Goal: Information Seeking & Learning: Check status

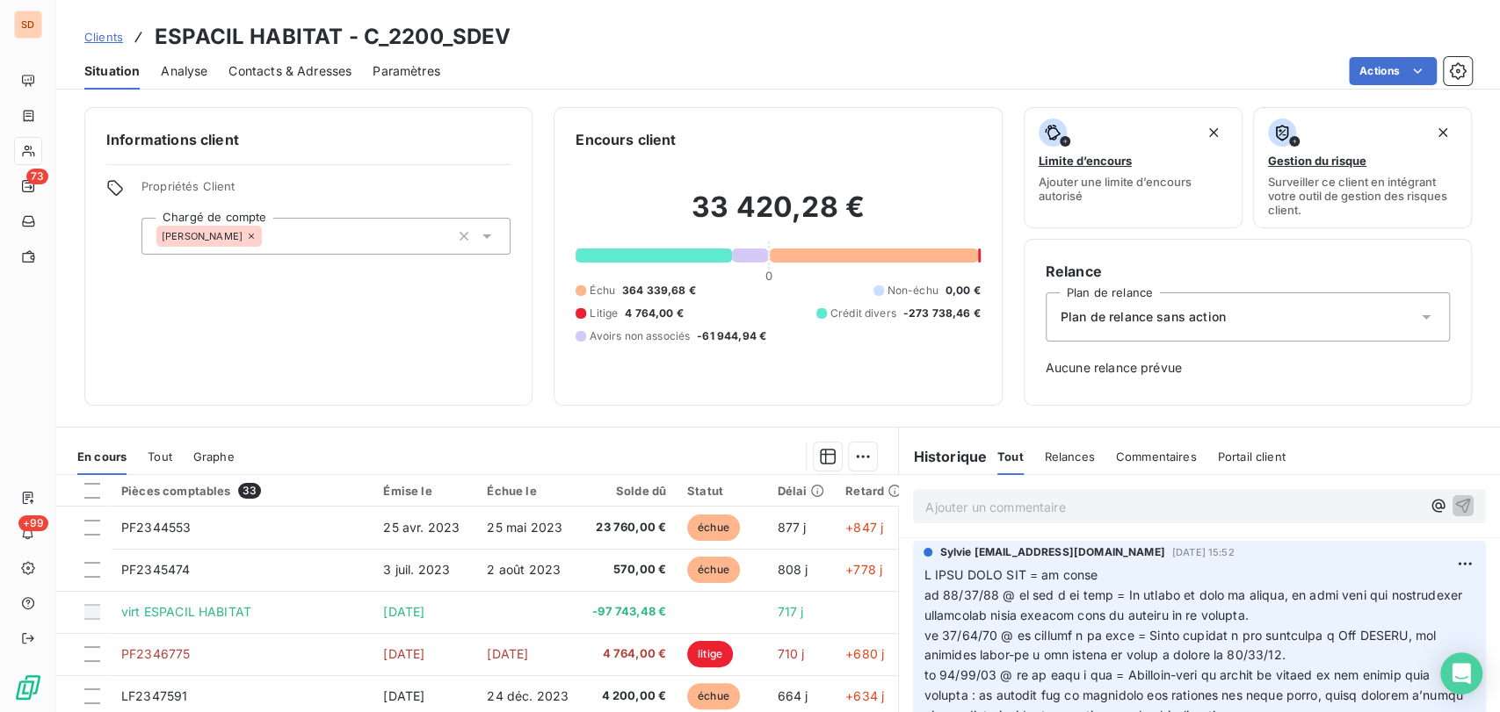
scroll to position [2983, 0]
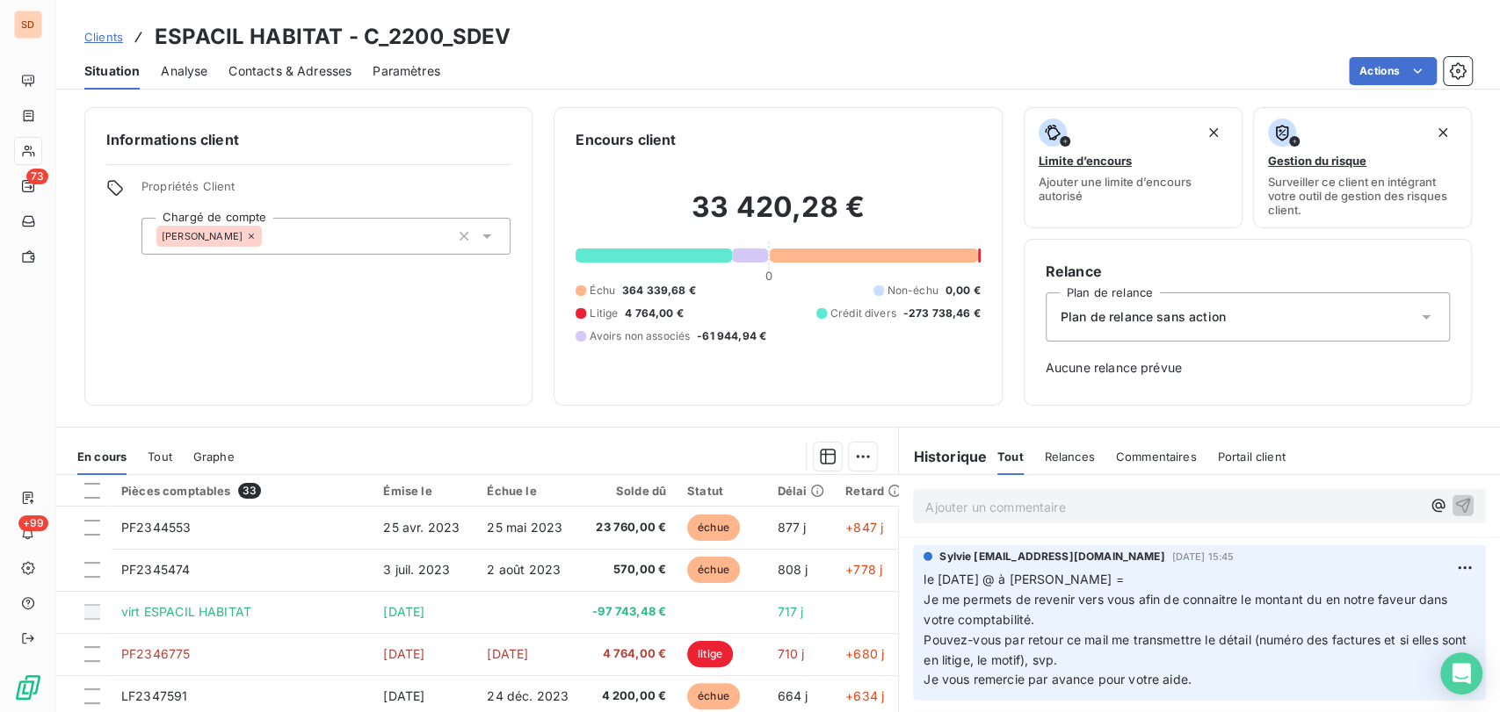
click at [287, 63] on span "Contacts & Adresses" at bounding box center [289, 71] width 123 height 18
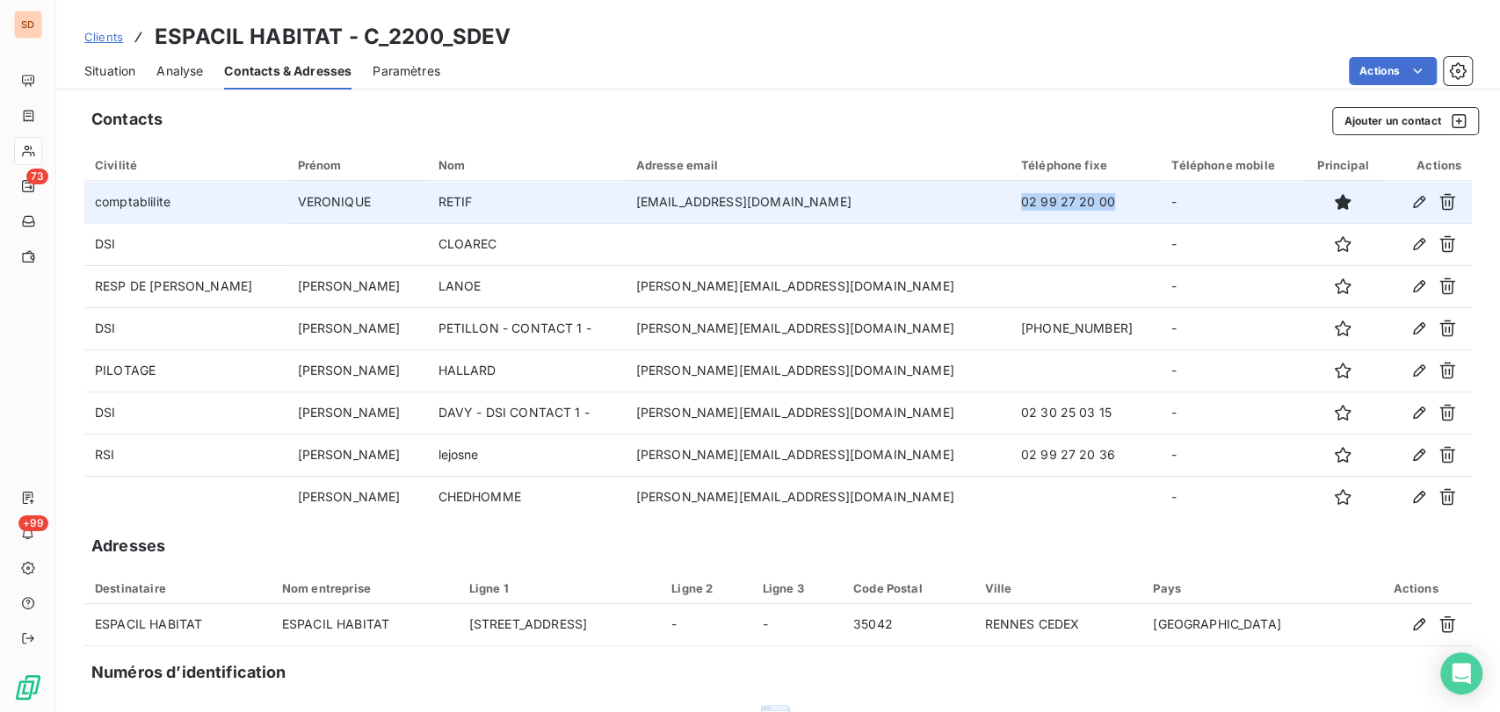
drag, startPoint x: 1073, startPoint y: 206, endPoint x: 971, endPoint y: 199, distance: 102.1
click at [1010, 200] on td "02 99 27 20 00" at bounding box center [1085, 202] width 150 height 42
copy td "02 99 27 20 00"
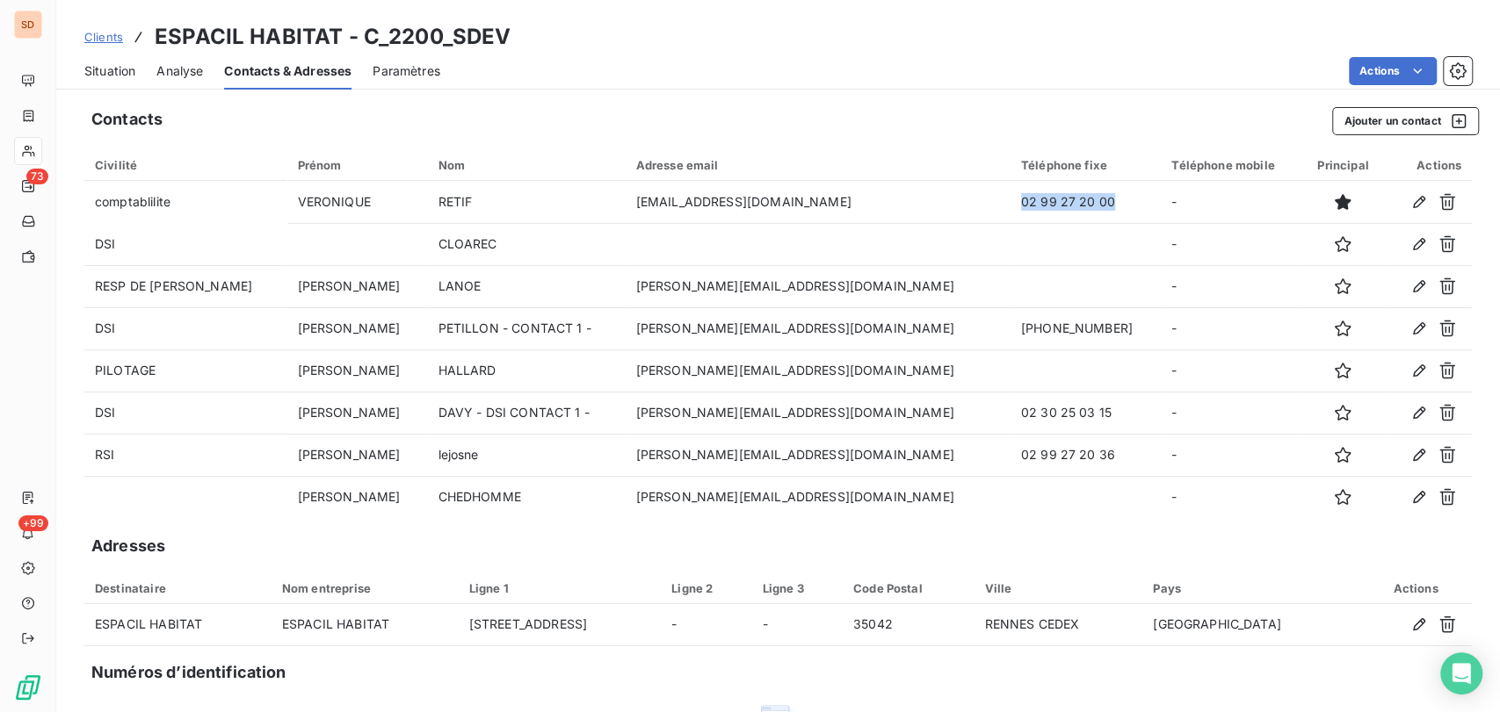
click at [117, 67] on span "Situation" at bounding box center [109, 71] width 51 height 18
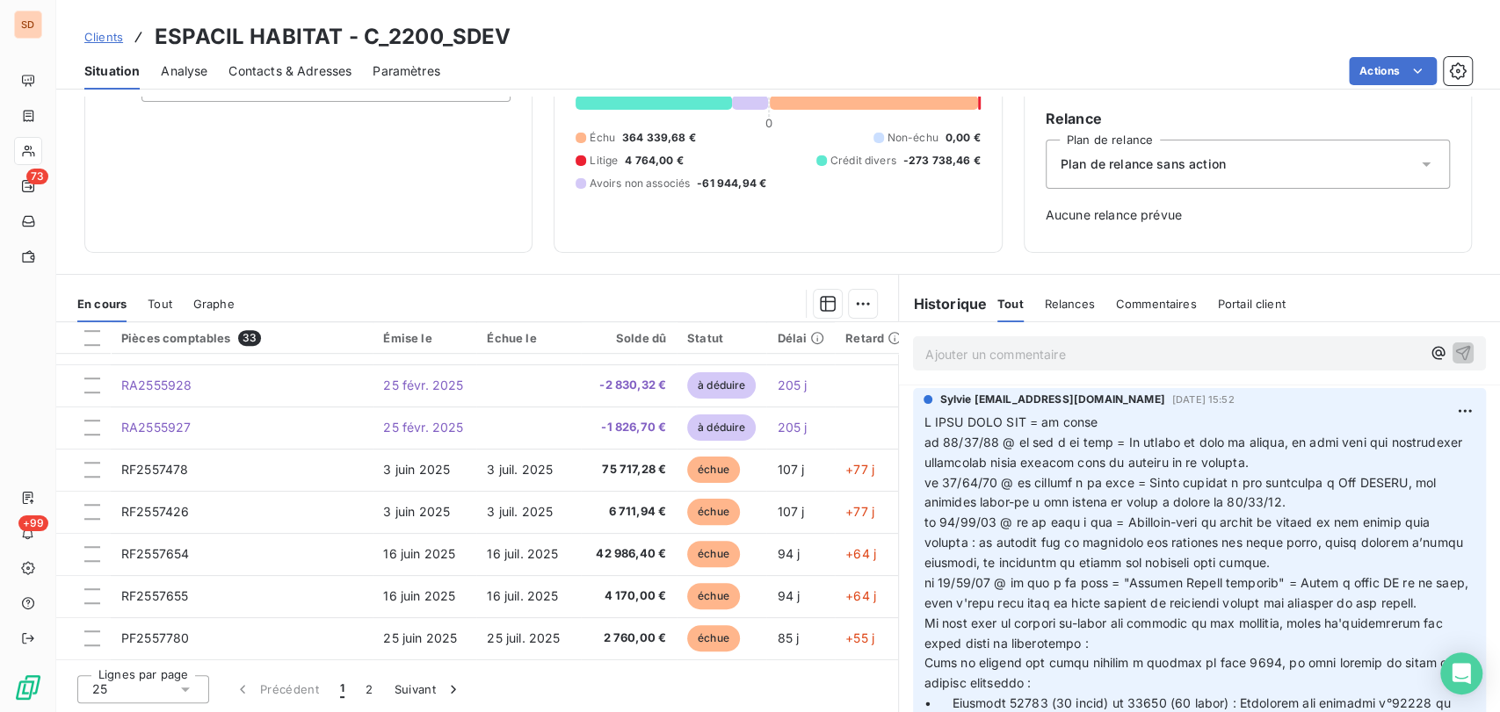
scroll to position [154, 0]
click at [185, 687] on icon at bounding box center [185, 689] width 9 height 4
click at [91, 661] on div at bounding box center [97, 656] width 18 height 18
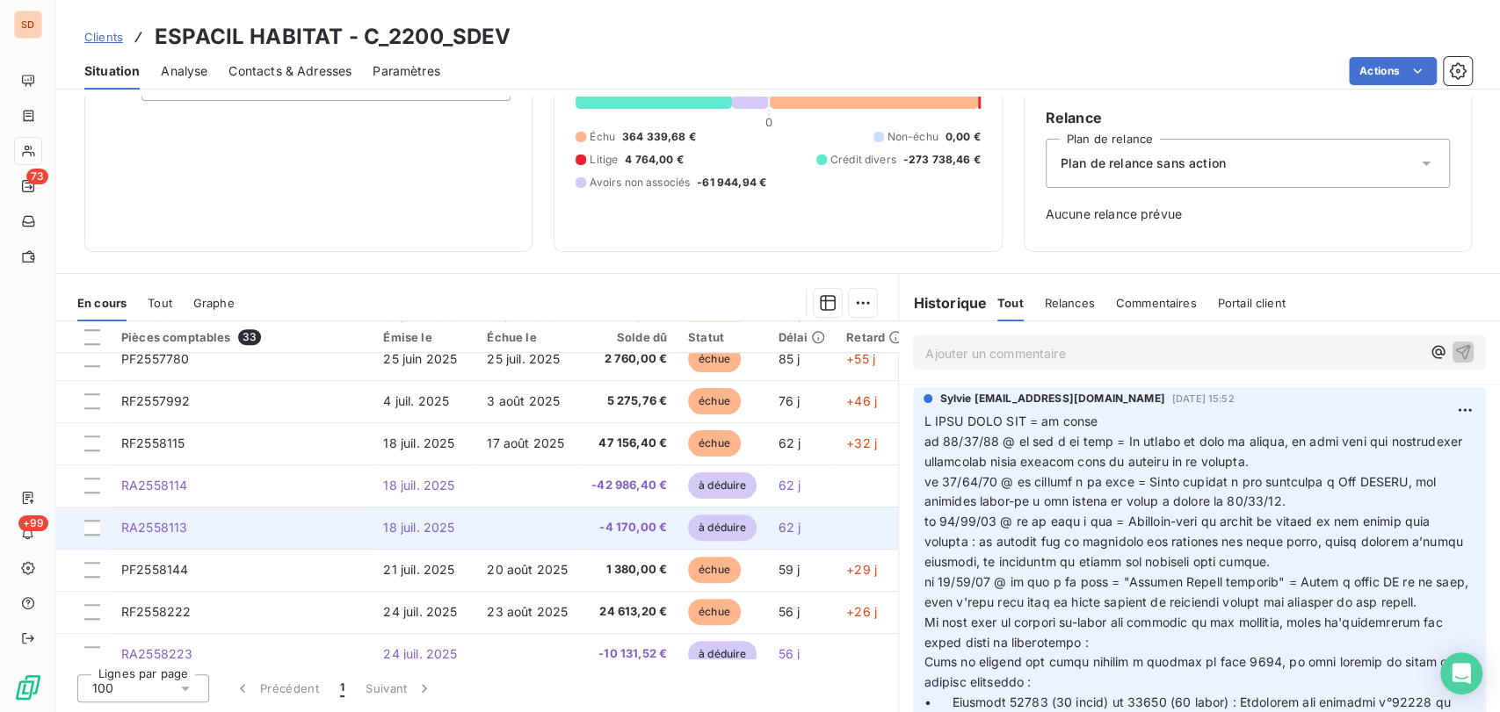
scroll to position [1092, 0]
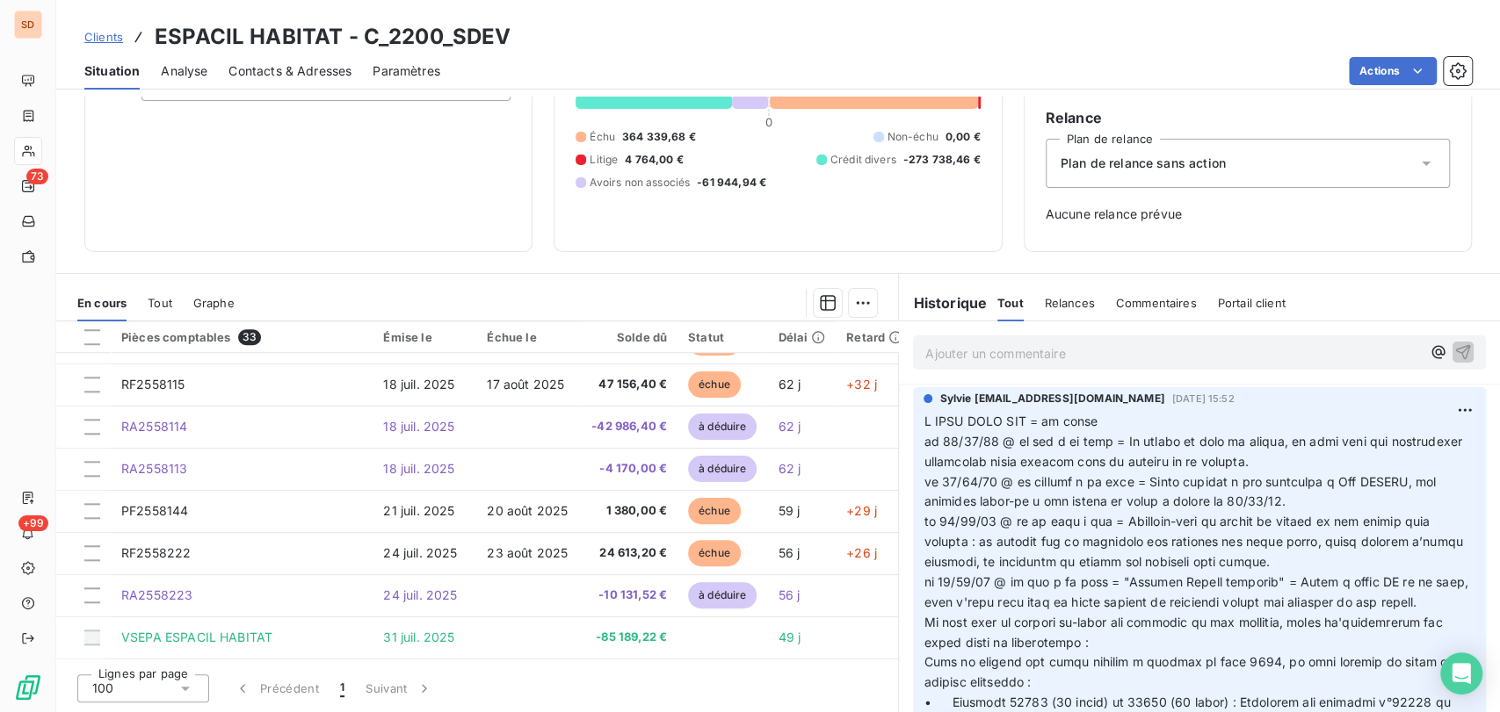
click at [305, 77] on span "Contacts & Adresses" at bounding box center [289, 71] width 123 height 18
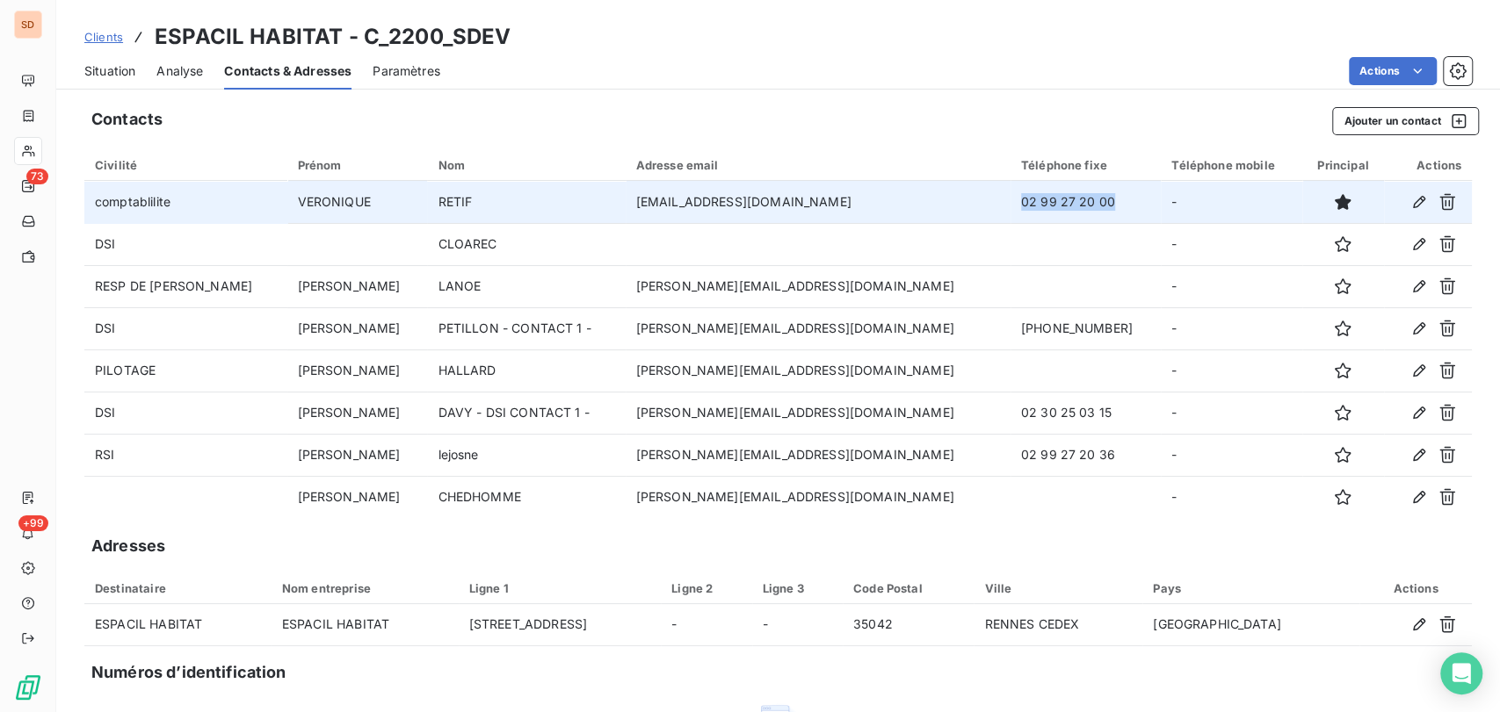
drag, startPoint x: 1075, startPoint y: 201, endPoint x: 979, endPoint y: 204, distance: 96.7
click at [1010, 204] on td "02 99 27 20 00" at bounding box center [1085, 202] width 150 height 42
copy td "02 99 27 20 00"
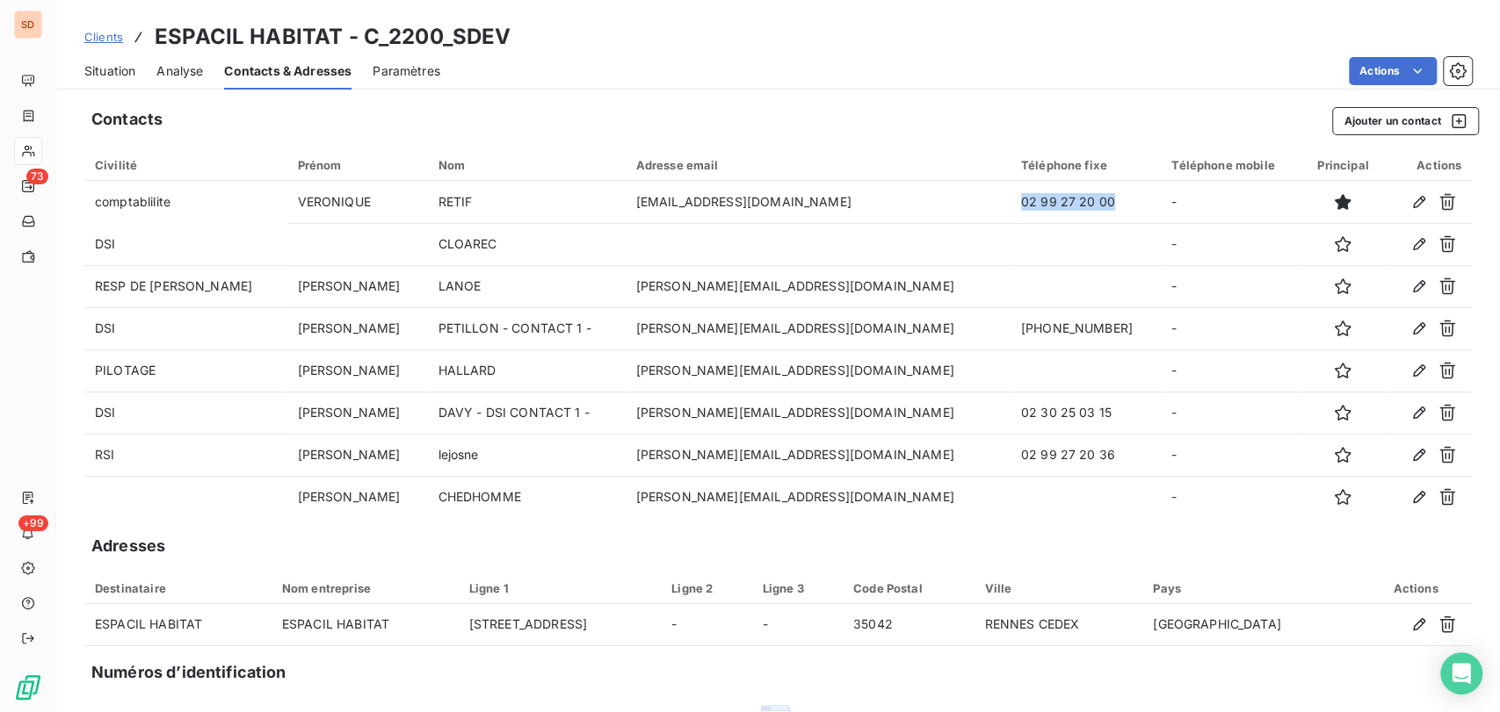
click at [112, 69] on span "Situation" at bounding box center [109, 71] width 51 height 18
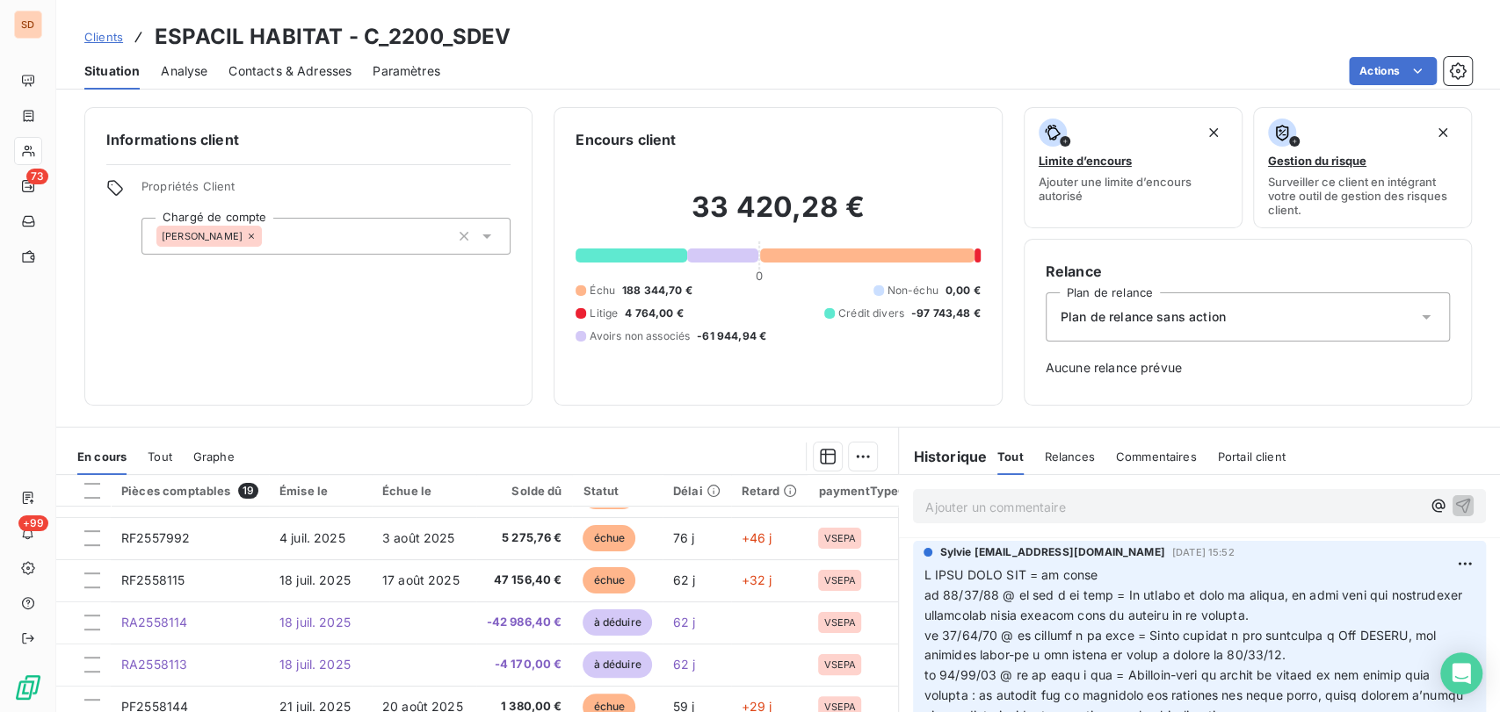
scroll to position [154, 0]
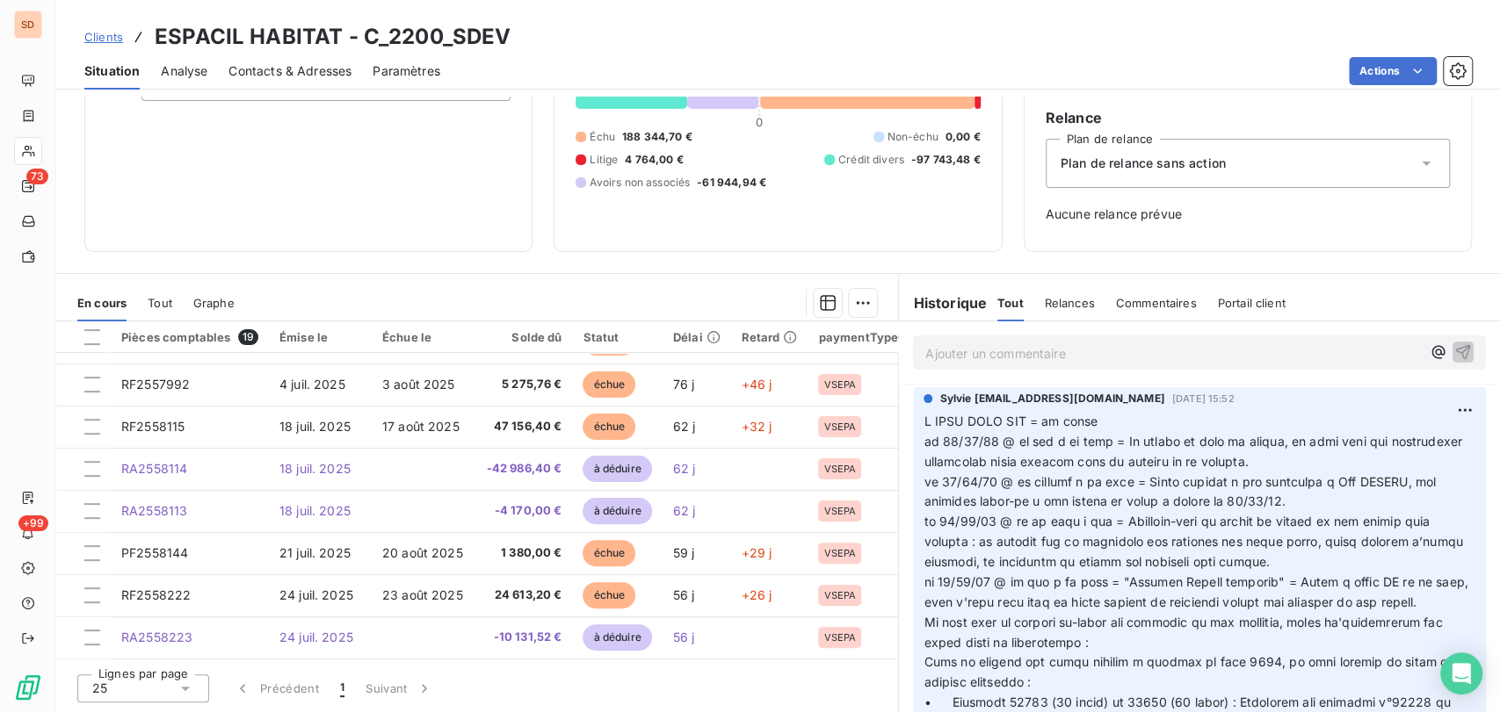
click at [193, 681] on icon at bounding box center [186, 689] width 18 height 18
click at [105, 626] on li "50" at bounding box center [143, 624] width 132 height 32
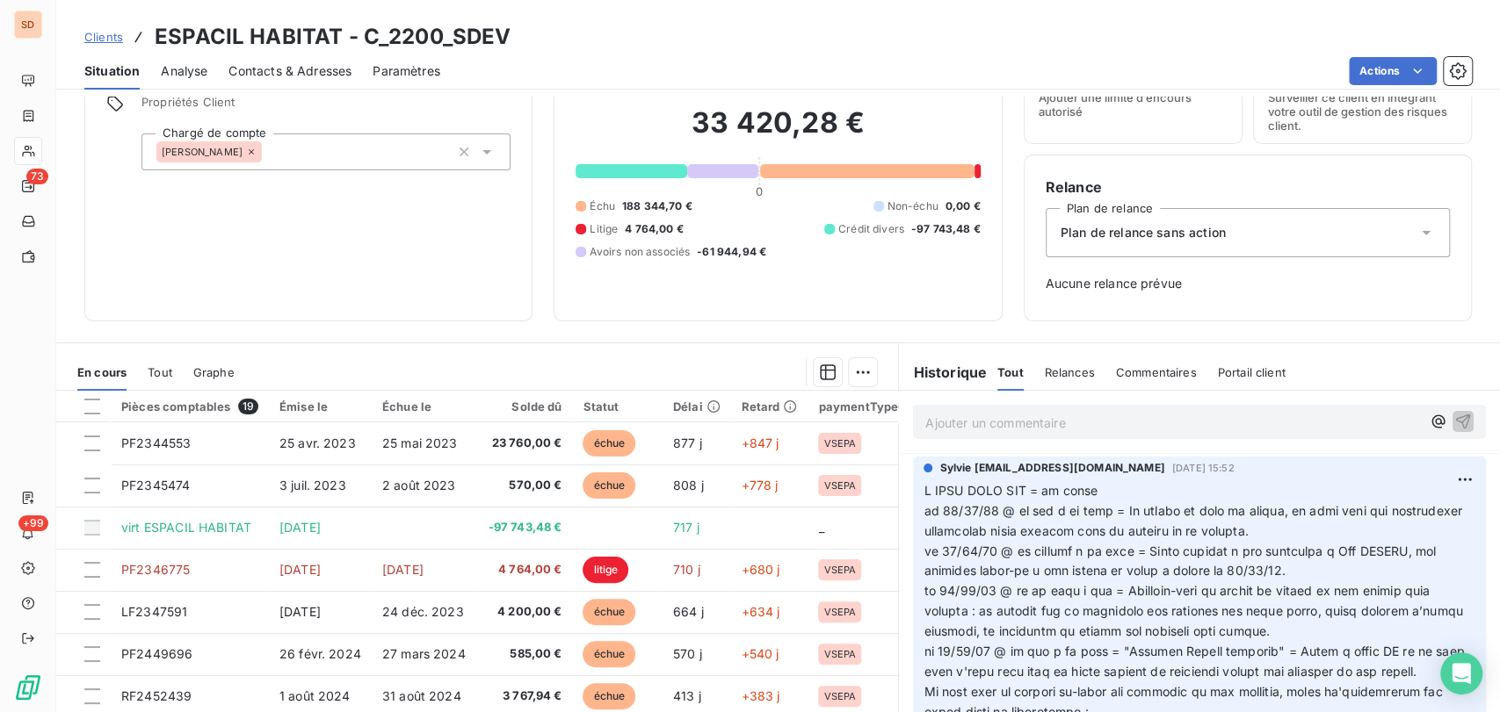
scroll to position [0, 0]
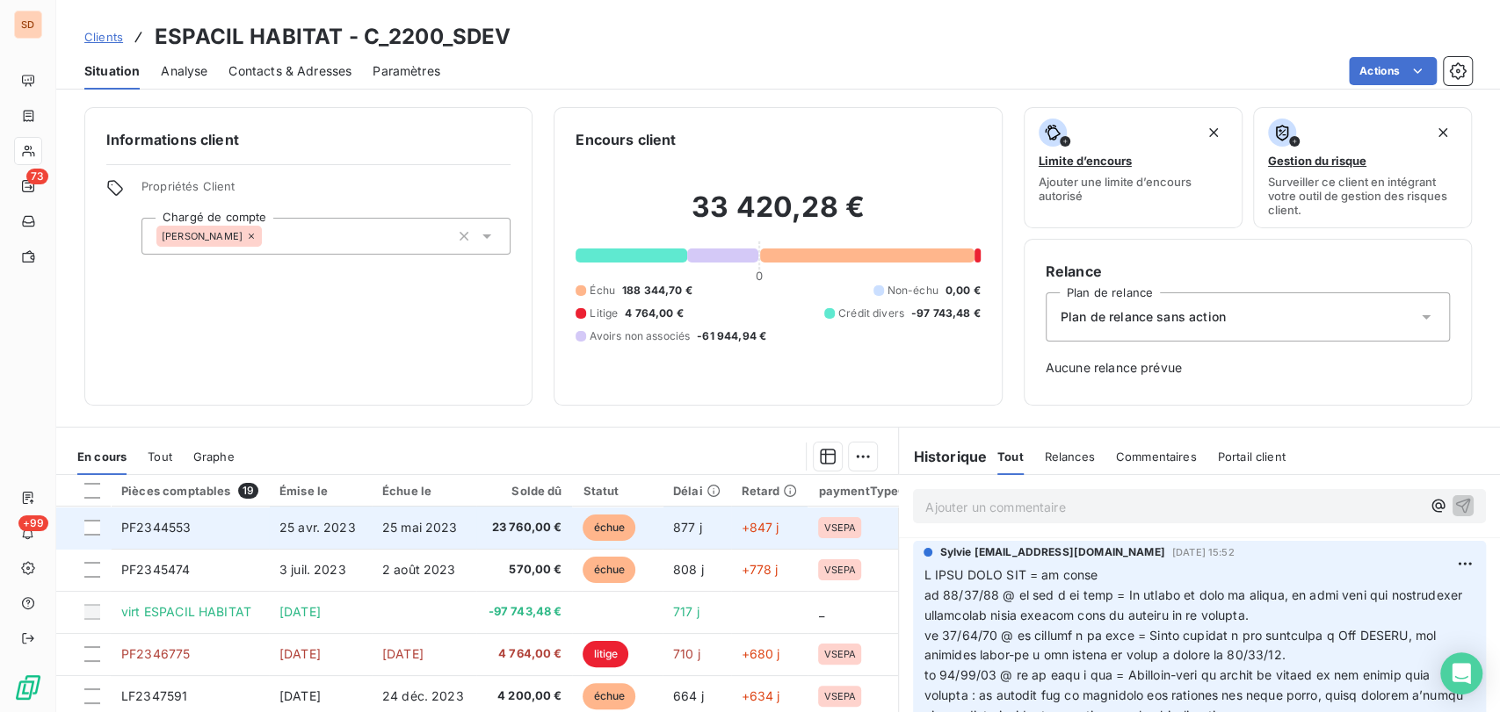
click at [170, 524] on span "PF2344553" at bounding box center [155, 527] width 69 height 15
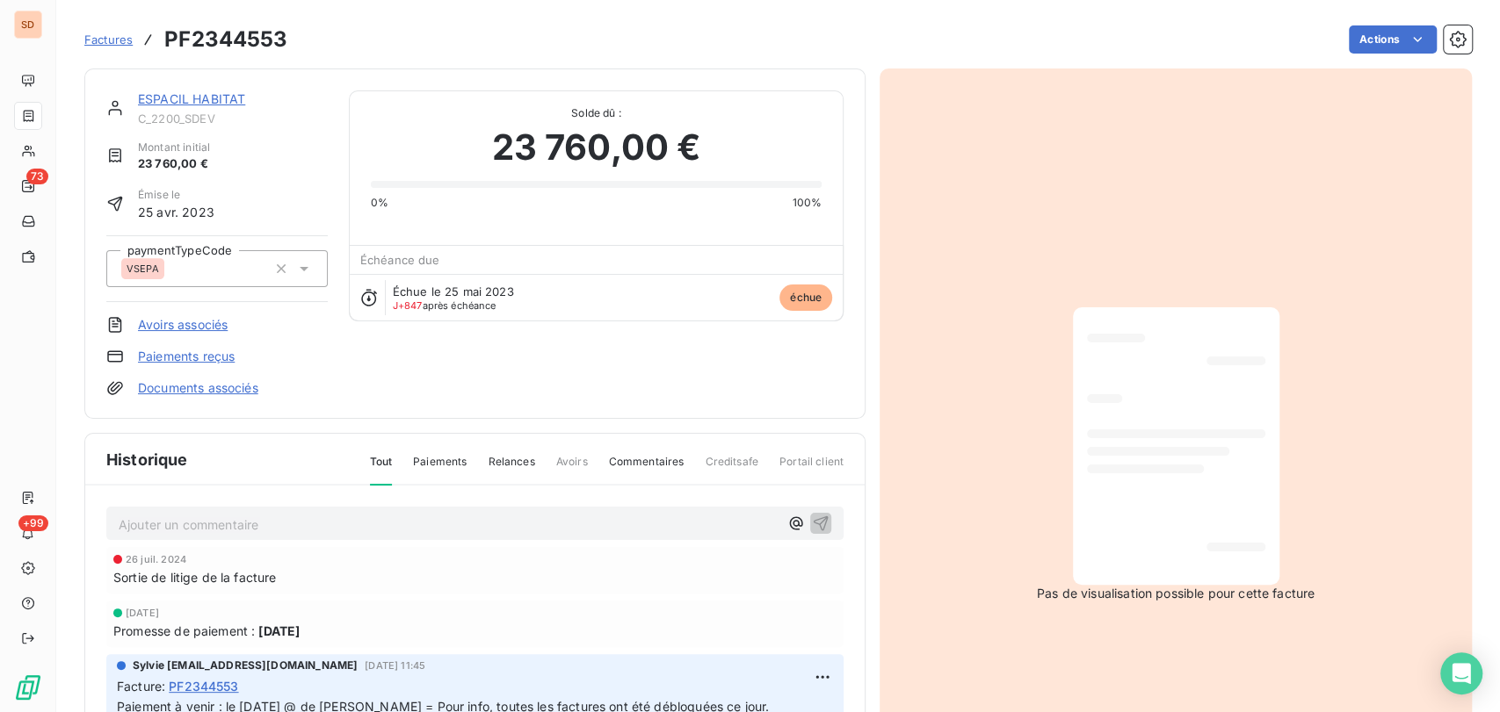
click at [170, 383] on link "Documents associés" at bounding box center [198, 388] width 120 height 18
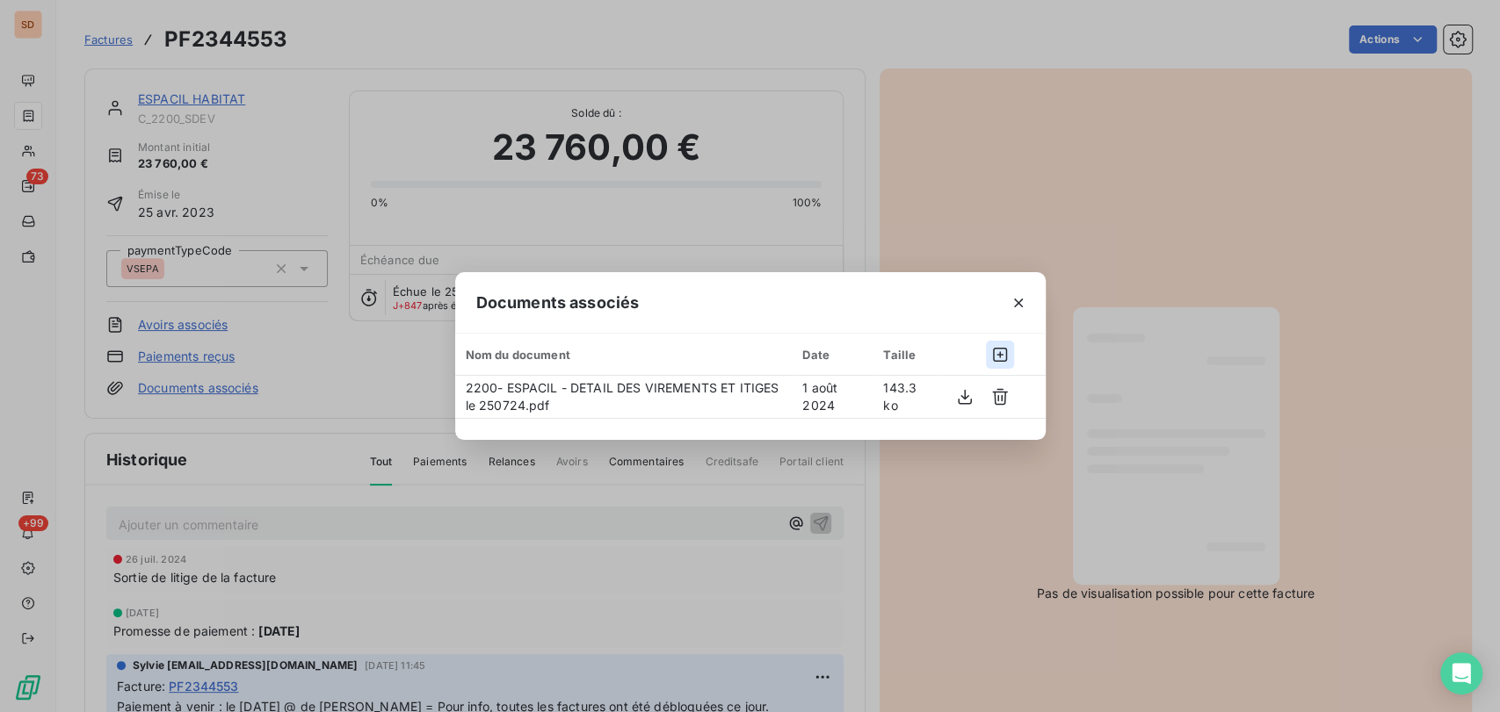
click at [1002, 353] on icon "button" at bounding box center [1000, 355] width 18 height 18
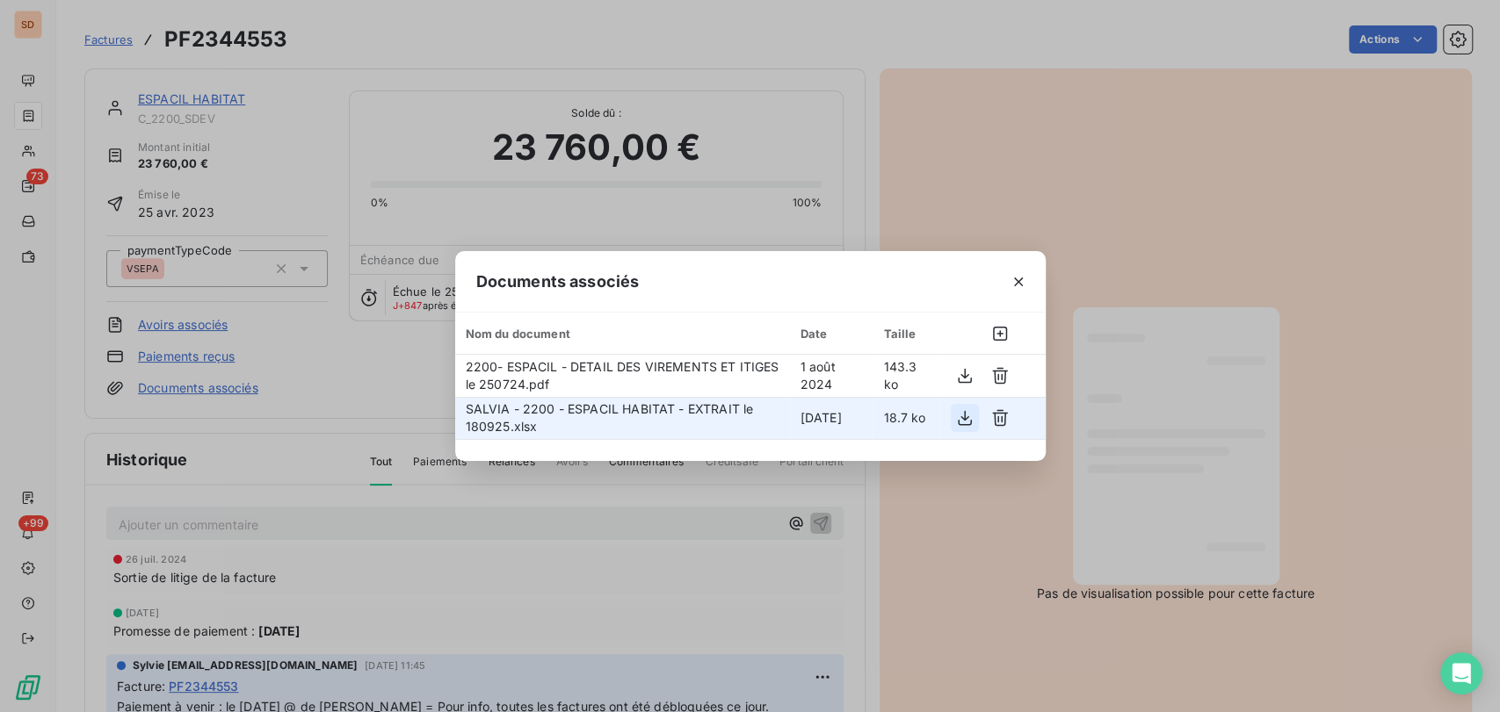
click at [958, 416] on icon "button" at bounding box center [965, 418] width 18 height 18
click at [1015, 276] on icon "button" at bounding box center [1018, 282] width 18 height 18
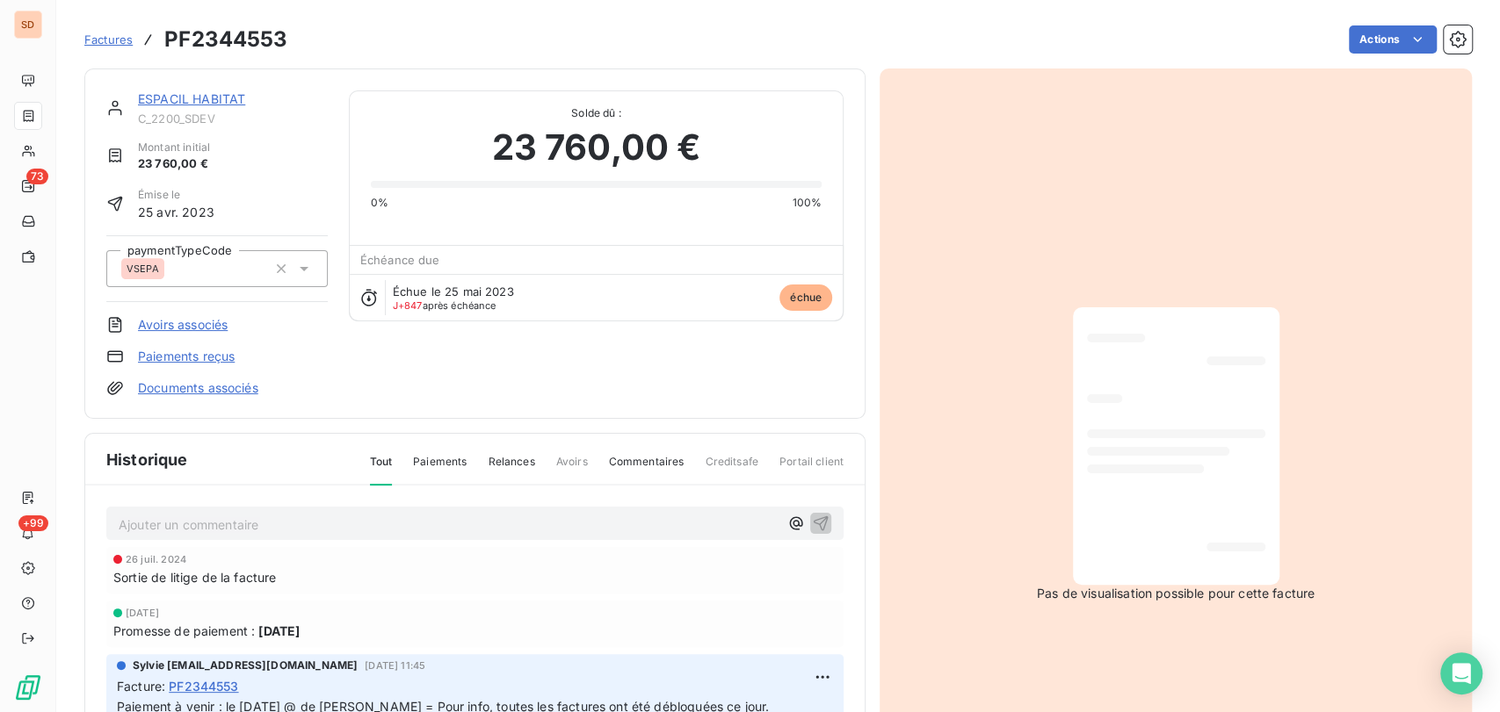
click at [190, 105] on link "ESPACIL HABITAT" at bounding box center [191, 98] width 107 height 15
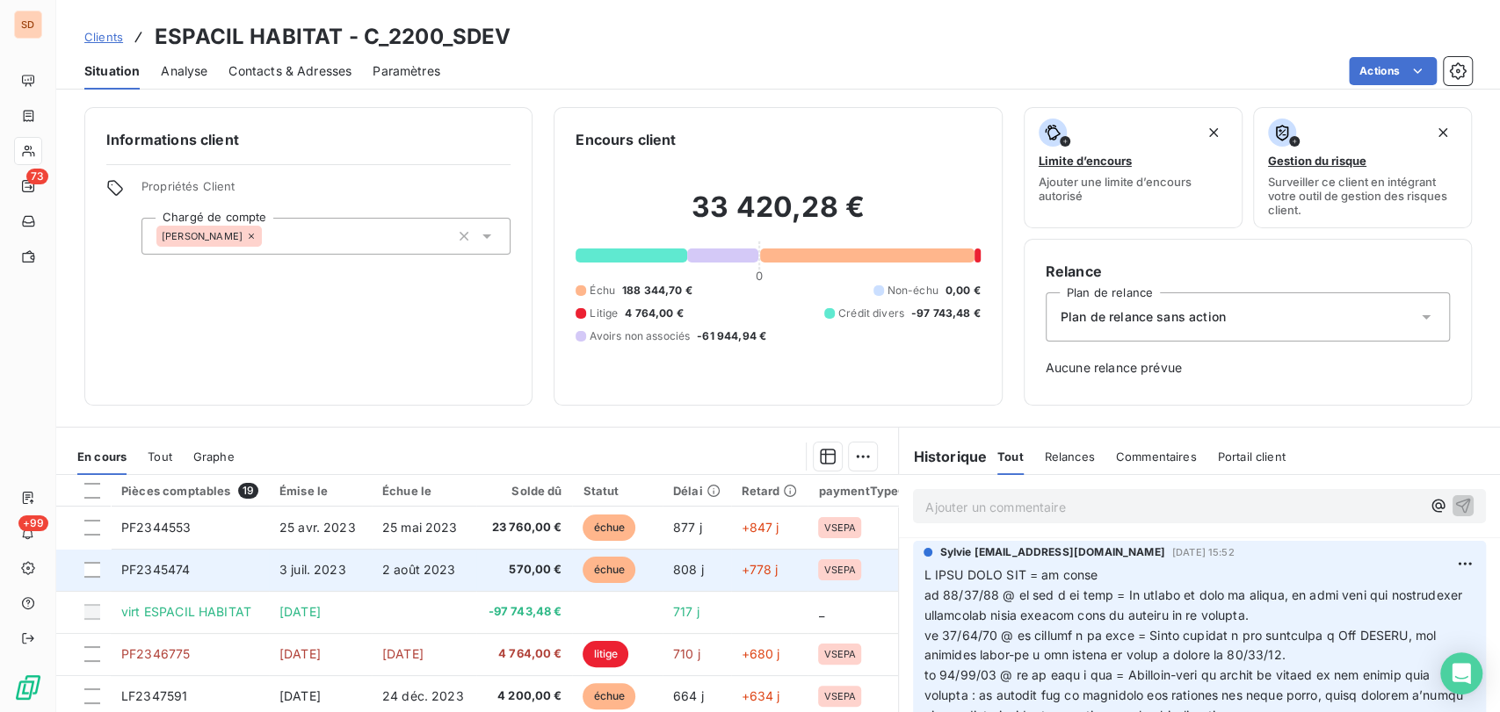
click at [156, 570] on span "PF2345474" at bounding box center [155, 569] width 69 height 15
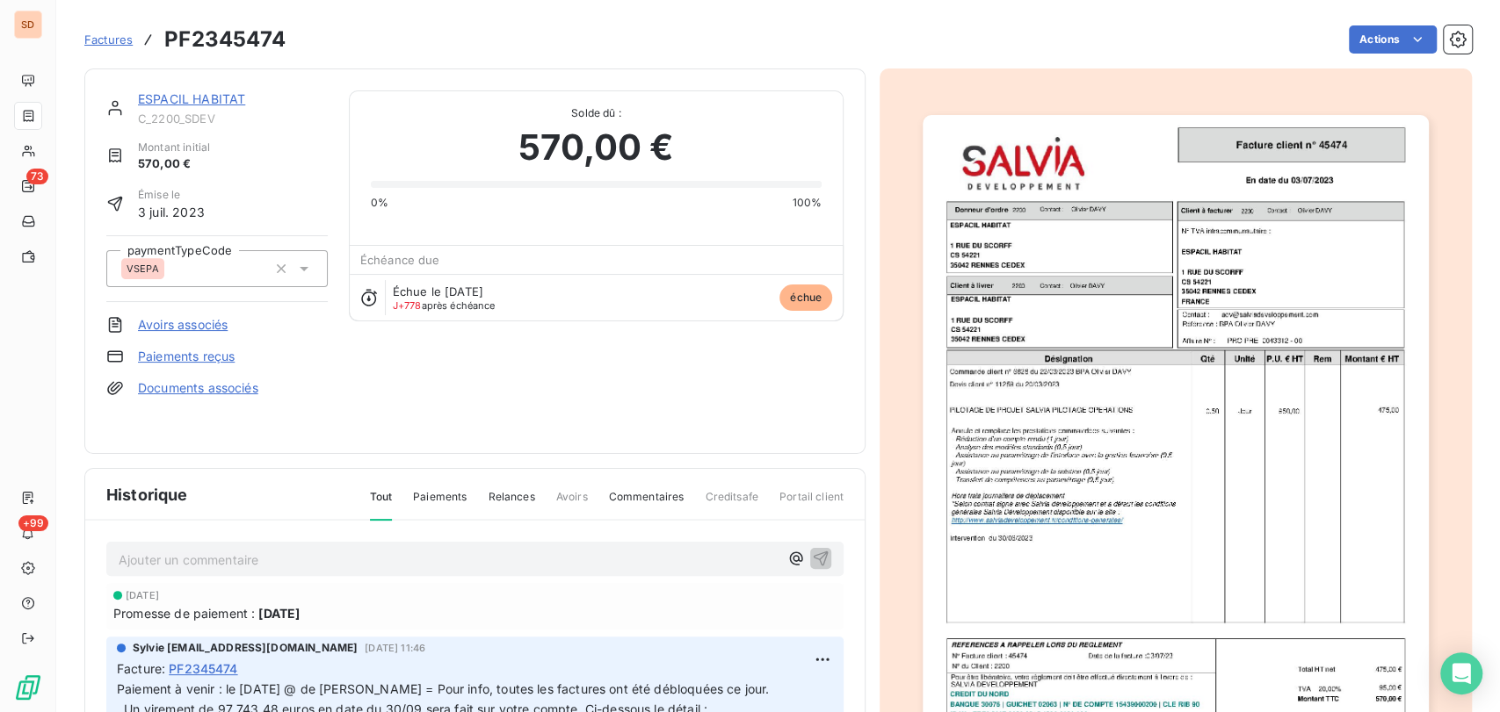
click at [186, 382] on link "Documents associés" at bounding box center [198, 388] width 120 height 18
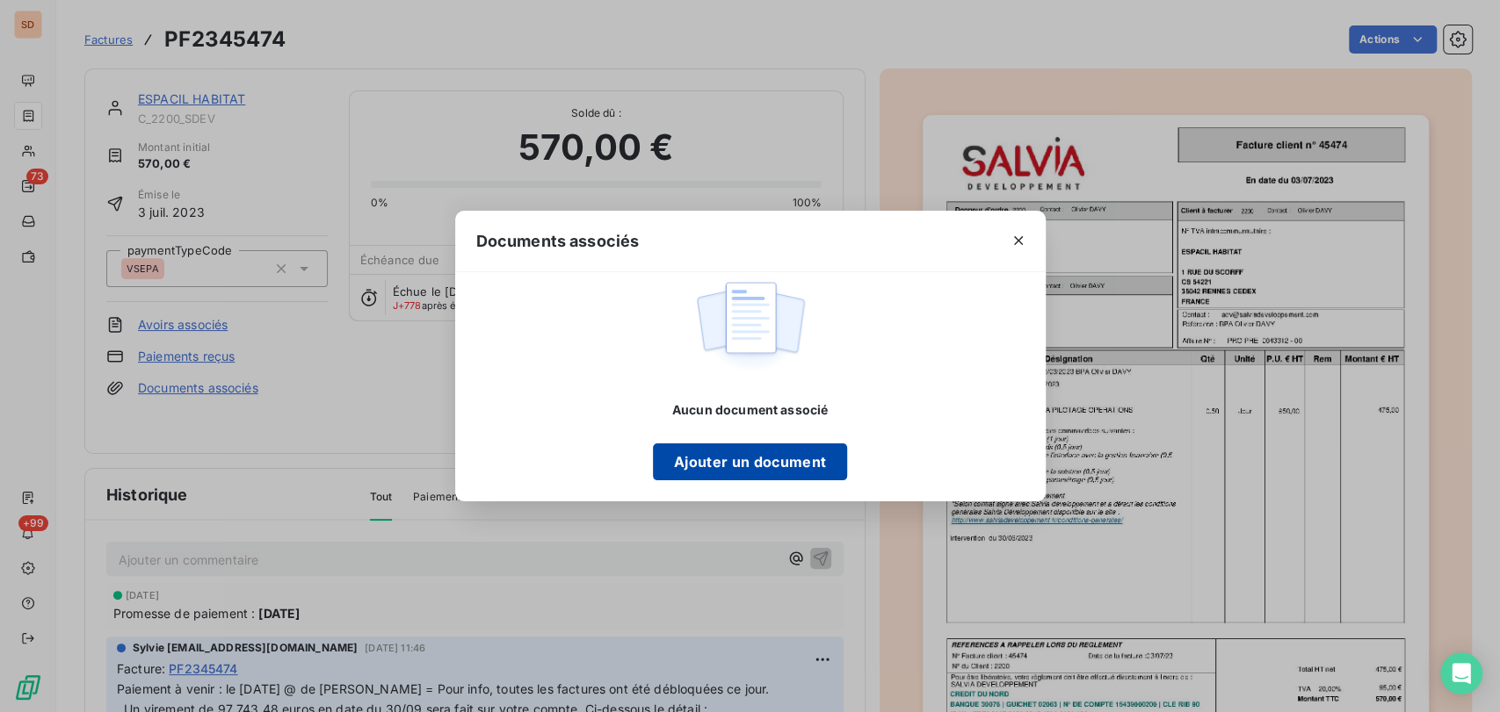
click at [739, 455] on button "Ajouter un document" at bounding box center [750, 462] width 194 height 37
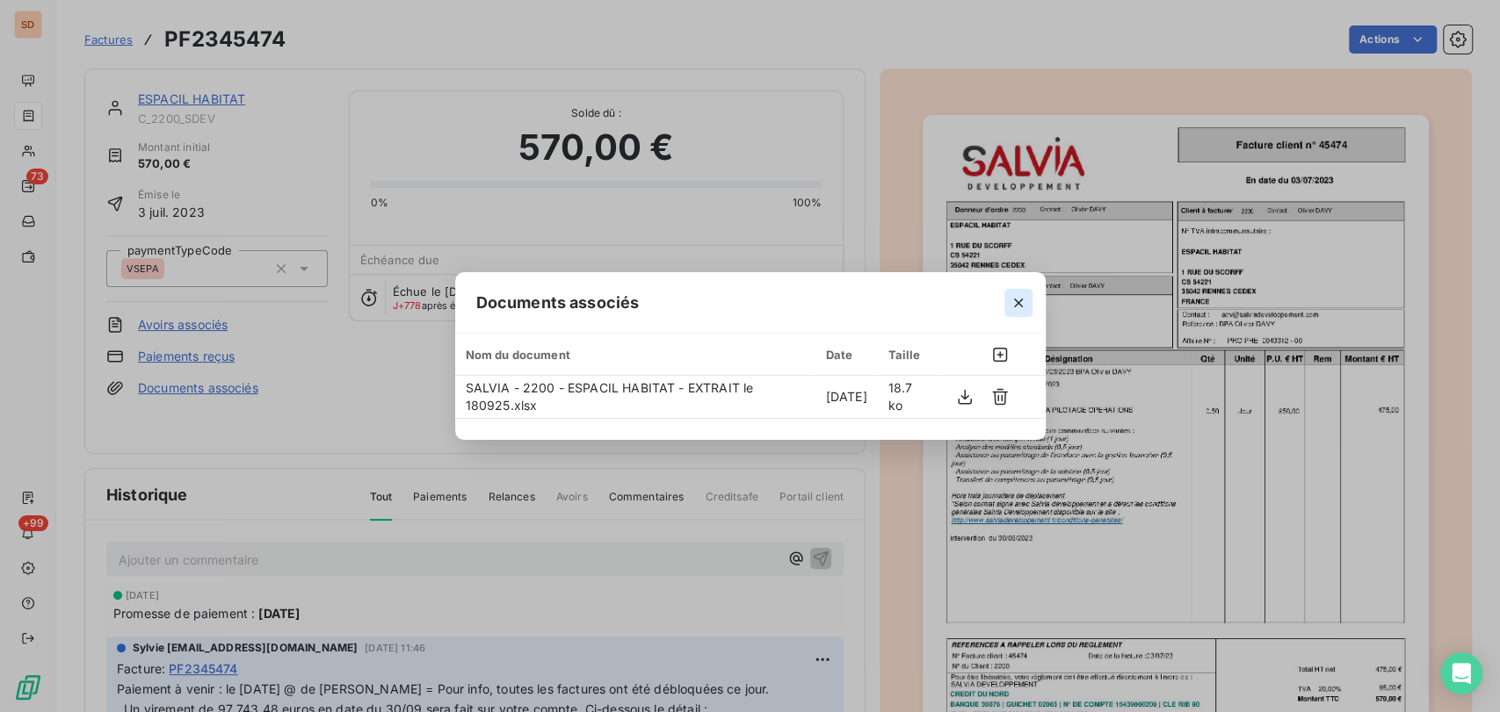
click at [1015, 305] on icon "button" at bounding box center [1018, 303] width 9 height 9
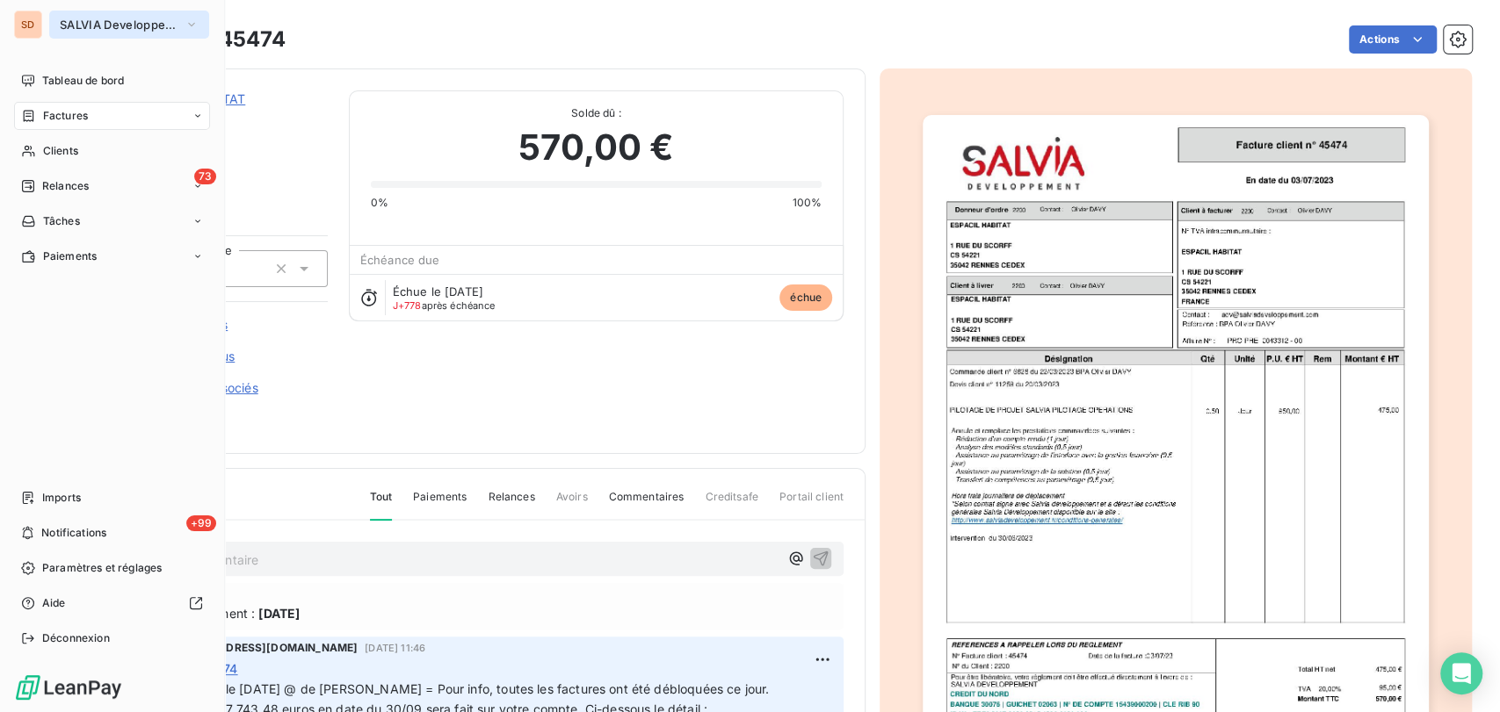
click at [190, 25] on icon "button" at bounding box center [191, 25] width 14 height 18
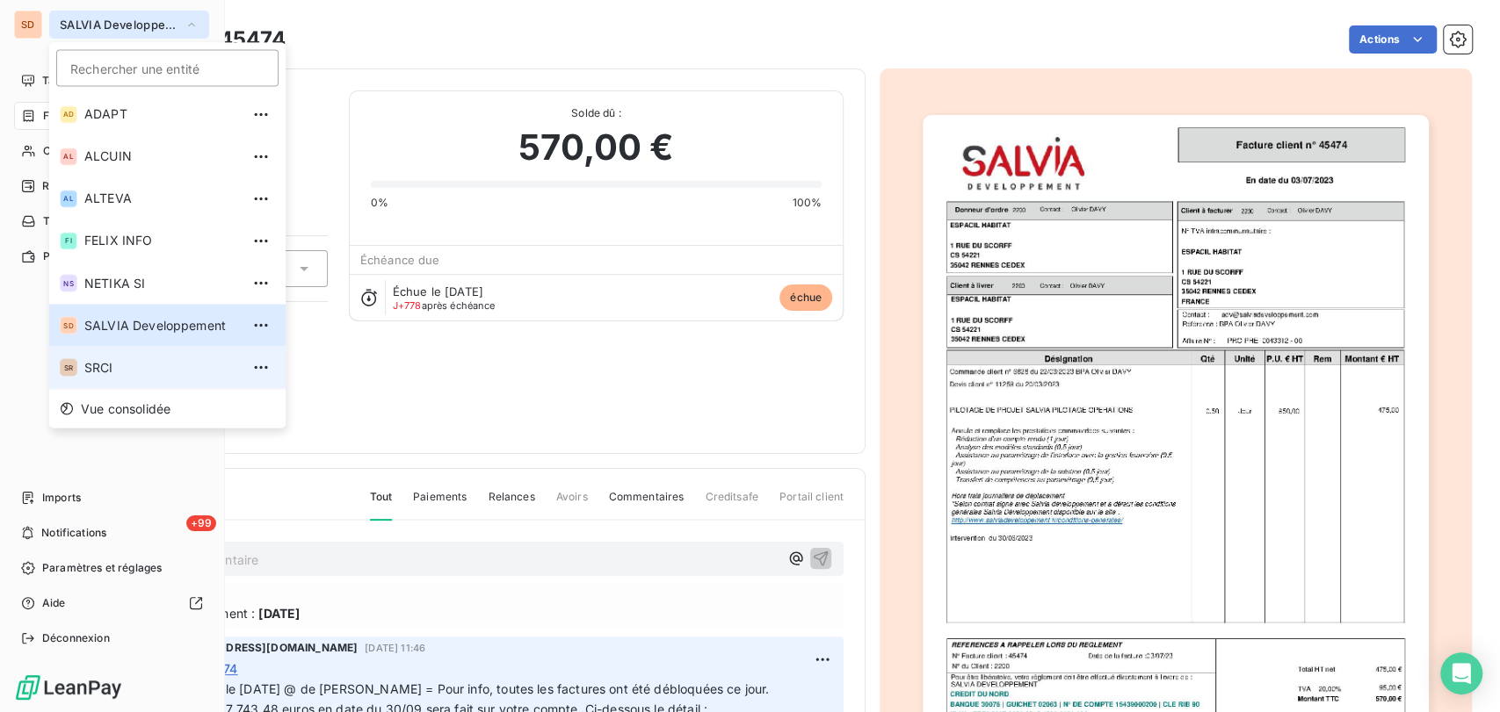
click at [97, 372] on span "SRCI" at bounding box center [161, 367] width 155 height 18
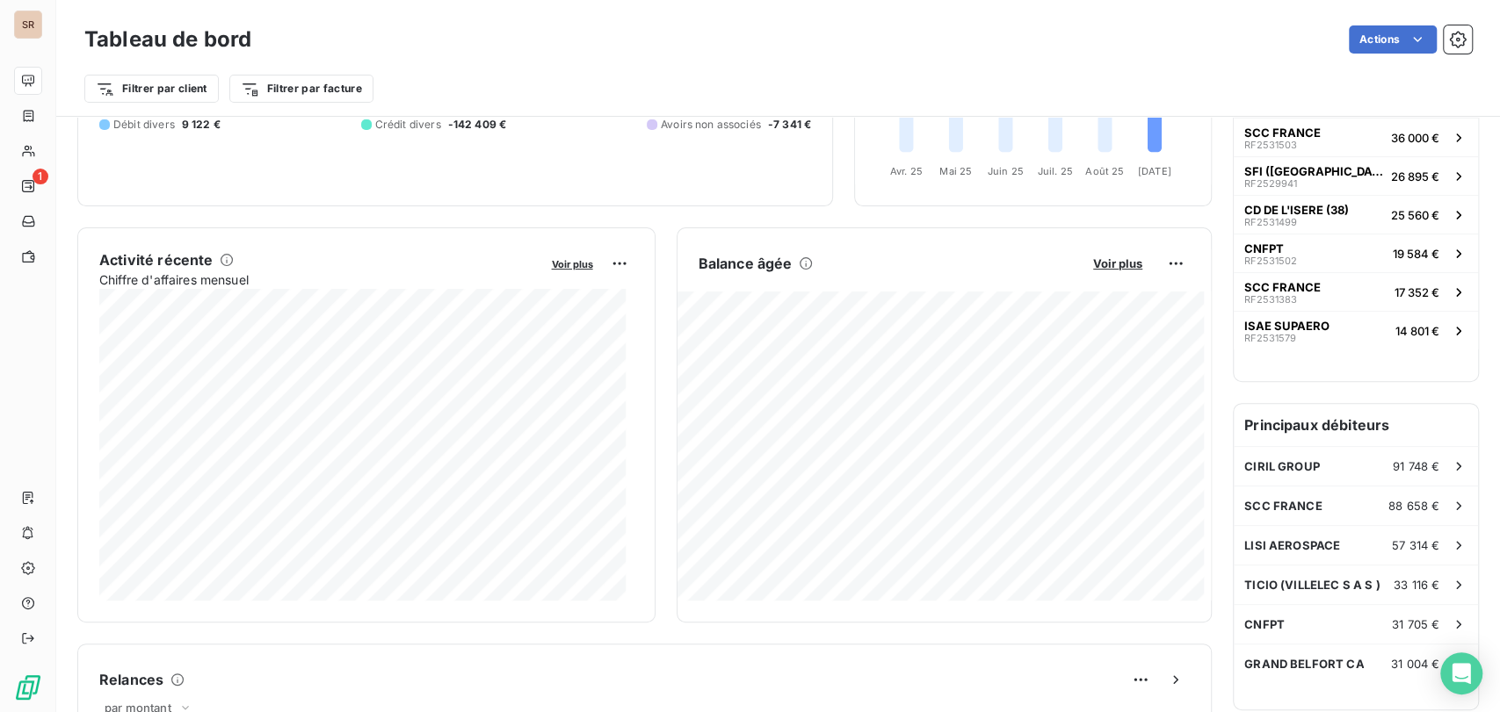
scroll to position [98, 0]
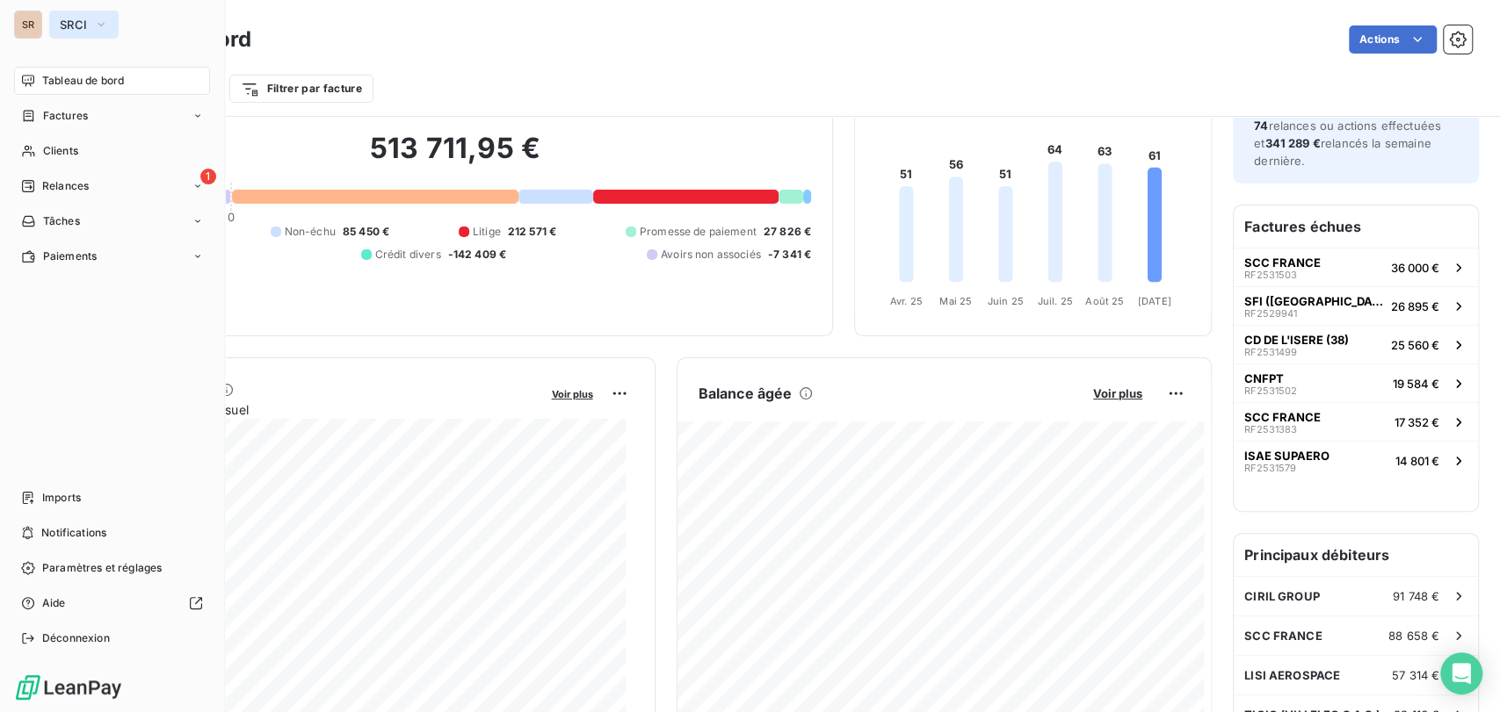
click at [105, 29] on icon "button" at bounding box center [101, 25] width 14 height 18
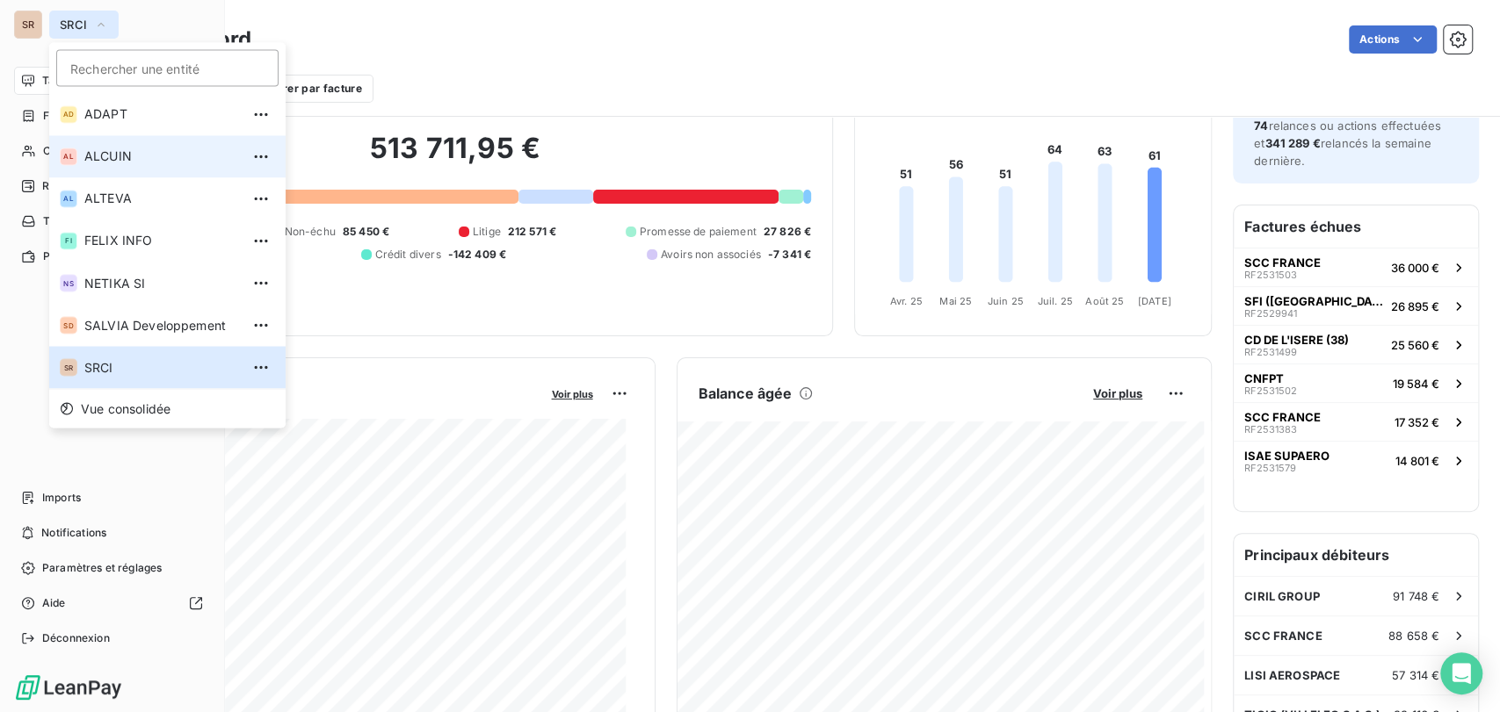
click at [109, 152] on span "ALCUIN" at bounding box center [161, 157] width 155 height 18
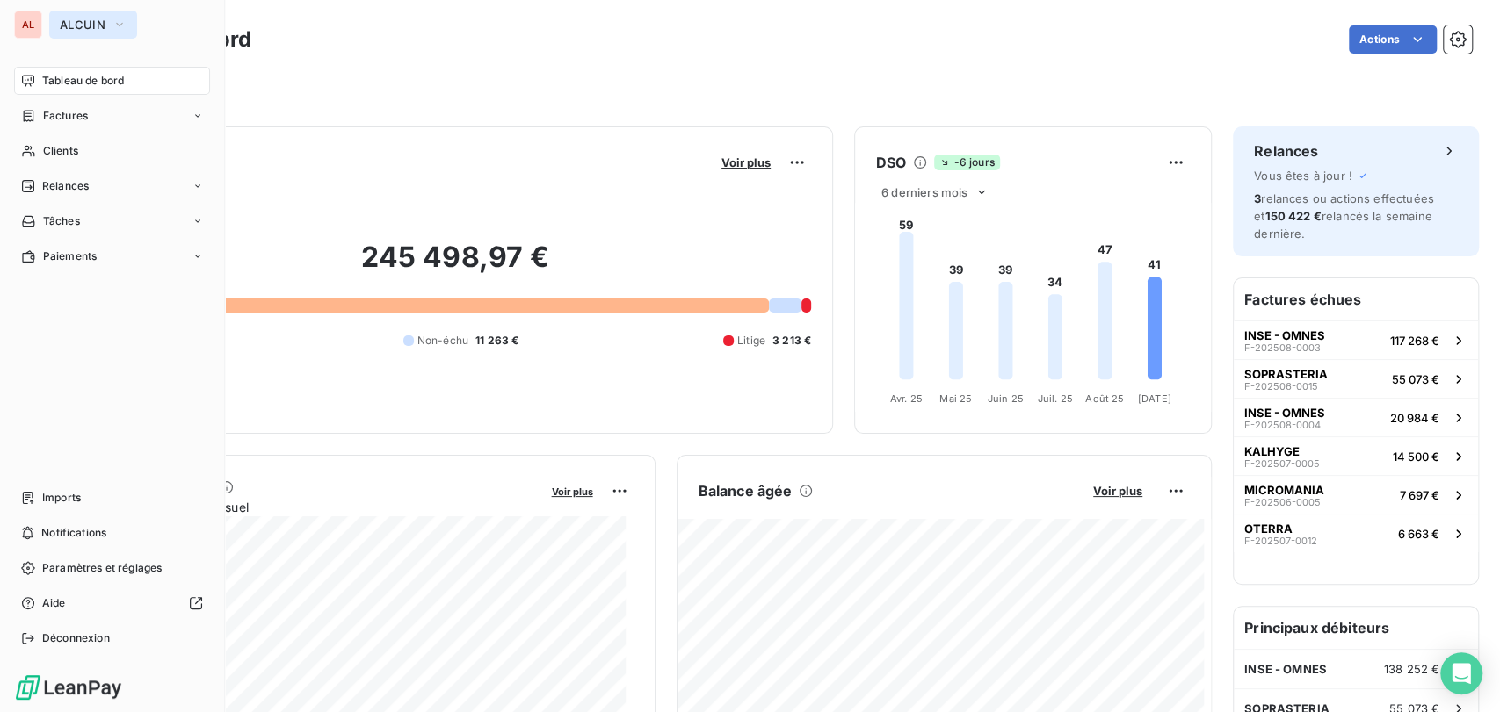
click at [116, 22] on icon "button" at bounding box center [119, 25] width 14 height 18
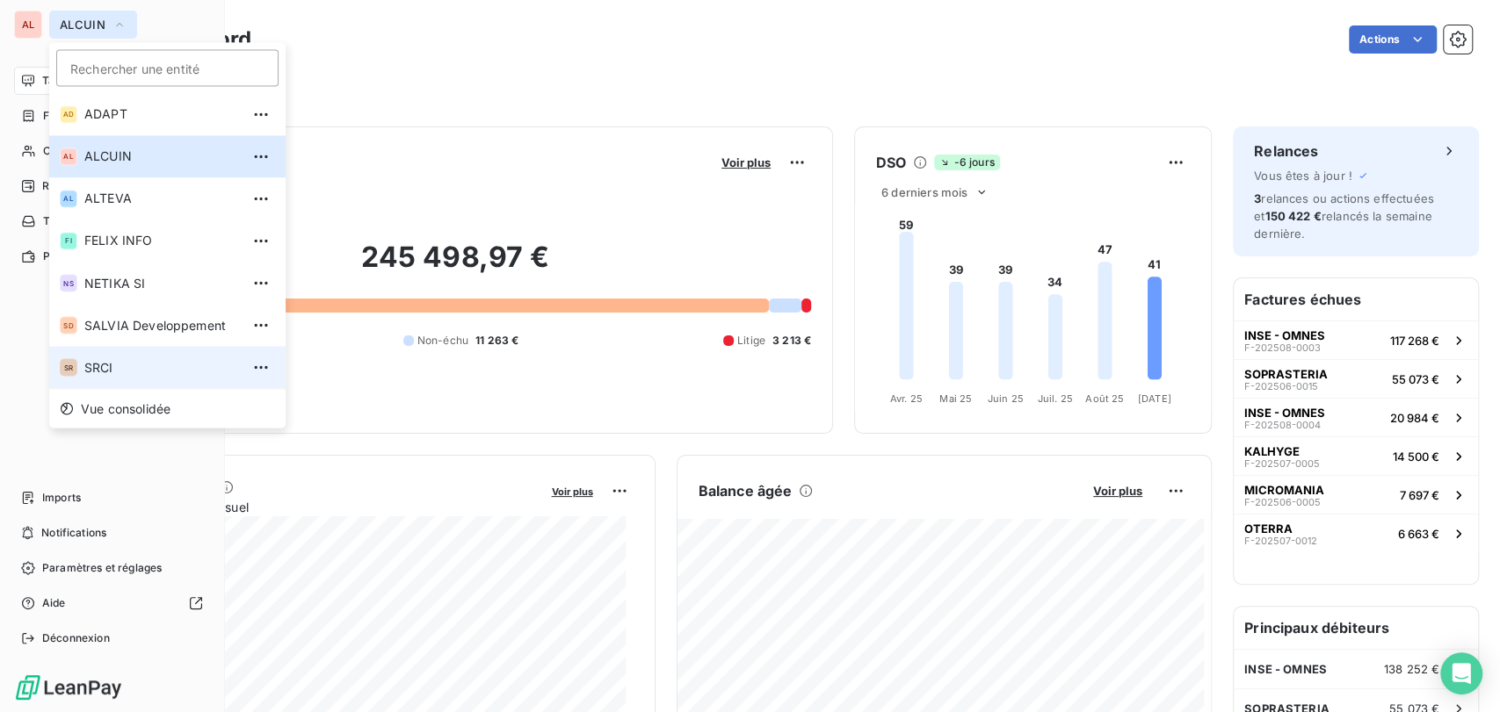
click at [101, 364] on span "SRCI" at bounding box center [161, 367] width 155 height 18
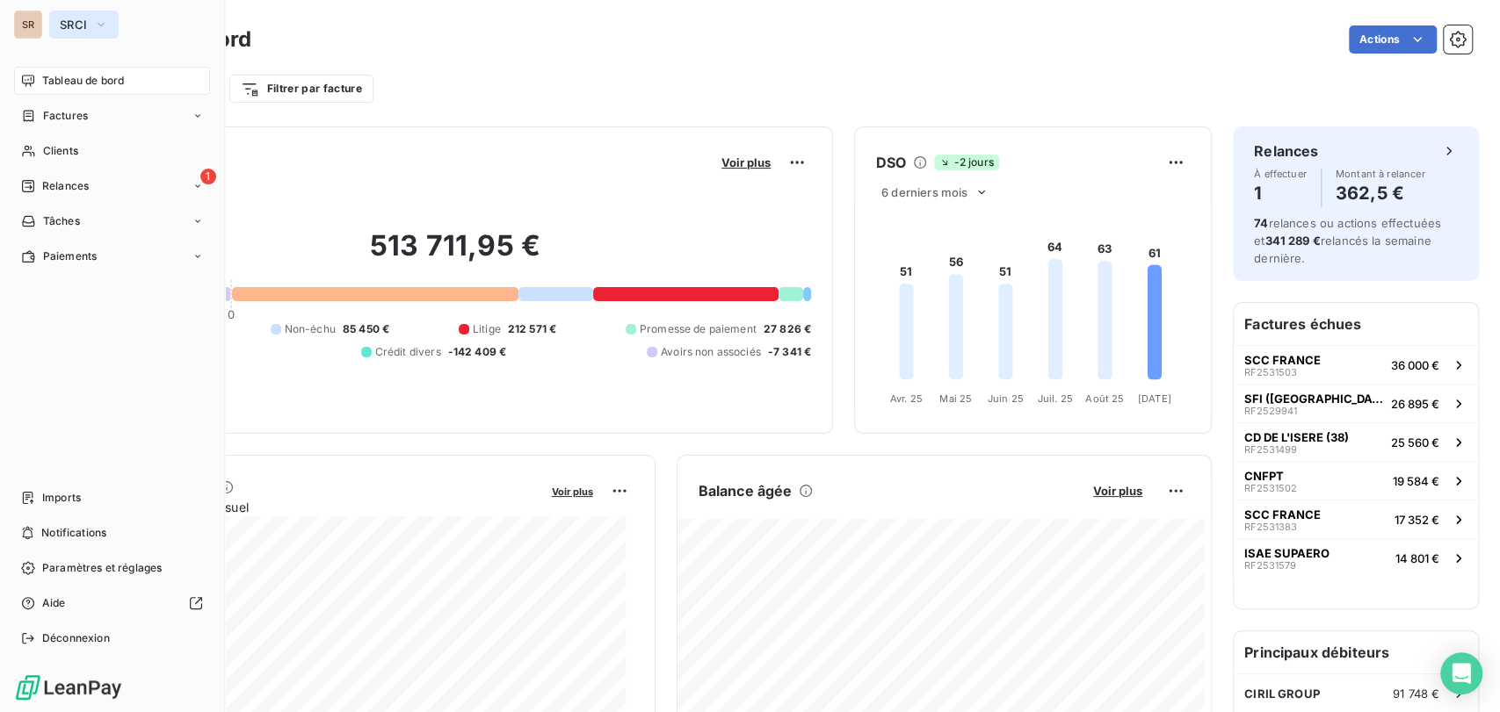
click at [98, 25] on icon "button" at bounding box center [101, 25] width 14 height 18
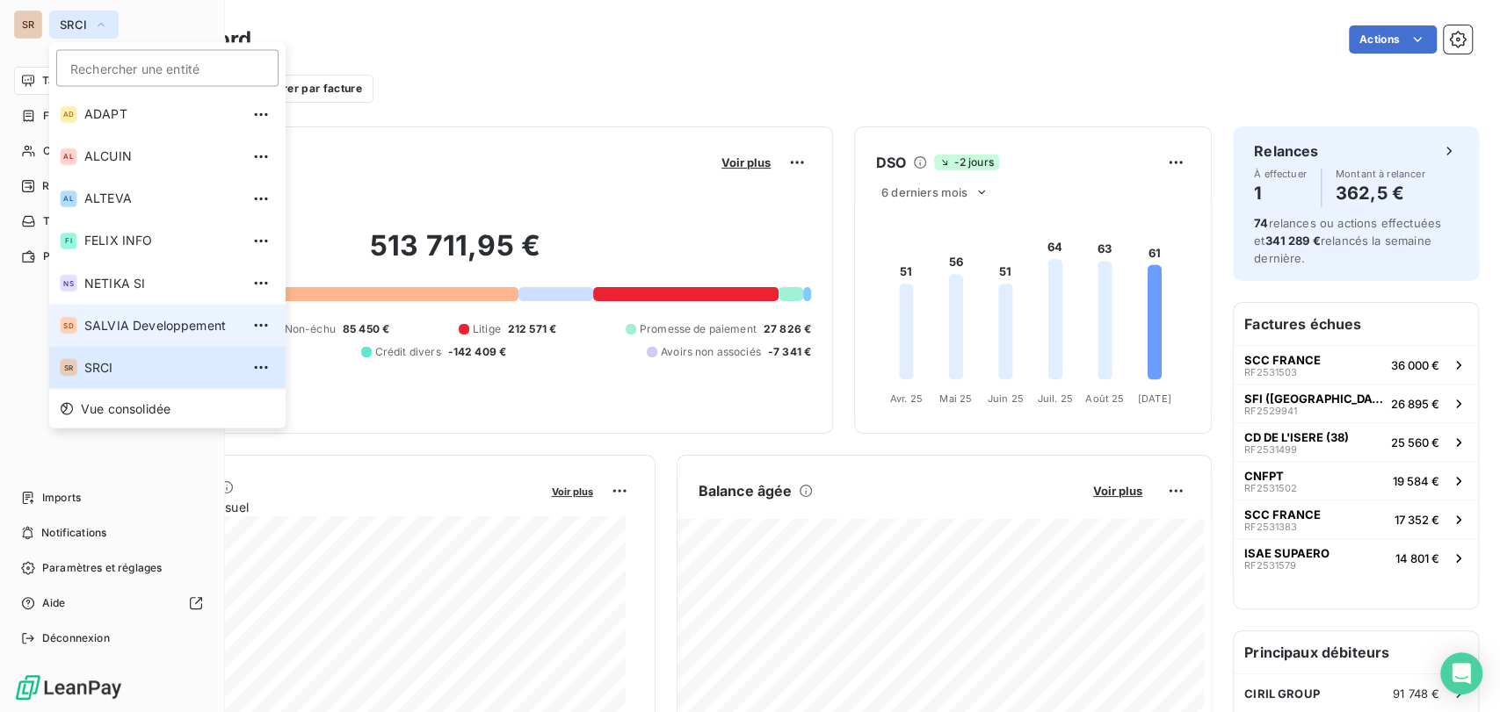
click at [109, 318] on span "SALVIA Developpement" at bounding box center [161, 325] width 155 height 18
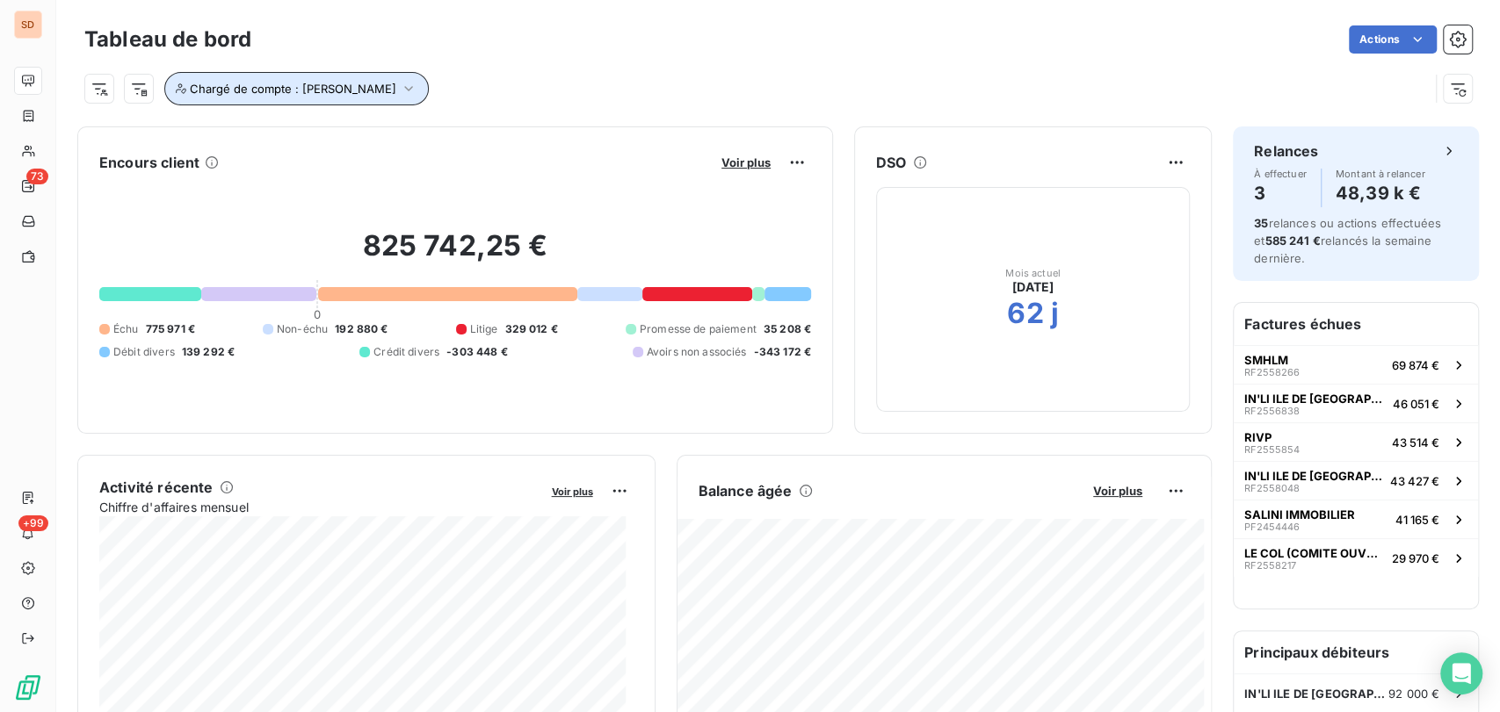
click at [400, 86] on icon "button" at bounding box center [409, 89] width 18 height 18
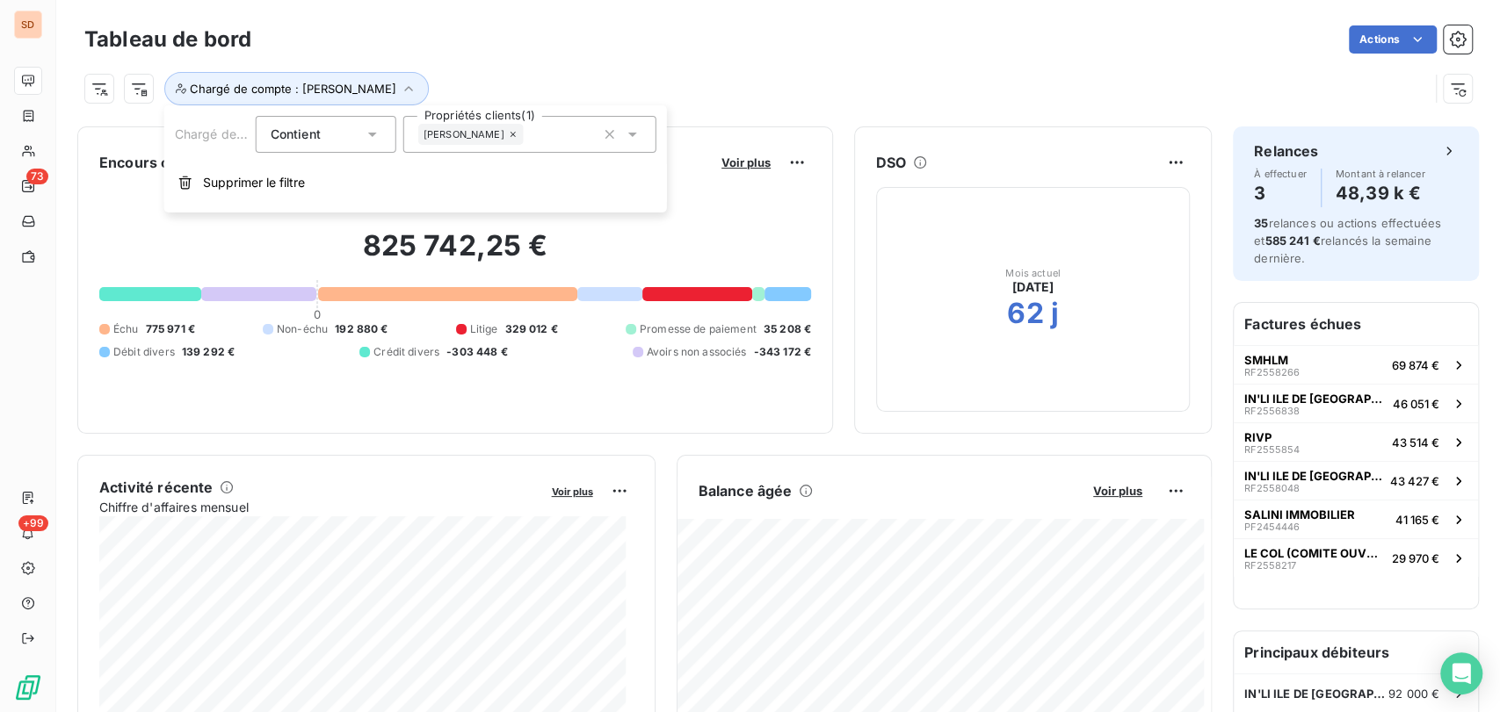
click at [633, 139] on icon at bounding box center [633, 135] width 18 height 18
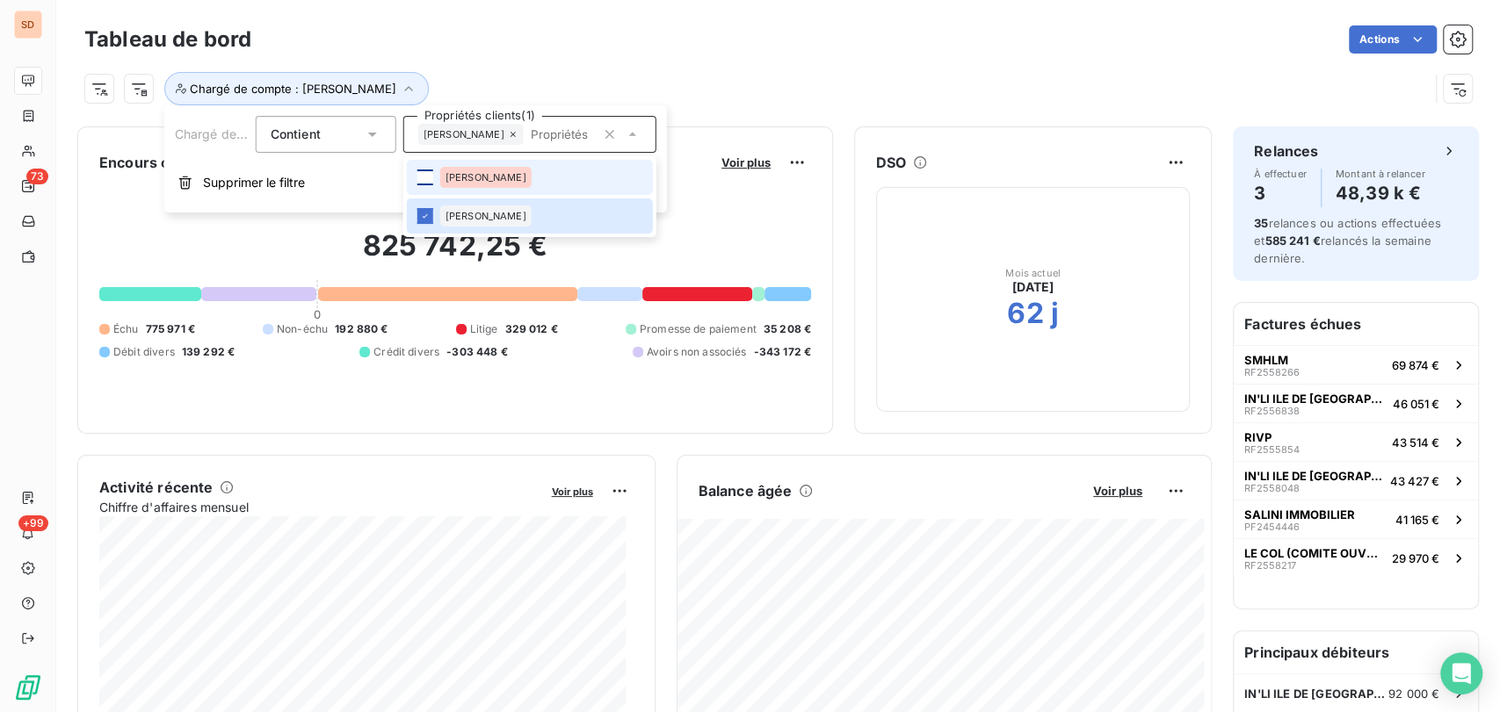
click at [427, 178] on div at bounding box center [425, 178] width 16 height 16
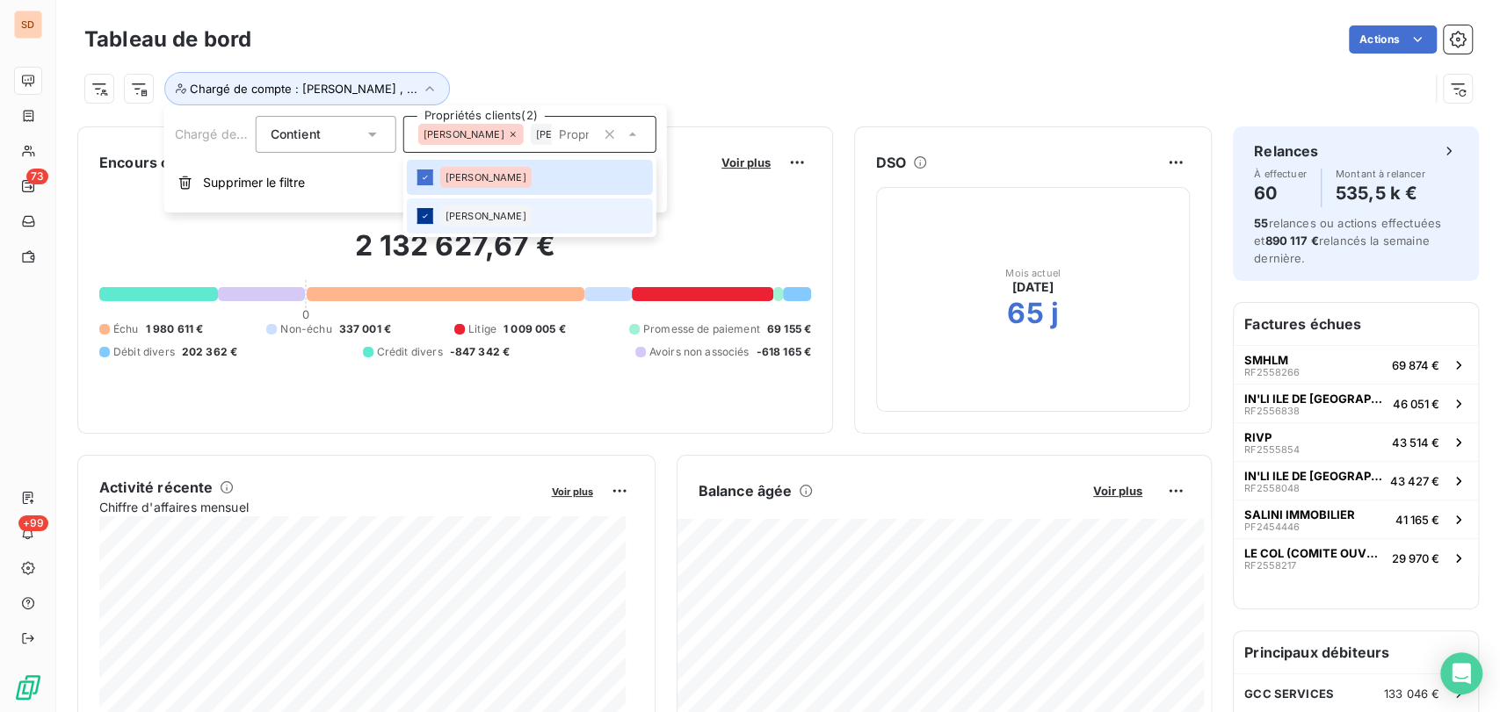
click at [430, 213] on div at bounding box center [425, 216] width 16 height 16
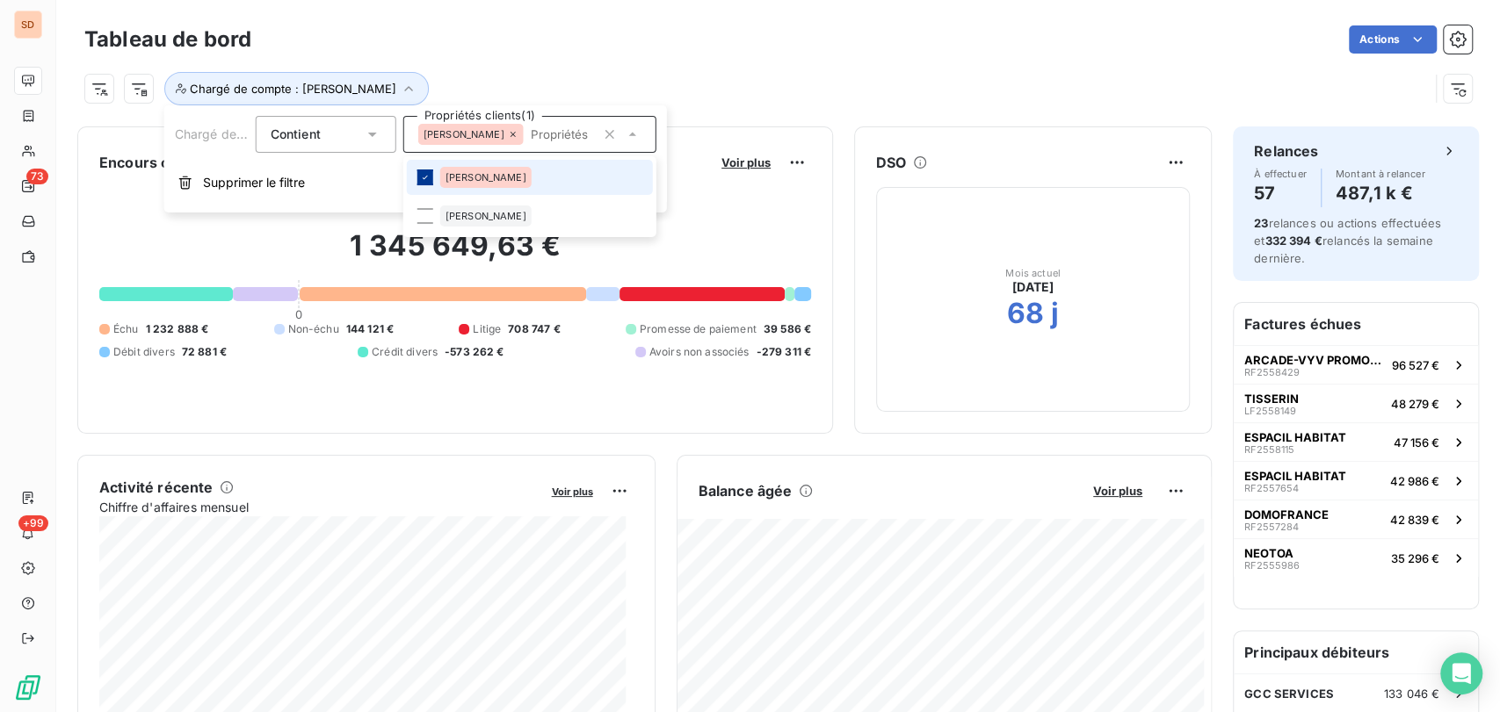
click at [429, 181] on icon at bounding box center [425, 177] width 11 height 11
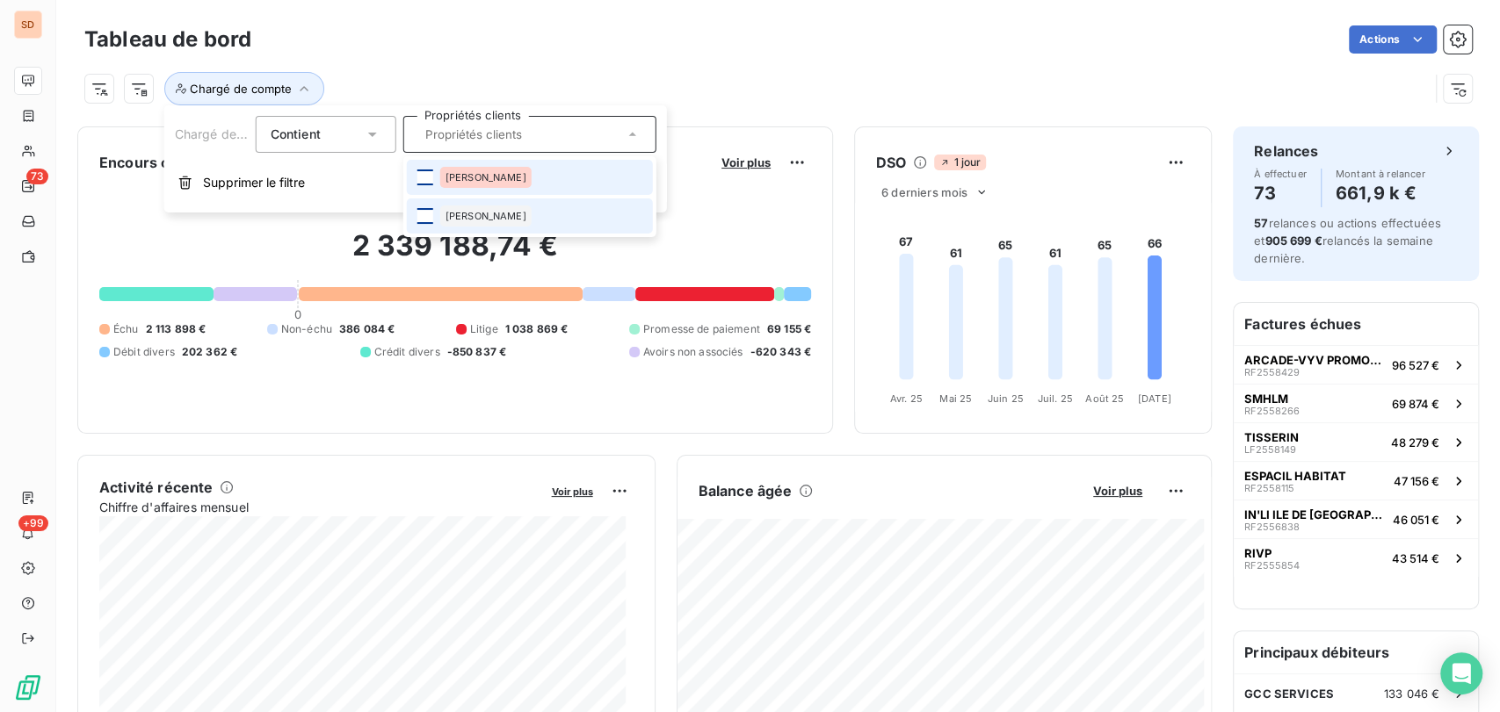
click at [423, 217] on div at bounding box center [425, 216] width 16 height 16
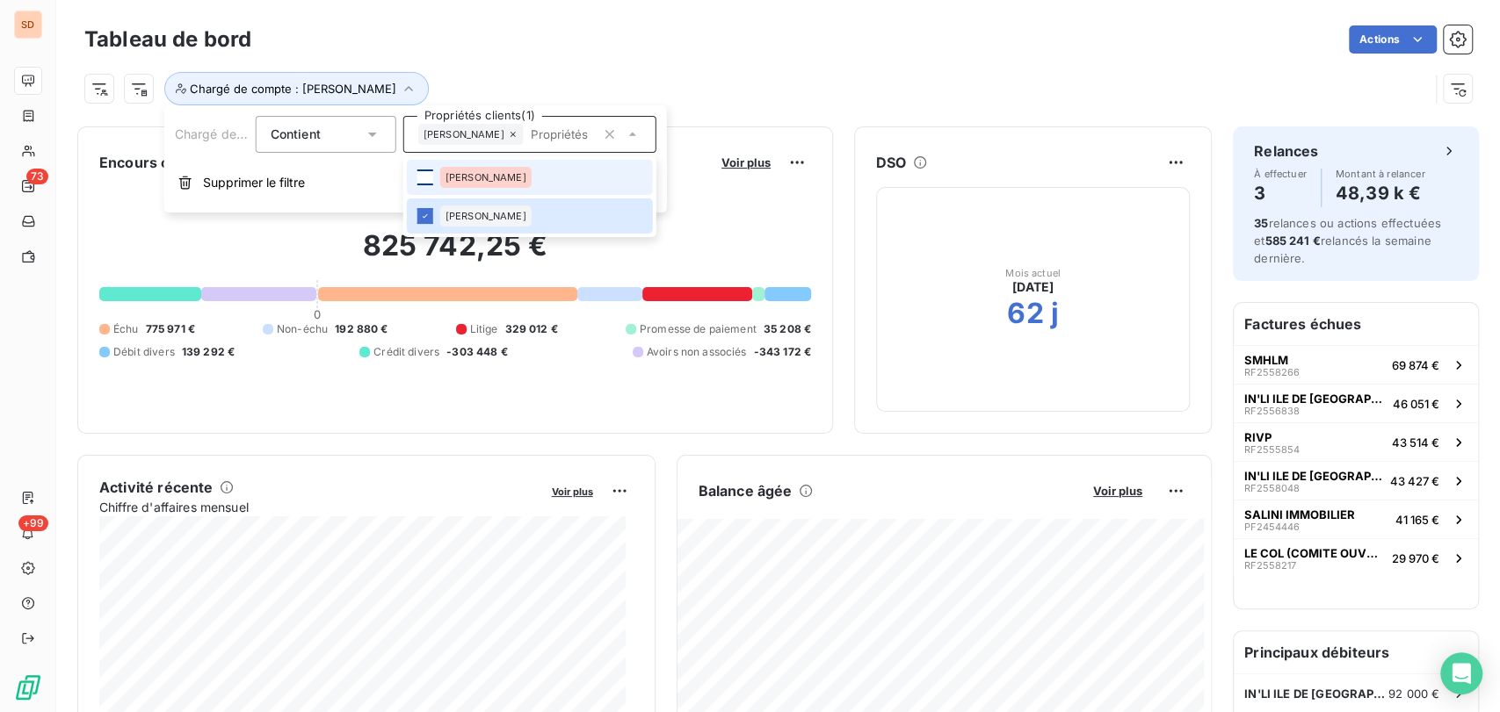
click at [425, 177] on div at bounding box center [425, 178] width 16 height 16
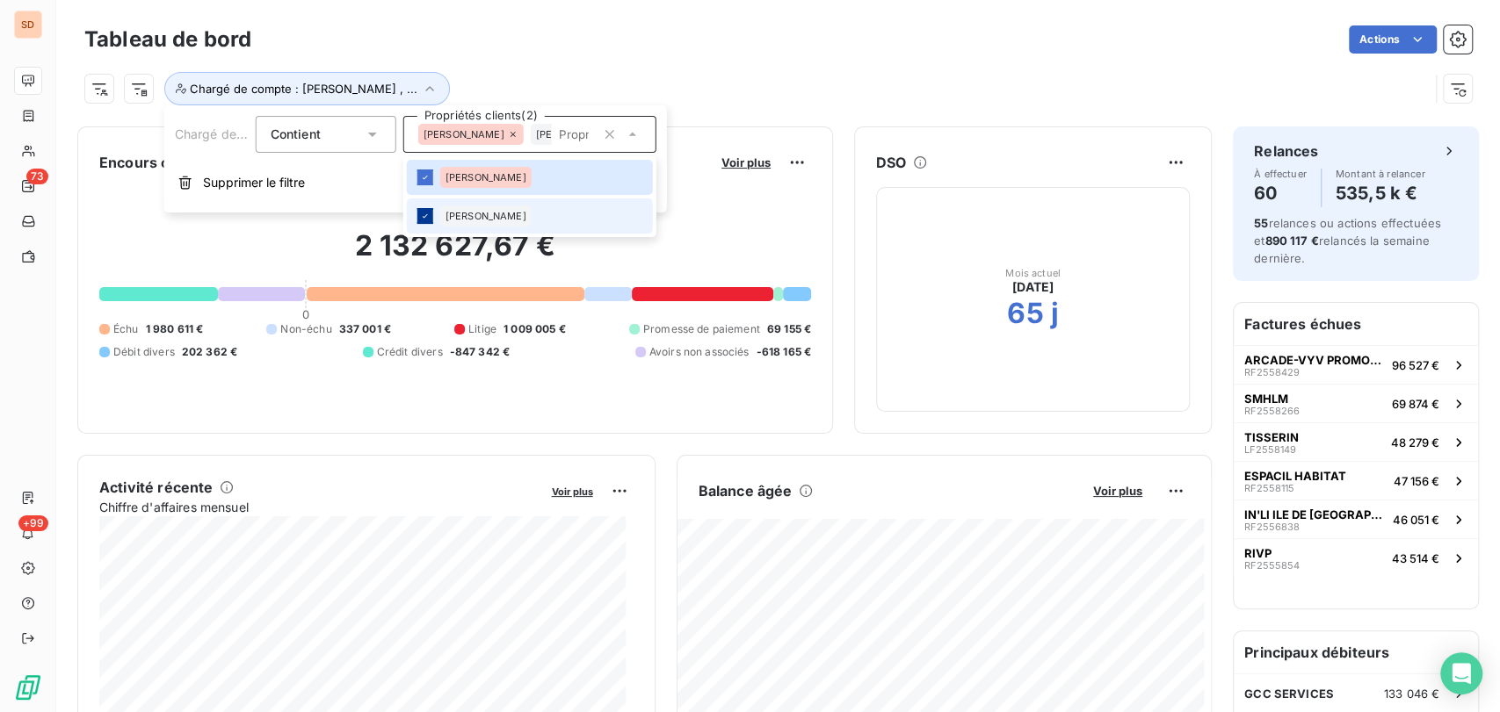
click at [424, 216] on icon at bounding box center [425, 216] width 5 height 4
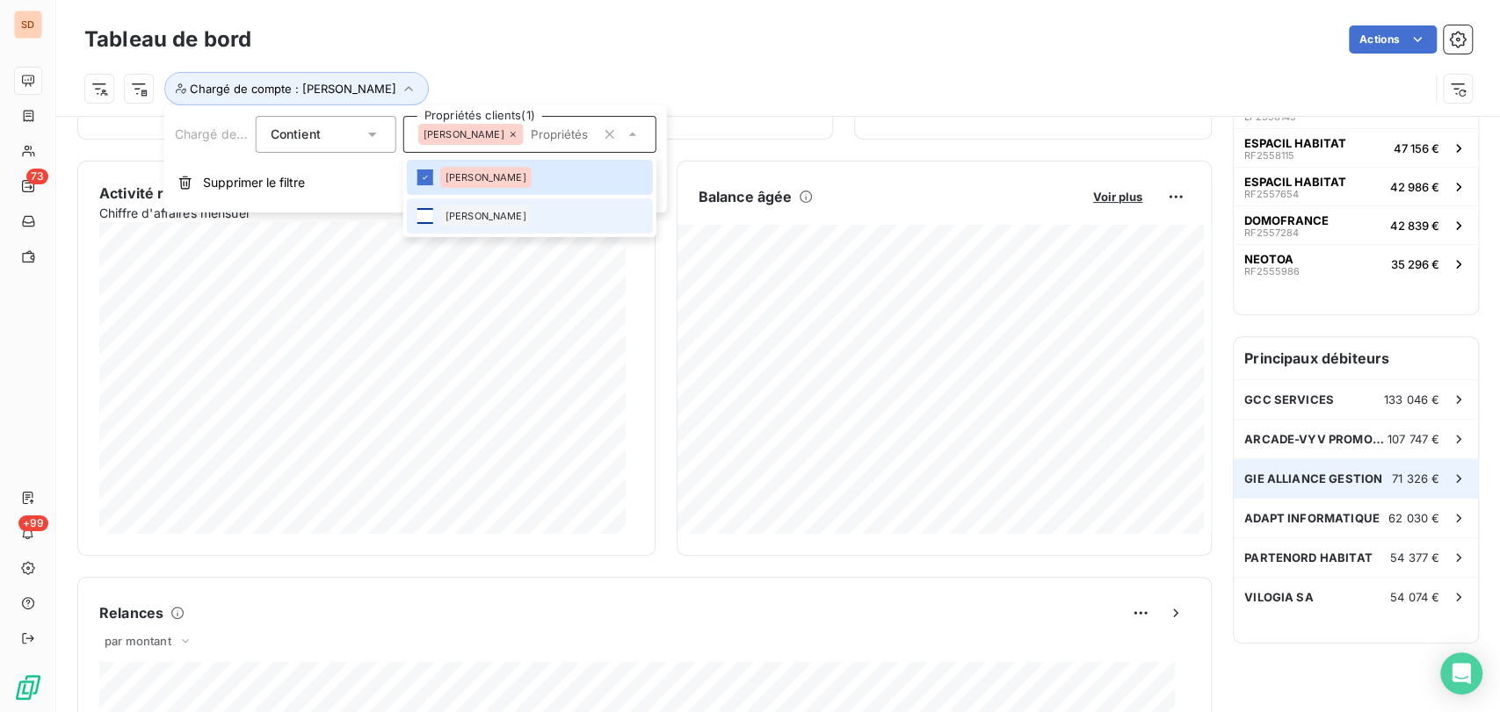
scroll to position [197, 0]
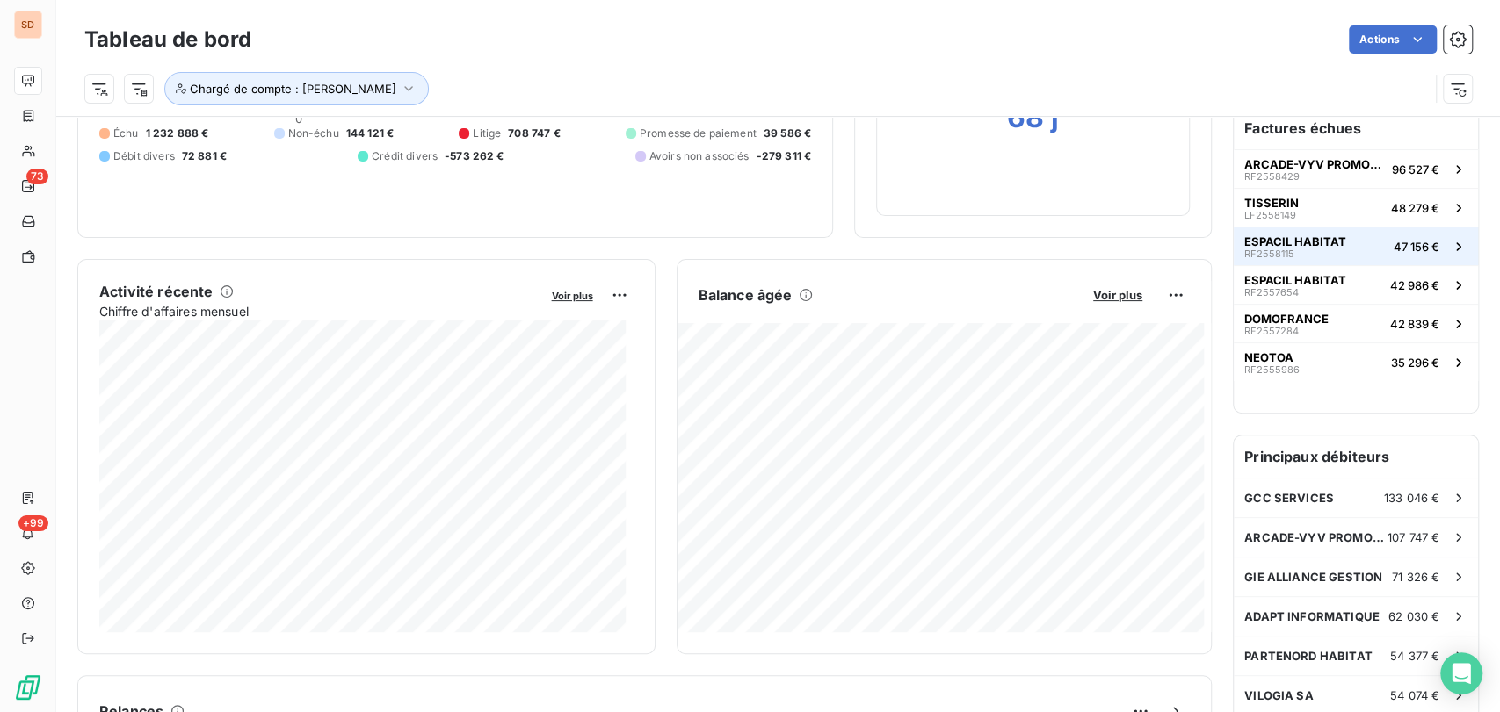
click at [1260, 250] on span "RF2558115" at bounding box center [1269, 254] width 50 height 11
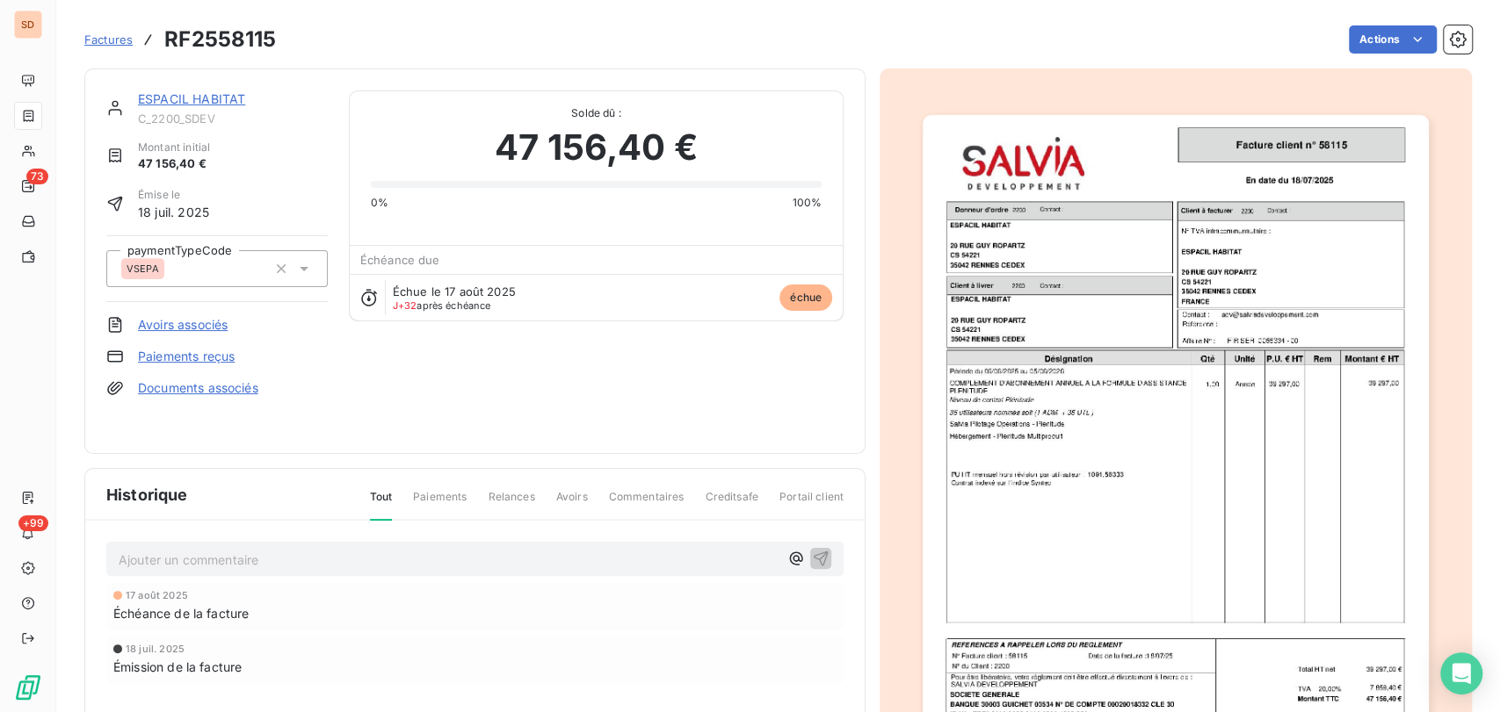
click at [155, 100] on link "ESPACIL HABITAT" at bounding box center [191, 98] width 107 height 15
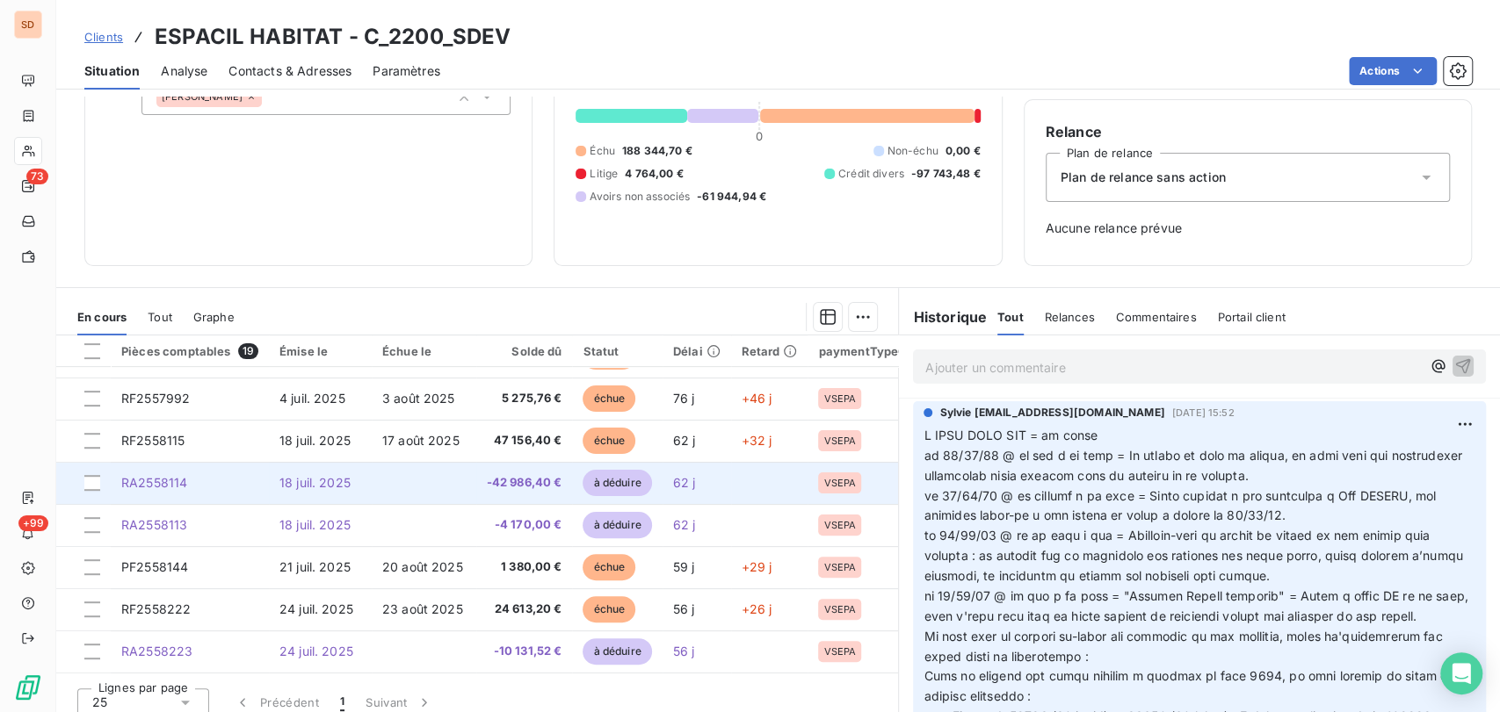
scroll to position [154, 0]
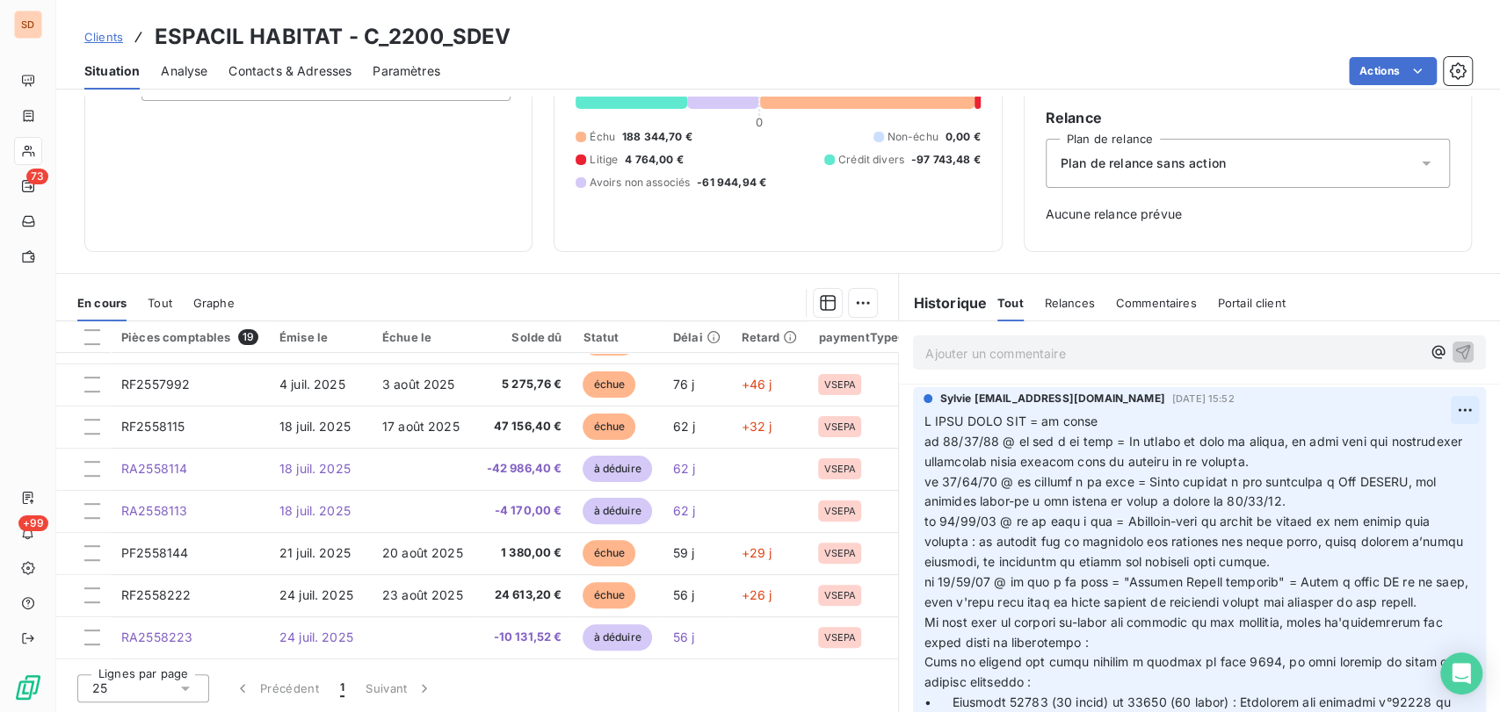
click at [1426, 410] on html "SD 73 +99 Clients ESPACIL HABITAT - C_2200_SDEV Situation Analyse Contacts & Ad…" at bounding box center [750, 356] width 1500 height 712
click at [1394, 446] on div "Editer" at bounding box center [1392, 449] width 98 height 28
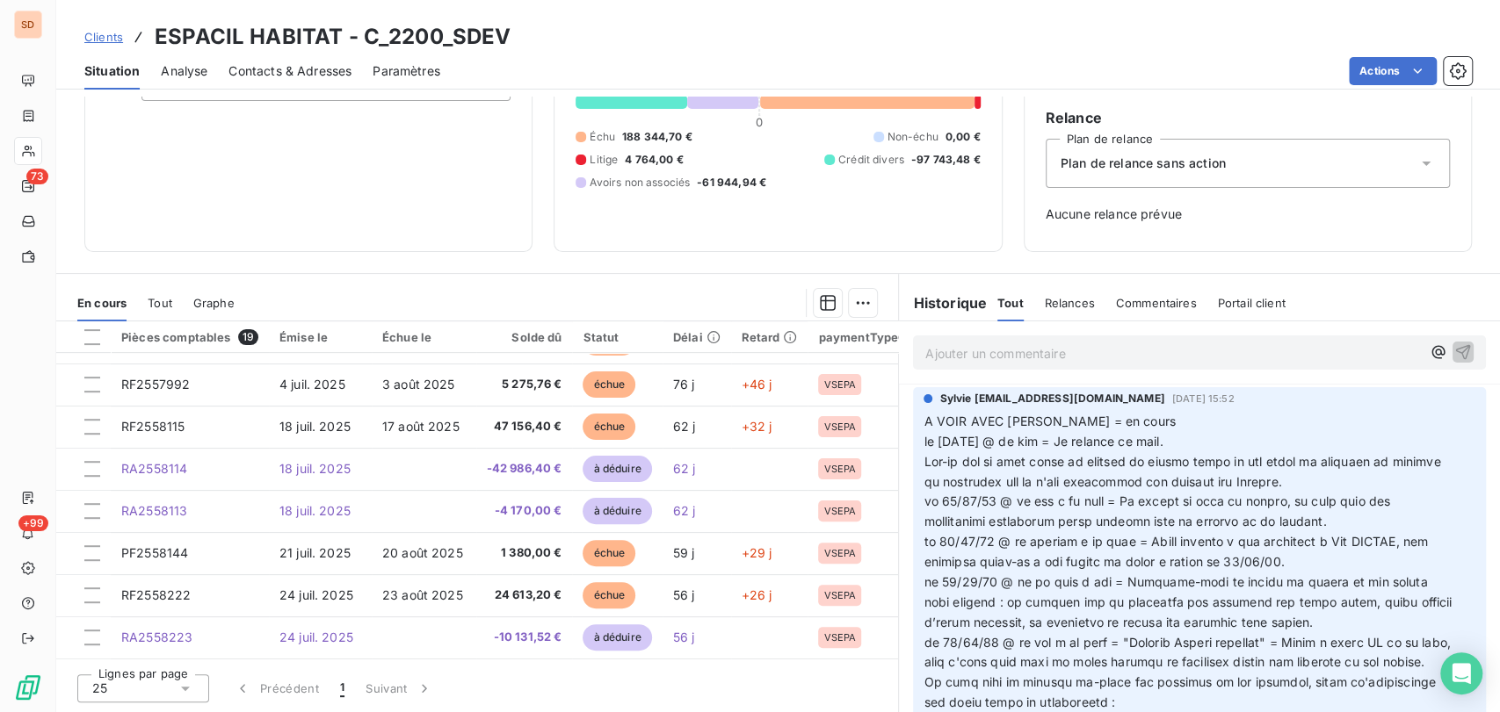
click at [923, 439] on span "A VOIR AVEC [PERSON_NAME] = en cours le [DATE] @ de kim = Je relance ce mail." at bounding box center [1048, 431] width 251 height 35
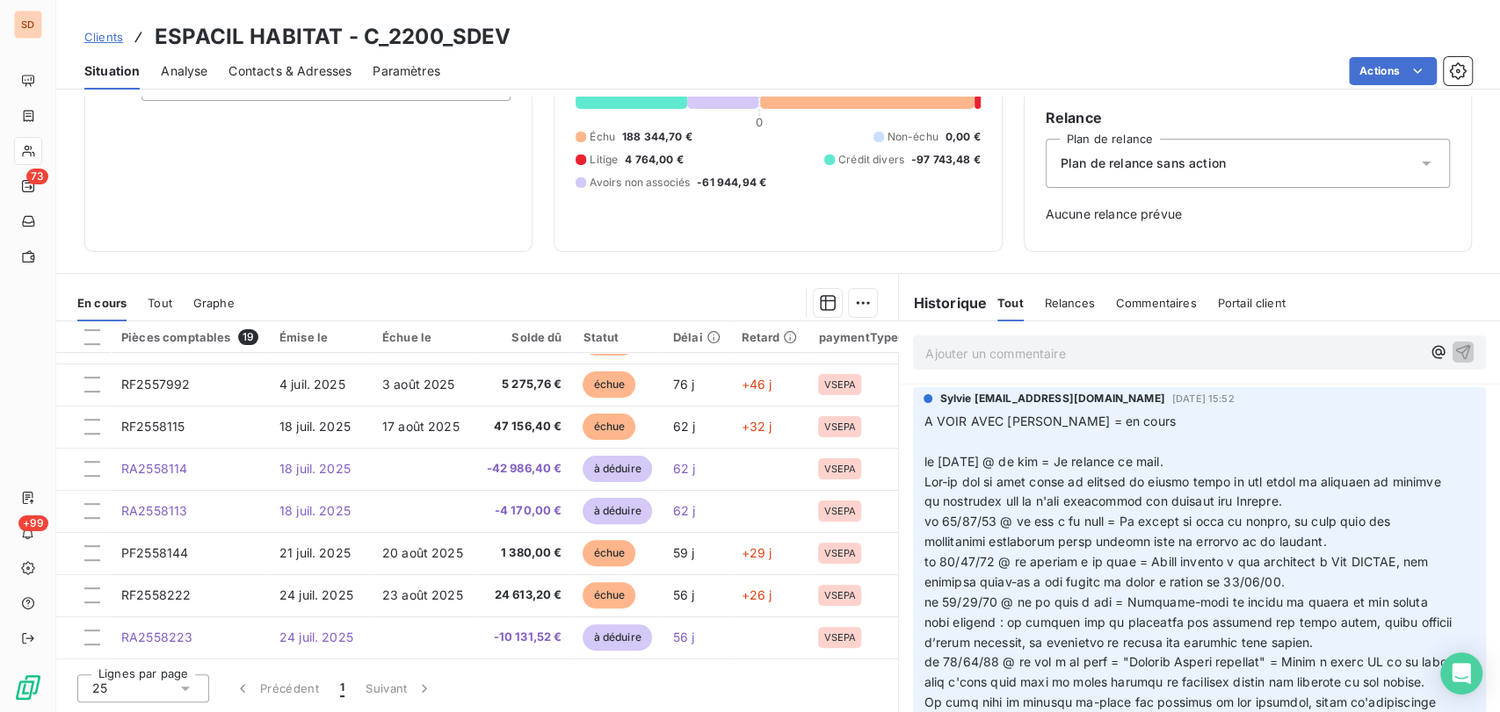
click at [931, 433] on p "A VOIR AVEC [PERSON_NAME] = en cours le [DATE] @ de kim = Je relance ce mail." at bounding box center [1188, 442] width 531 height 61
click at [1063, 444] on p "A VOIR AVEC [PERSON_NAME] = en cours le [DATE] @ à kim = le [DATE] @ de kim = J…" at bounding box center [1188, 442] width 531 height 61
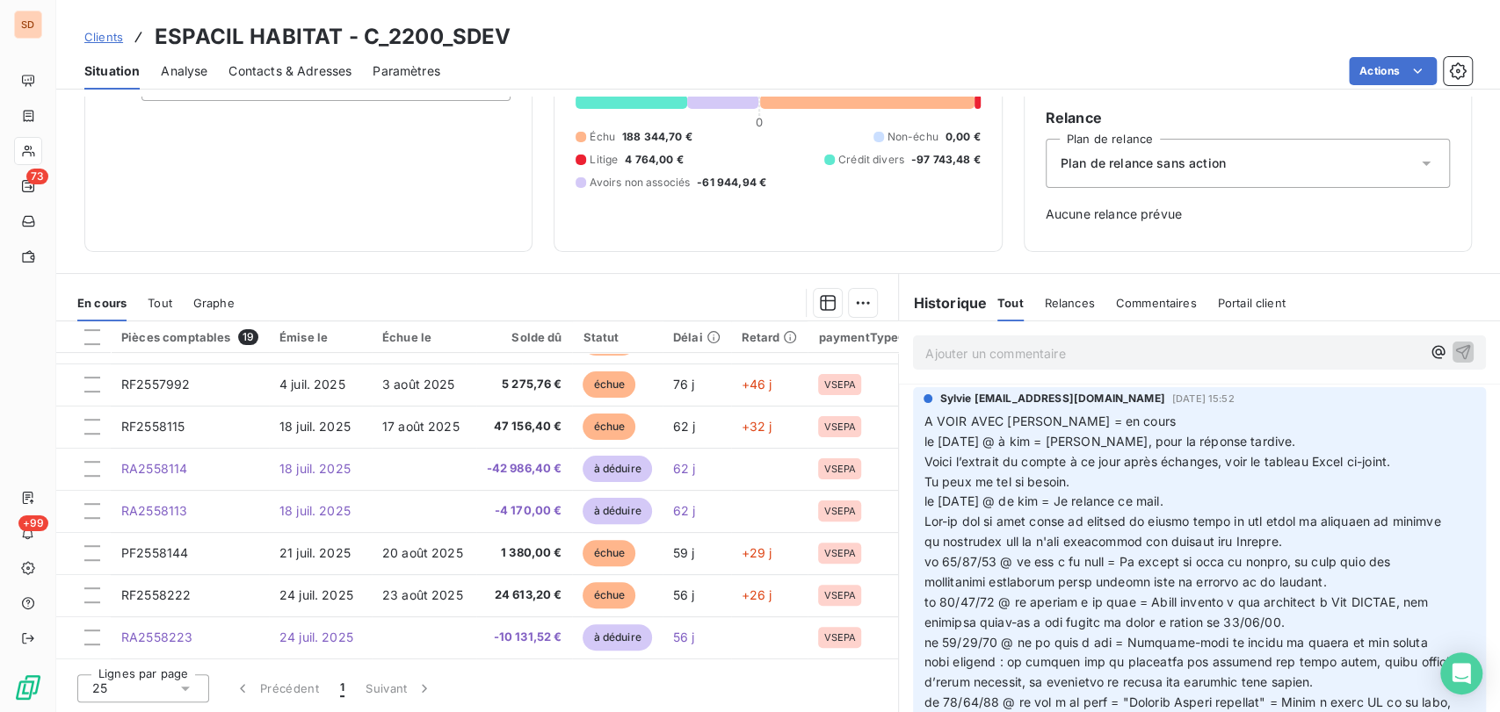
click at [1403, 465] on p "Voici l’extrait du compte à ce jour après échanges, voir le tableau Excel ci-jo…" at bounding box center [1188, 462] width 531 height 20
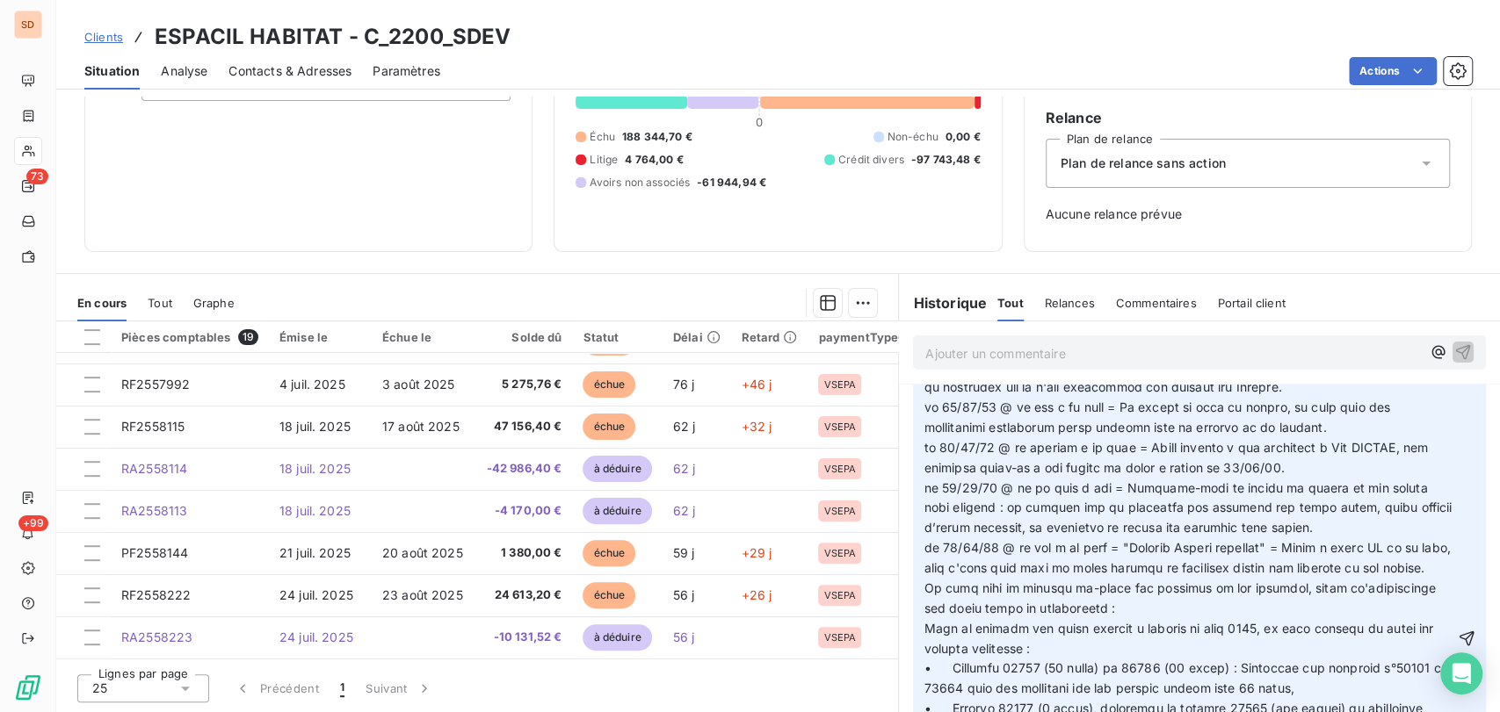
scroll to position [247, 0]
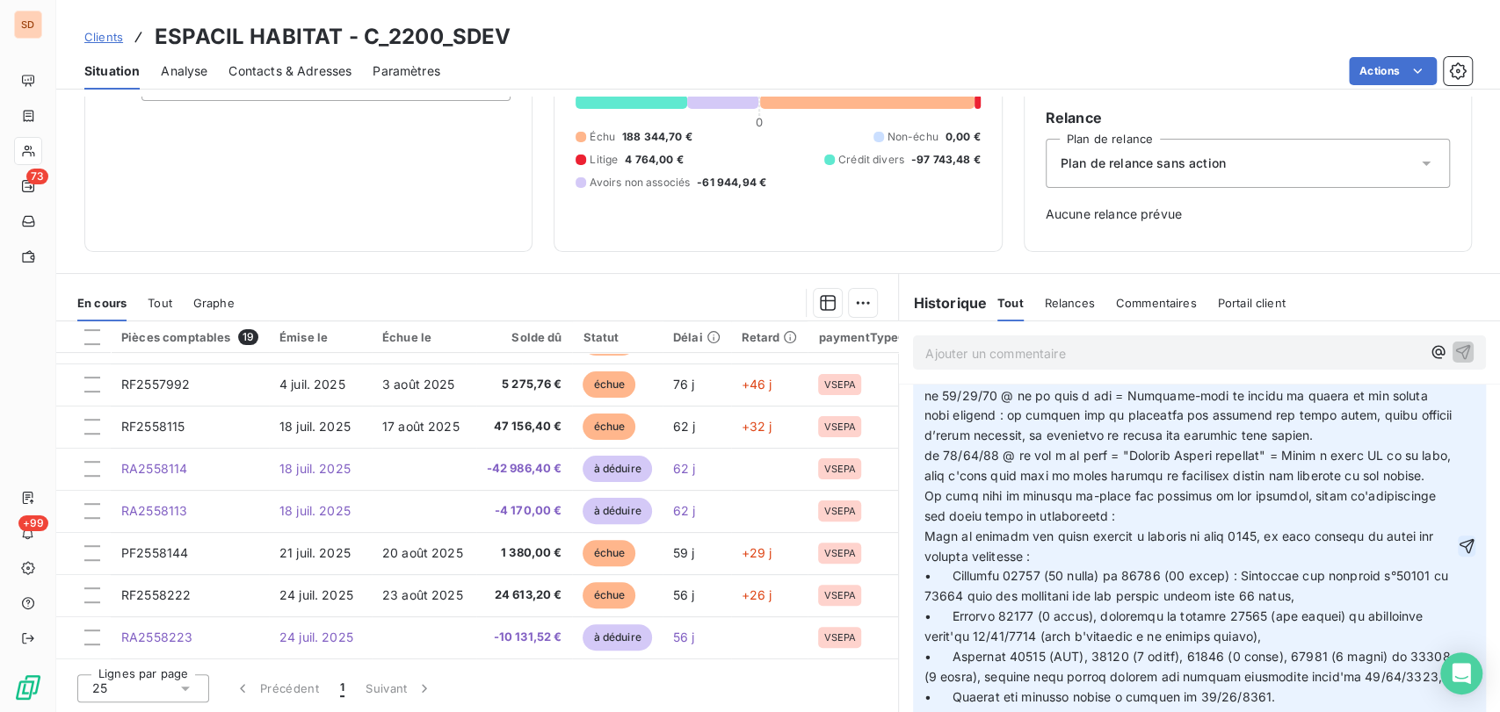
click at [1459, 553] on icon "button" at bounding box center [1466, 545] width 15 height 15
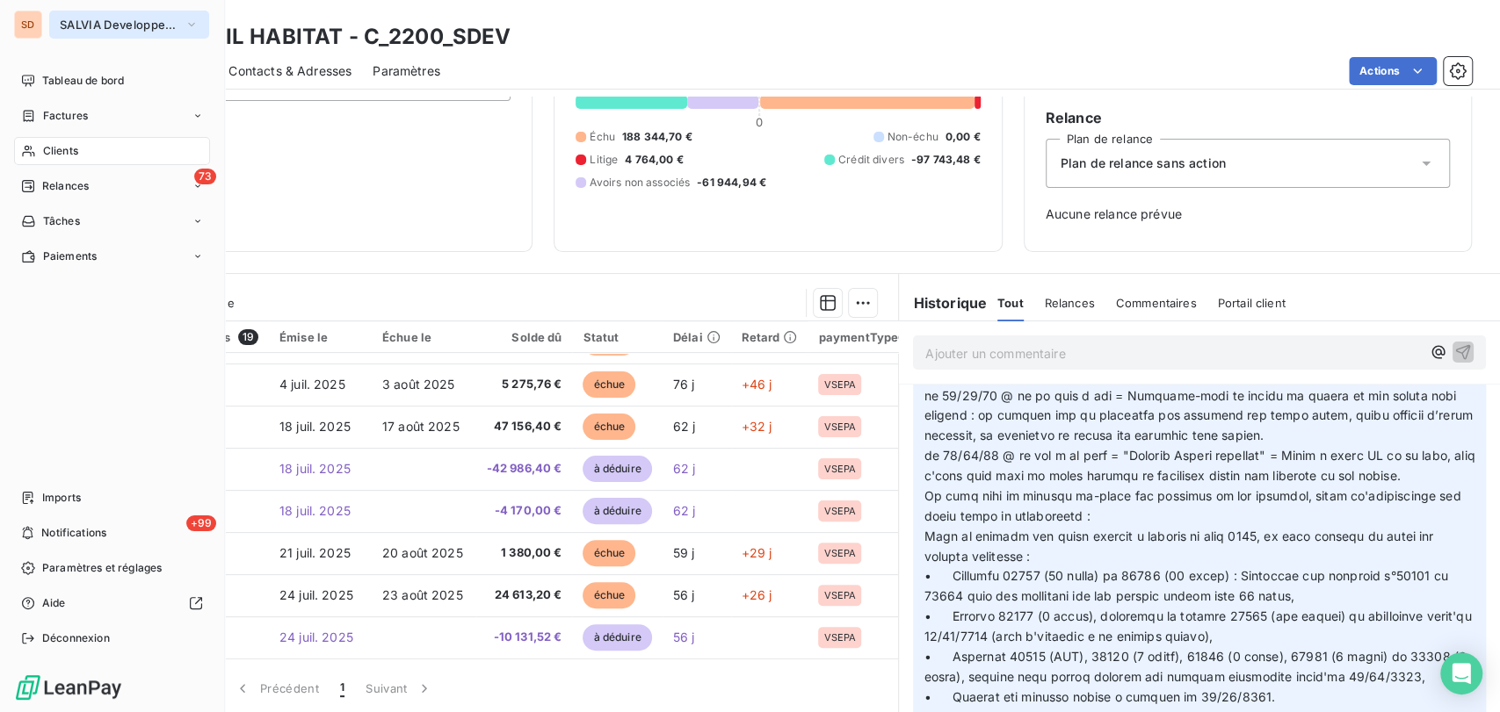
click at [191, 19] on icon "button" at bounding box center [191, 25] width 14 height 18
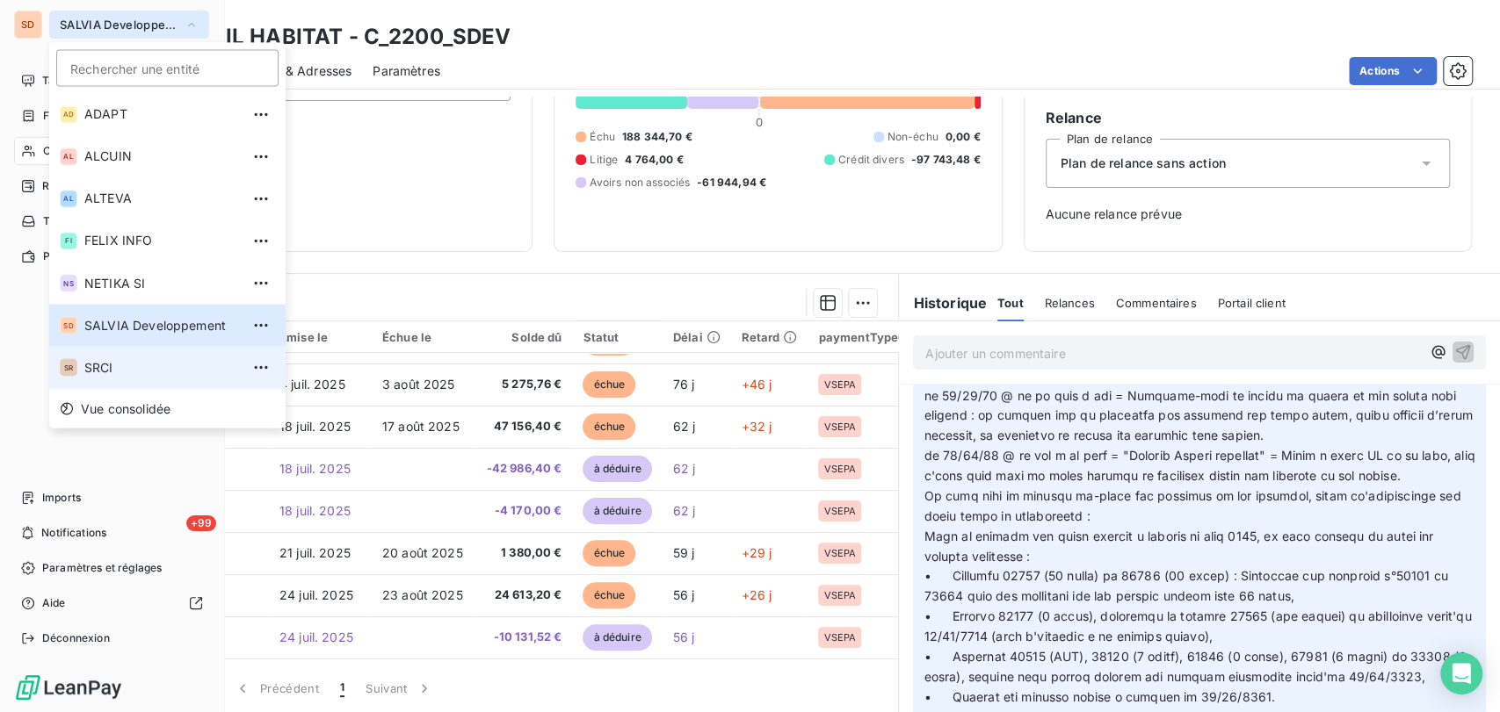
click at [97, 368] on span "SRCI" at bounding box center [161, 367] width 155 height 18
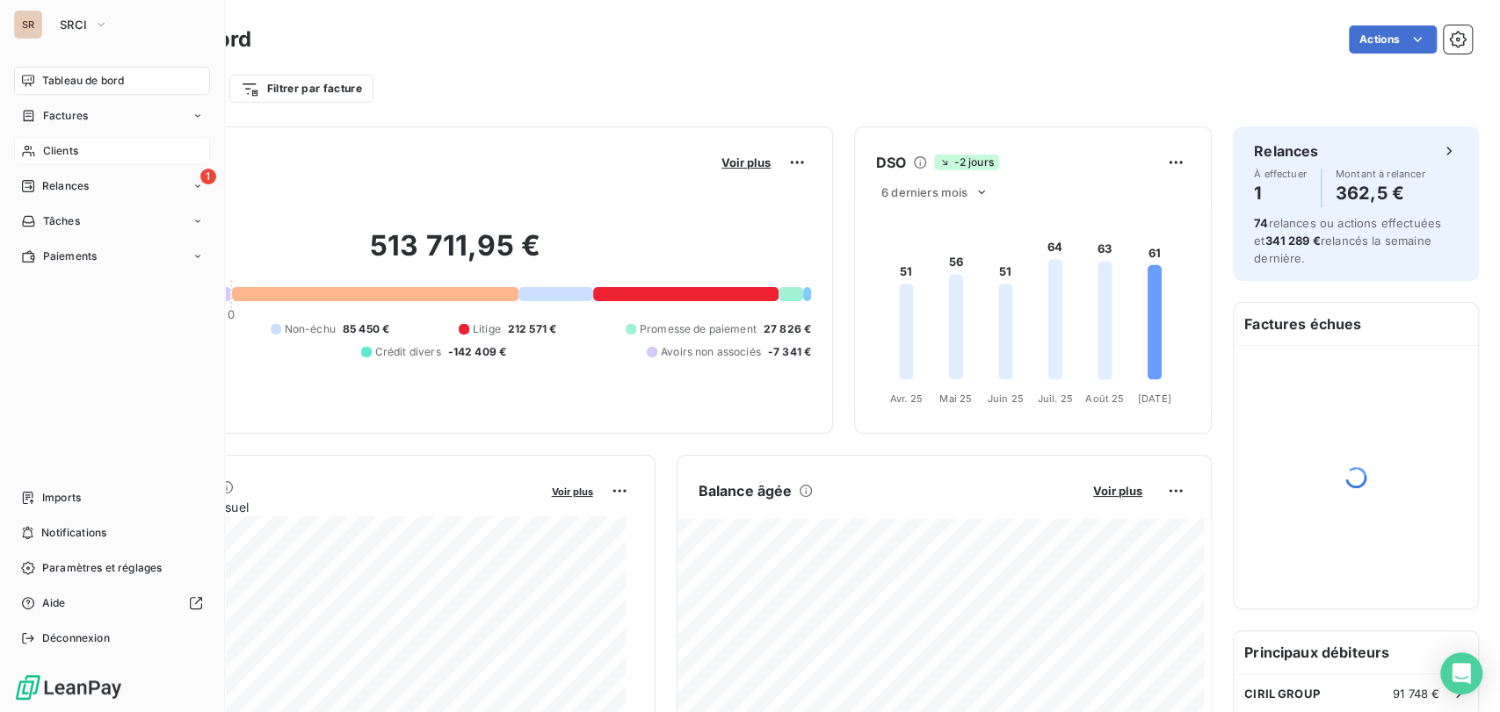
click at [70, 146] on span "Clients" at bounding box center [60, 151] width 35 height 16
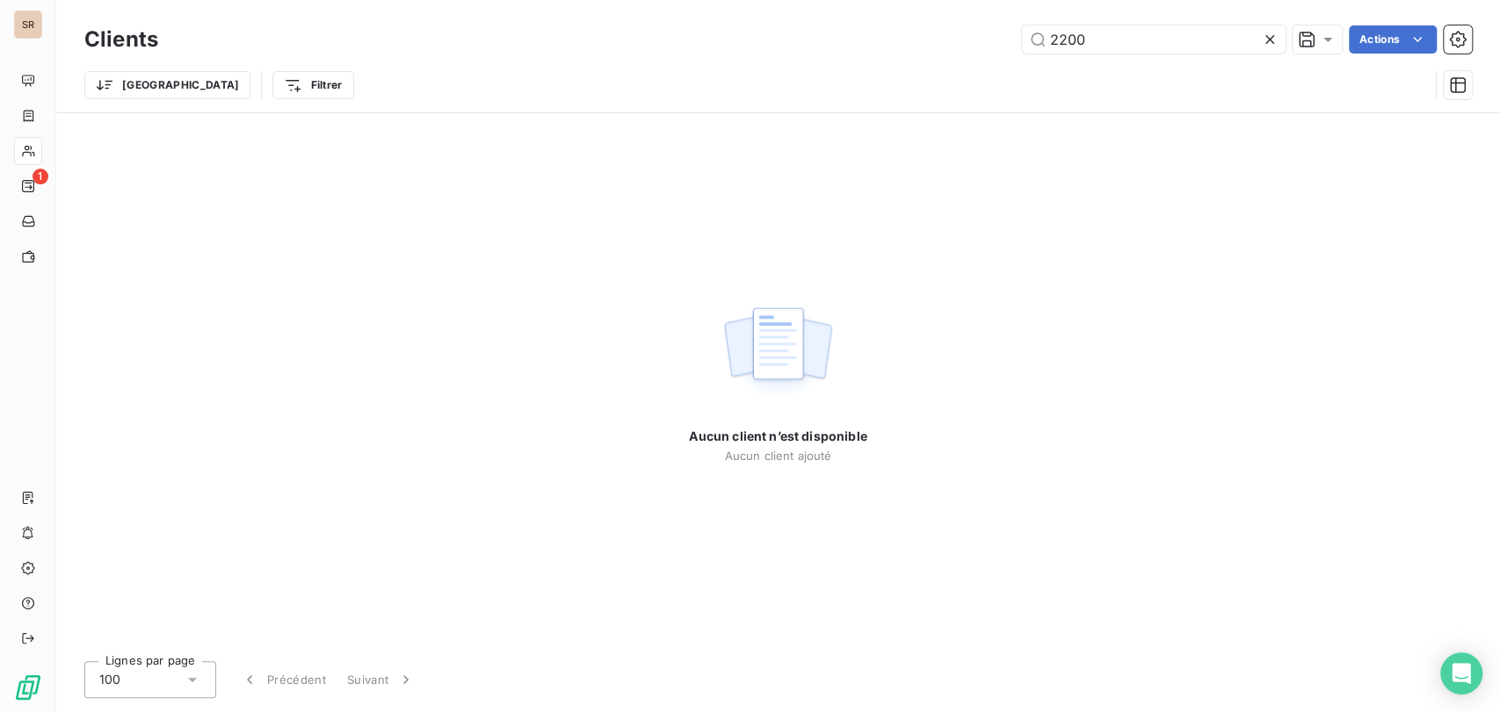
drag, startPoint x: 1085, startPoint y: 36, endPoint x: 986, endPoint y: 42, distance: 98.6
click at [992, 41] on div "2200 Actions" at bounding box center [825, 39] width 1292 height 28
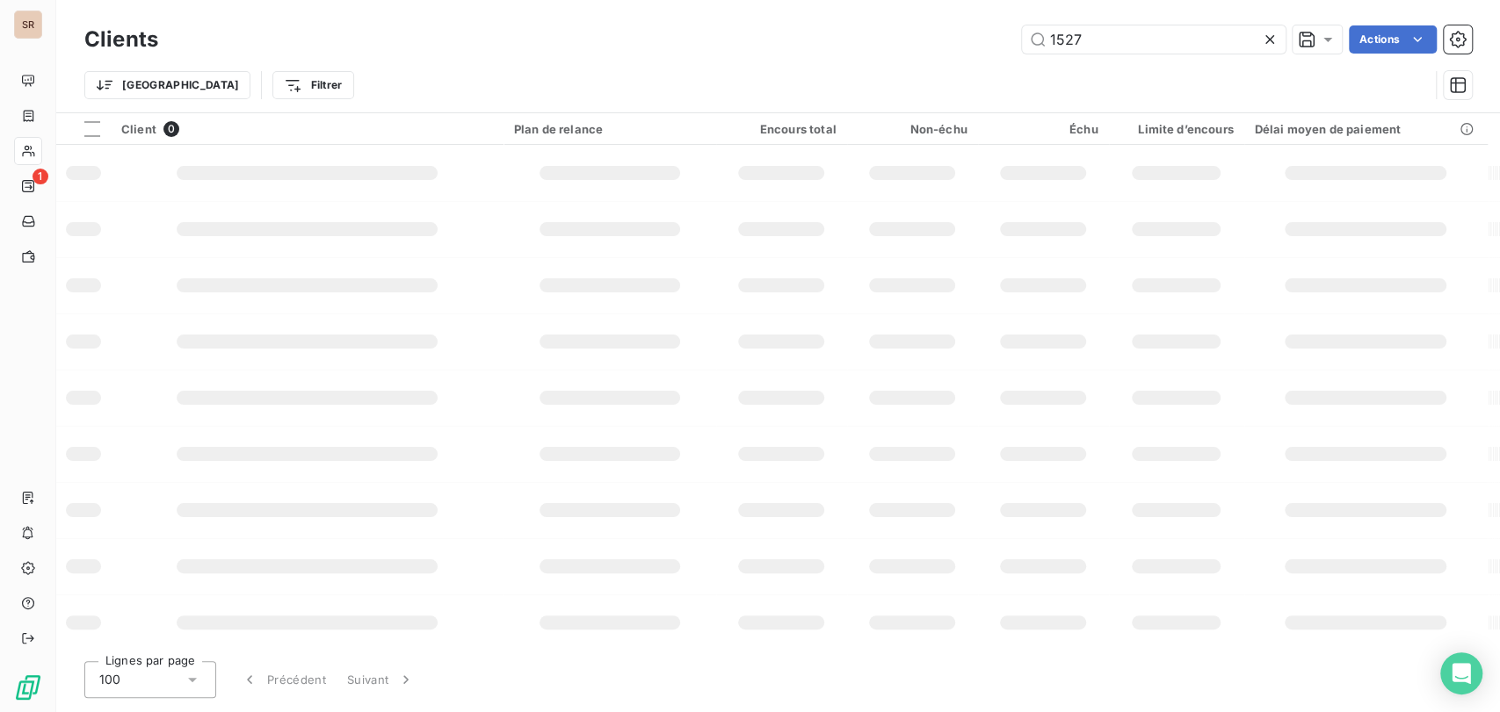
type input "1527"
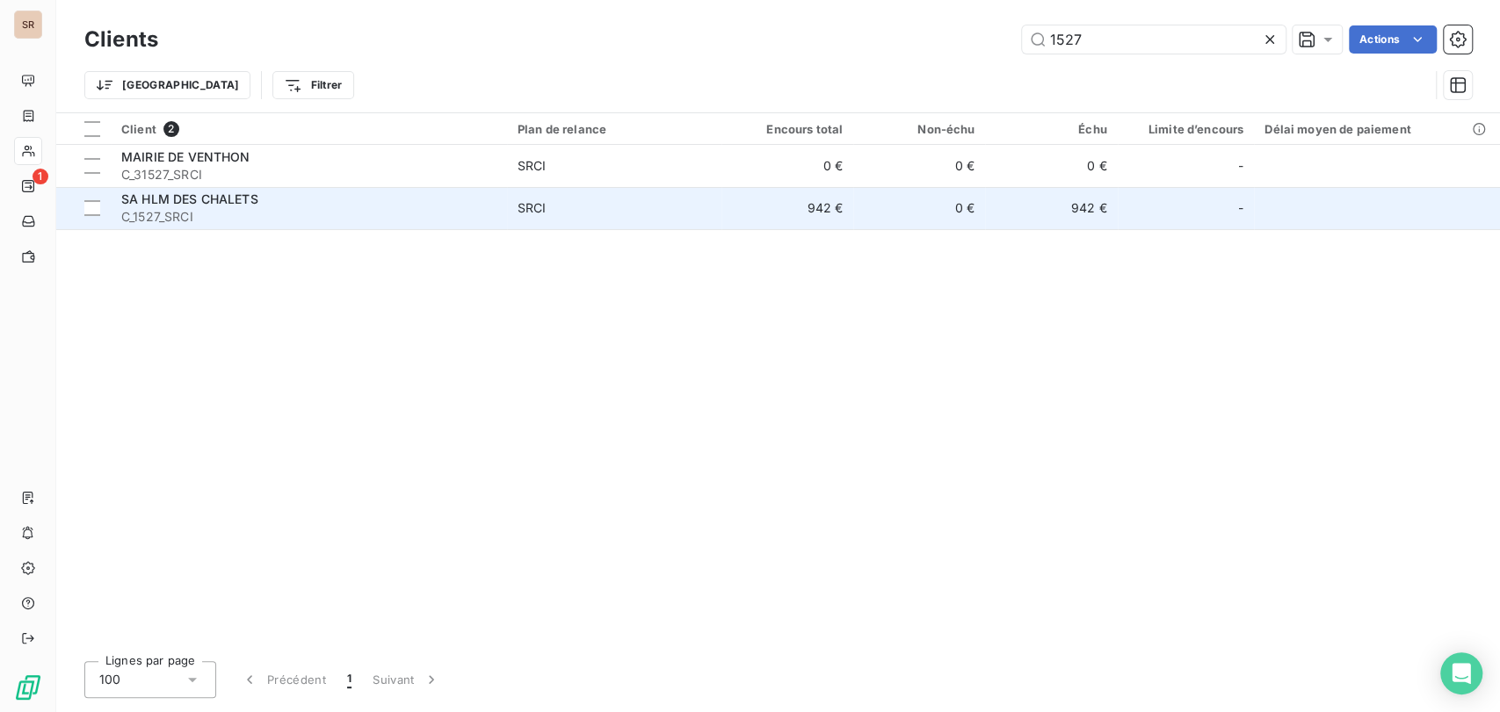
click at [141, 202] on span "SA HLM DES CHALETS" at bounding box center [189, 199] width 137 height 15
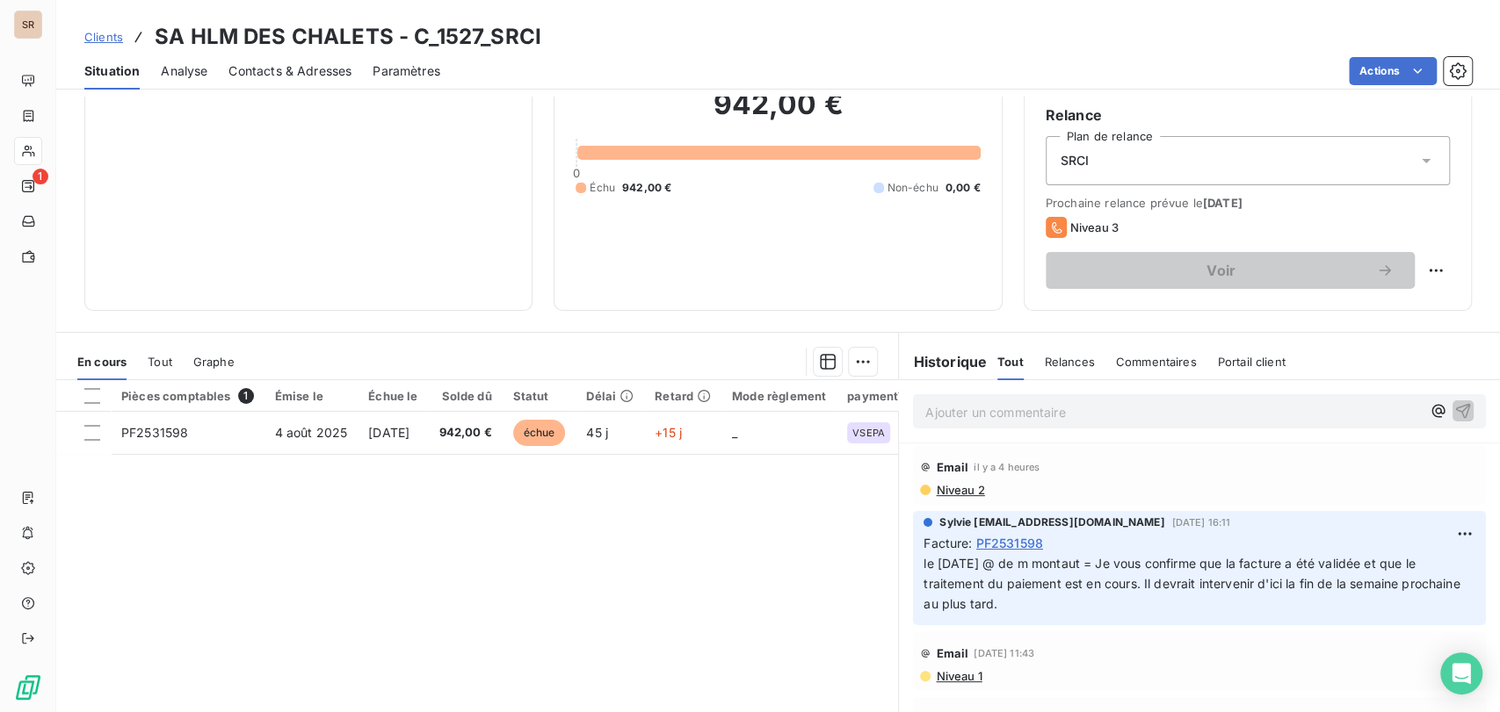
scroll to position [159, 0]
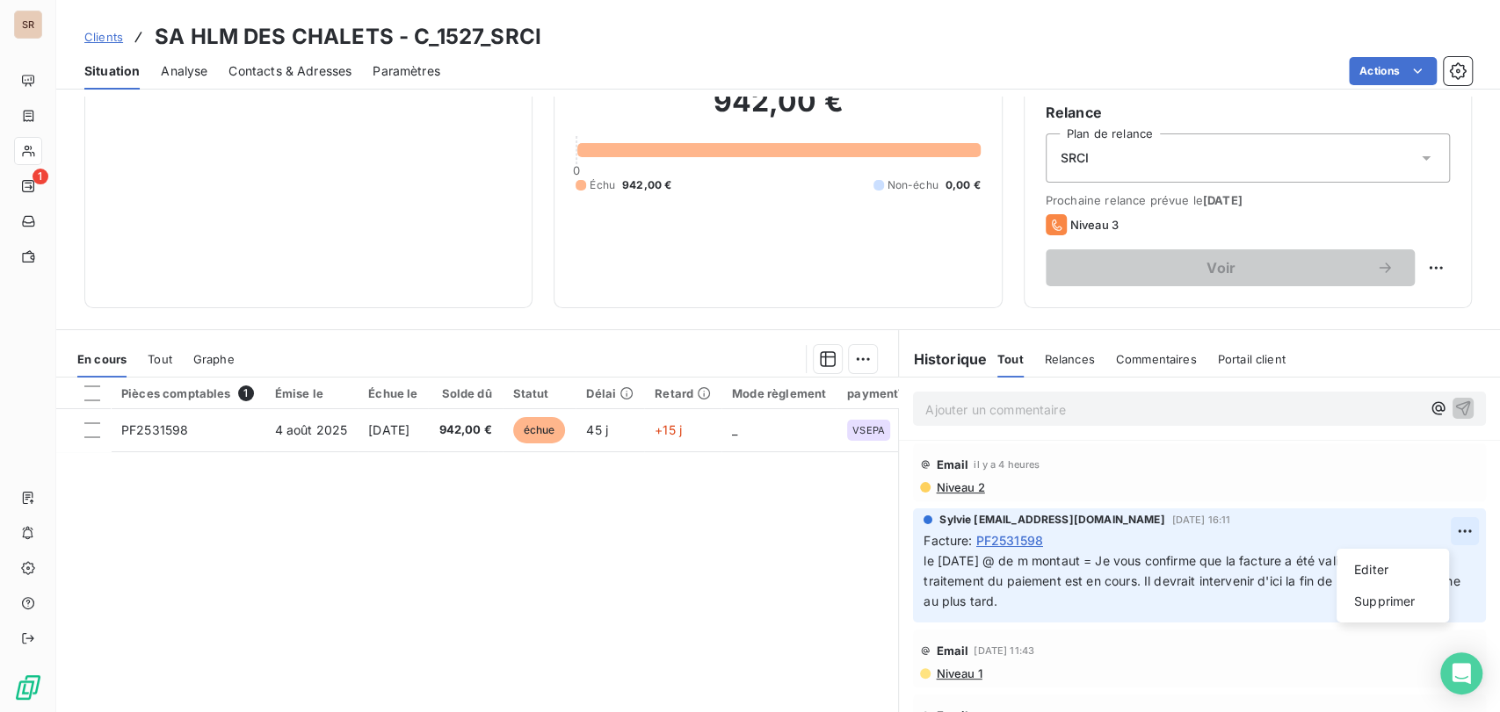
click at [1434, 527] on html "SR 1 Clients SA HLM DES CHALETS - C_1527_SRCI Situation Analyse Contacts & Adre…" at bounding box center [750, 356] width 1500 height 712
click at [1372, 572] on div "Editer" at bounding box center [1392, 570] width 98 height 28
click at [923, 560] on span "le [DATE] @ de m montaut = Je vous confirme que la facture a été validée et que…" at bounding box center [1170, 580] width 495 height 55
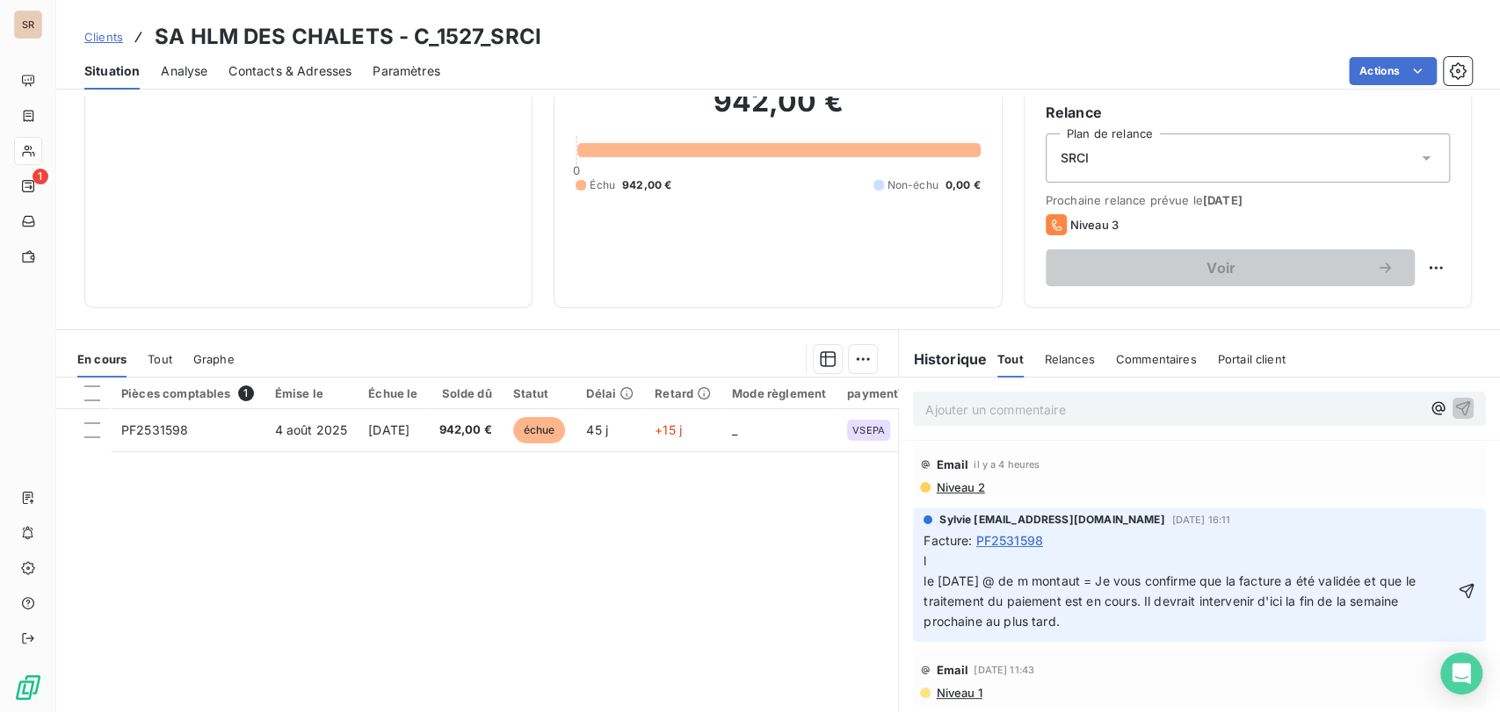
click at [923, 560] on p "l le [DATE] @ de m montaut = Je vous confirme que la facture a été validée et q…" at bounding box center [1188, 592] width 531 height 81
click at [1124, 563] on p "le [DATE] @ de mr [PERSON_NAME] = le [DATE] @ de m montaut = Je vous confirme q…" at bounding box center [1188, 592] width 531 height 81
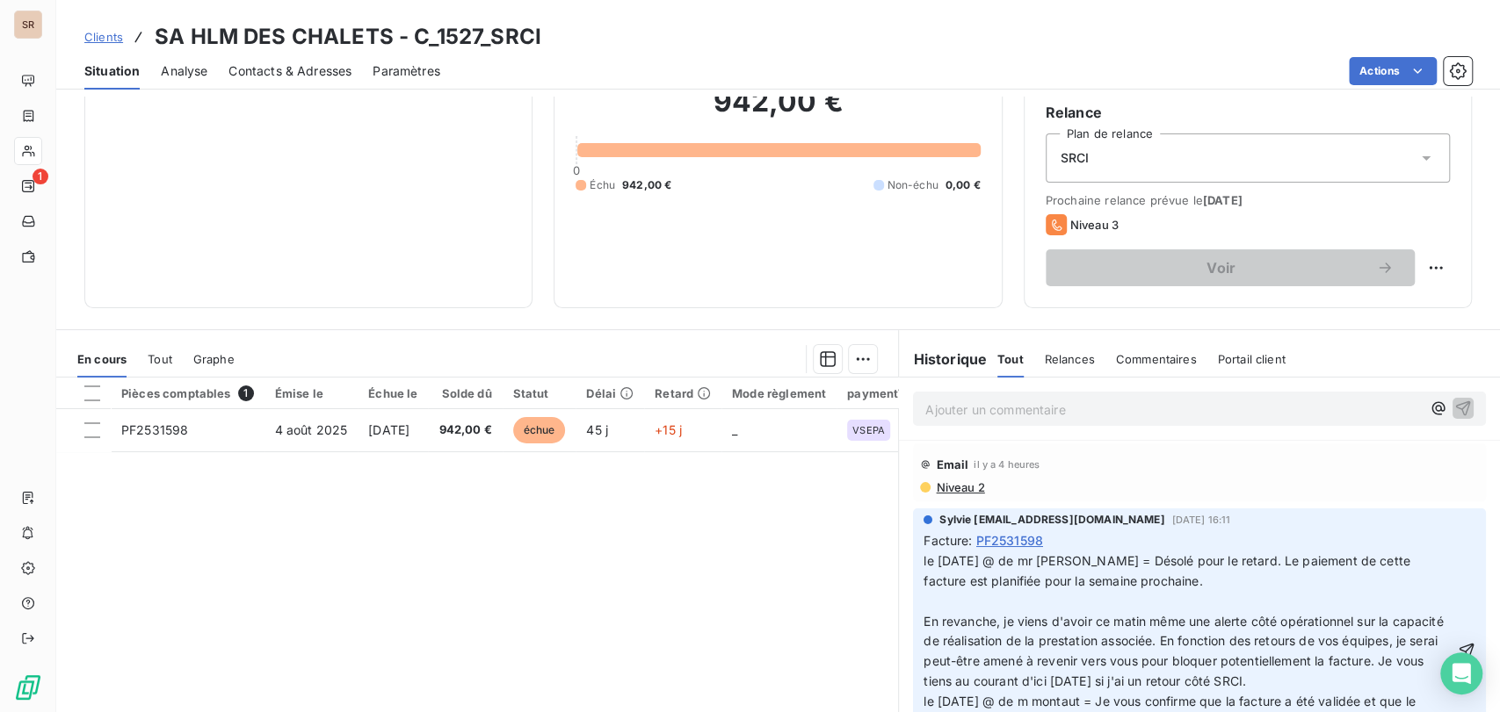
click at [936, 598] on p "﻿" at bounding box center [1188, 602] width 531 height 20
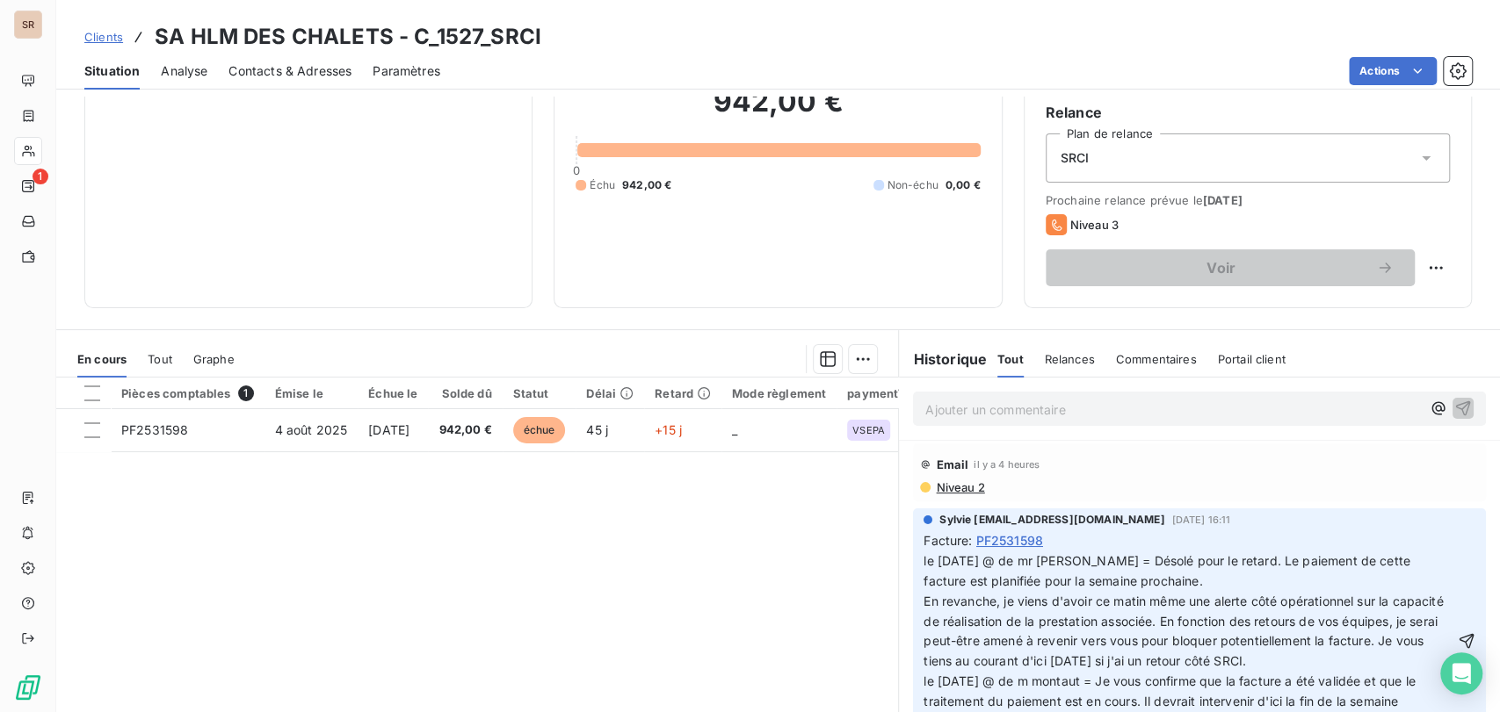
scroll to position [98, 0]
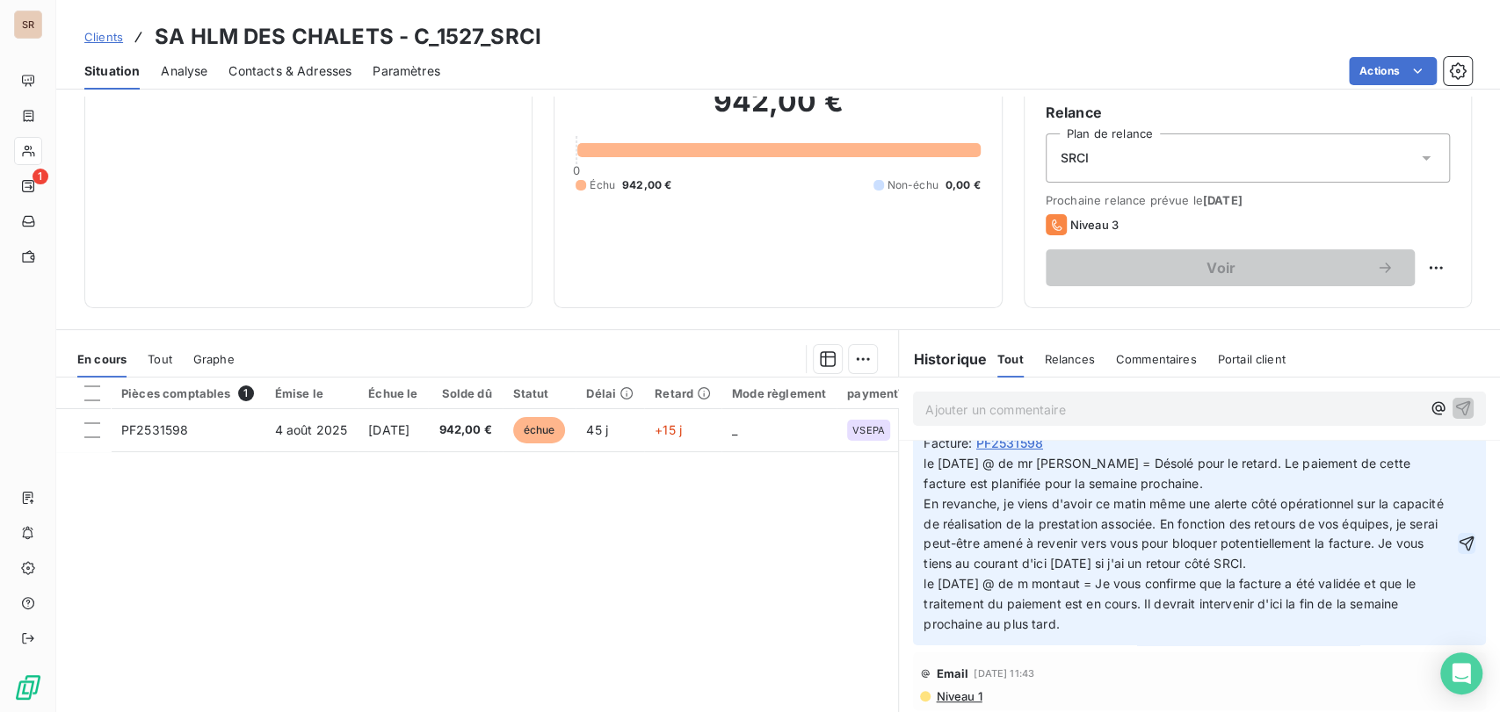
click at [1457, 546] on icon "button" at bounding box center [1466, 544] width 18 height 18
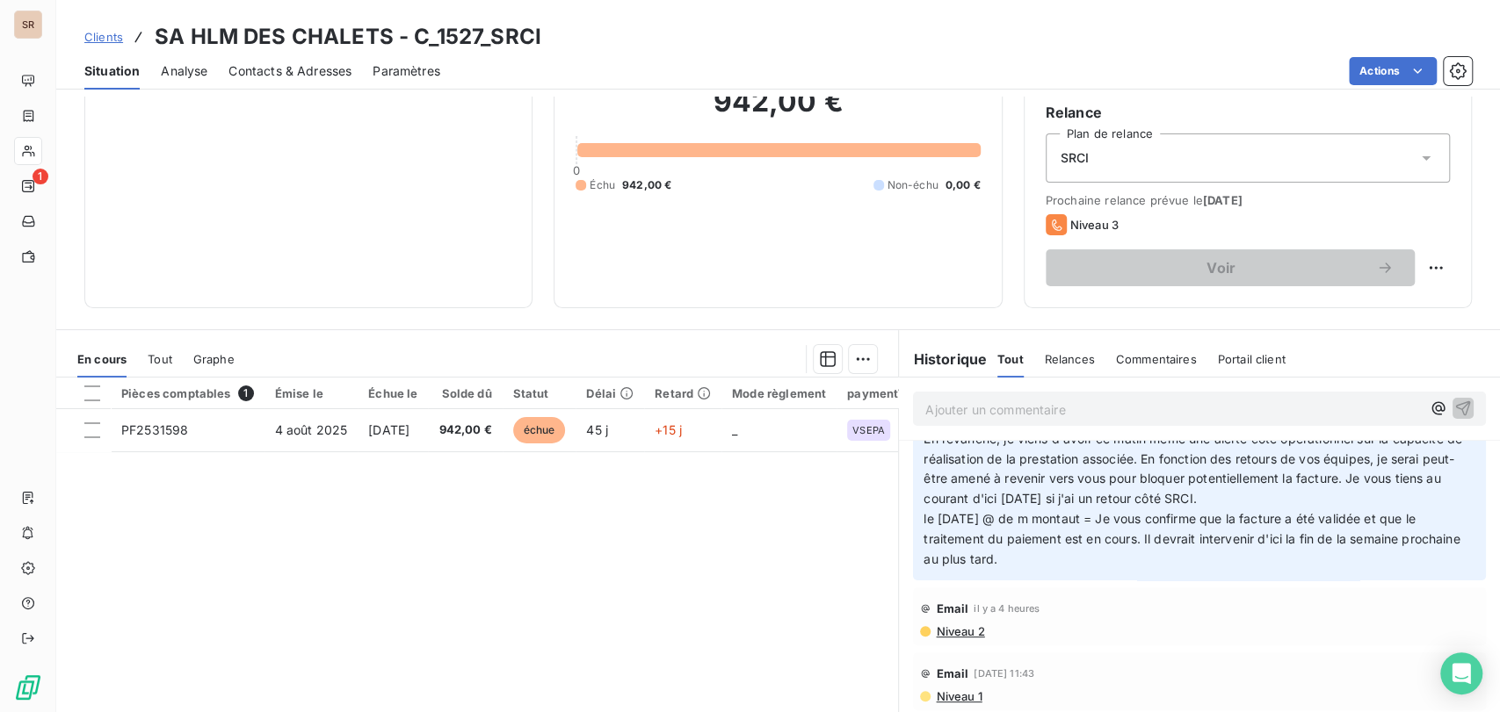
scroll to position [32, 0]
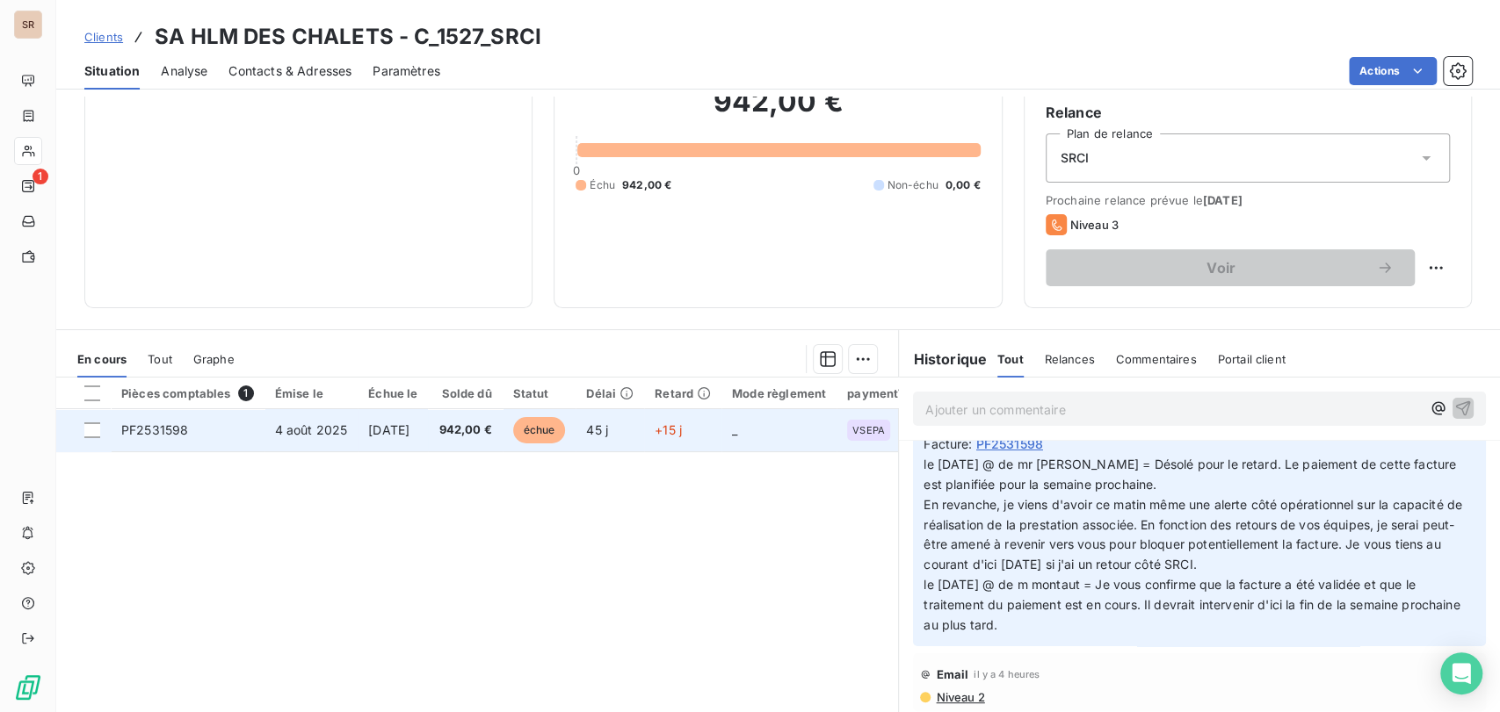
click at [171, 425] on span "PF2531598" at bounding box center [154, 430] width 67 height 15
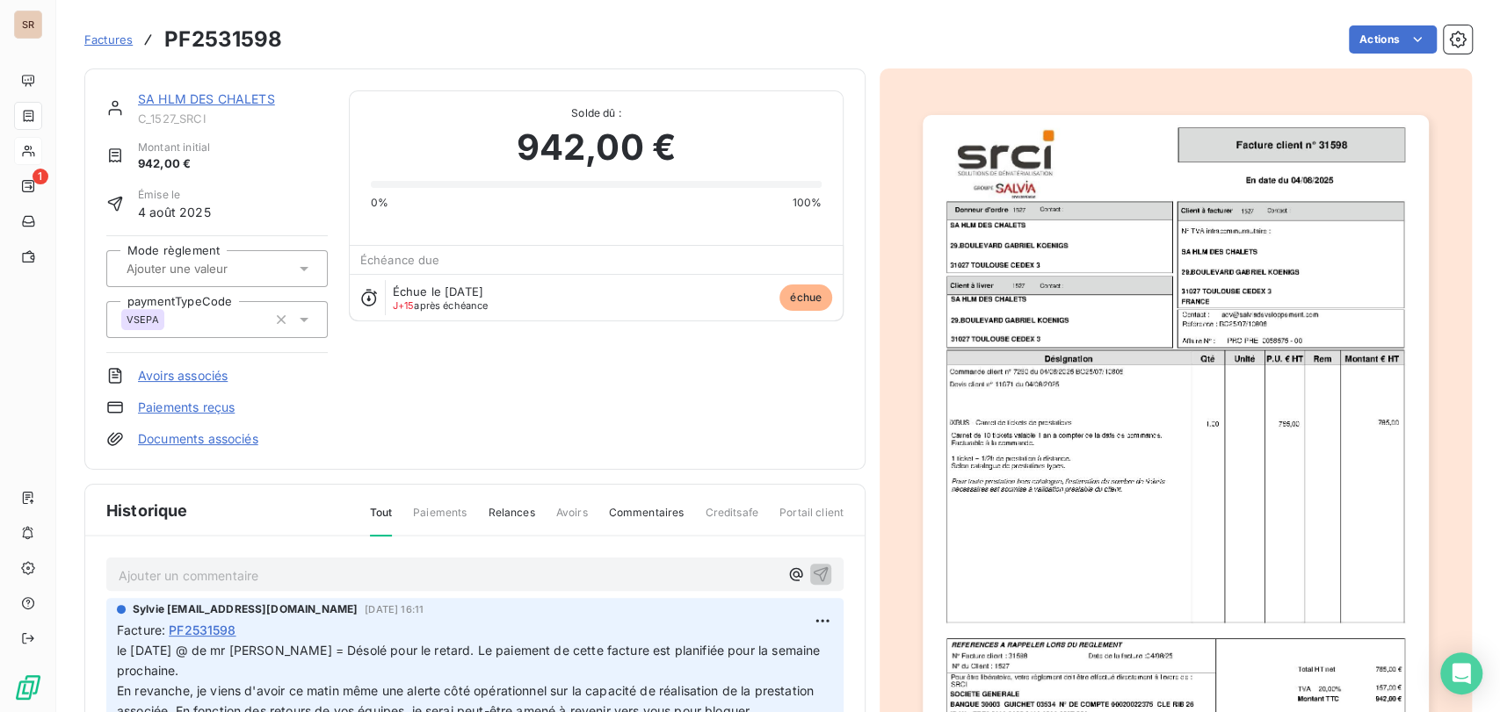
click at [1087, 431] on img "button" at bounding box center [1175, 472] width 506 height 715
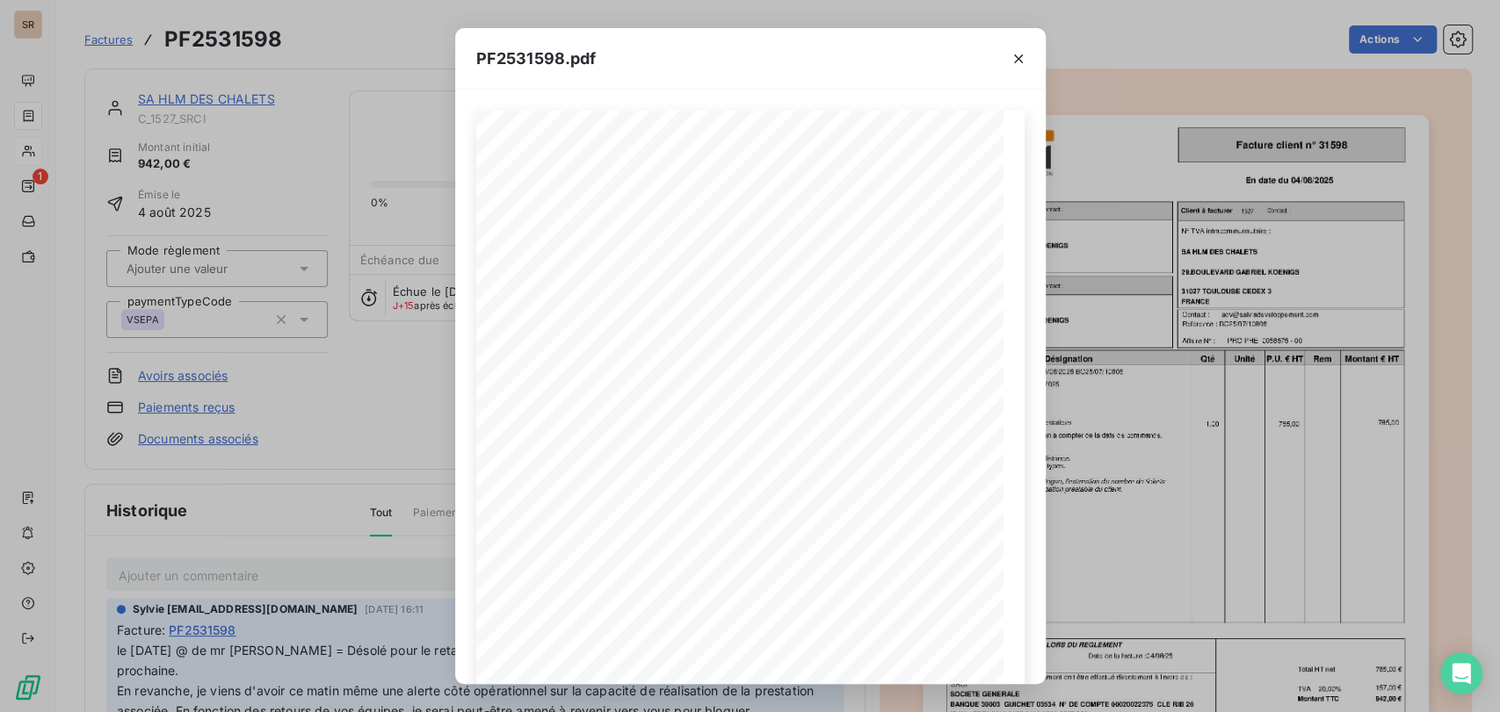
drag, startPoint x: 1023, startPoint y: 64, endPoint x: 1001, endPoint y: 72, distance: 23.3
click at [1023, 64] on icon "button" at bounding box center [1018, 59] width 18 height 18
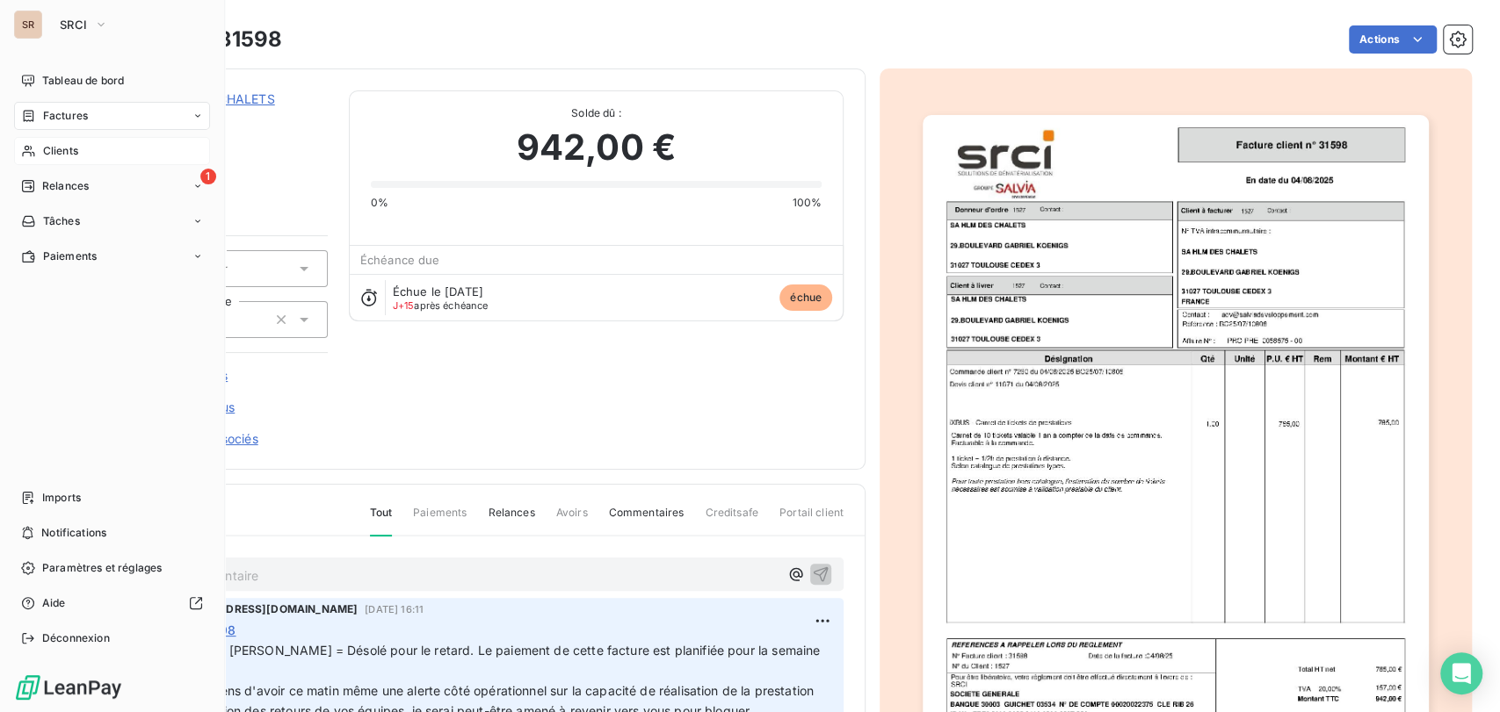
click at [46, 151] on span "Clients" at bounding box center [60, 151] width 35 height 16
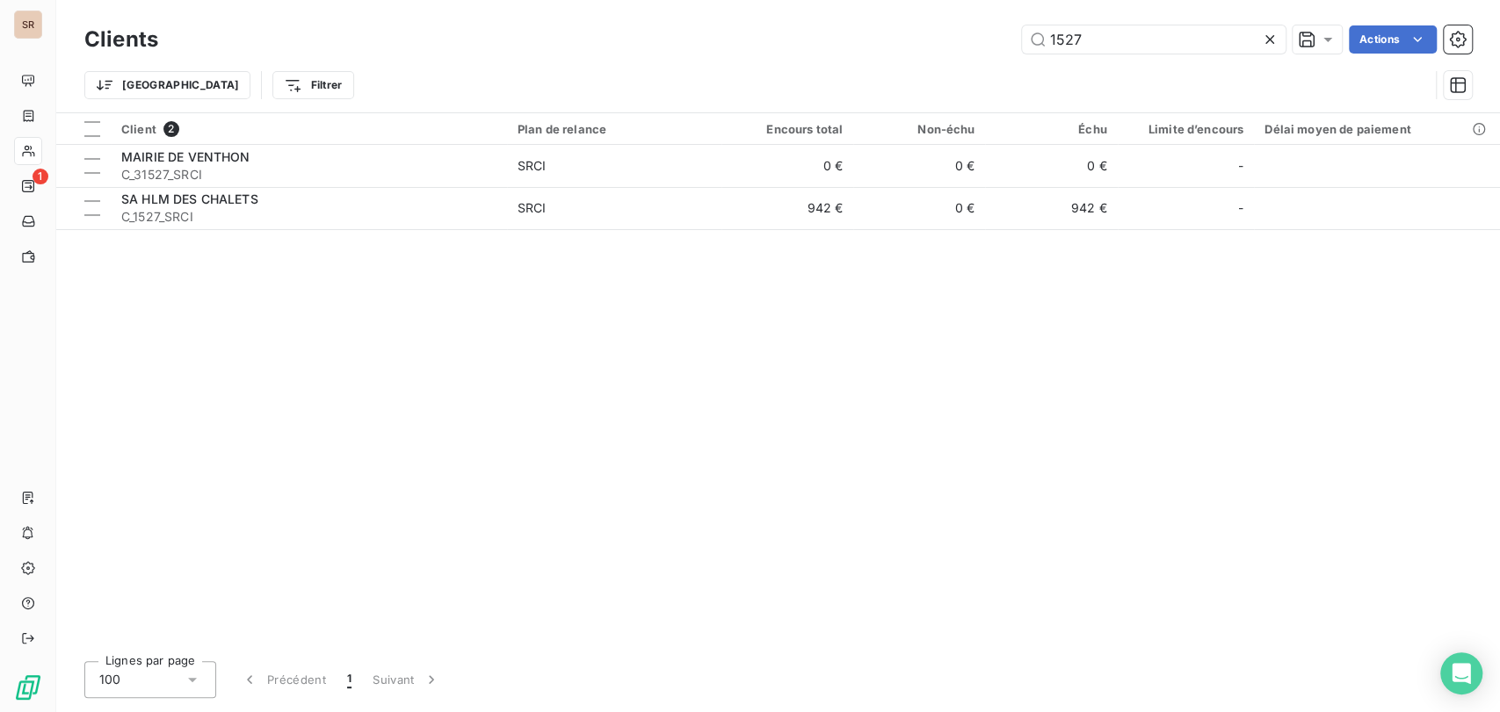
drag, startPoint x: 1103, startPoint y: 36, endPoint x: 956, endPoint y: 23, distance: 148.2
click at [967, 29] on div "1527 Actions" at bounding box center [825, 39] width 1292 height 28
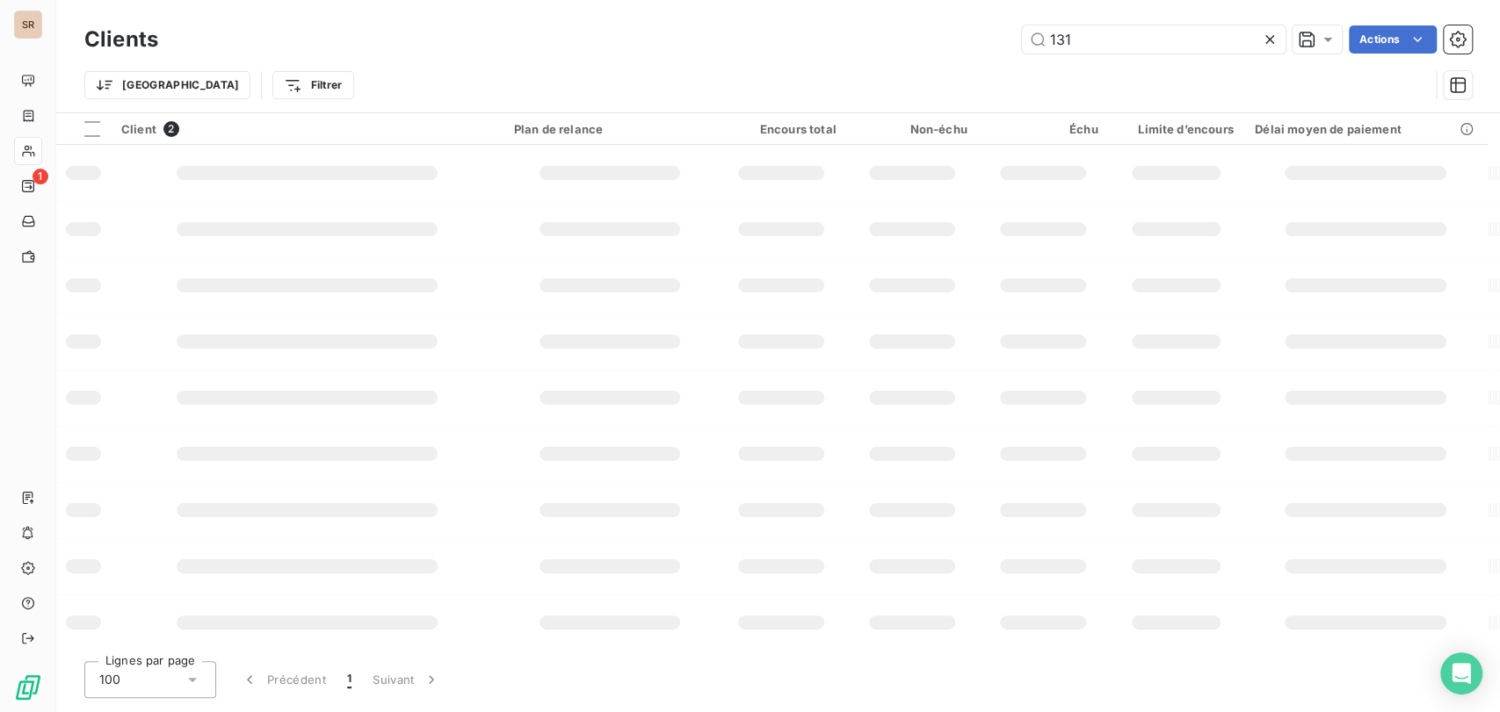
type input "131"
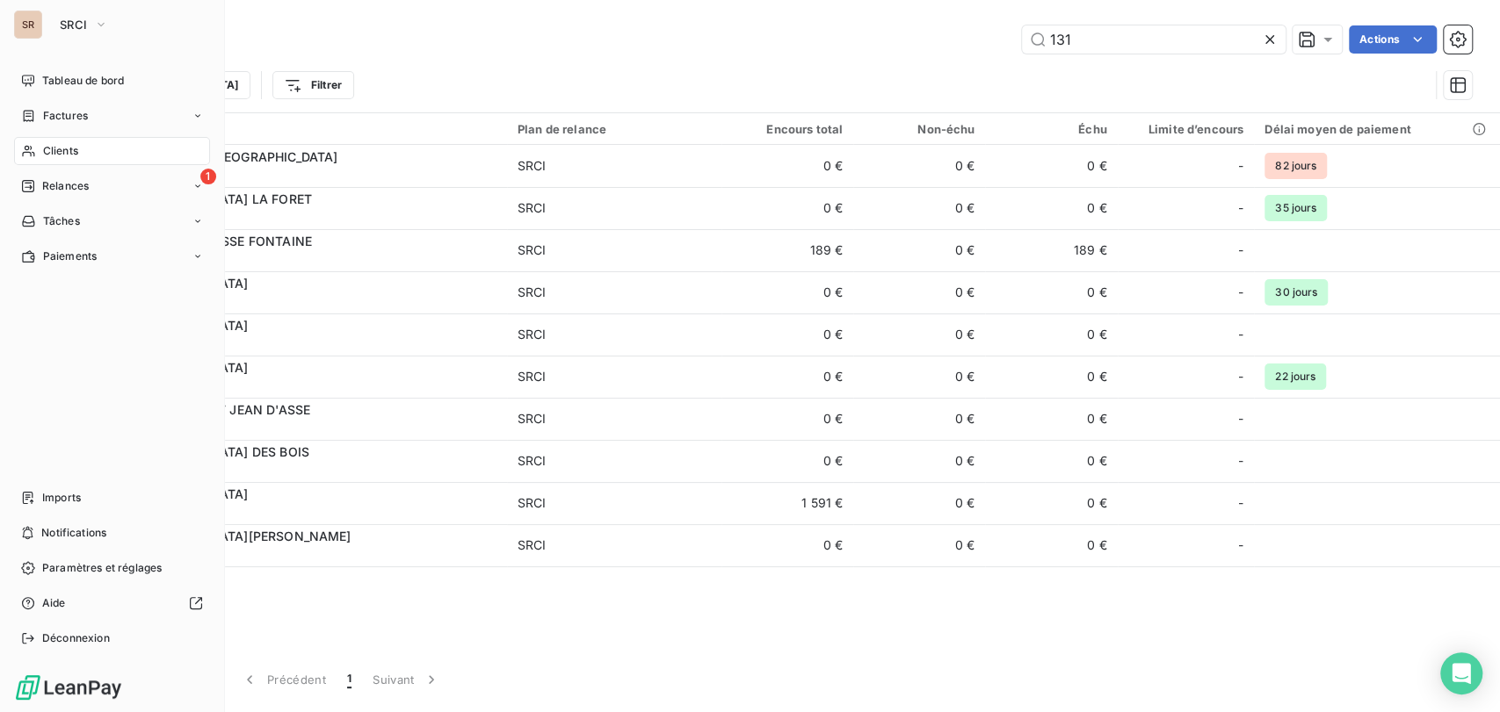
click at [43, 153] on span "Clients" at bounding box center [60, 151] width 35 height 16
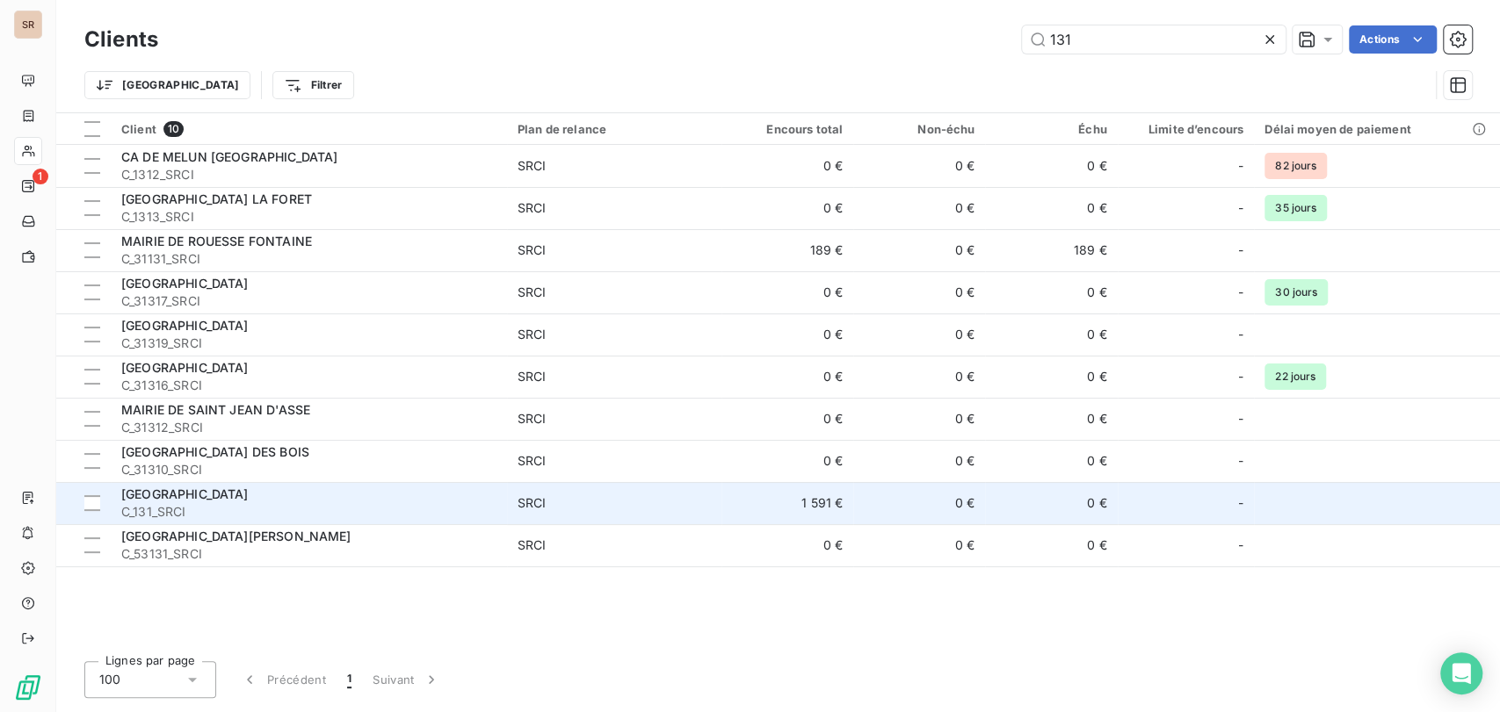
click at [146, 500] on span "[GEOGRAPHIC_DATA]" at bounding box center [184, 494] width 127 height 15
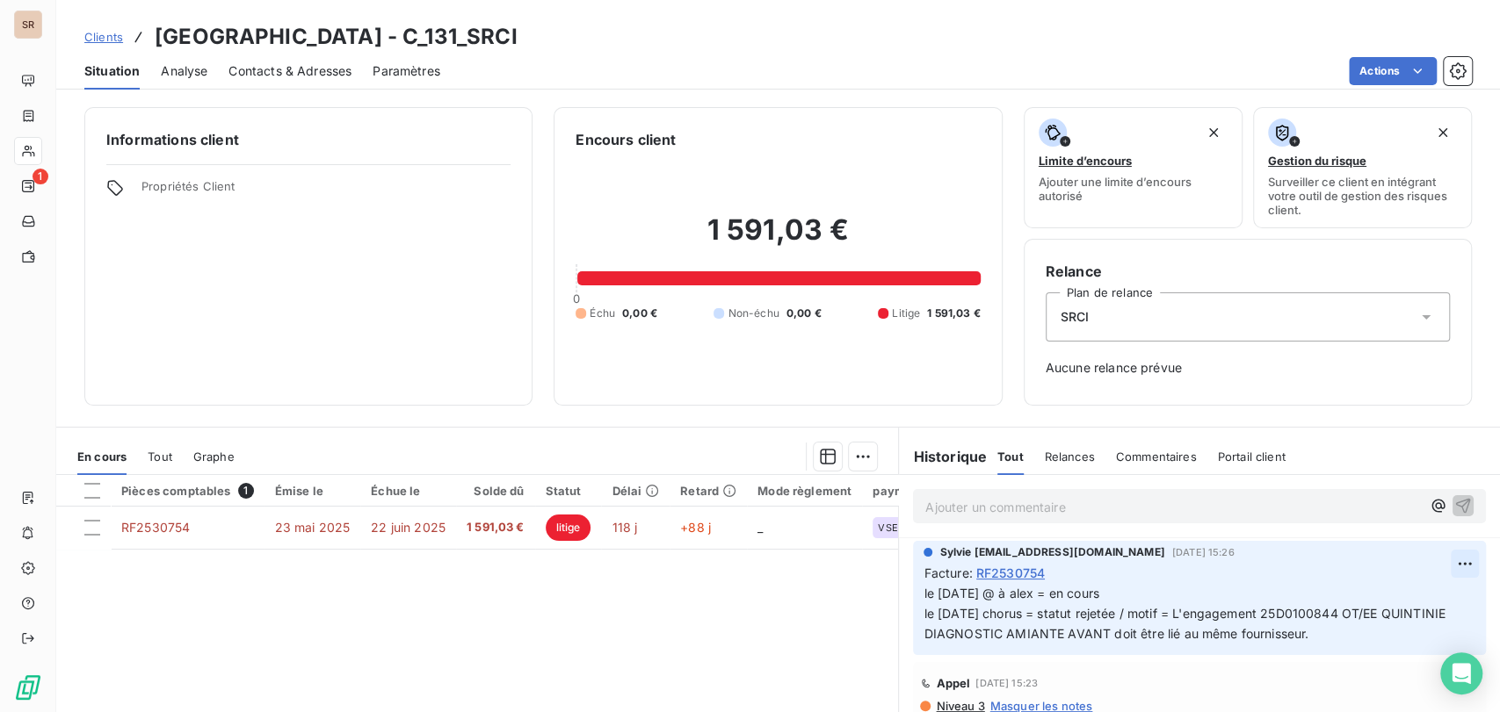
click at [1433, 564] on html "SR 1 Clients MAIRIE DE VERSAILLES - C_131_SRCI Situation Analyse Contacts & Adr…" at bounding box center [750, 356] width 1500 height 712
click at [1375, 601] on div "Editer" at bounding box center [1392, 603] width 98 height 28
click at [923, 592] on span "le [DATE] @ à alex = en cours le [DATE] chorus = statut rejetée / motif = L'eng…" at bounding box center [1185, 613] width 525 height 55
click at [923, 592] on p "le [DATE] @ à alex = en cours le [DATE] chorus = statut rejetée / motif = L'eng…" at bounding box center [1188, 614] width 531 height 61
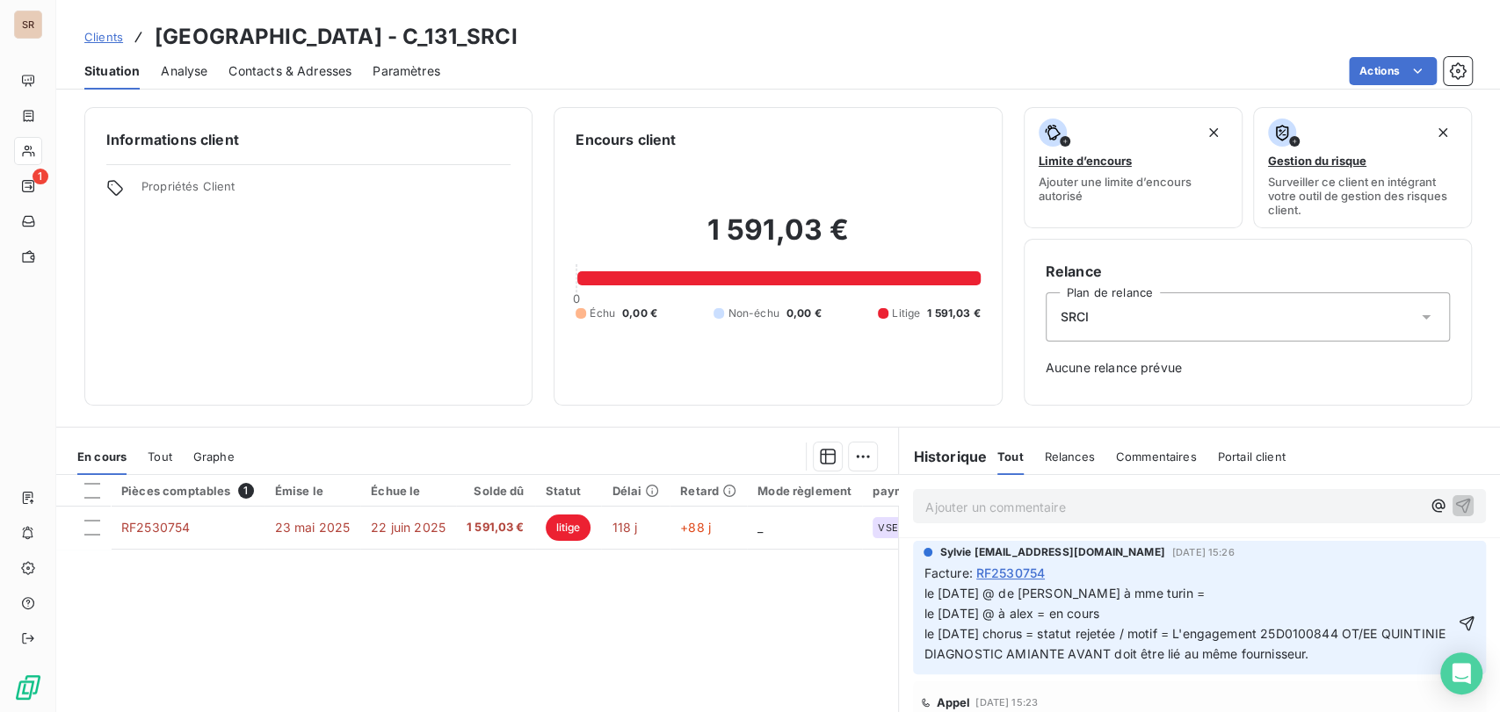
click at [1145, 598] on p "le [DATE] @ de [PERSON_NAME] à mme turin = le [DATE] @ à alex = en cours le [DA…" at bounding box center [1188, 624] width 531 height 81
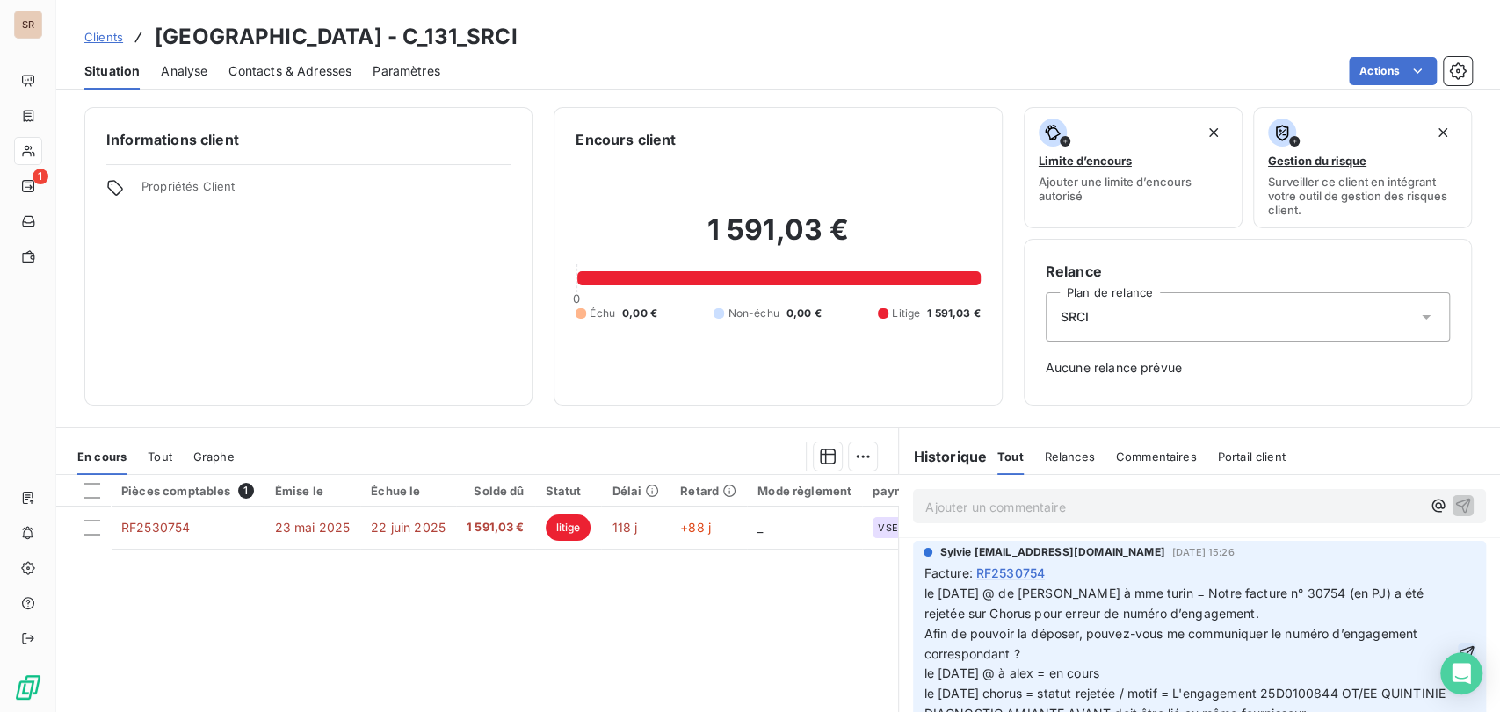
click at [1457, 655] on icon "button" at bounding box center [1466, 654] width 18 height 18
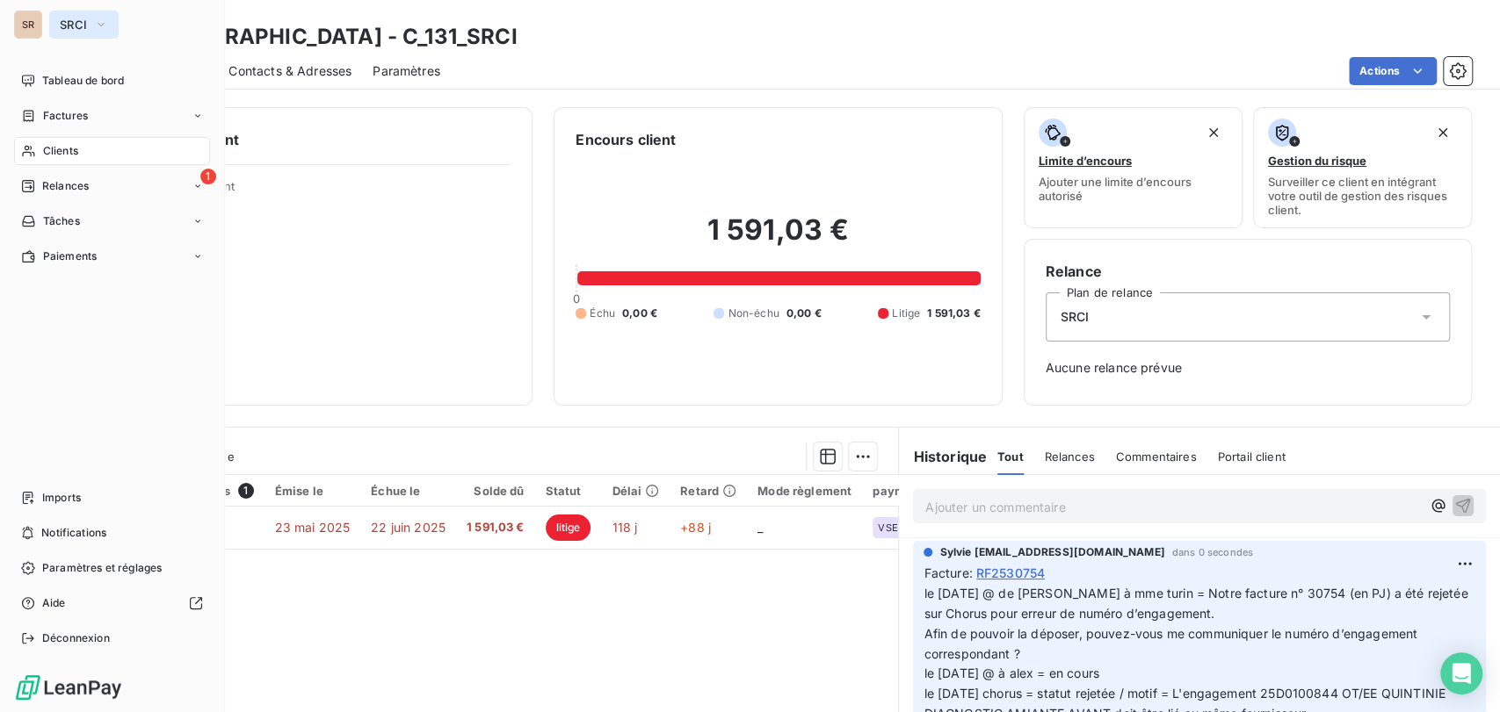
click at [108, 25] on button "SRCI" at bounding box center [83, 25] width 69 height 28
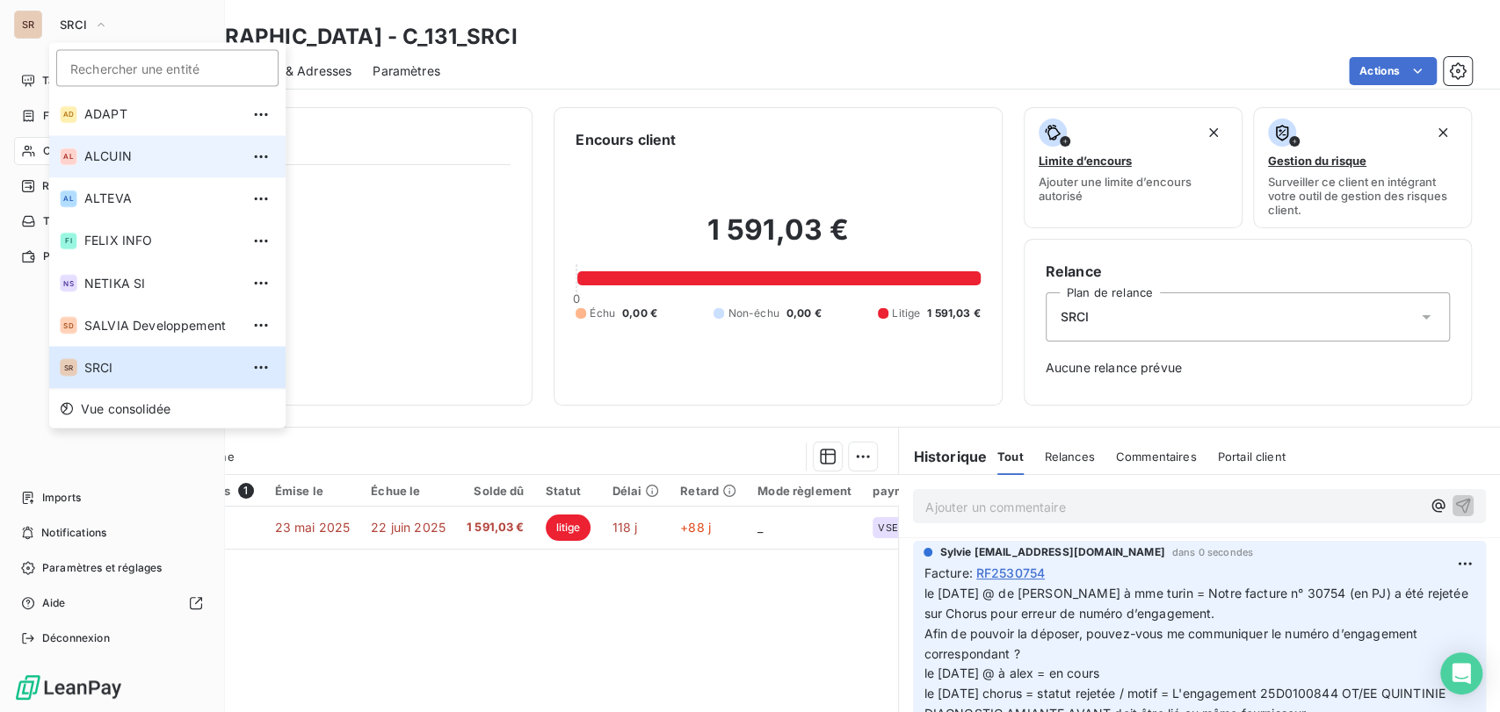
click at [109, 152] on span "ALCUIN" at bounding box center [161, 157] width 155 height 18
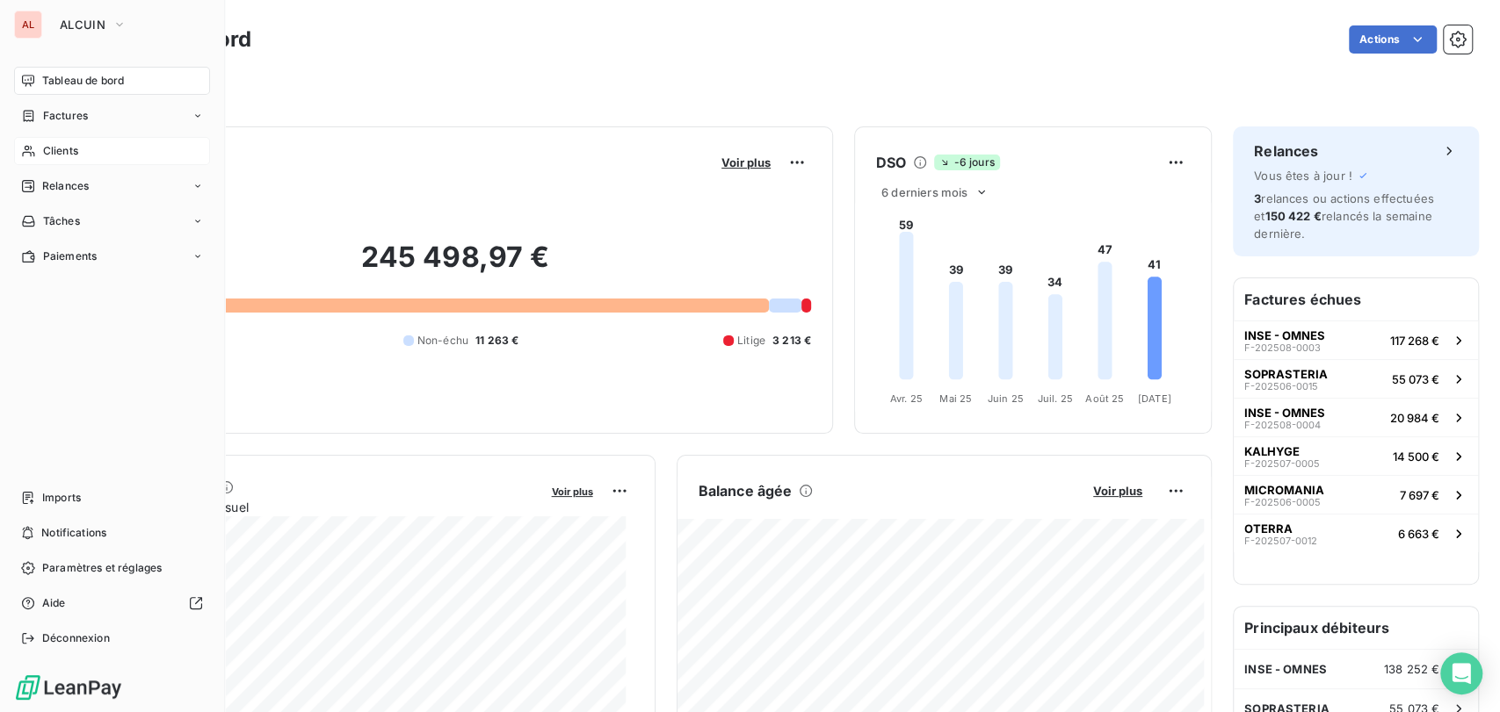
click at [56, 149] on span "Clients" at bounding box center [60, 151] width 35 height 16
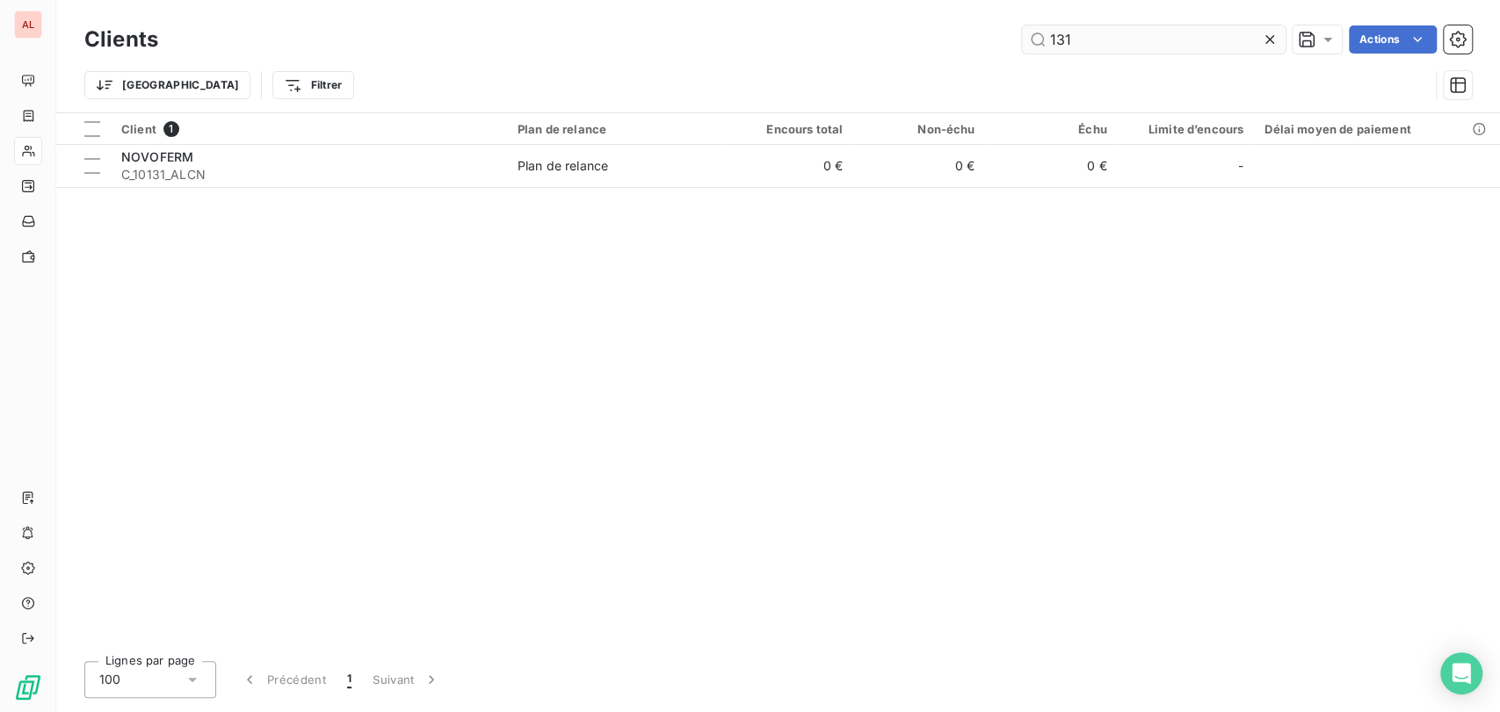
drag, startPoint x: 1121, startPoint y: 48, endPoint x: 1030, endPoint y: 35, distance: 92.3
click at [1030, 35] on input "131" at bounding box center [1154, 39] width 264 height 28
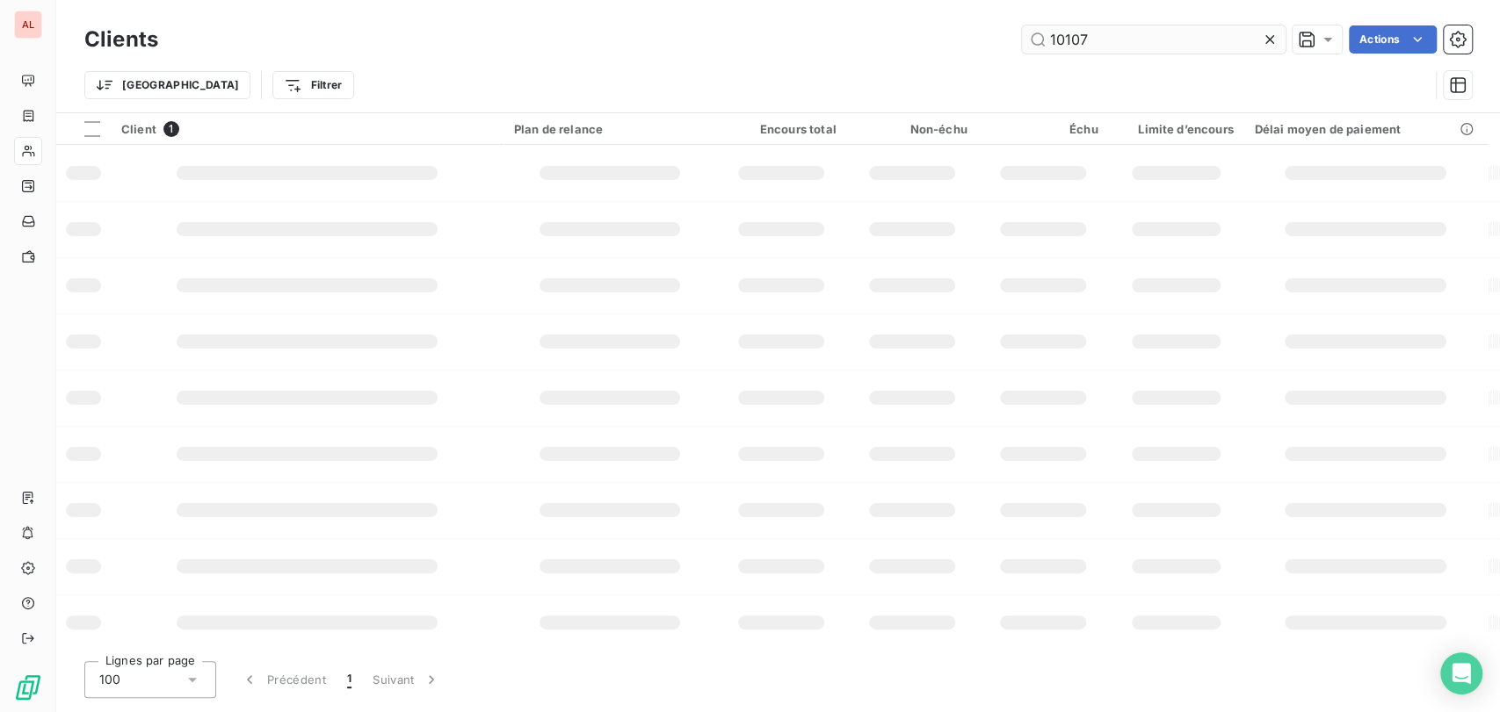
type input "10107"
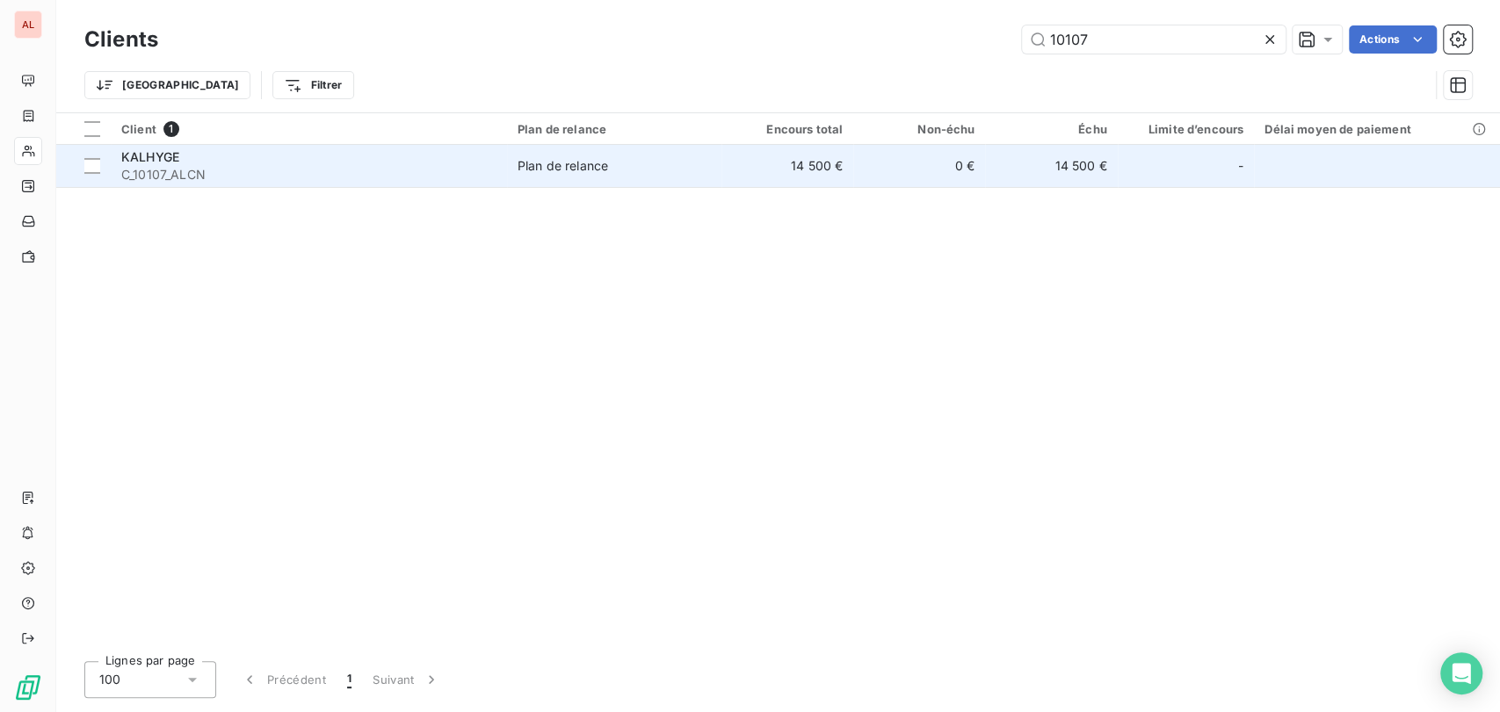
click at [133, 155] on span "KALHYGE" at bounding box center [150, 156] width 58 height 15
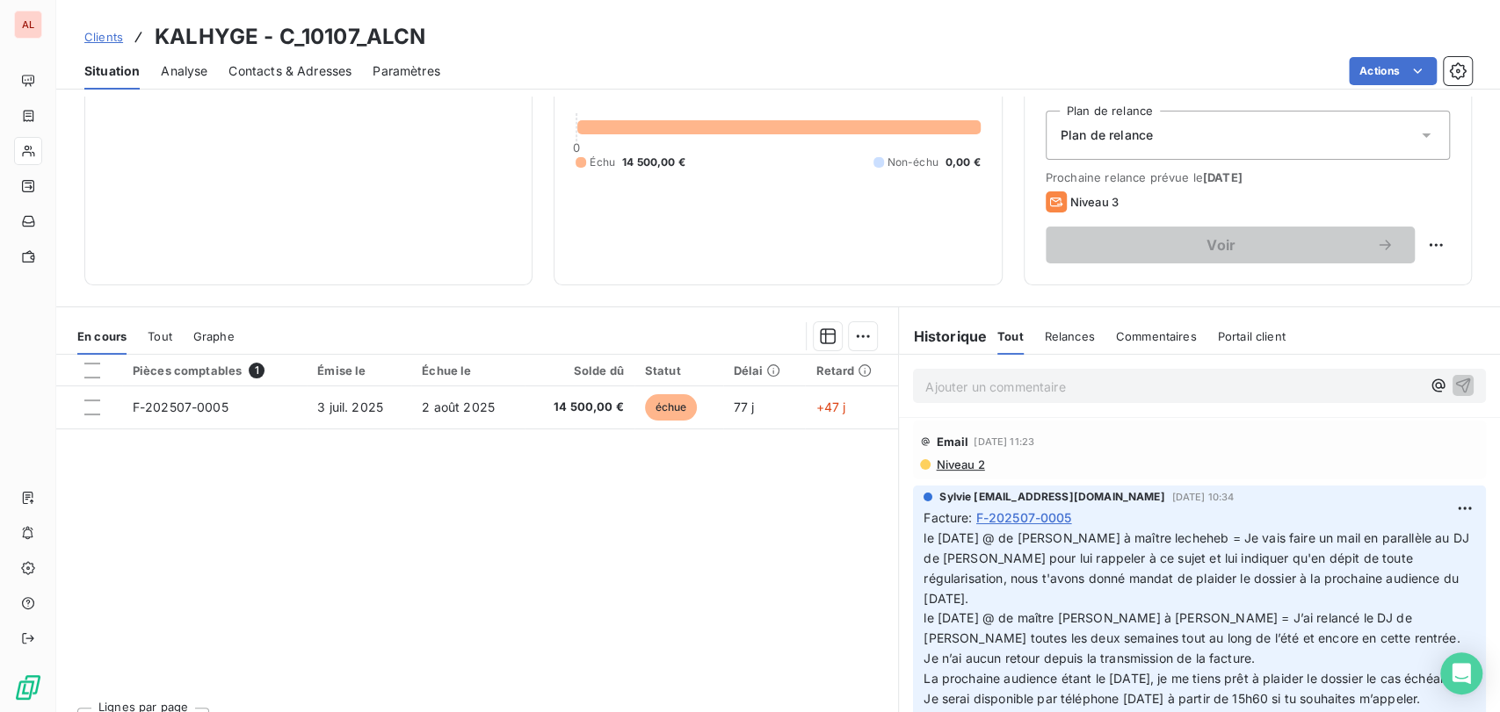
scroll to position [185, 0]
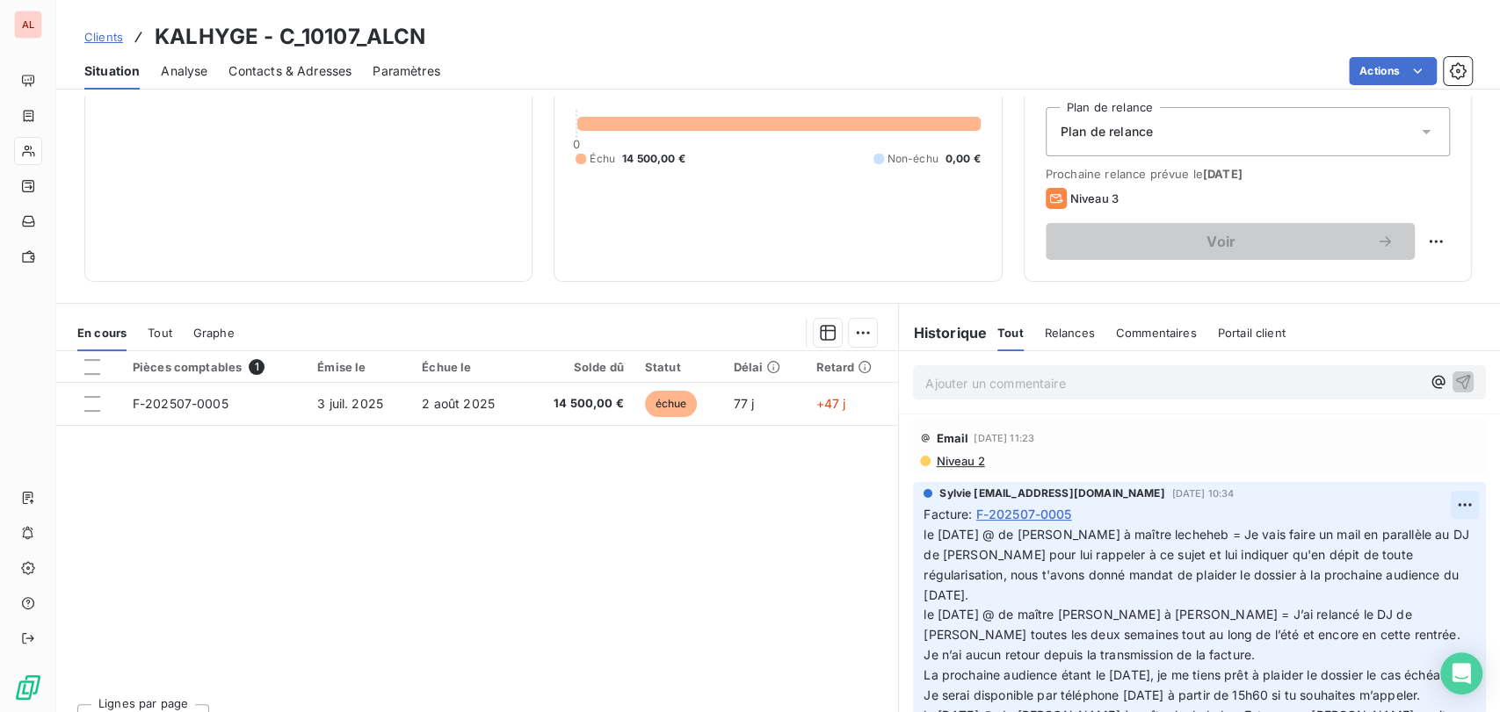
click at [1427, 502] on html "AL Clients KALHYGE - C_10107_ALCN Situation Analyse Contacts & Adresses Paramèt…" at bounding box center [750, 356] width 1500 height 712
click at [1374, 540] on div "Editer" at bounding box center [1392, 544] width 98 height 28
click at [923, 537] on span "le [DATE] @ de [PERSON_NAME] à maître lecheheb = Je vais faire un mail en paral…" at bounding box center [1187, 594] width 529 height 135
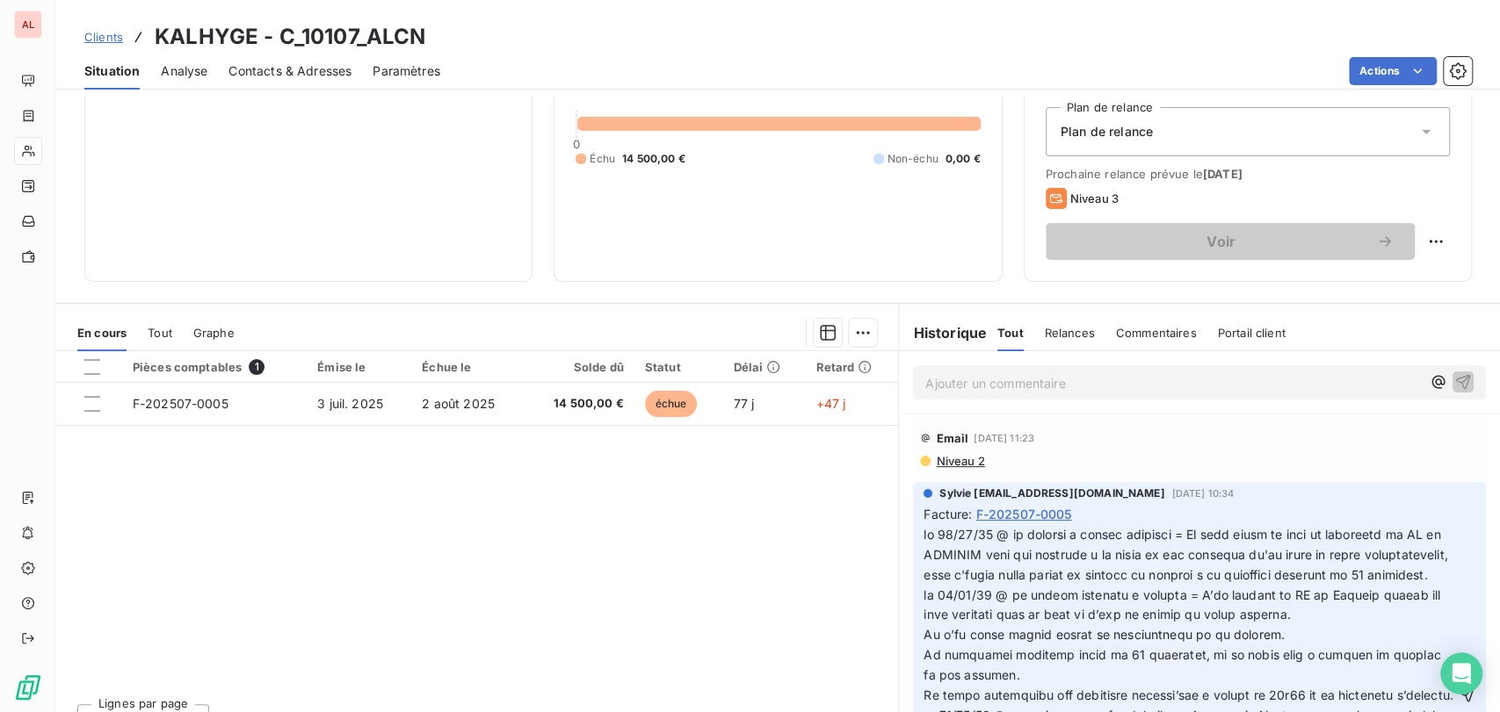
click at [927, 553] on p at bounding box center [1188, 696] width 531 height 342
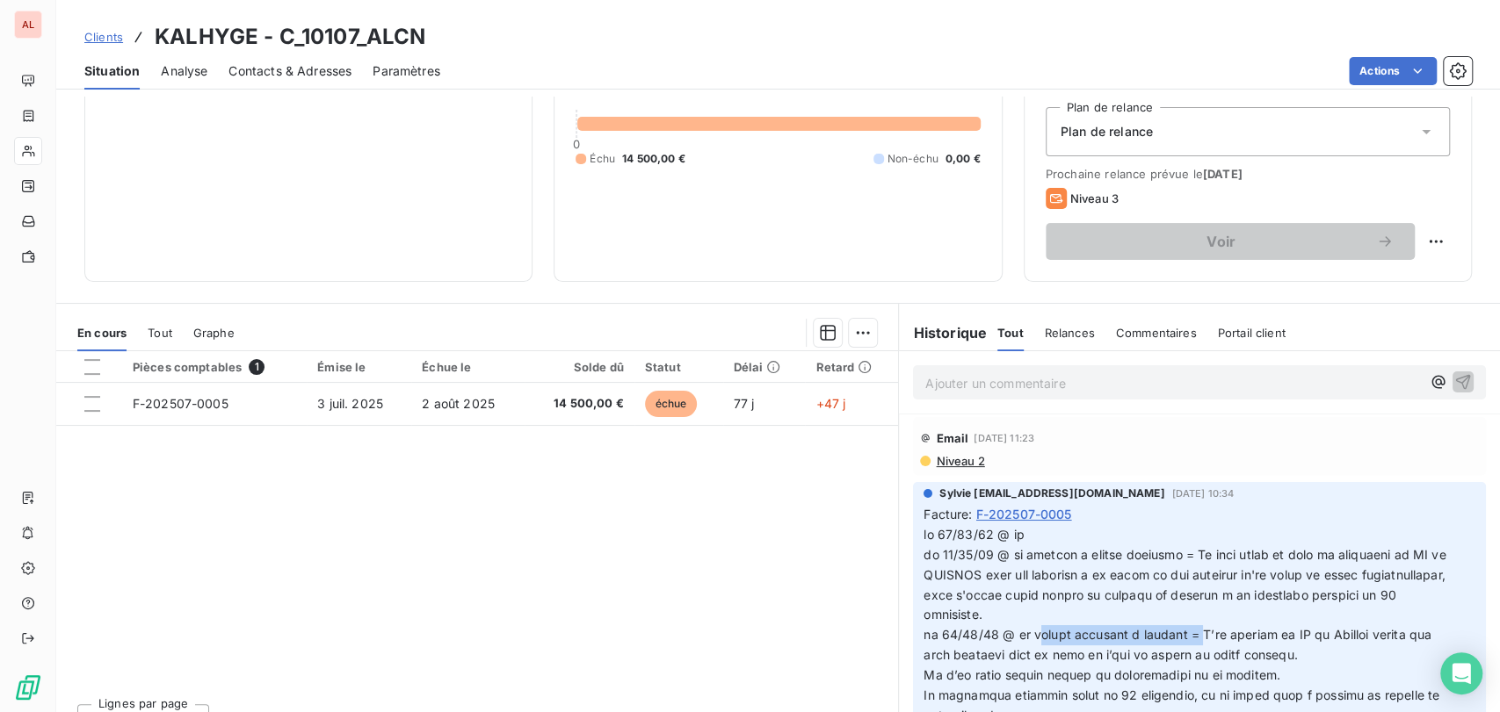
drag, startPoint x: 1184, startPoint y: 655, endPoint x: 1026, endPoint y: 648, distance: 158.3
click at [1026, 648] on span at bounding box center [1185, 725] width 525 height 397
copy span "maître lecheheb à laurent ="
click at [1025, 561] on p at bounding box center [1188, 726] width 531 height 402
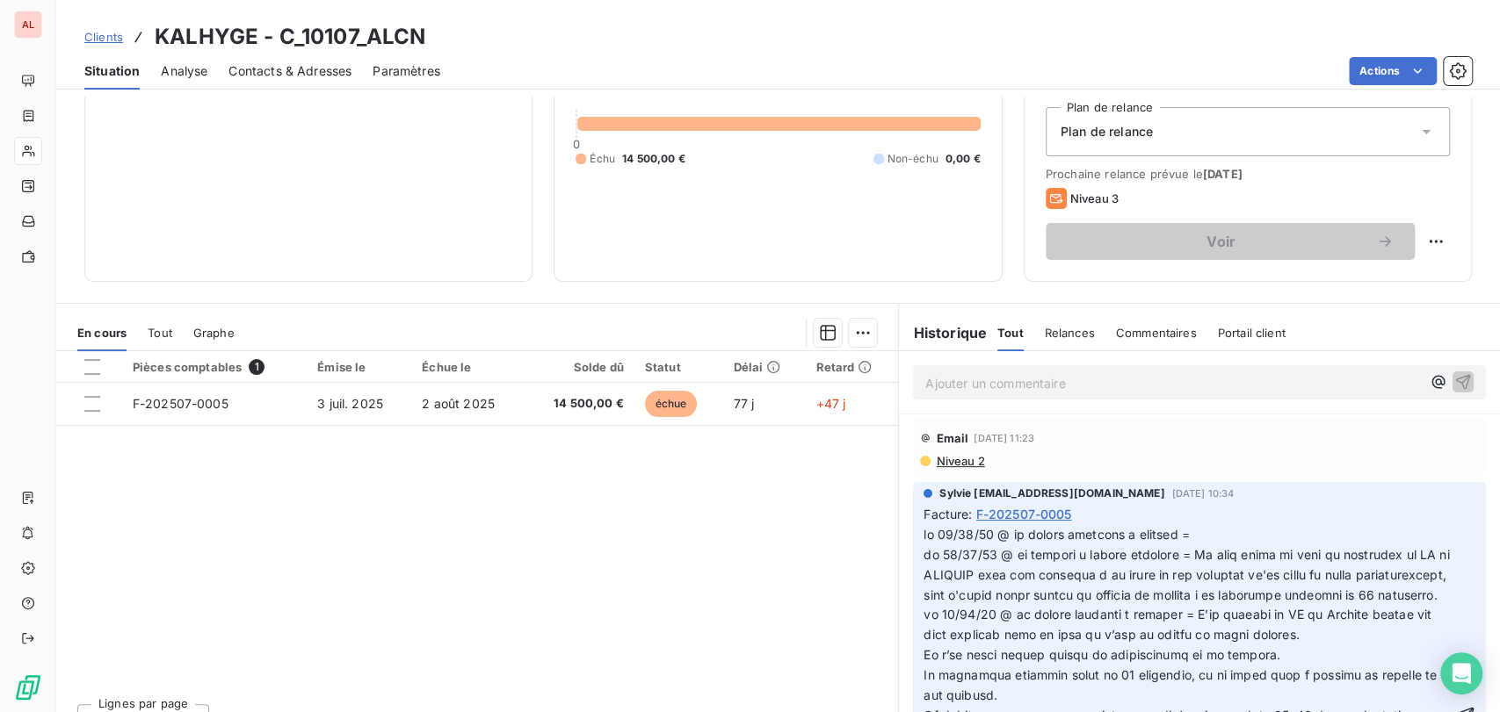
click at [1190, 550] on p at bounding box center [1188, 716] width 531 height 382
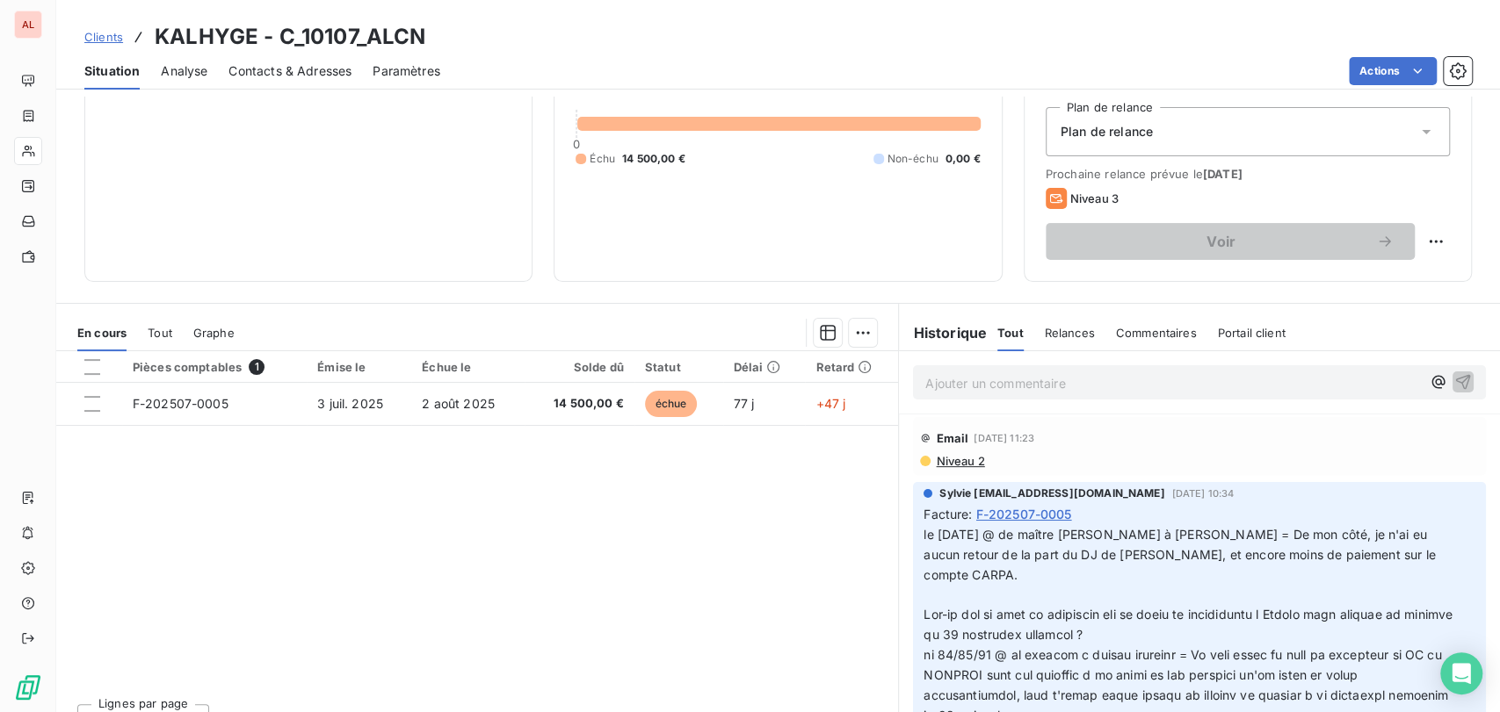
click at [928, 588] on p "﻿" at bounding box center [1188, 596] width 531 height 20
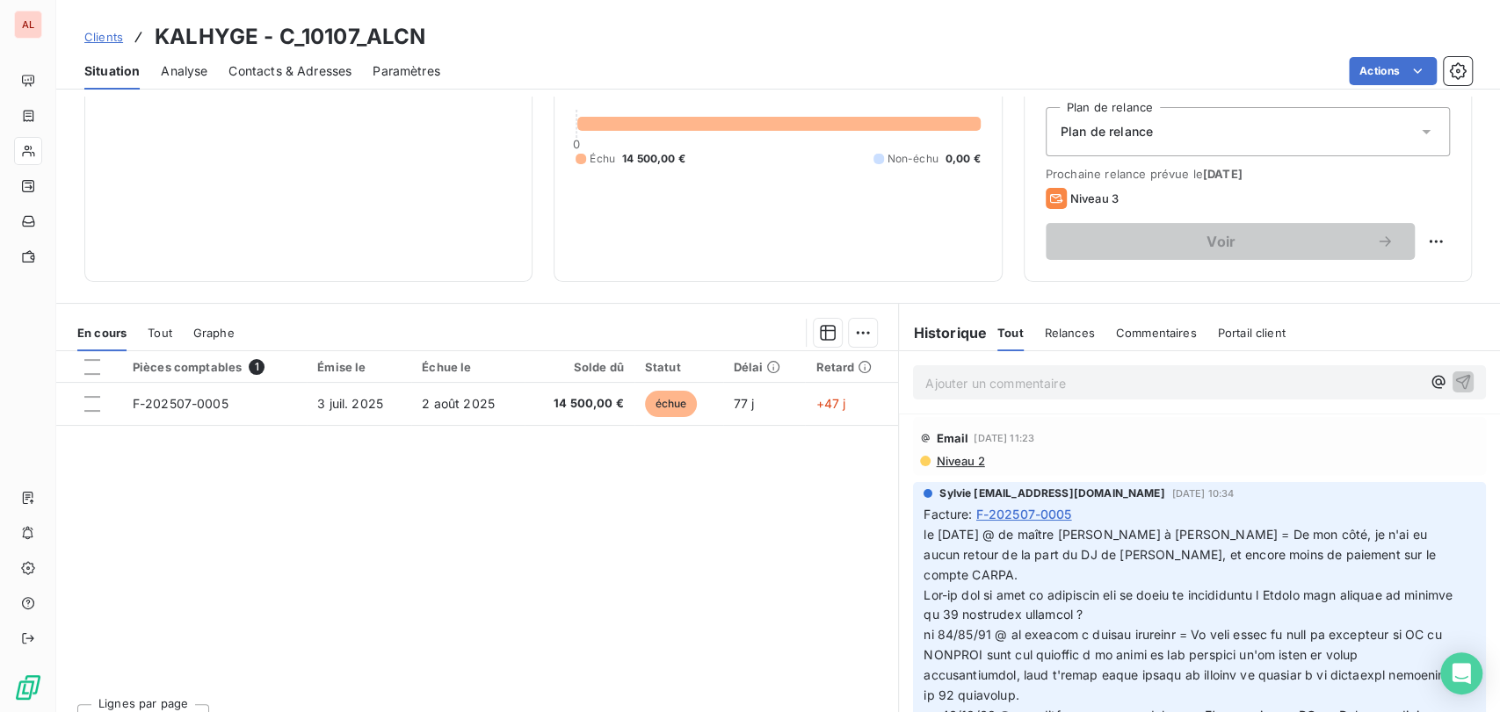
click at [923, 535] on p "le [DATE] @ de maître [PERSON_NAME] à [PERSON_NAME] = De mon côté, je n'ai eu a…" at bounding box center [1188, 555] width 531 height 61
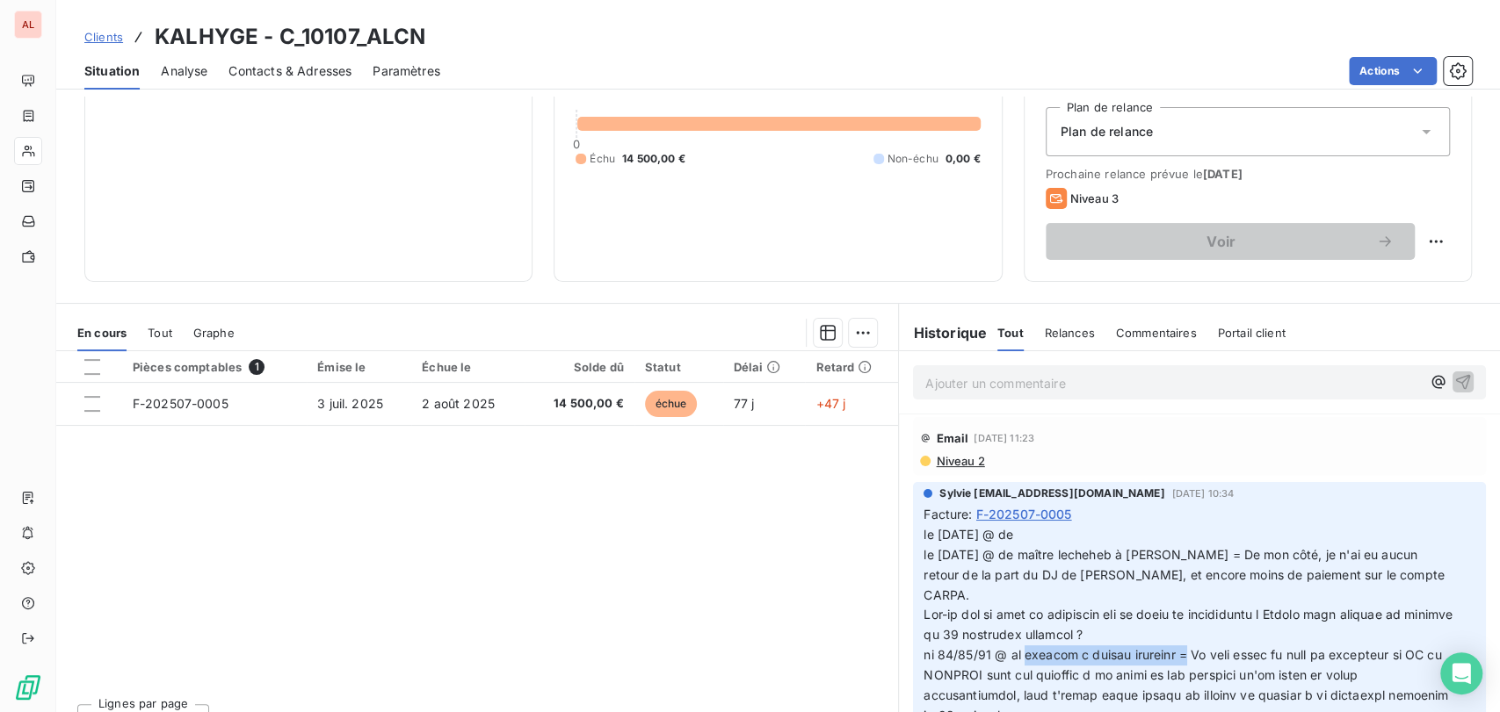
drag, startPoint x: 1182, startPoint y: 636, endPoint x: 1021, endPoint y: 637, distance: 161.6
copy span "[PERSON_NAME] à maître lecheheb ="
click at [1025, 538] on p "le [DATE] @ de le [DATE] @ de maître lecheheb à [PERSON_NAME] = De mon côté, je…" at bounding box center [1188, 565] width 531 height 81
click at [1195, 541] on p "le [DATE] @ de [PERSON_NAME] à maître lecheheb = le [DATE] @ de maître [PERSON_…" at bounding box center [1188, 565] width 531 height 81
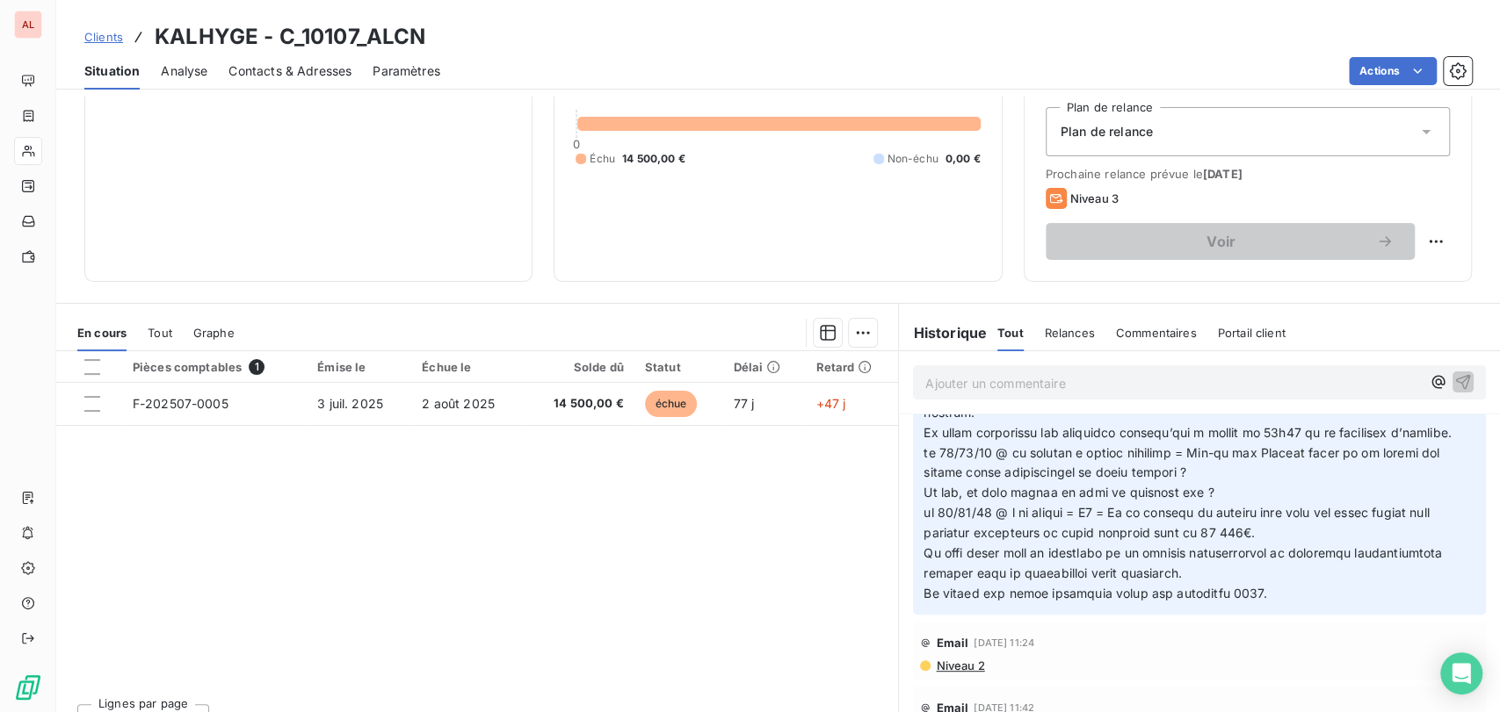
scroll to position [358, 0]
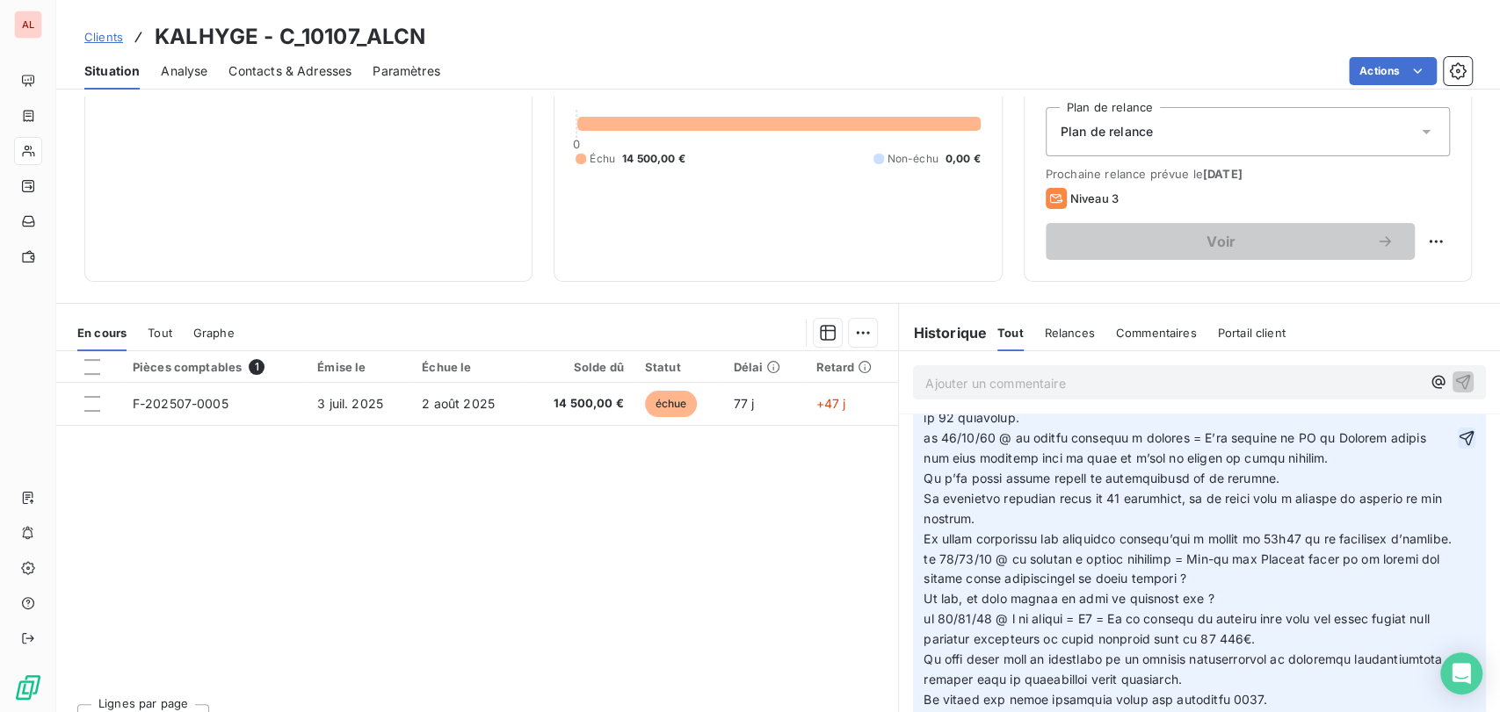
click at [1457, 434] on icon "button" at bounding box center [1466, 439] width 18 height 18
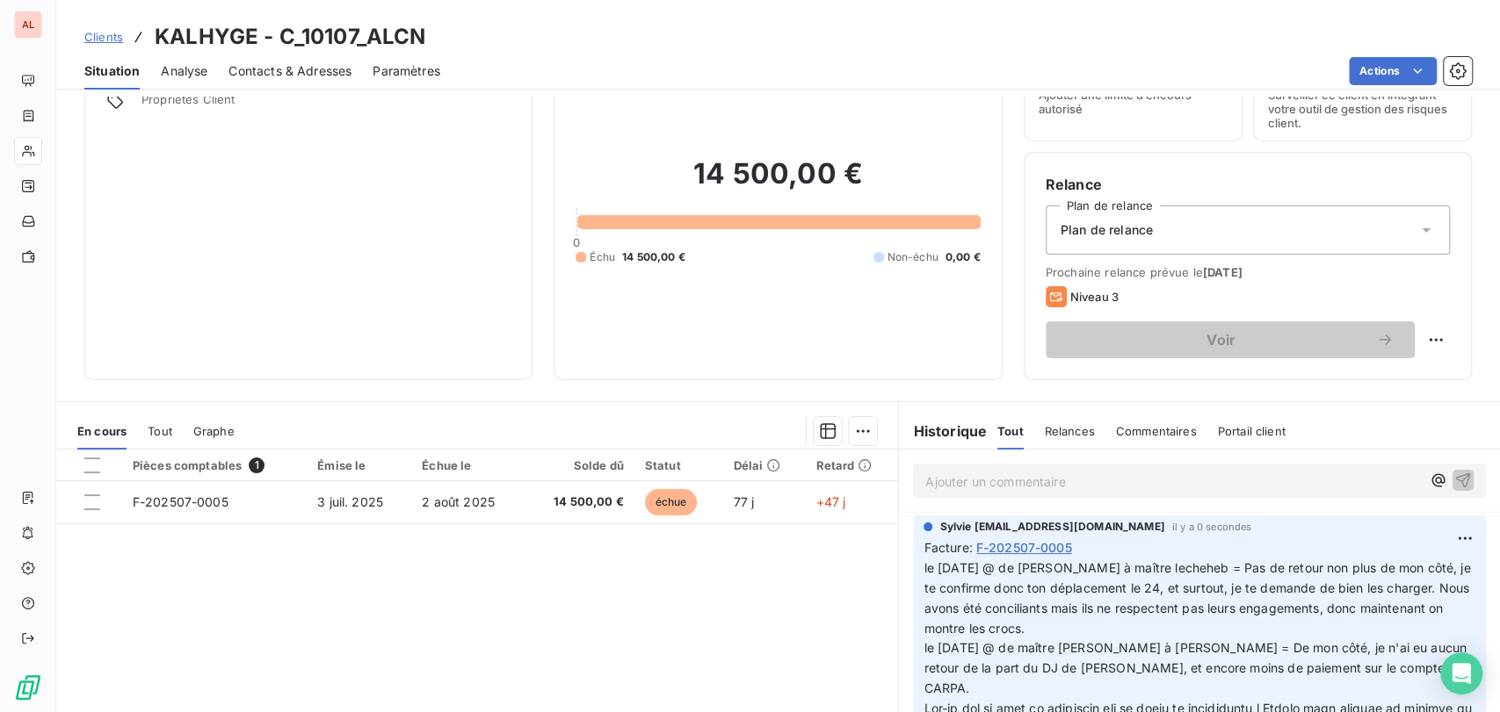
scroll to position [0, 0]
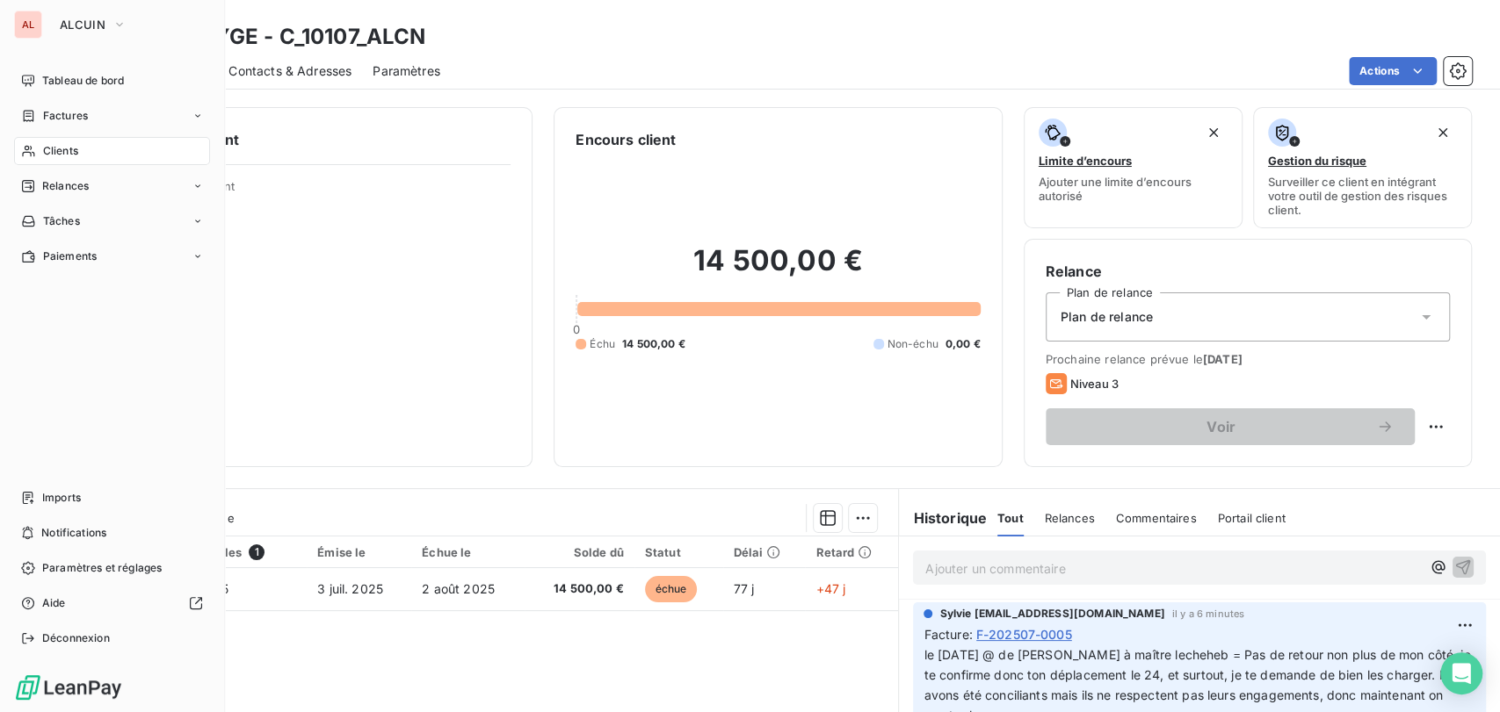
click at [55, 148] on span "Clients" at bounding box center [60, 151] width 35 height 16
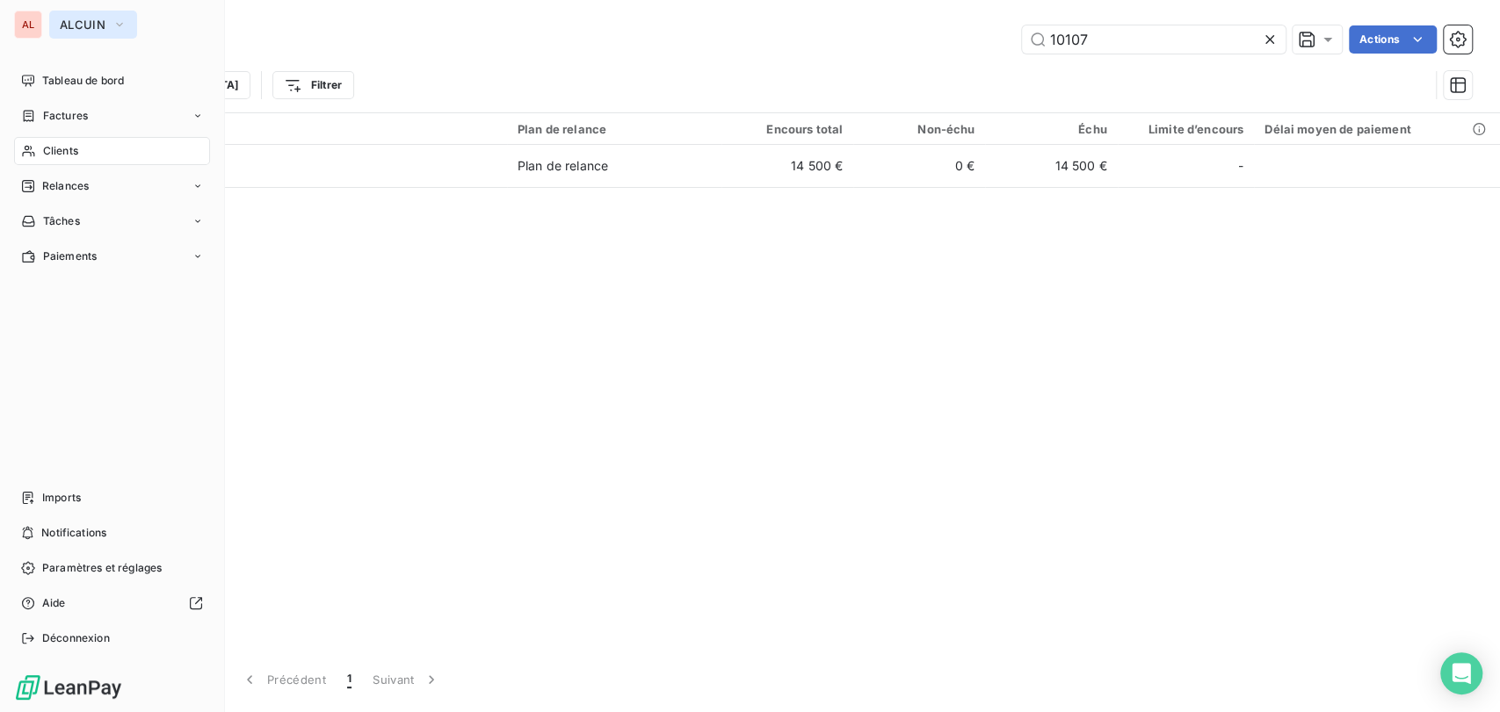
click at [124, 21] on icon "button" at bounding box center [119, 25] width 14 height 18
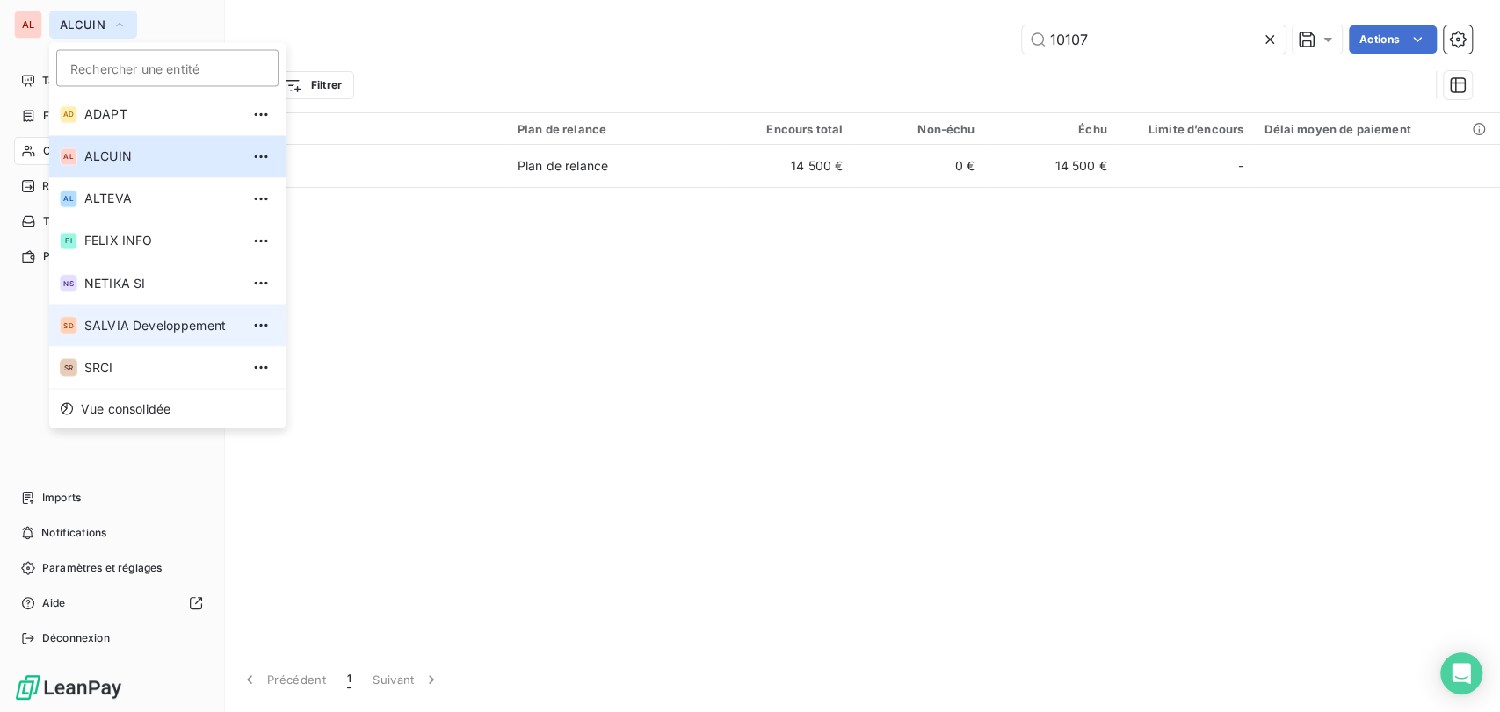
click at [119, 314] on li "SD SALVIA Developpement" at bounding box center [167, 325] width 236 height 42
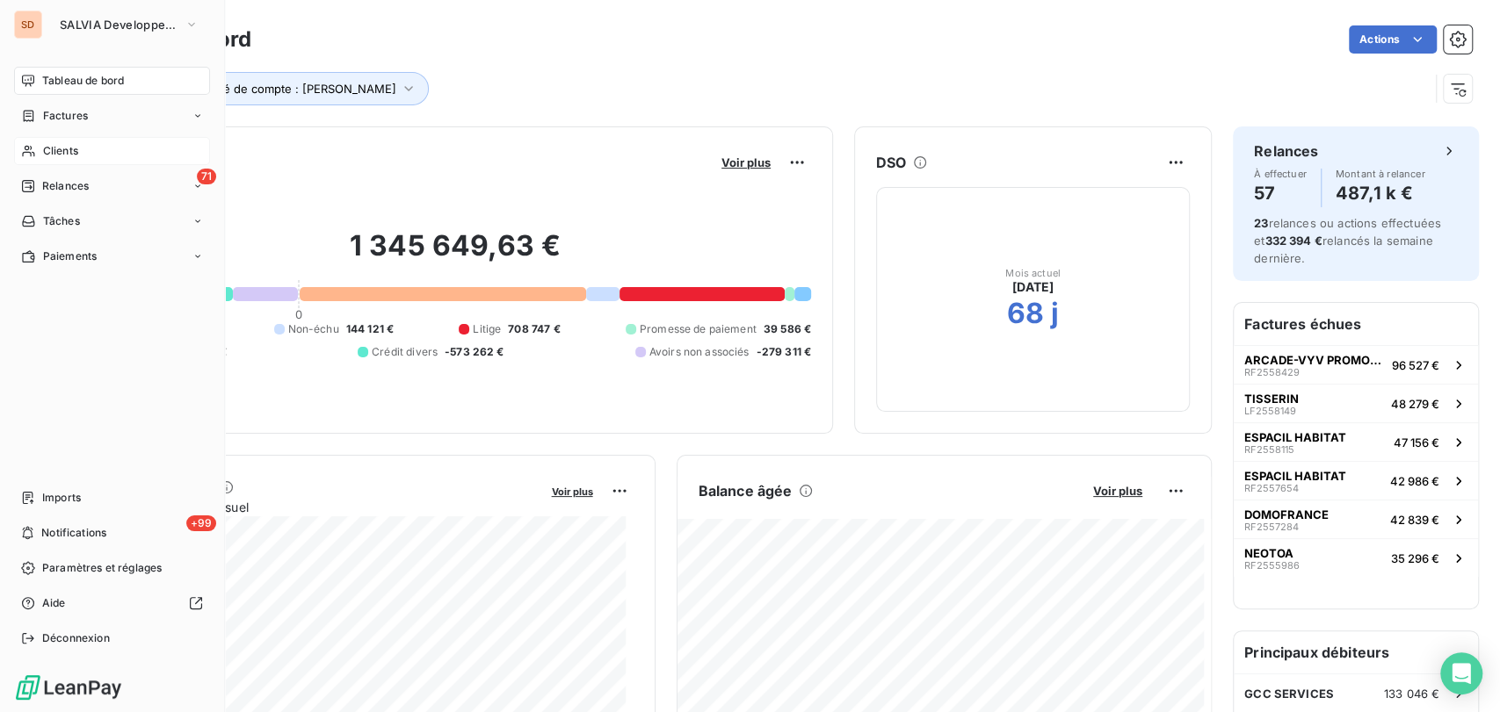
drag, startPoint x: 61, startPoint y: 152, endPoint x: 99, endPoint y: 144, distance: 39.5
click at [61, 151] on span "Clients" at bounding box center [60, 151] width 35 height 16
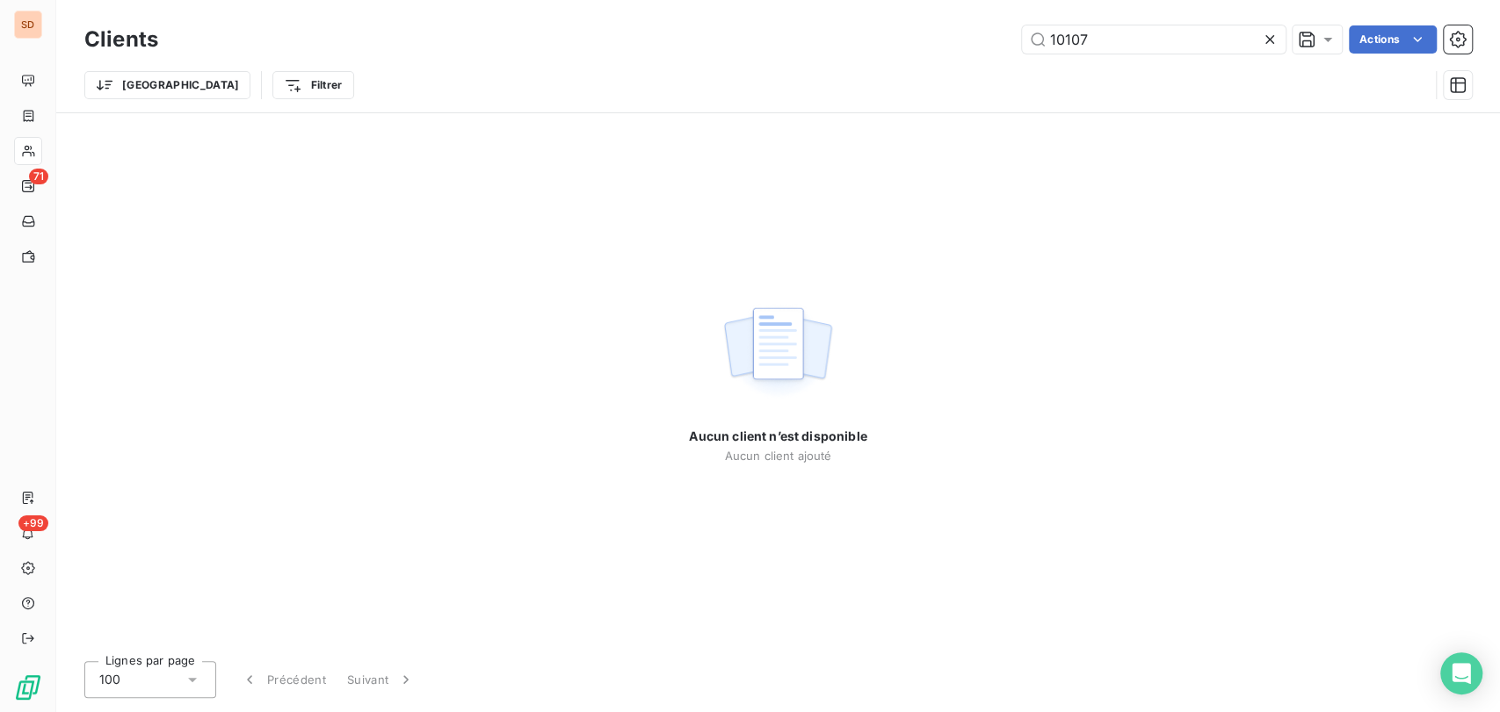
drag, startPoint x: 1109, startPoint y: 35, endPoint x: 889, endPoint y: 46, distance: 220.7
click at [891, 49] on div "10107 Actions" at bounding box center [825, 39] width 1292 height 28
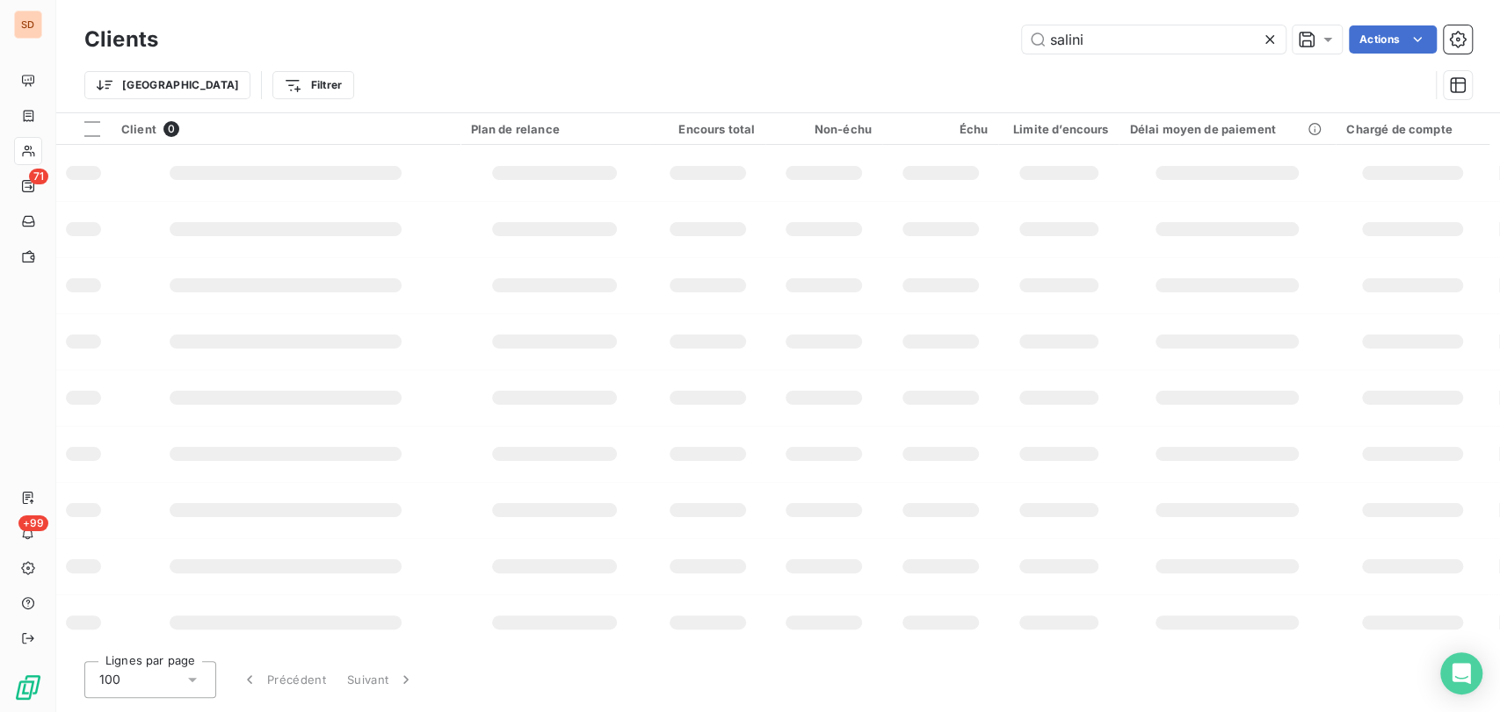
type input "salini"
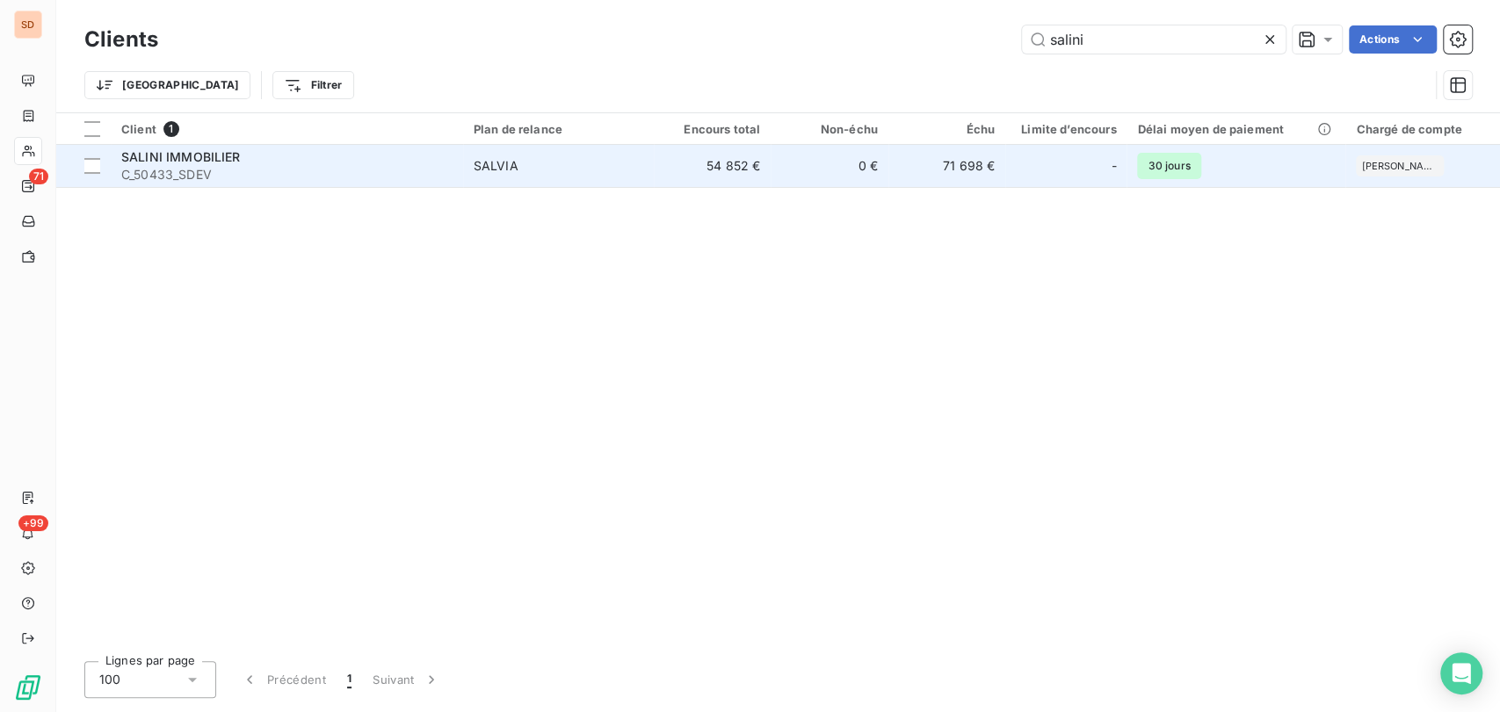
click at [193, 171] on span "C_50433_SDEV" at bounding box center [286, 175] width 331 height 18
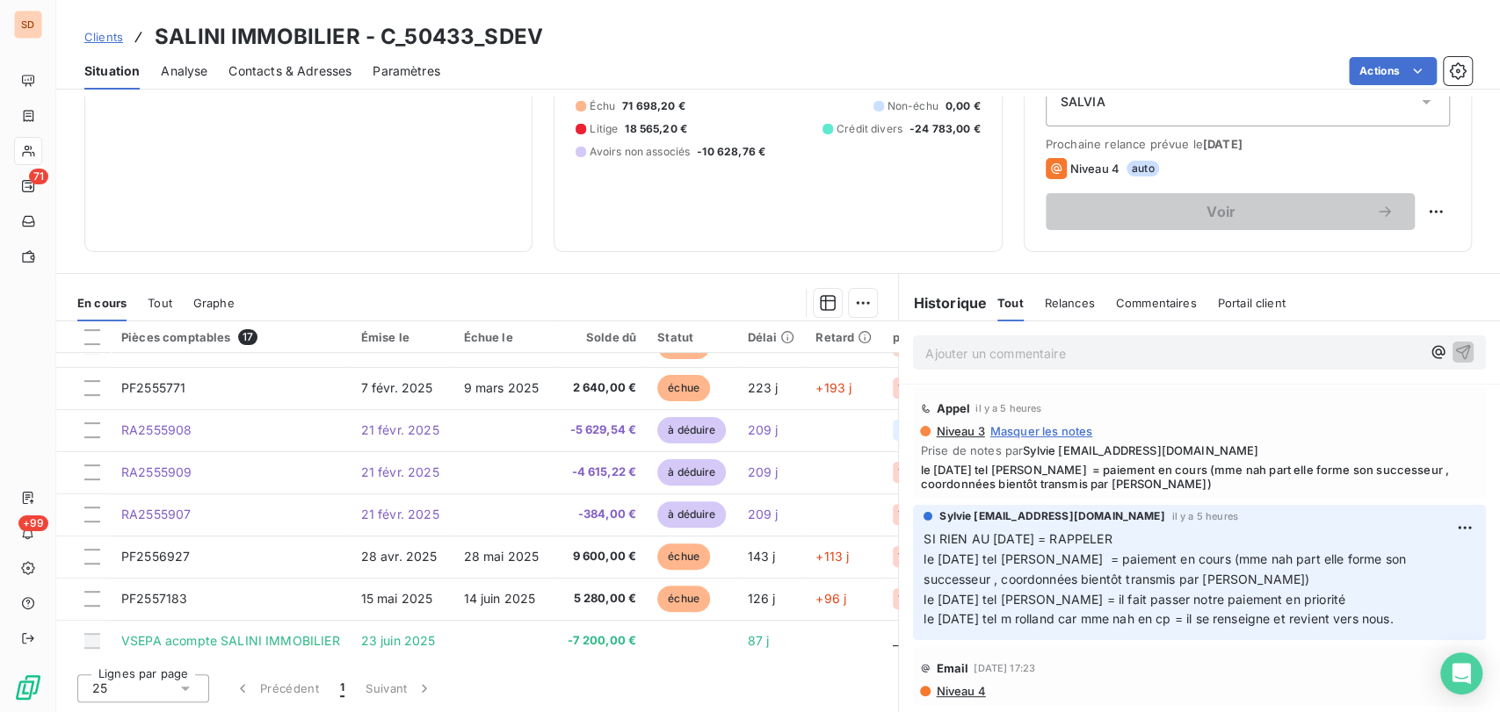
scroll to position [417, 0]
click at [185, 687] on icon at bounding box center [185, 689] width 9 height 4
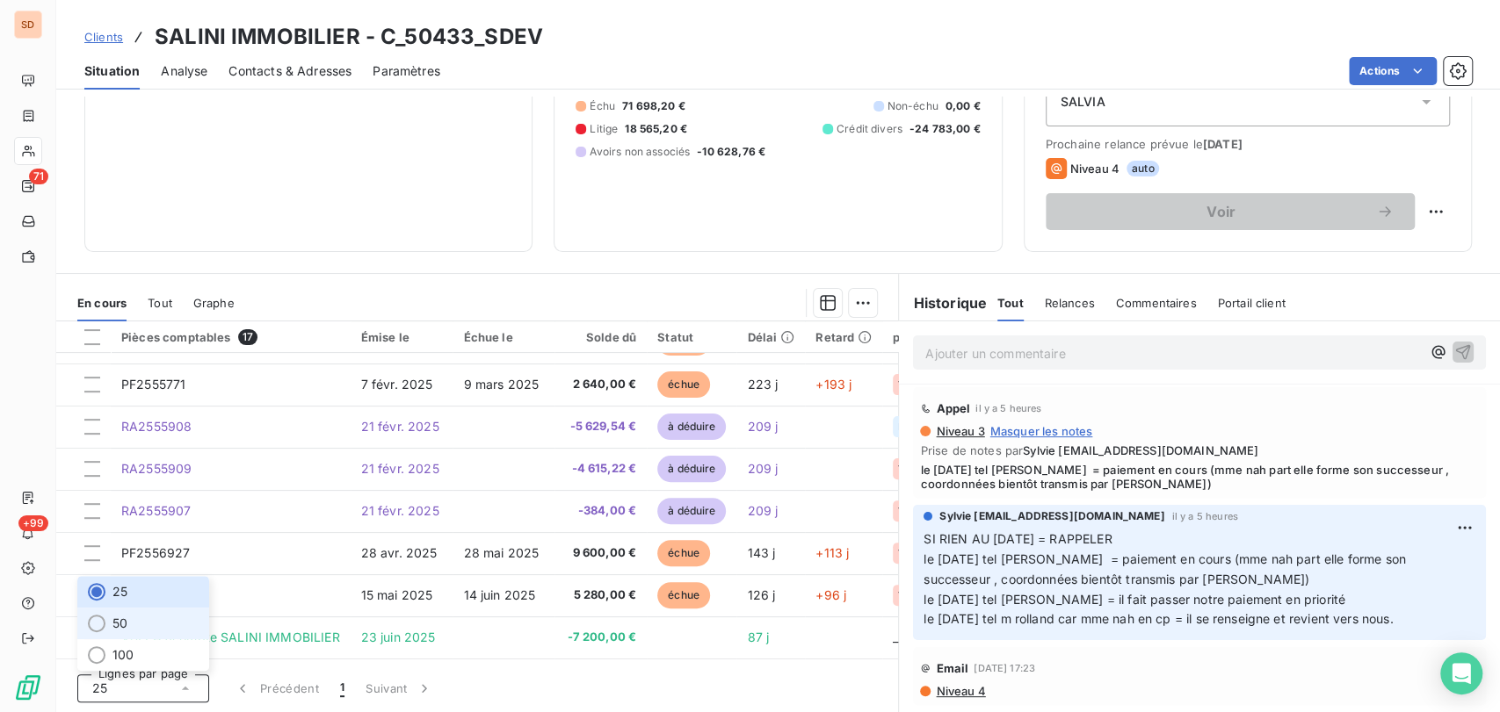
click at [98, 623] on div at bounding box center [97, 624] width 18 height 18
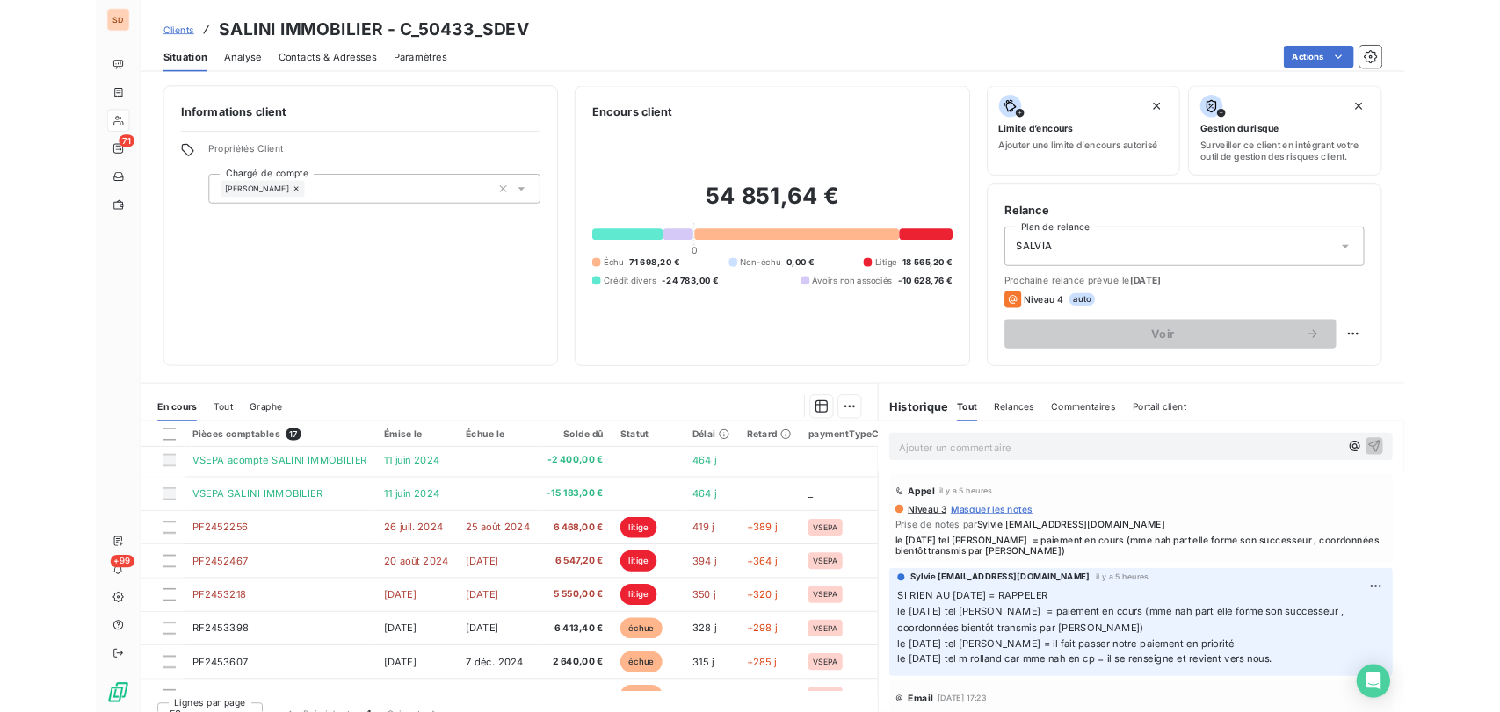
scroll to position [0, 0]
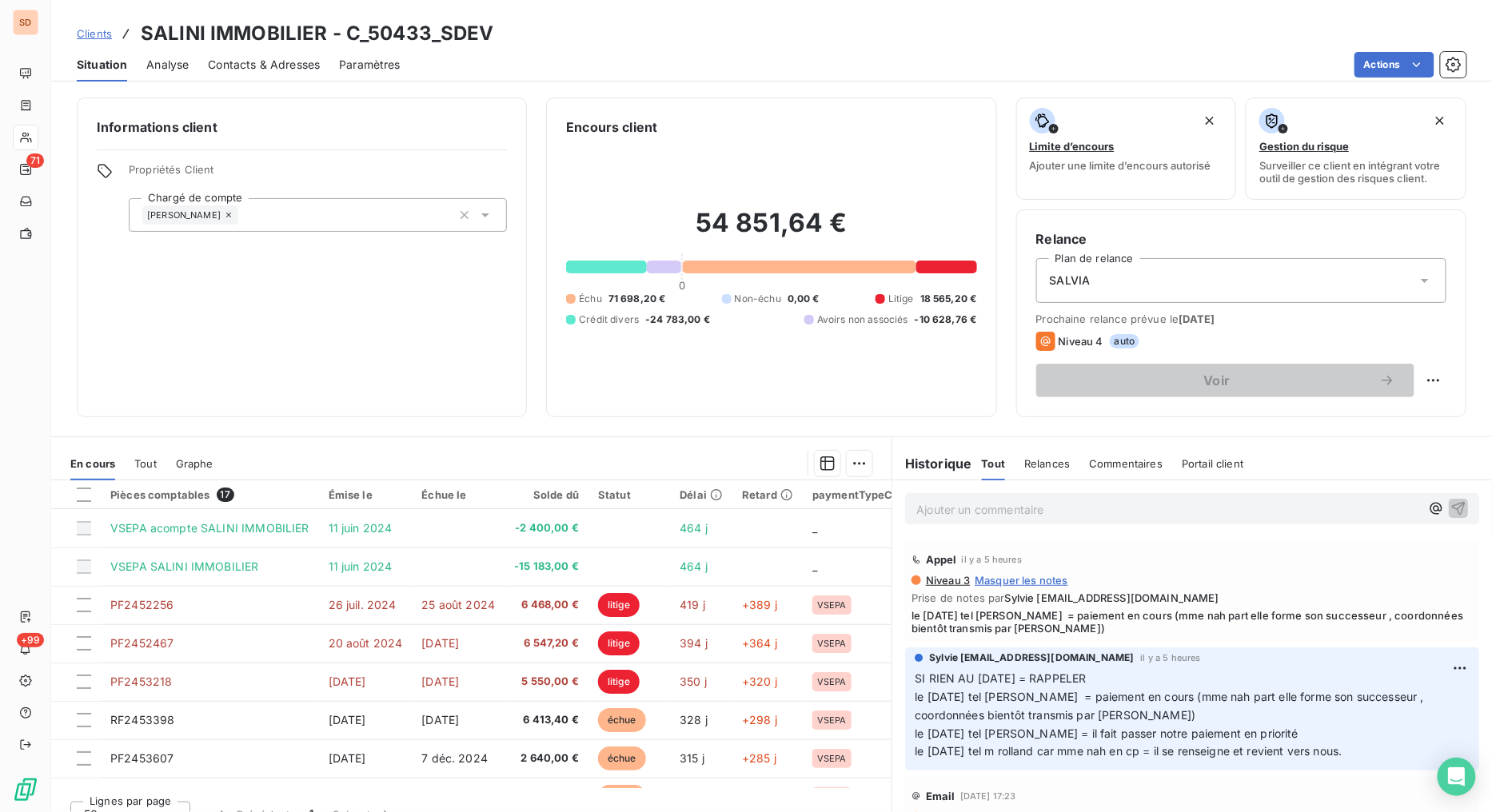
click at [940, 508] on p "Ajouter un commentaire ﻿" at bounding box center [1168, 510] width 503 height 20
click at [990, 502] on span "le [DATE] terl [PERSON_NAME] virement fait ce jour de 36 286.44€" at bounding box center [1098, 508] width 363 height 14
click at [1064, 507] on span "le [DATE] tel de [PERSON_NAME] virement fait ce jour de 36 286.44€" at bounding box center [1104, 508] width 376 height 14
click at [1365, 505] on icon "button" at bounding box center [1458, 508] width 16 height 16
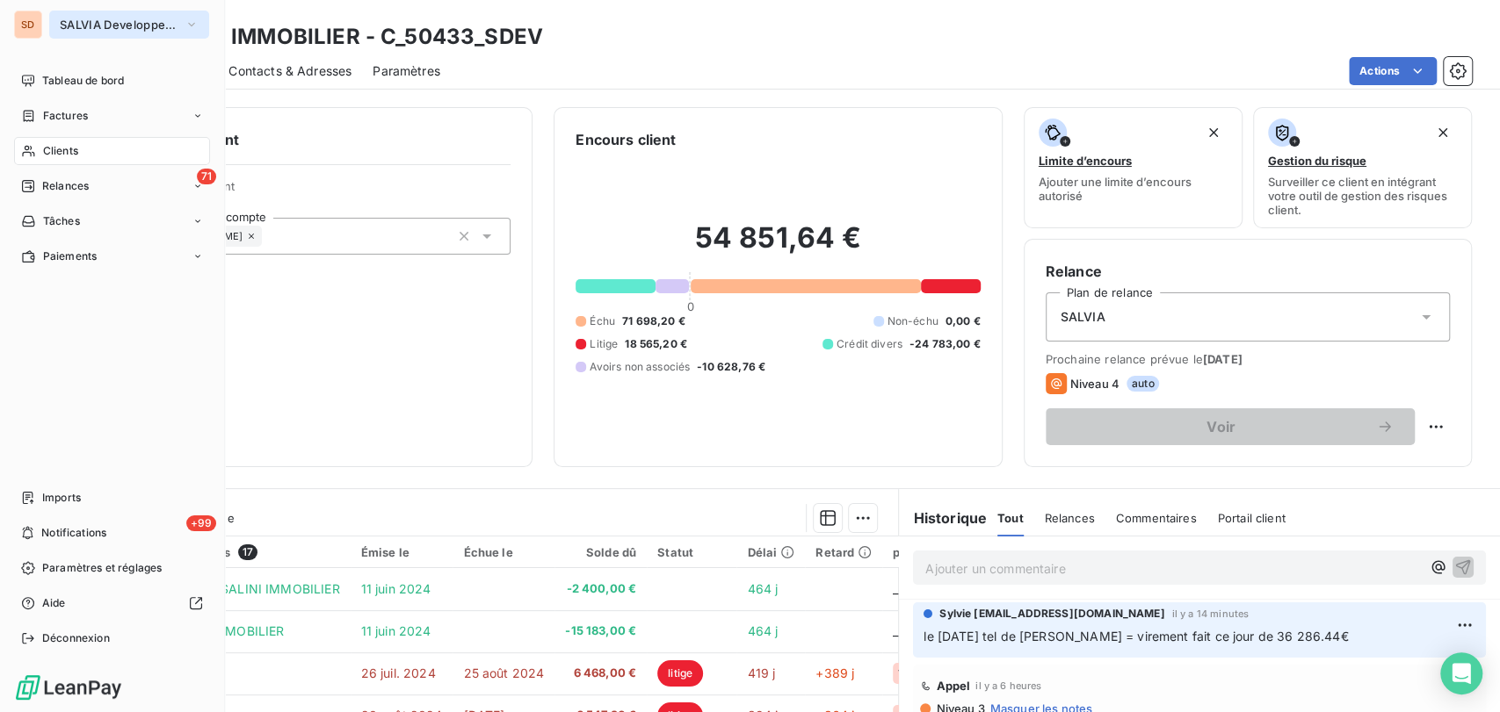
click at [189, 23] on icon "button" at bounding box center [191, 25] width 7 height 4
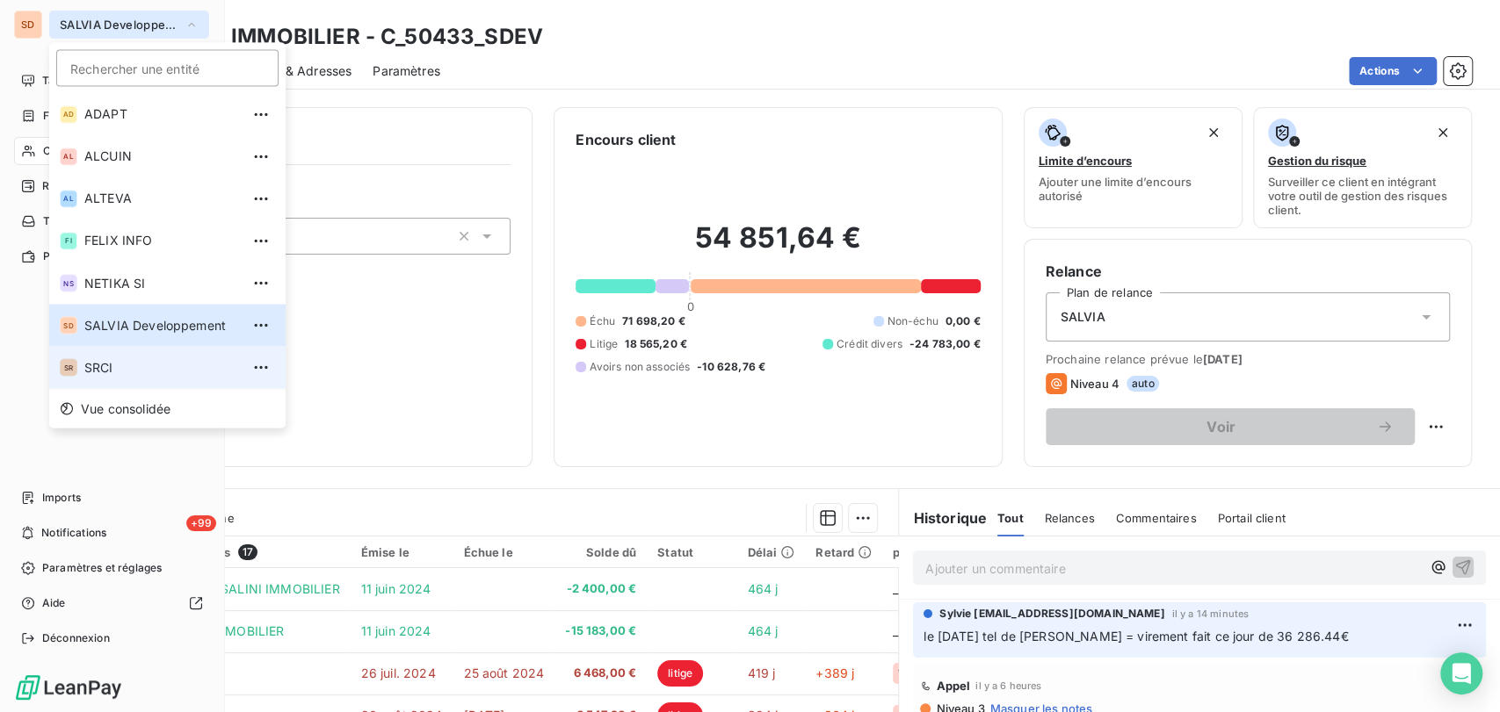
click at [112, 367] on span "SRCI" at bounding box center [161, 367] width 155 height 18
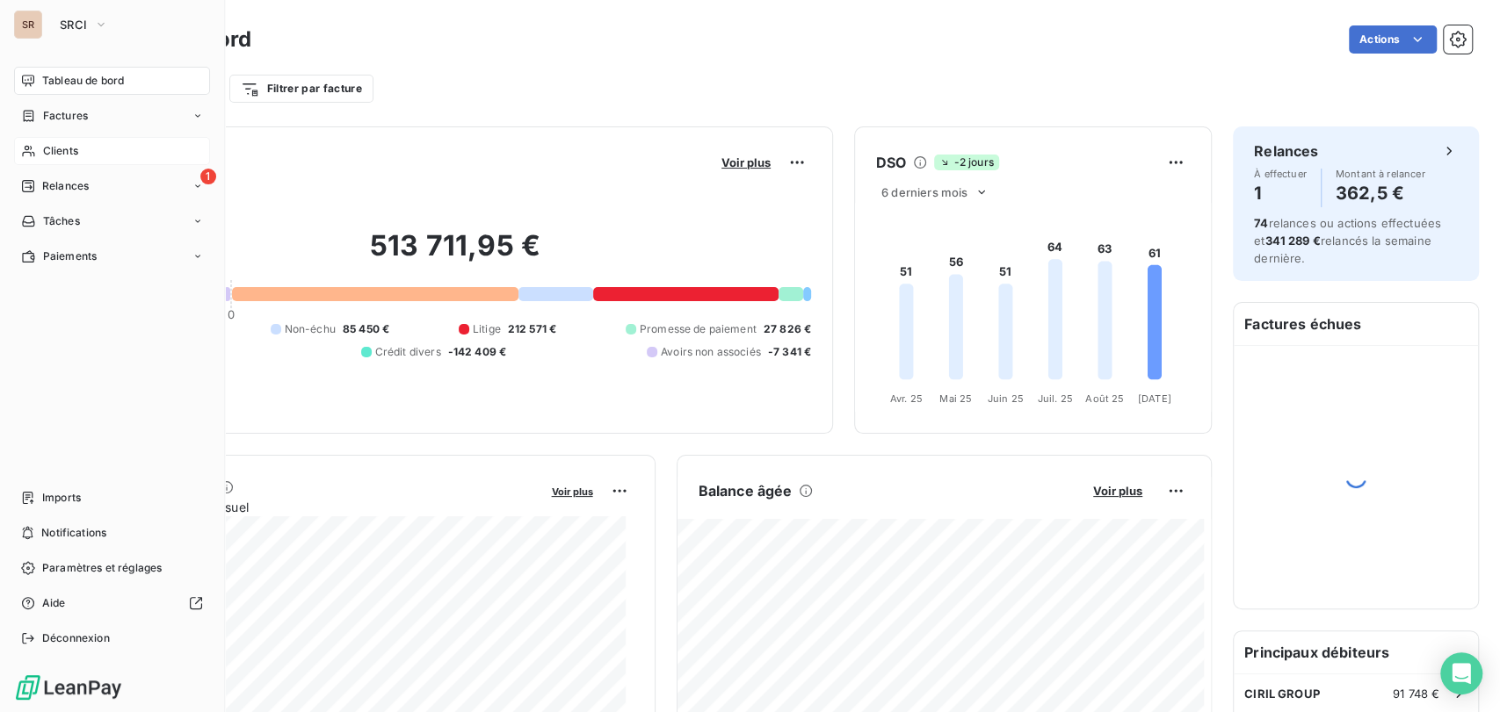
click at [43, 155] on span "Clients" at bounding box center [60, 151] width 35 height 16
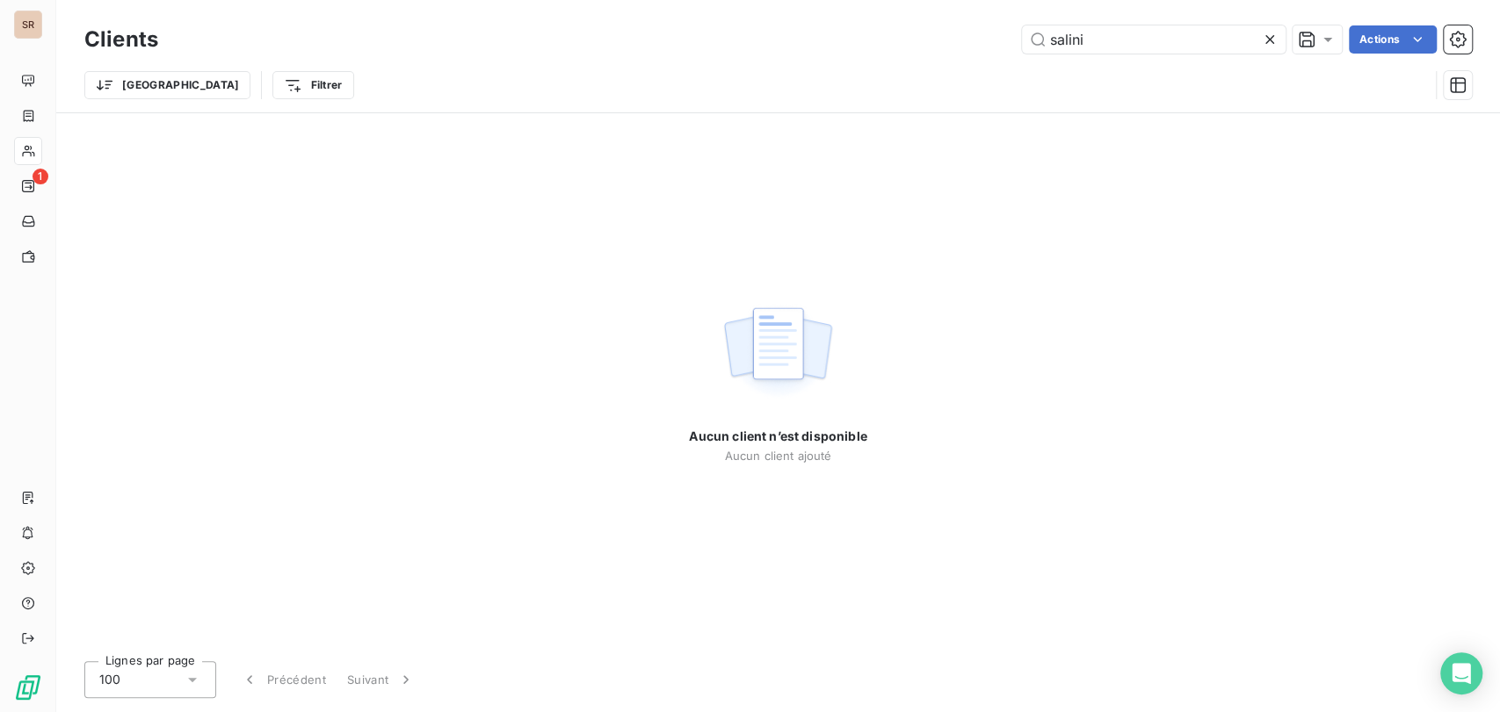
drag, startPoint x: 1051, startPoint y: 41, endPoint x: 986, endPoint y: 40, distance: 64.2
click at [986, 40] on div "salini Actions" at bounding box center [825, 39] width 1292 height 28
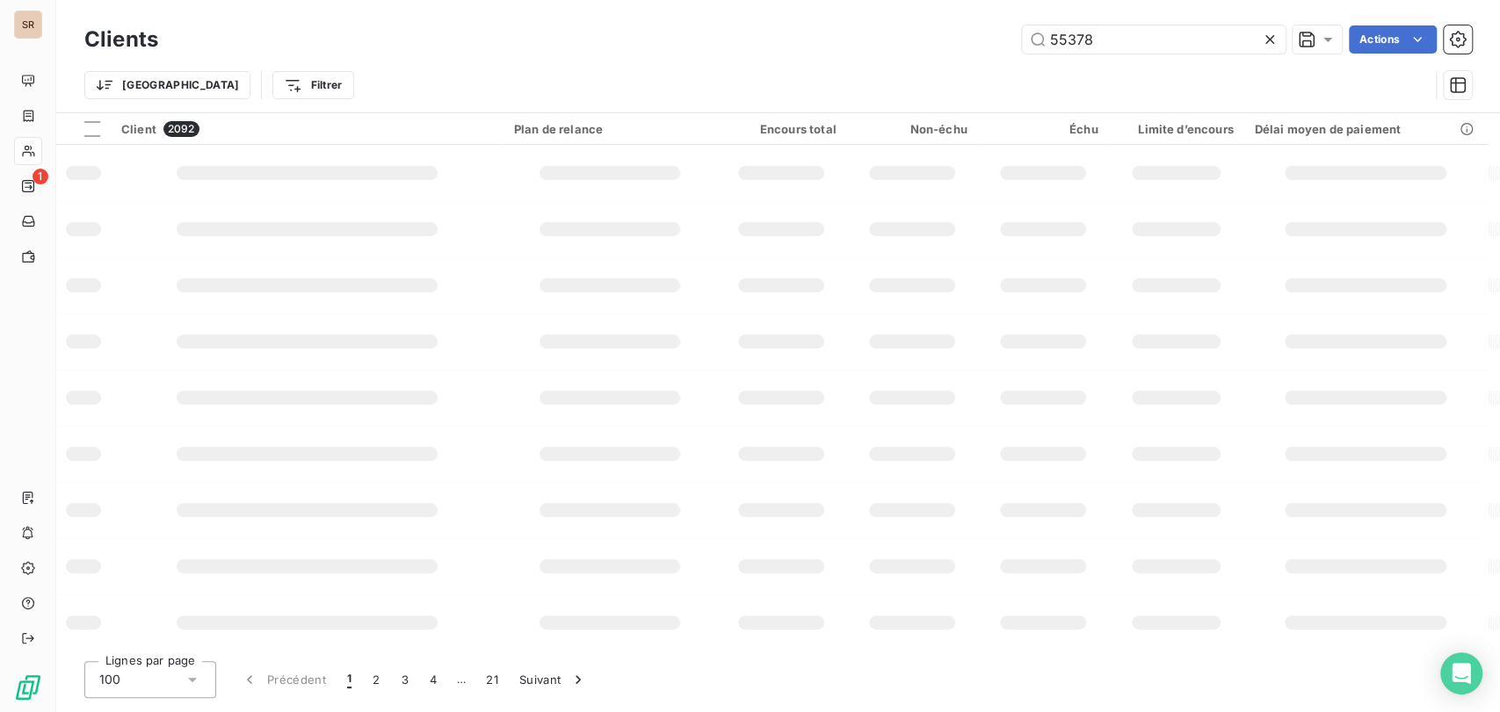
type input "55378"
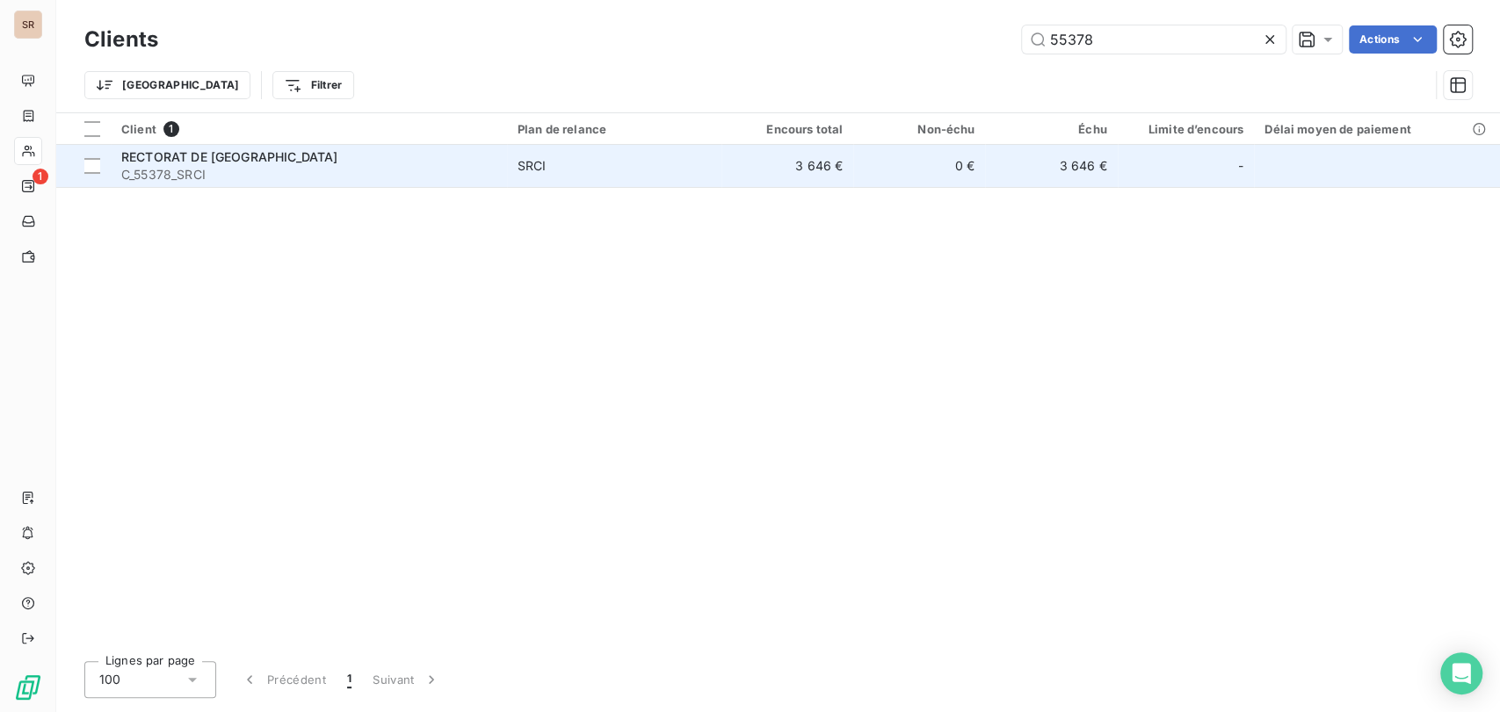
click at [199, 161] on span "RECTORAT DE [GEOGRAPHIC_DATA]" at bounding box center [229, 156] width 216 height 15
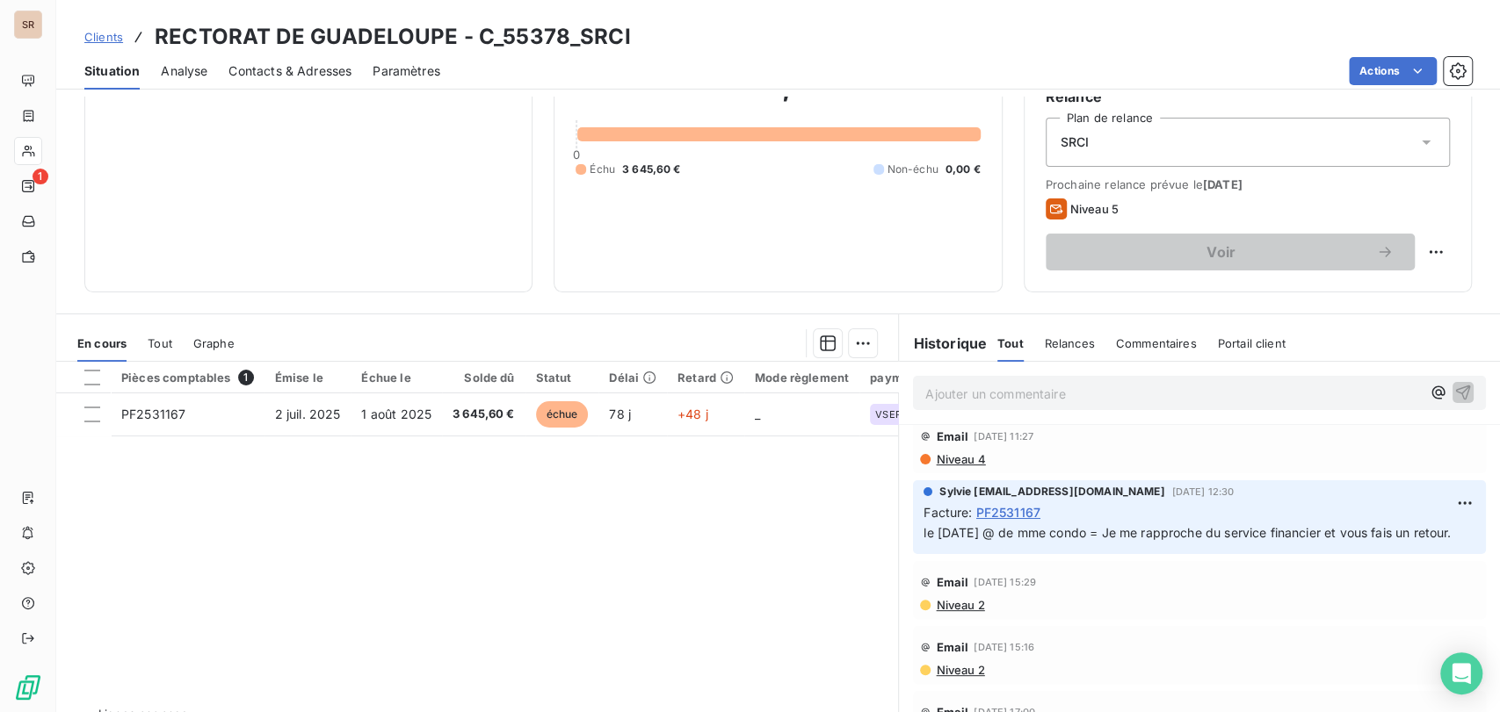
scroll to position [200, 0]
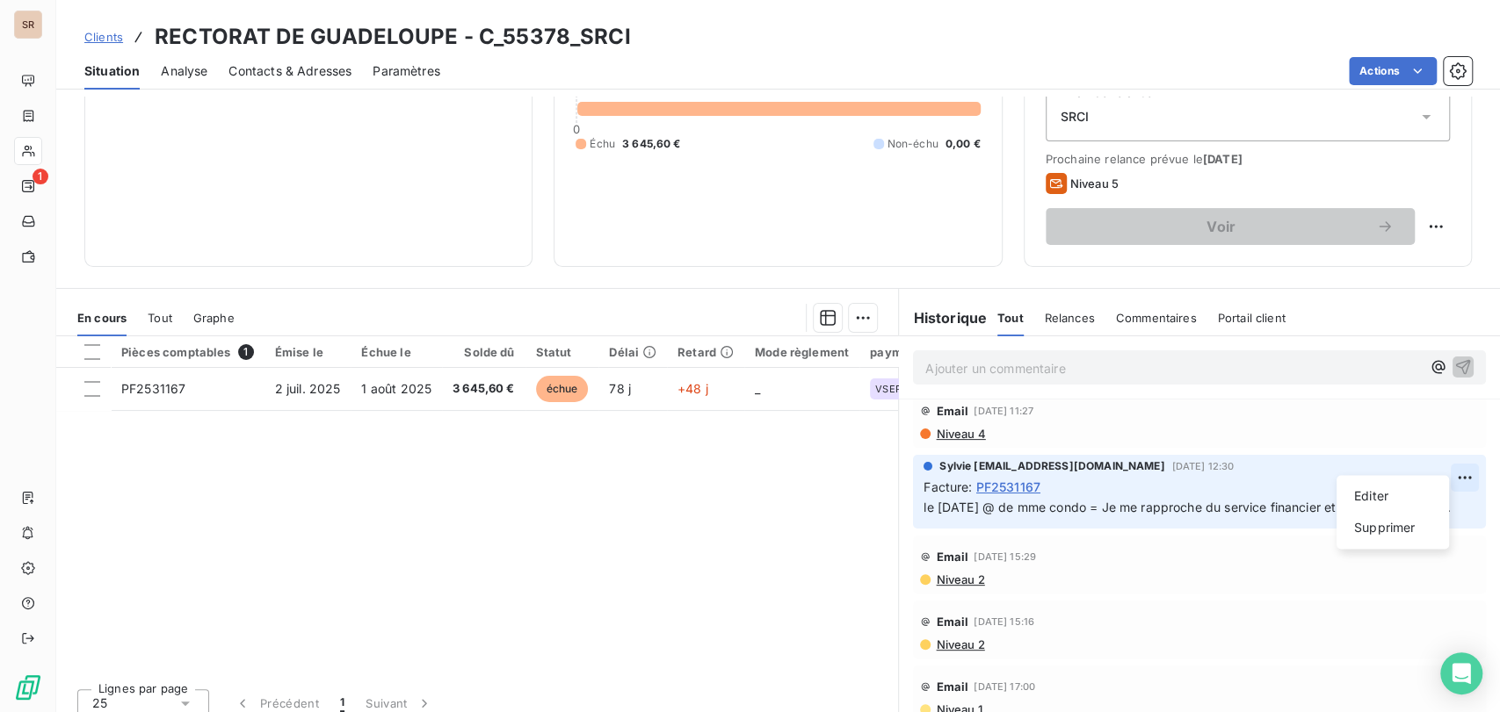
click at [1433, 453] on html "SR 1 Clients RECTORAT DE GUADELOUPE - C_55378_SRCI Situation Analyse Contacts &…" at bounding box center [750, 356] width 1500 height 712
drag, startPoint x: 1355, startPoint y: 494, endPoint x: 1314, endPoint y: 489, distance: 40.6
click at [1349, 492] on div "Editer" at bounding box center [1392, 496] width 98 height 28
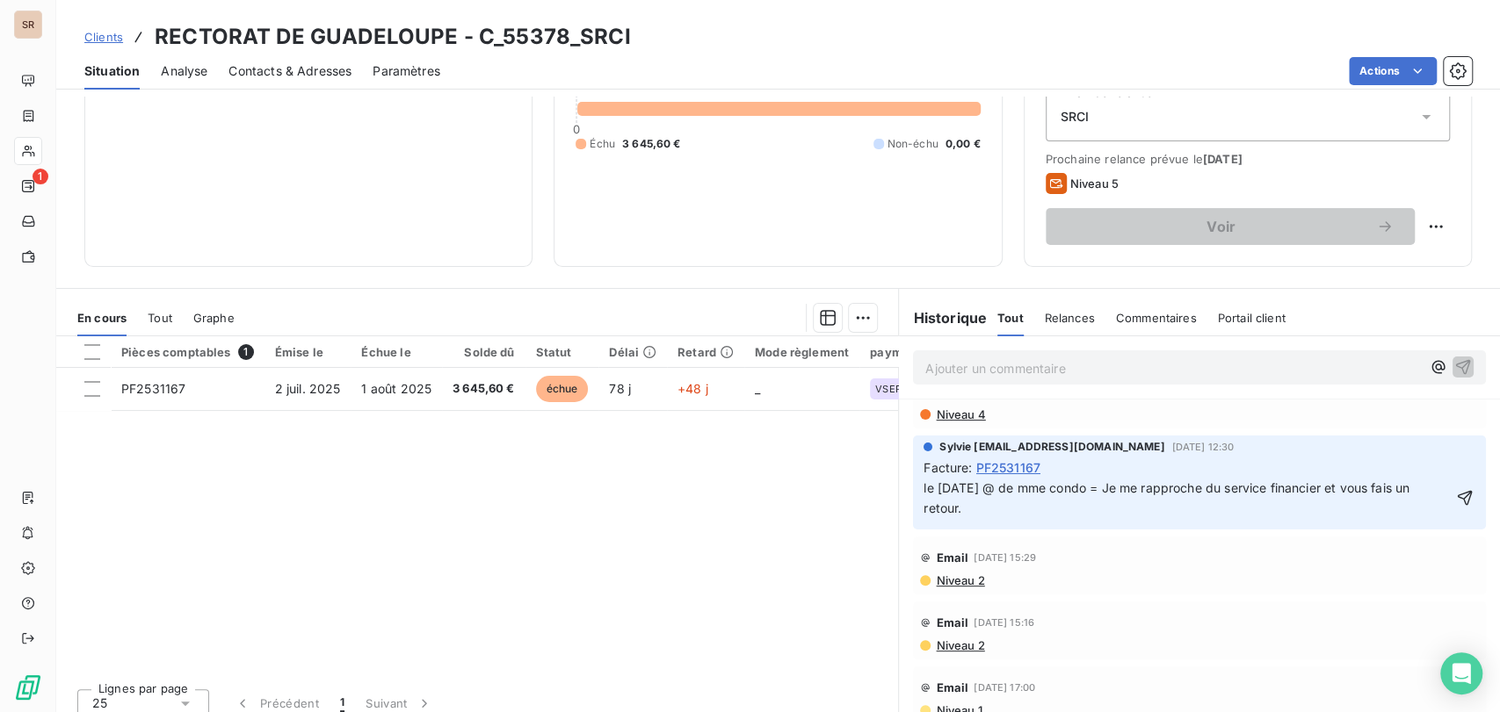
click at [923, 489] on span "le [DATE] @ de mme condo = Je me rapproche du service financier et vous fais un…" at bounding box center [1167, 498] width 489 height 35
click at [944, 489] on p "le [DATE] @ de mme condo = Je me rapproche du service financier et vous fais un…" at bounding box center [1186, 499] width 527 height 40
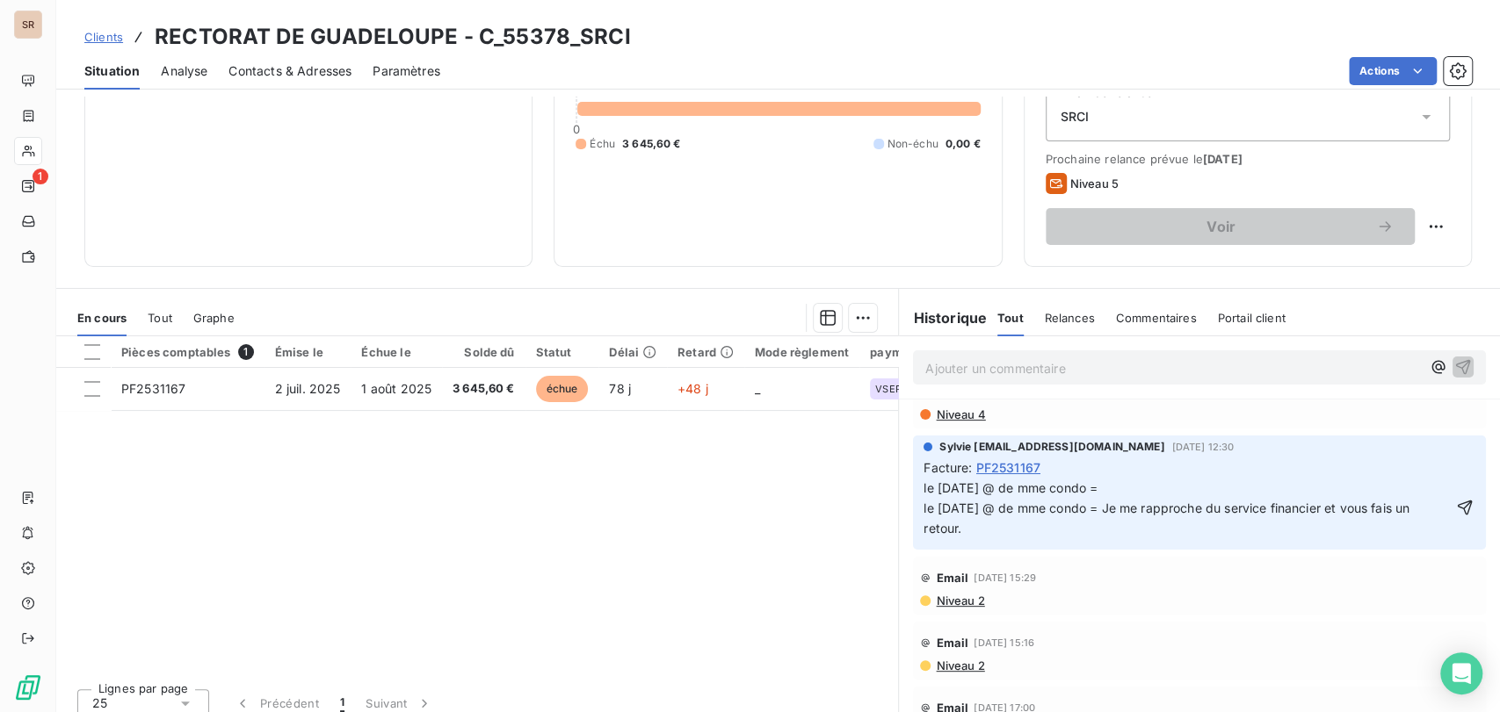
click at [1136, 484] on p "le [DATE] @ de mme condo = le [DATE] @ de mme condo = Je me rapproche du servic…" at bounding box center [1186, 509] width 527 height 61
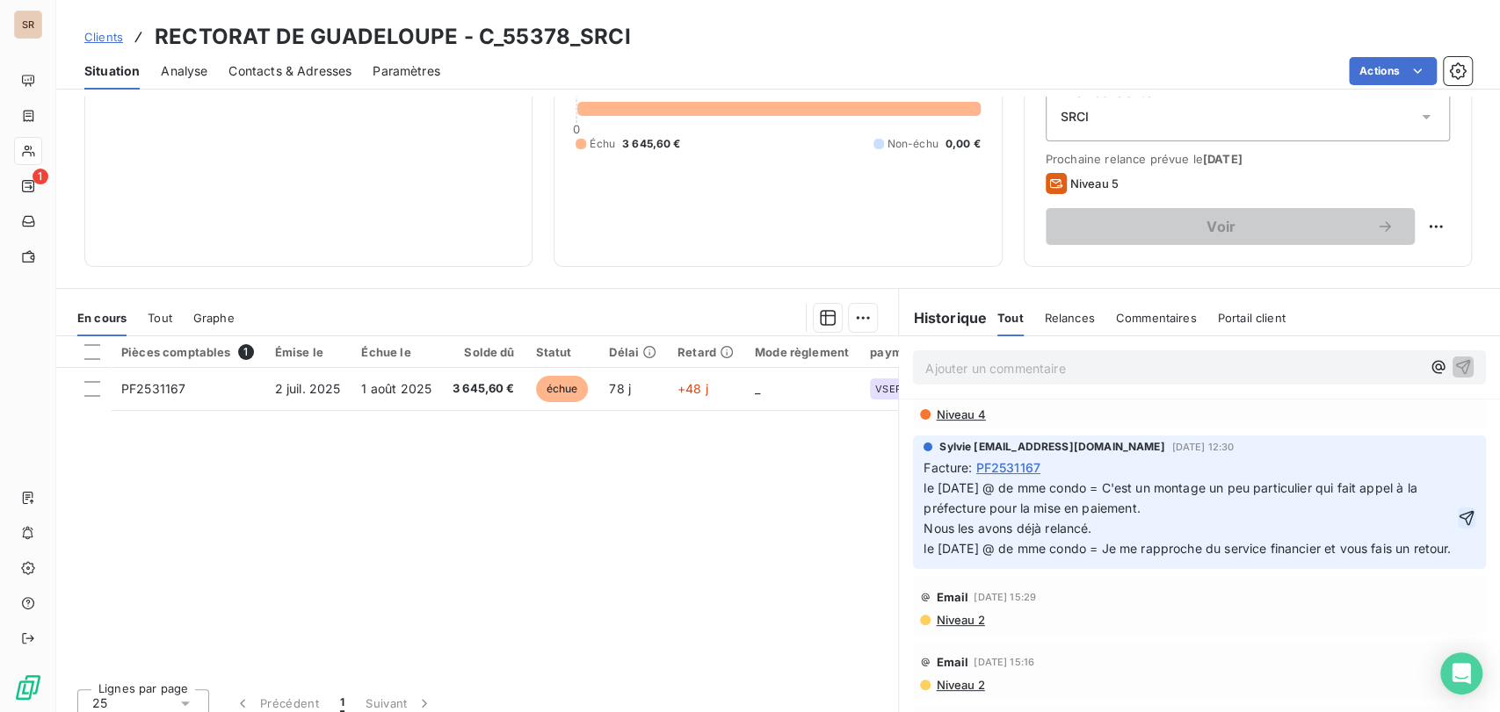
click at [1459, 521] on icon "button" at bounding box center [1466, 517] width 15 height 15
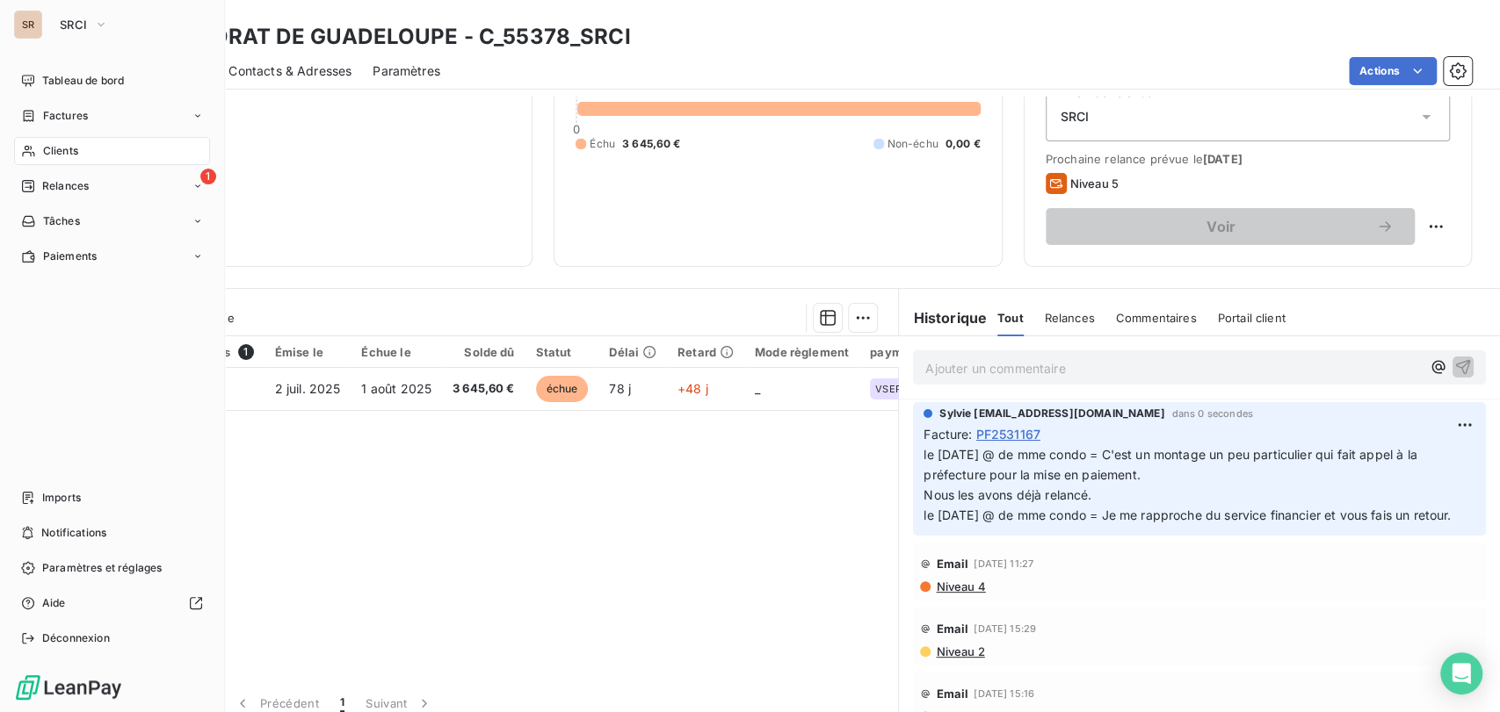
click at [43, 159] on div "Clients" at bounding box center [112, 151] width 196 height 28
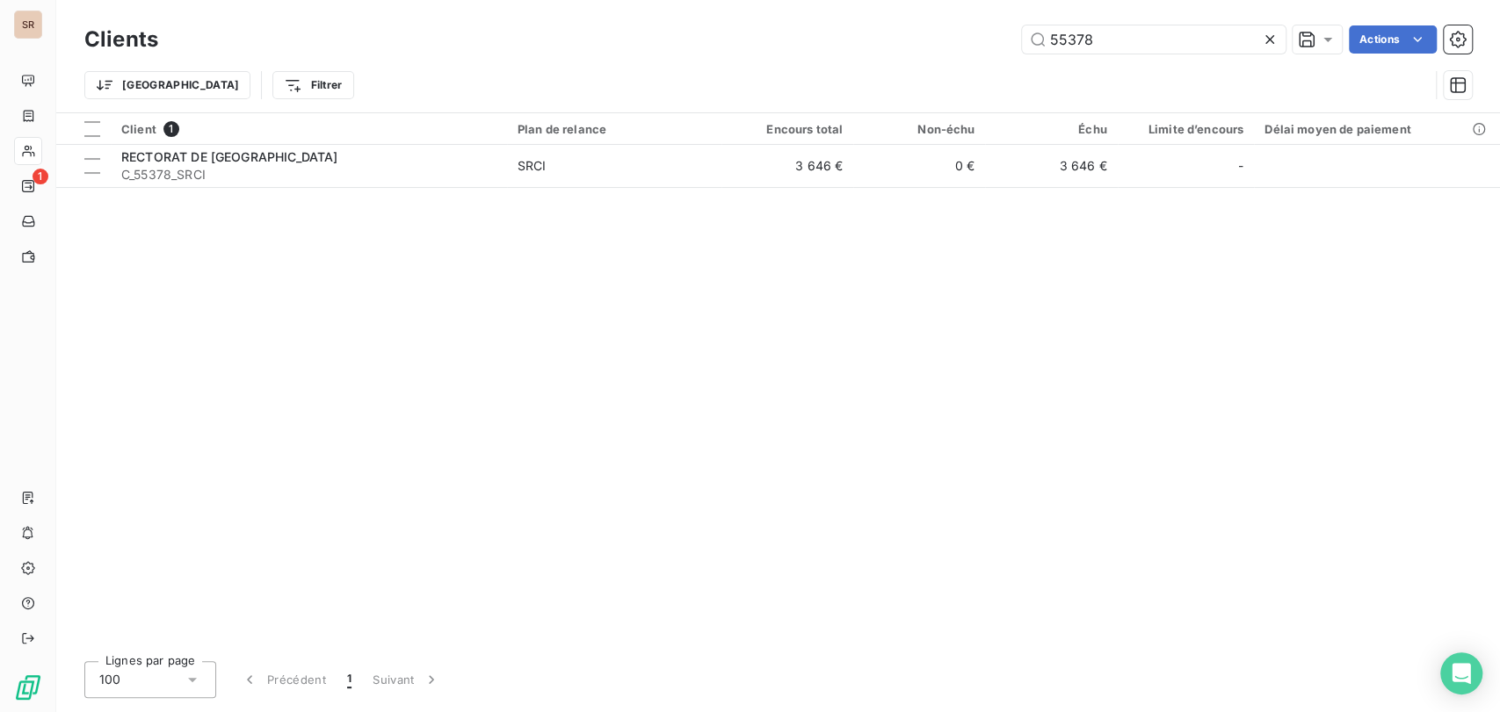
drag, startPoint x: 1095, startPoint y: 36, endPoint x: 895, endPoint y: 17, distance: 200.3
click at [900, 22] on div "Clients 55378 Actions" at bounding box center [777, 39] width 1387 height 37
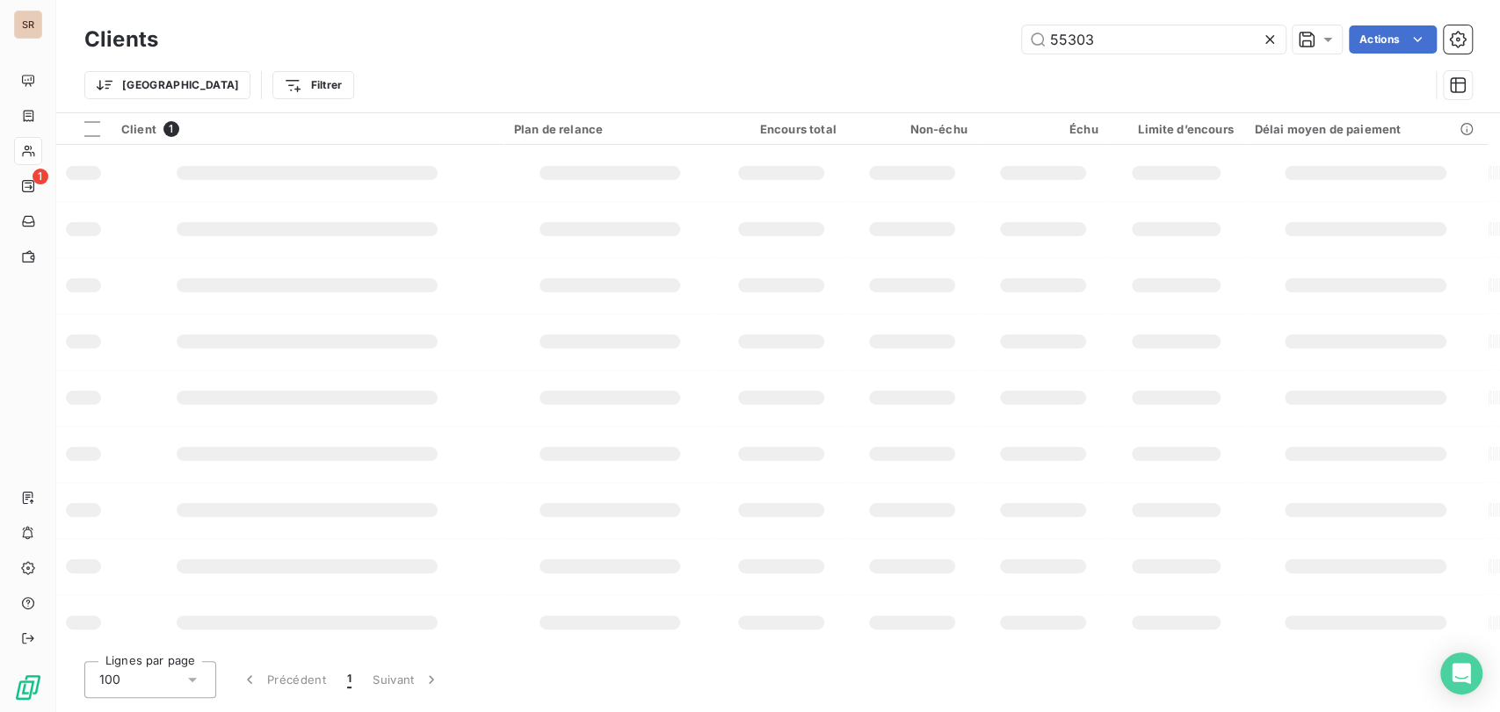
type input "55303"
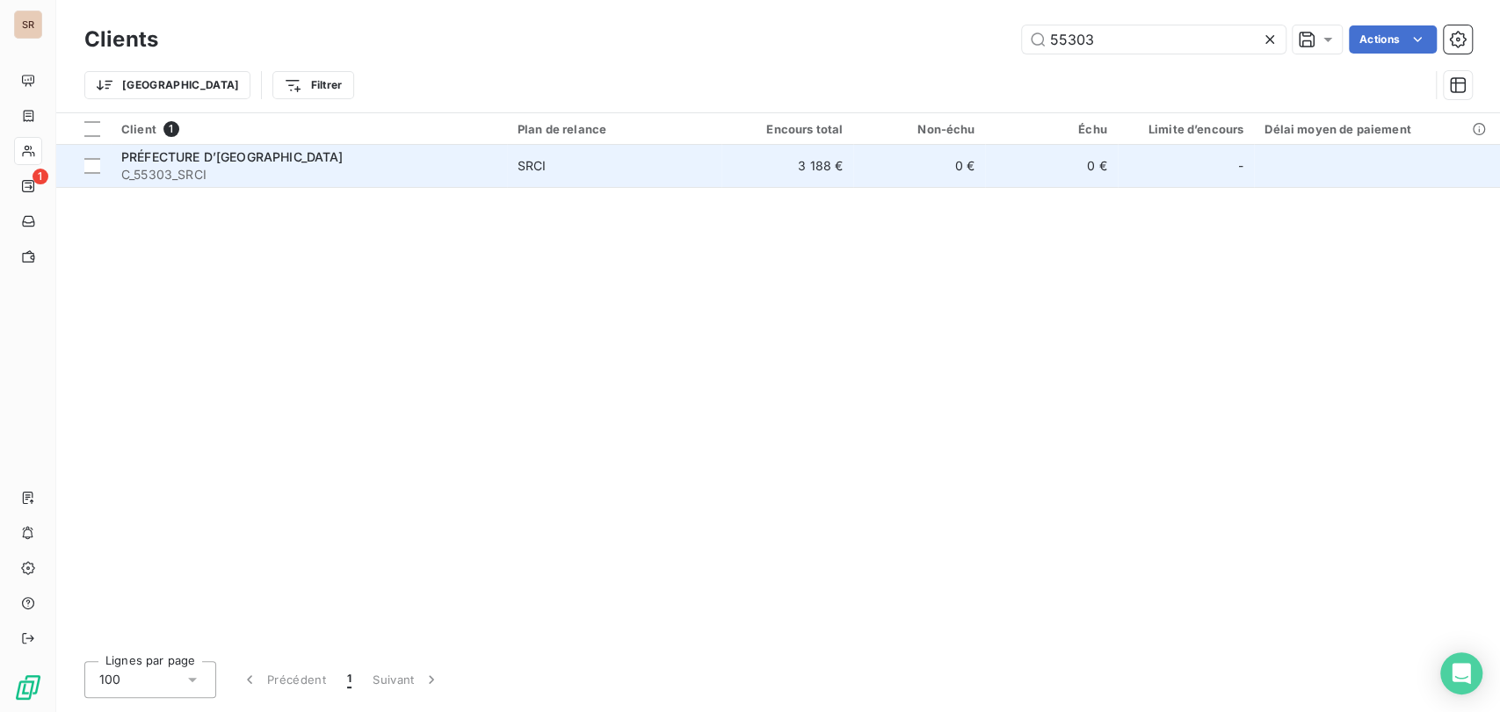
click at [133, 169] on span "C_55303_SRCI" at bounding box center [308, 175] width 375 height 18
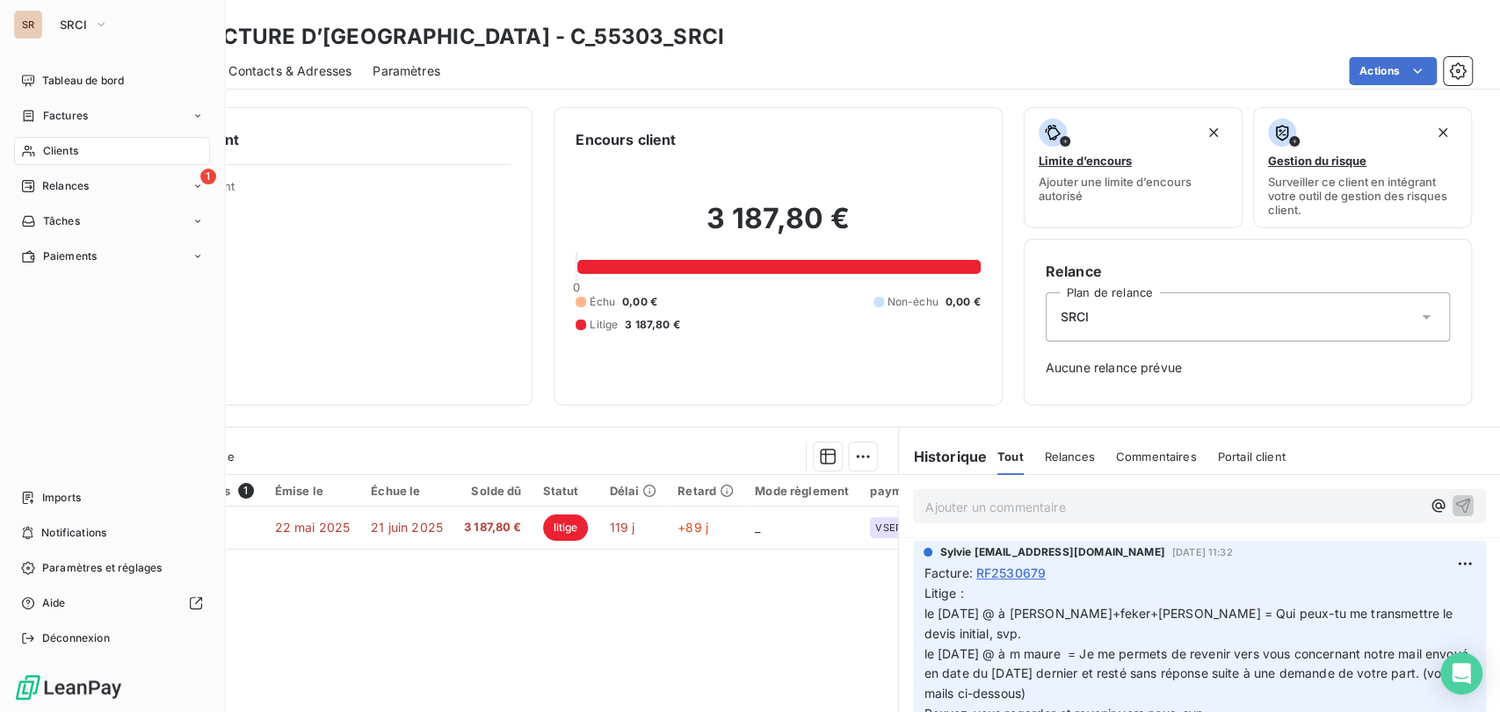
click at [119, 23] on div "SRCI" at bounding box center [129, 25] width 160 height 28
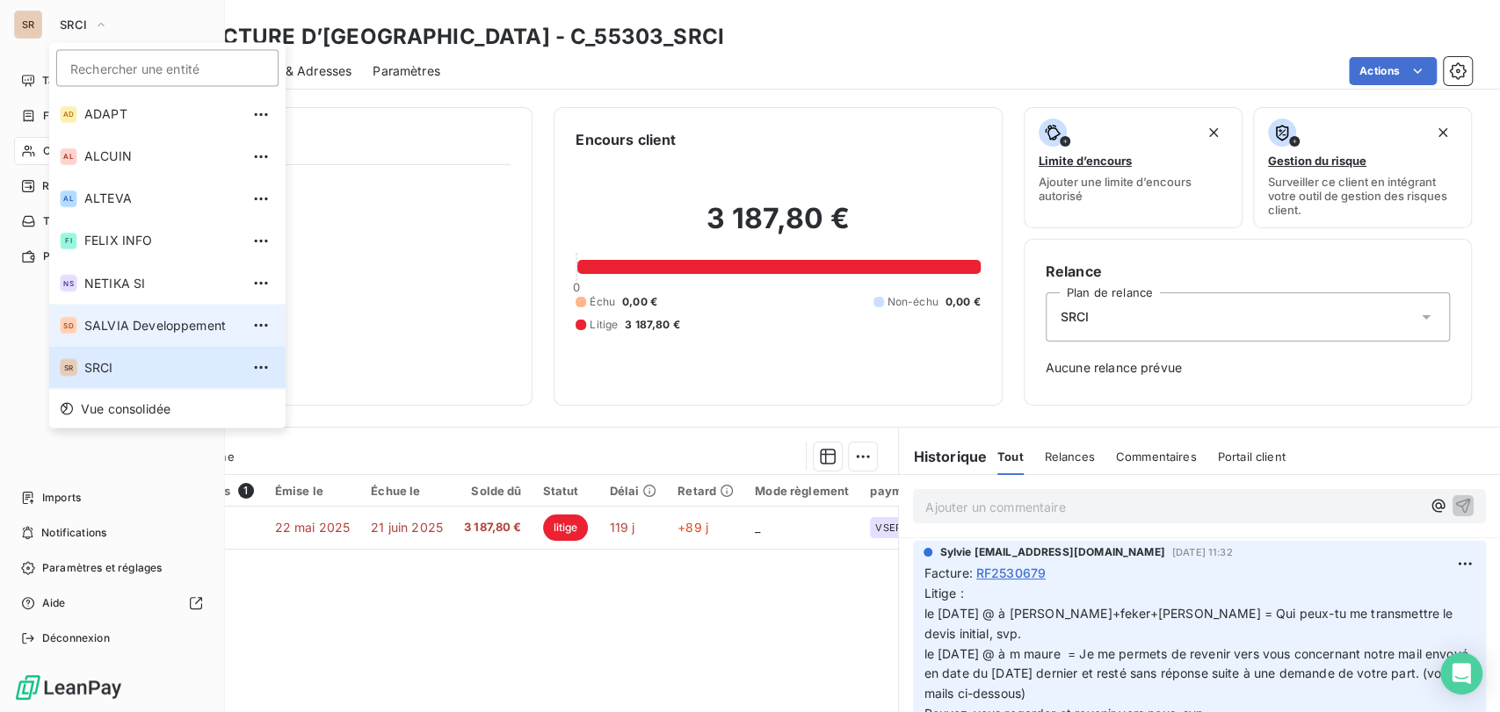
click at [146, 325] on span "SALVIA Developpement" at bounding box center [161, 325] width 155 height 18
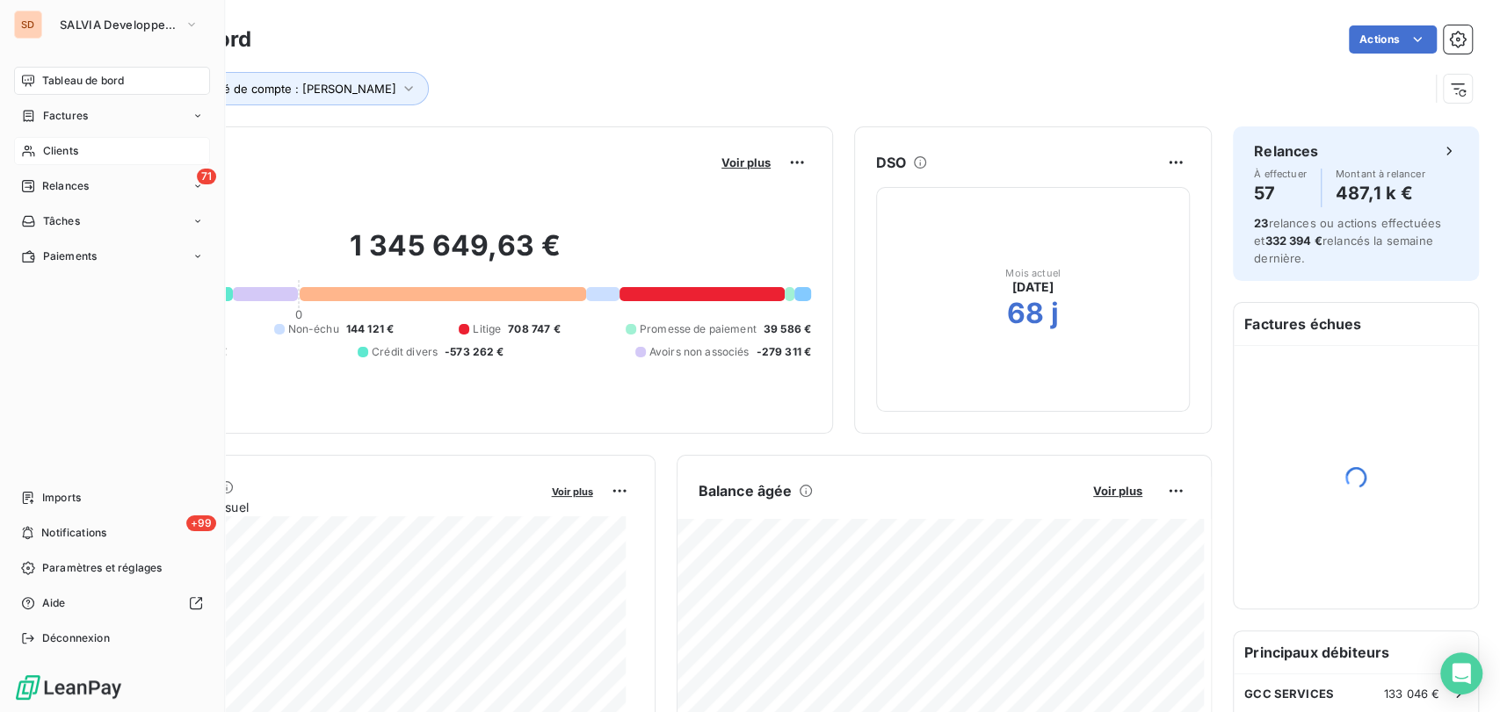
click at [62, 149] on span "Clients" at bounding box center [60, 151] width 35 height 16
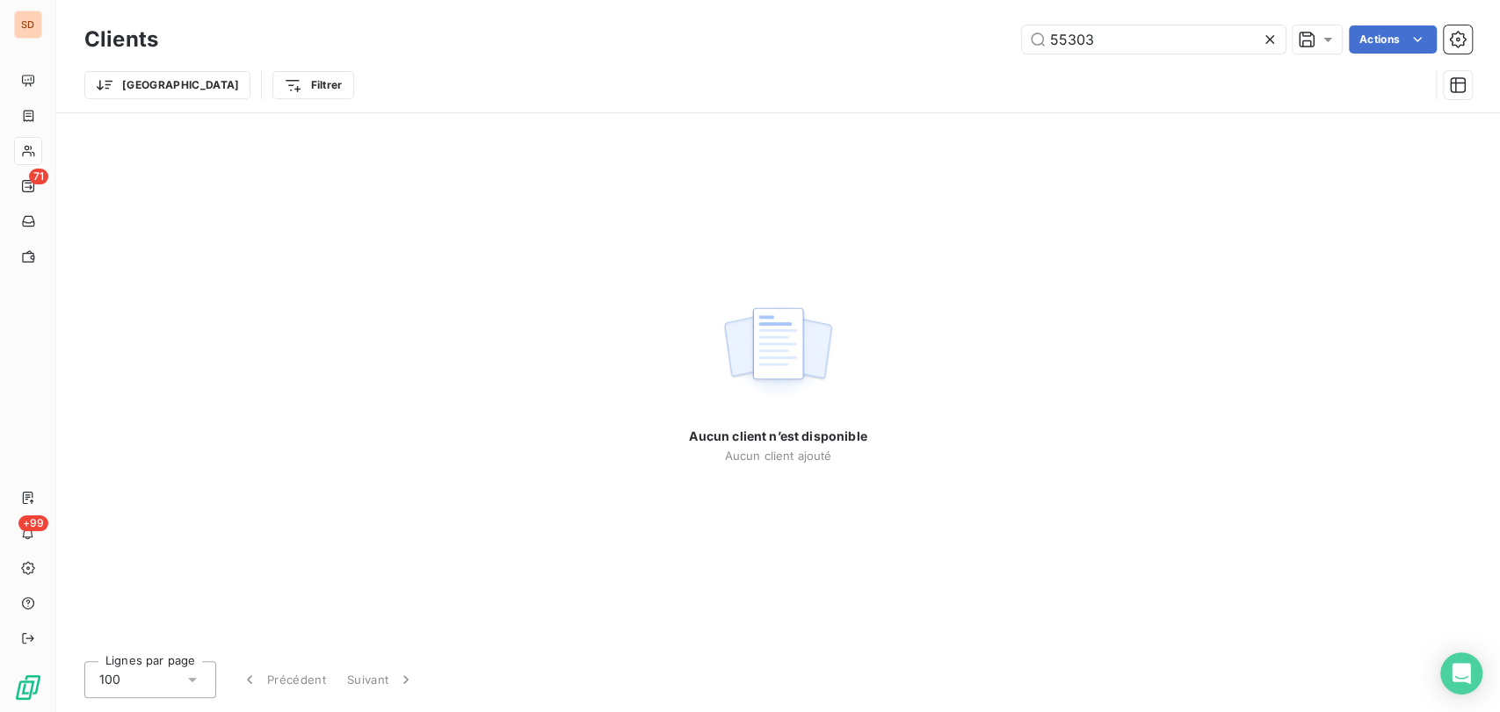
drag, startPoint x: 1095, startPoint y: 30, endPoint x: 965, endPoint y: 25, distance: 131.0
click at [979, 32] on div "55303 Actions" at bounding box center [825, 39] width 1292 height 28
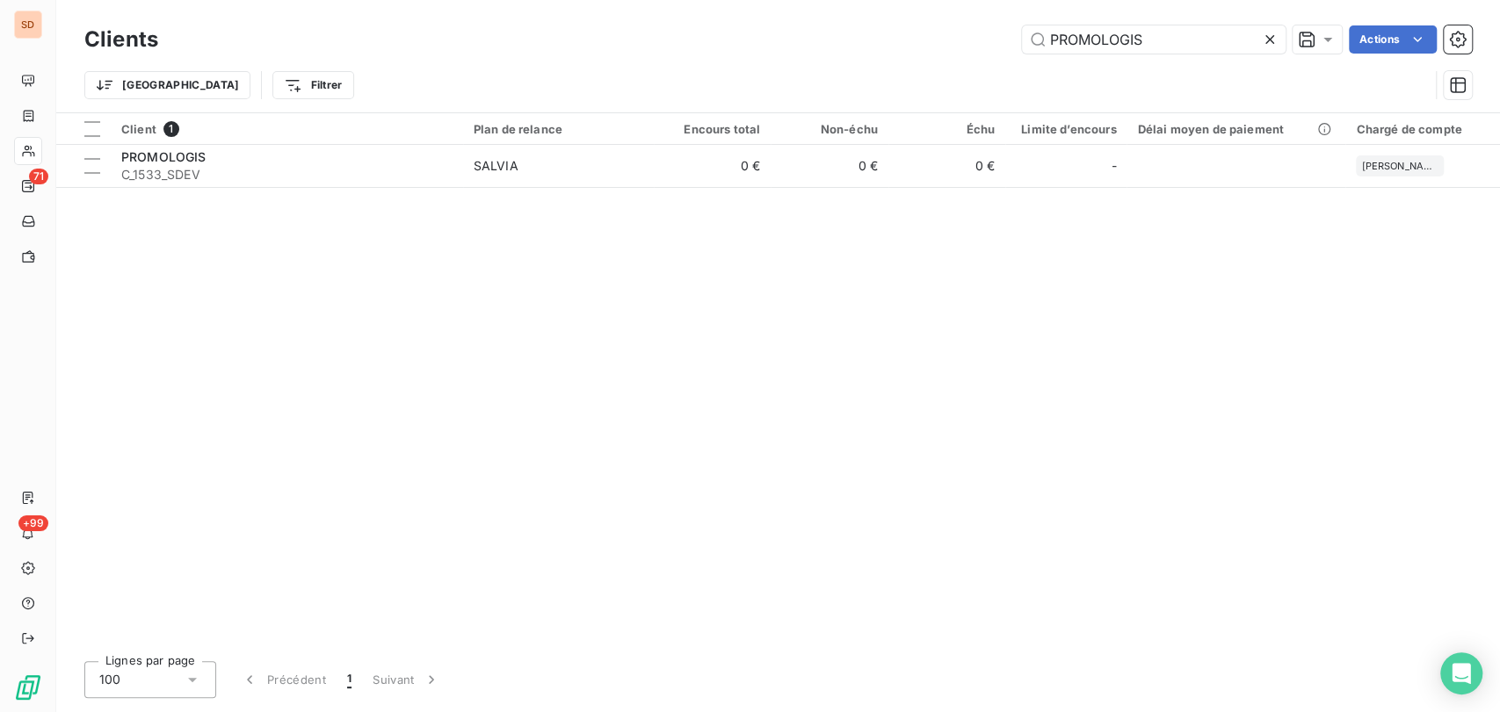
drag, startPoint x: 1065, startPoint y: 37, endPoint x: 942, endPoint y: 30, distance: 123.2
click at [943, 32] on div "PROMOLOGIS Actions" at bounding box center [825, 39] width 1292 height 28
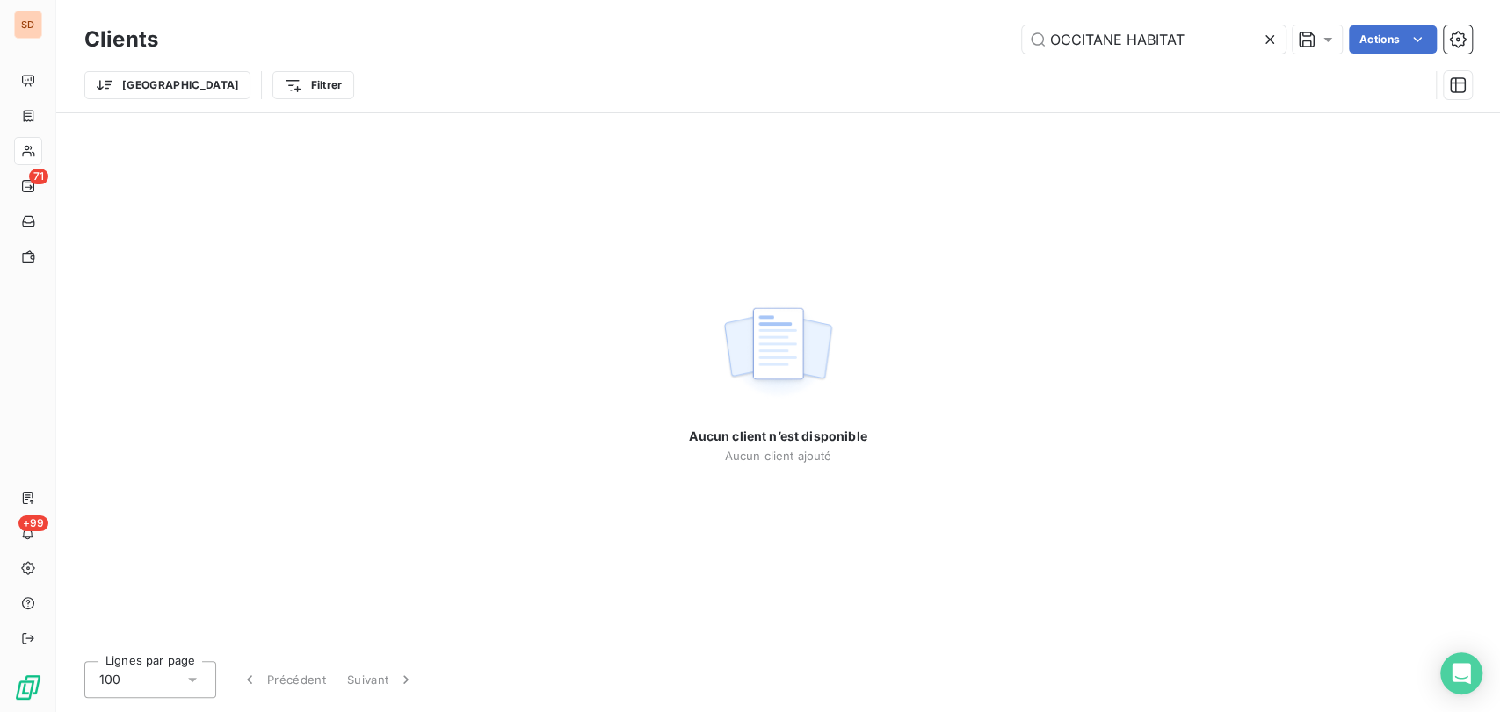
drag, startPoint x: 1195, startPoint y: 41, endPoint x: 903, endPoint y: 37, distance: 291.7
click at [904, 37] on div "OCCITANE HABITAT Actions" at bounding box center [825, 39] width 1292 height 28
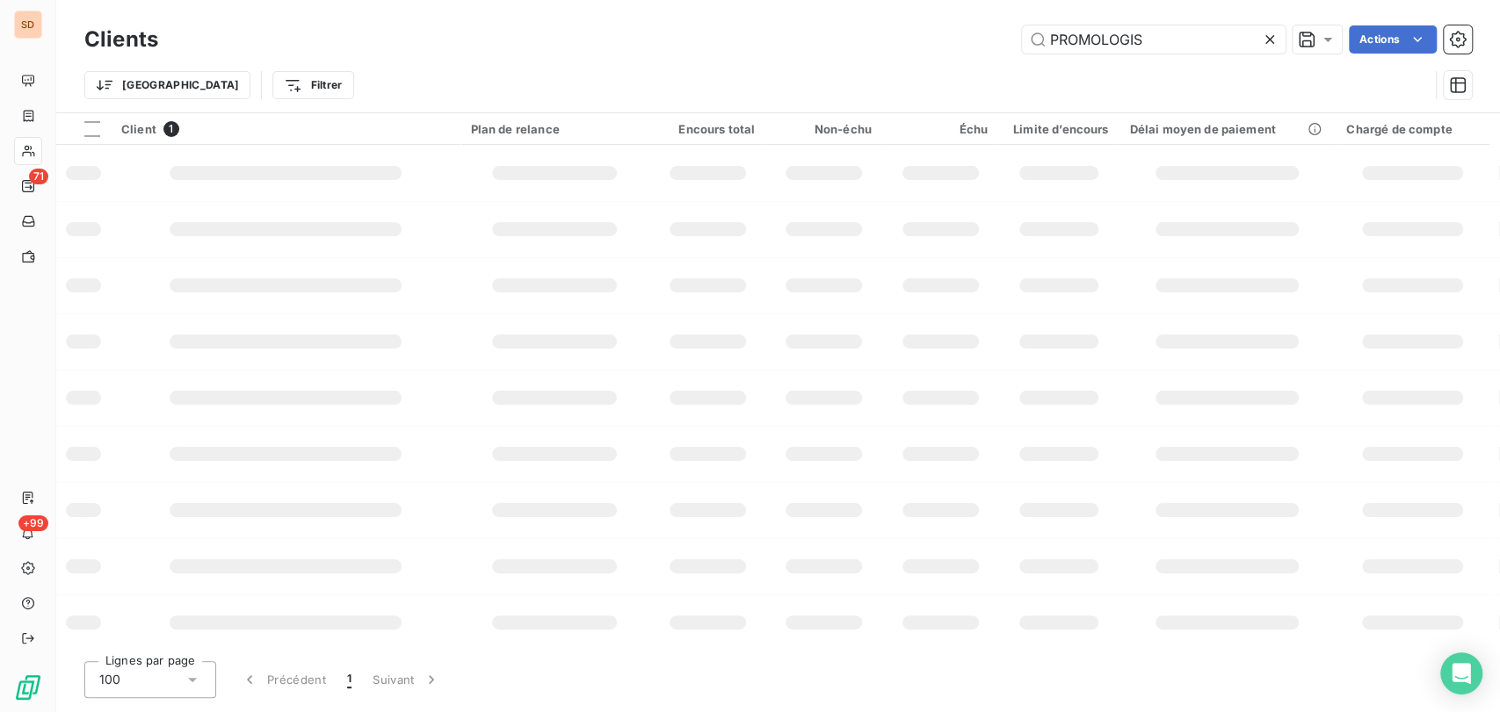
type input "PROMOLOGIS"
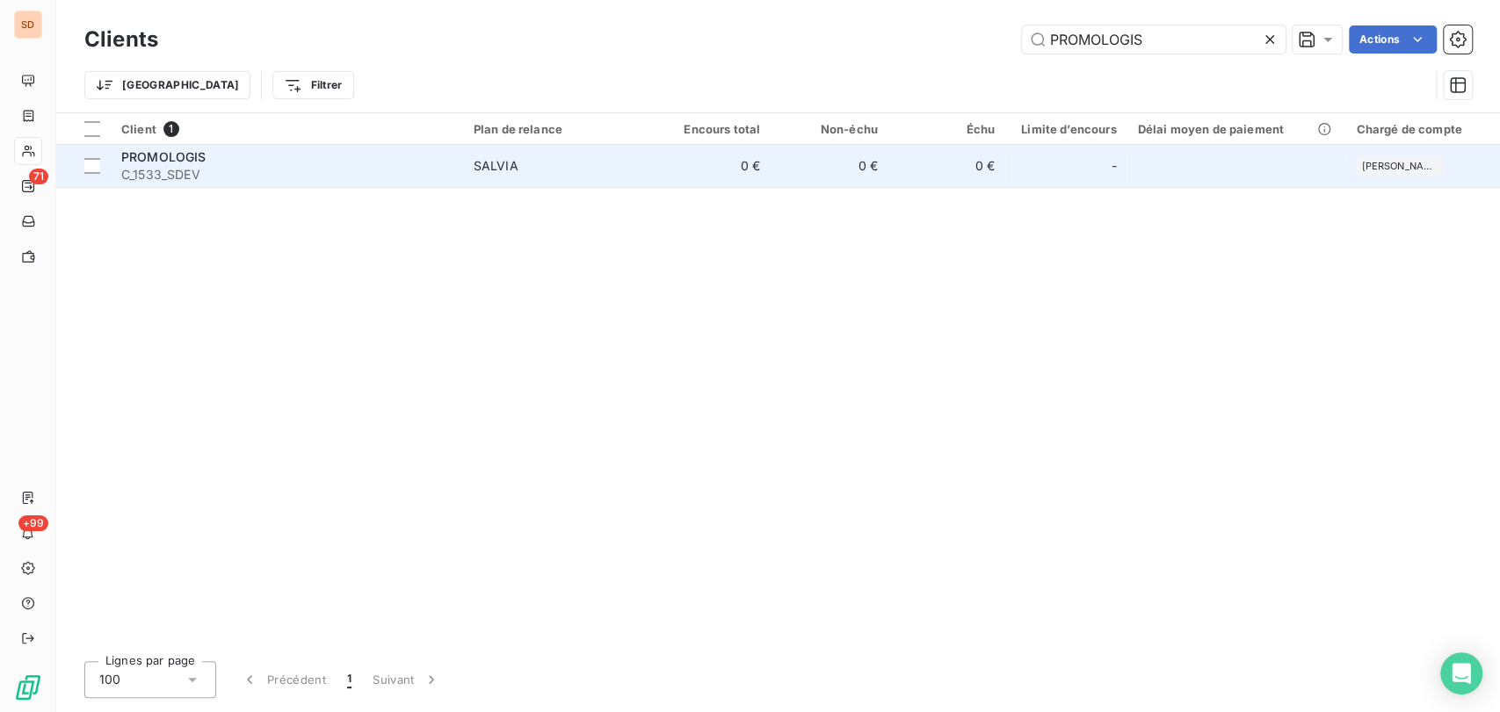
click at [139, 163] on span "PROMOLOGIS" at bounding box center [163, 156] width 85 height 15
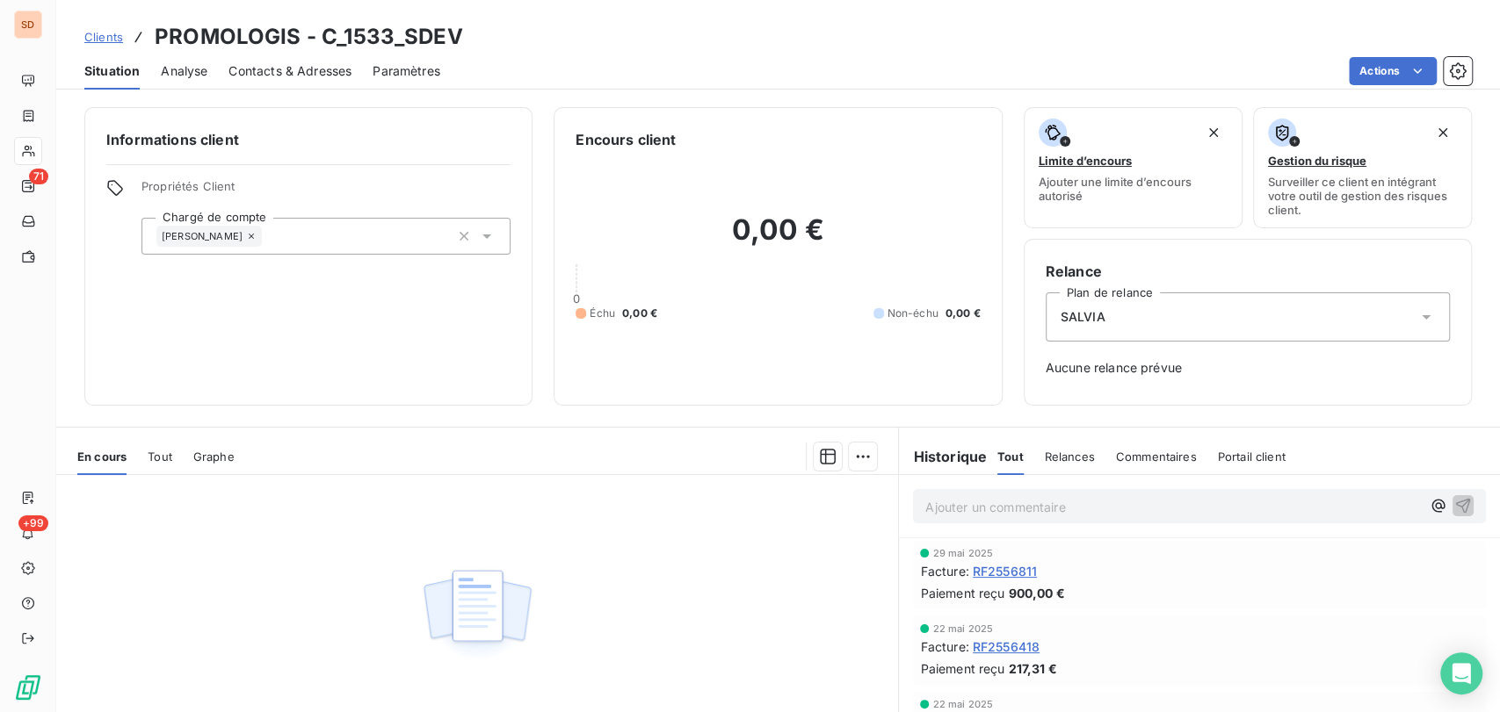
click at [269, 65] on span "Contacts & Adresses" at bounding box center [289, 71] width 123 height 18
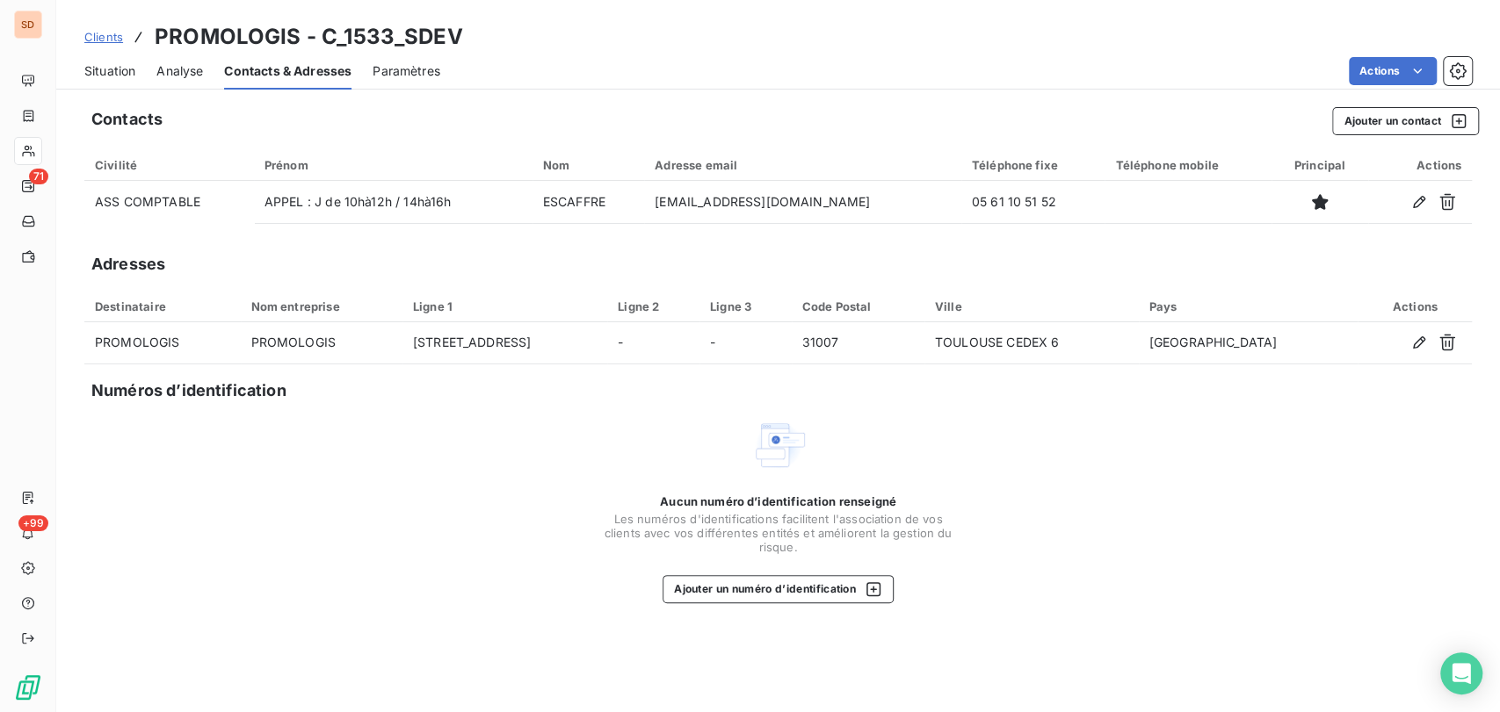
click at [117, 65] on span "Situation" at bounding box center [109, 71] width 51 height 18
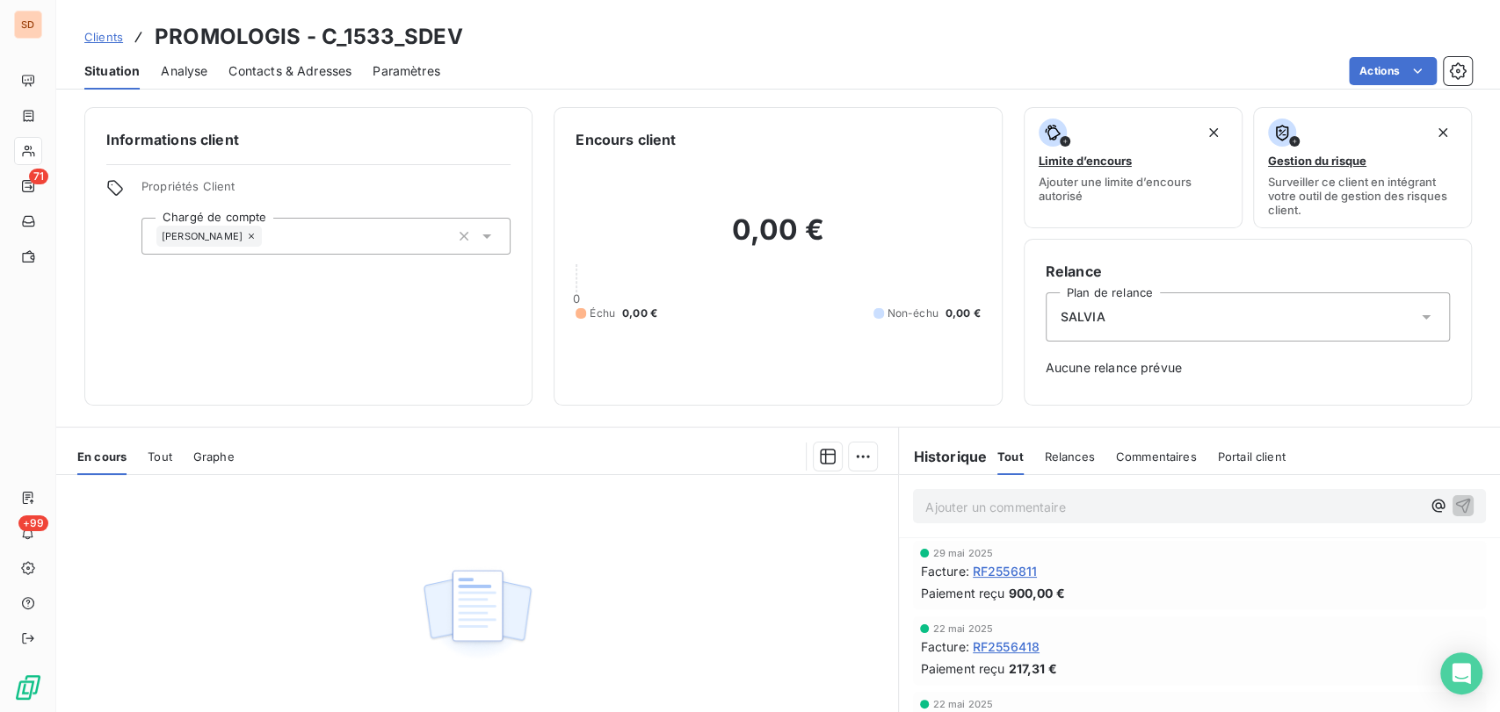
click at [992, 574] on span "RF2556811" at bounding box center [1004, 571] width 64 height 18
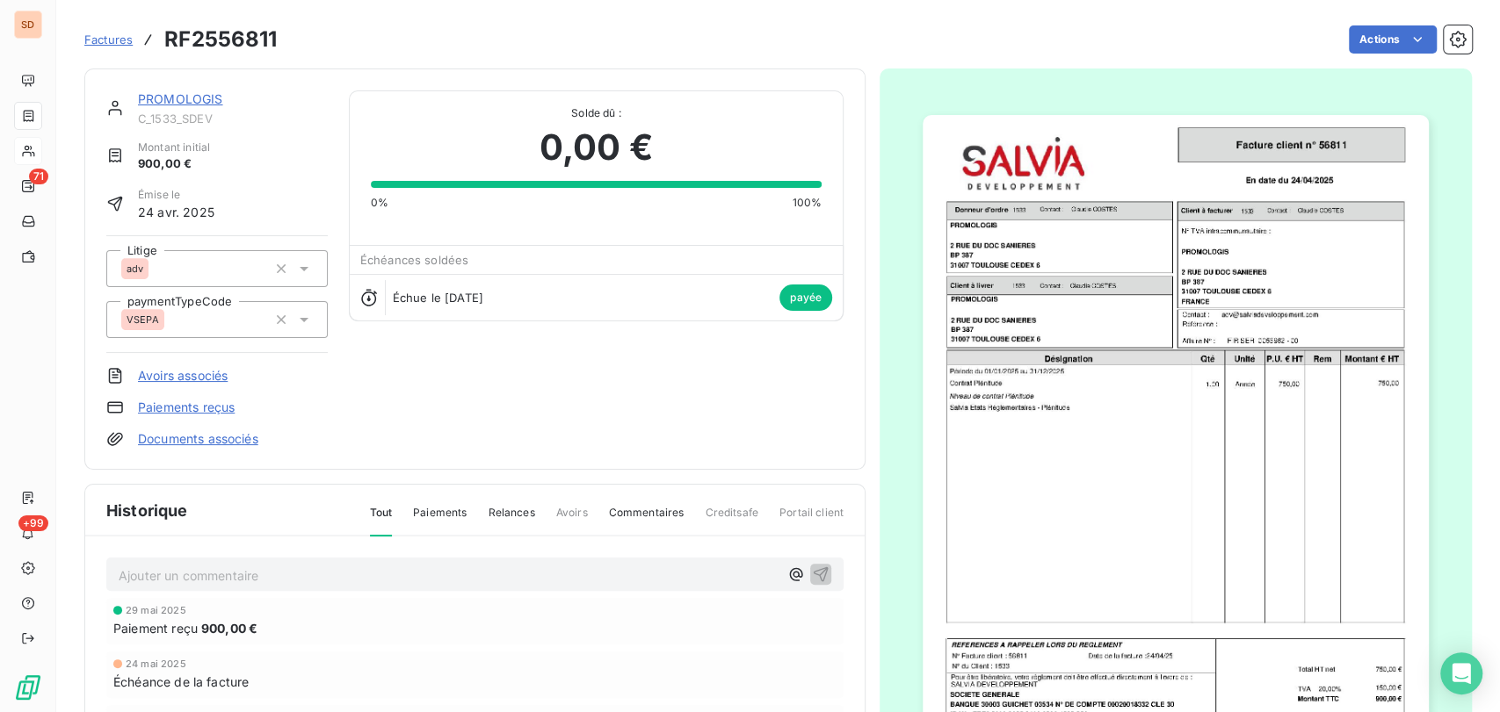
click at [1009, 496] on img "button" at bounding box center [1175, 472] width 506 height 715
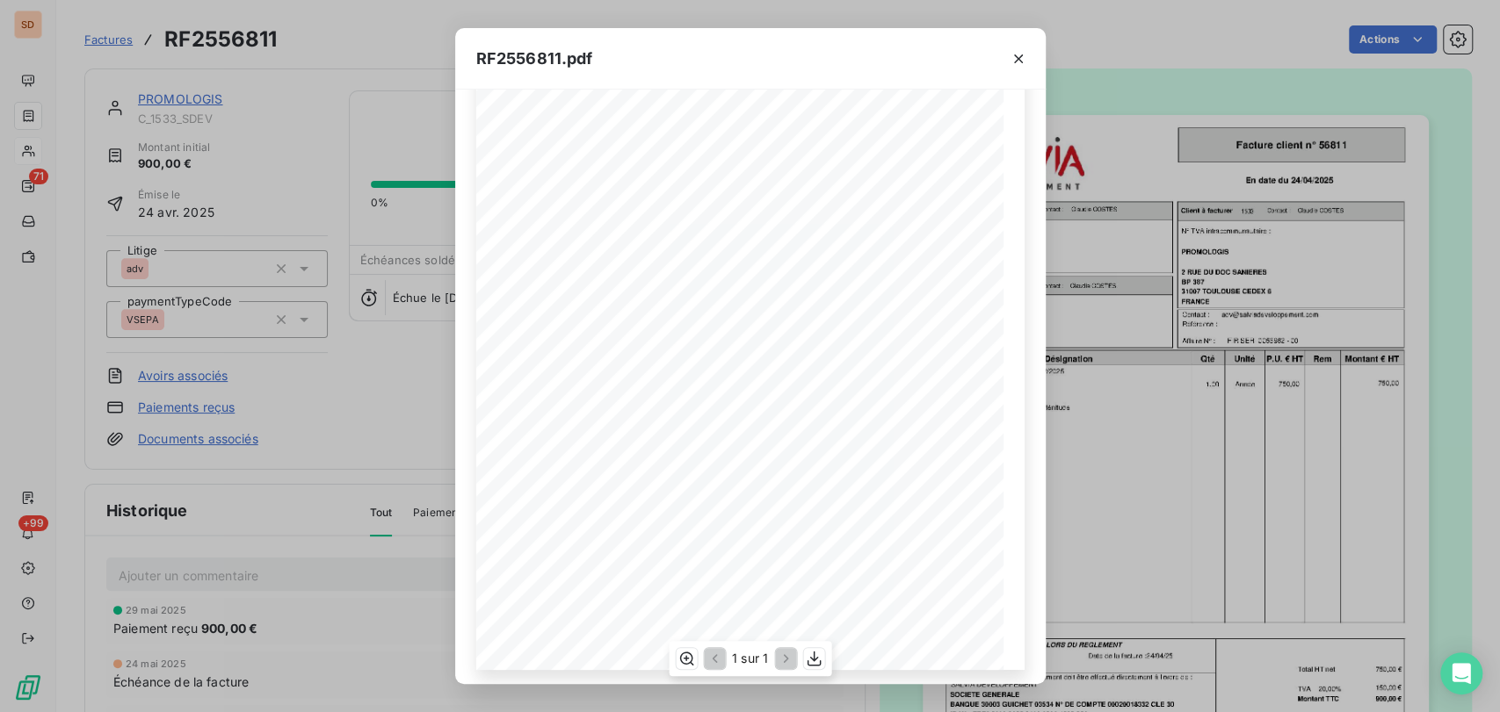
scroll to position [201, 0]
click at [685, 659] on icon "button" at bounding box center [686, 659] width 14 height 13
click at [685, 659] on icon "button" at bounding box center [686, 659] width 18 height 18
click at [679, 658] on icon "button" at bounding box center [686, 659] width 14 height 13
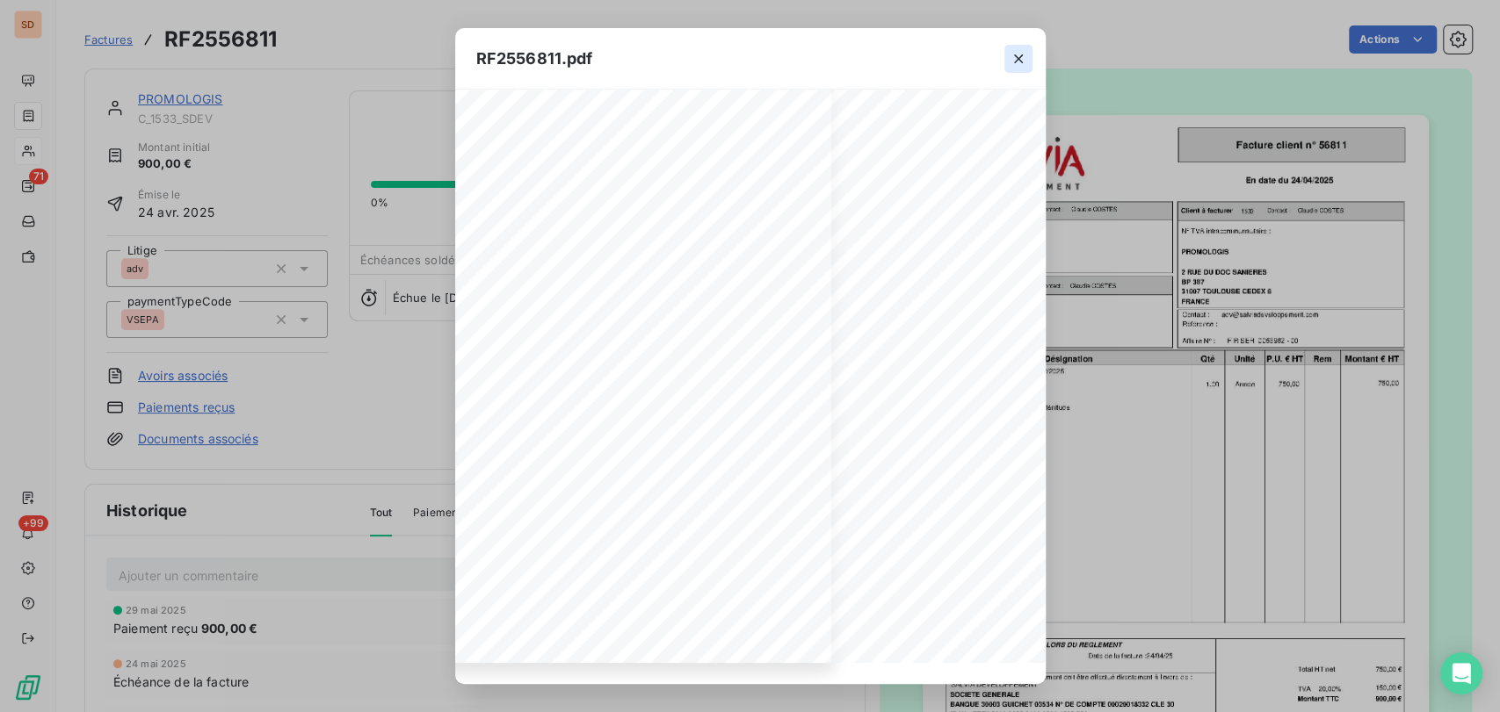
click at [1016, 61] on icon "button" at bounding box center [1018, 59] width 18 height 18
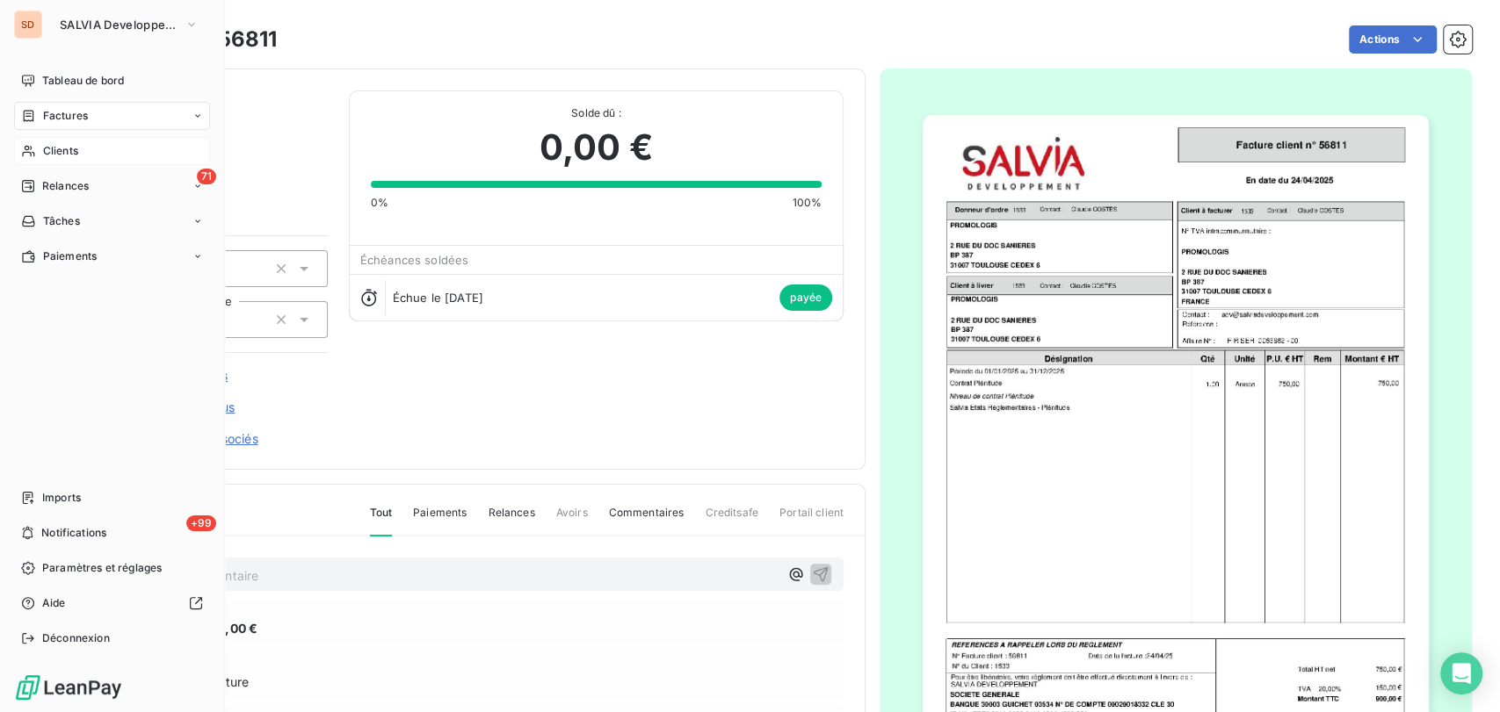
click at [63, 156] on span "Clients" at bounding box center [60, 151] width 35 height 16
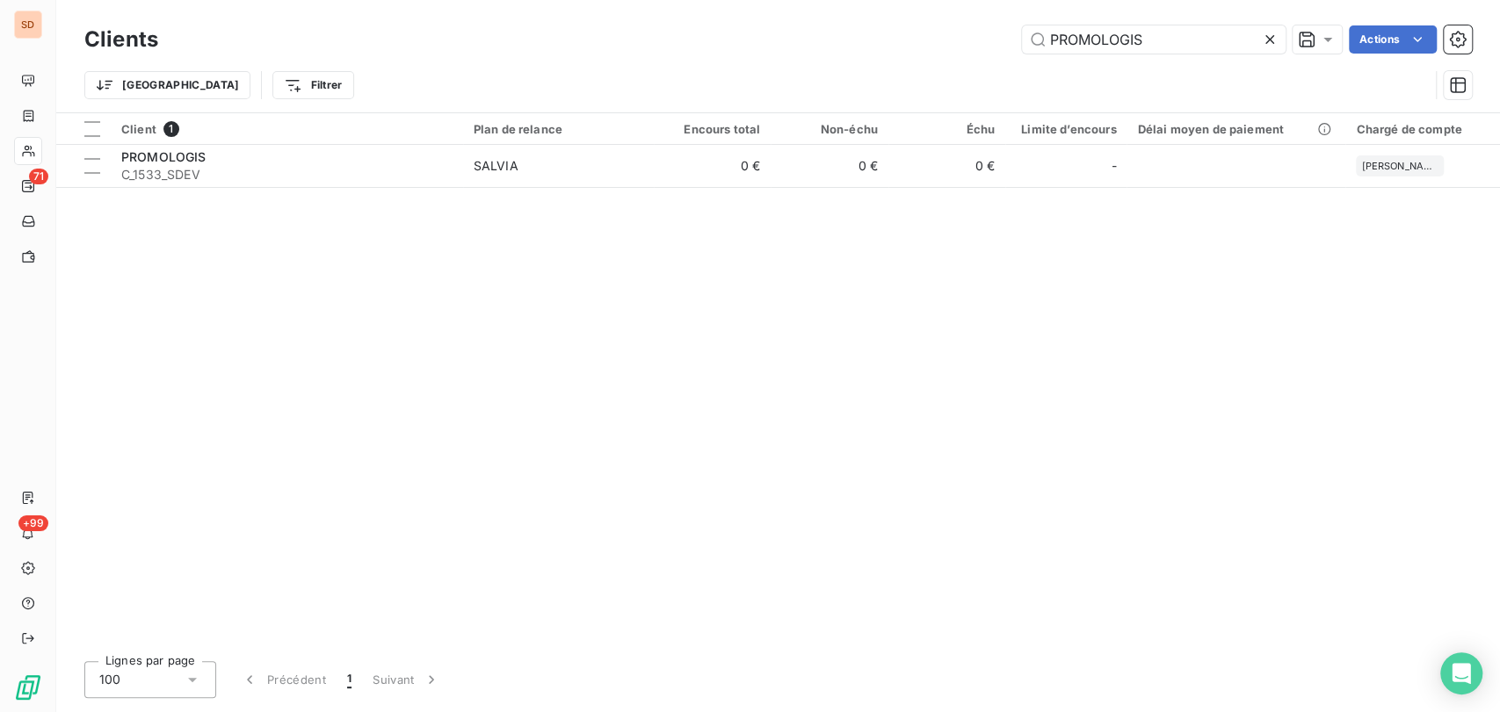
drag, startPoint x: 1172, startPoint y: 41, endPoint x: 816, endPoint y: 51, distance: 355.9
click at [816, 51] on div "PROMOLOGIS Actions" at bounding box center [825, 39] width 1292 height 28
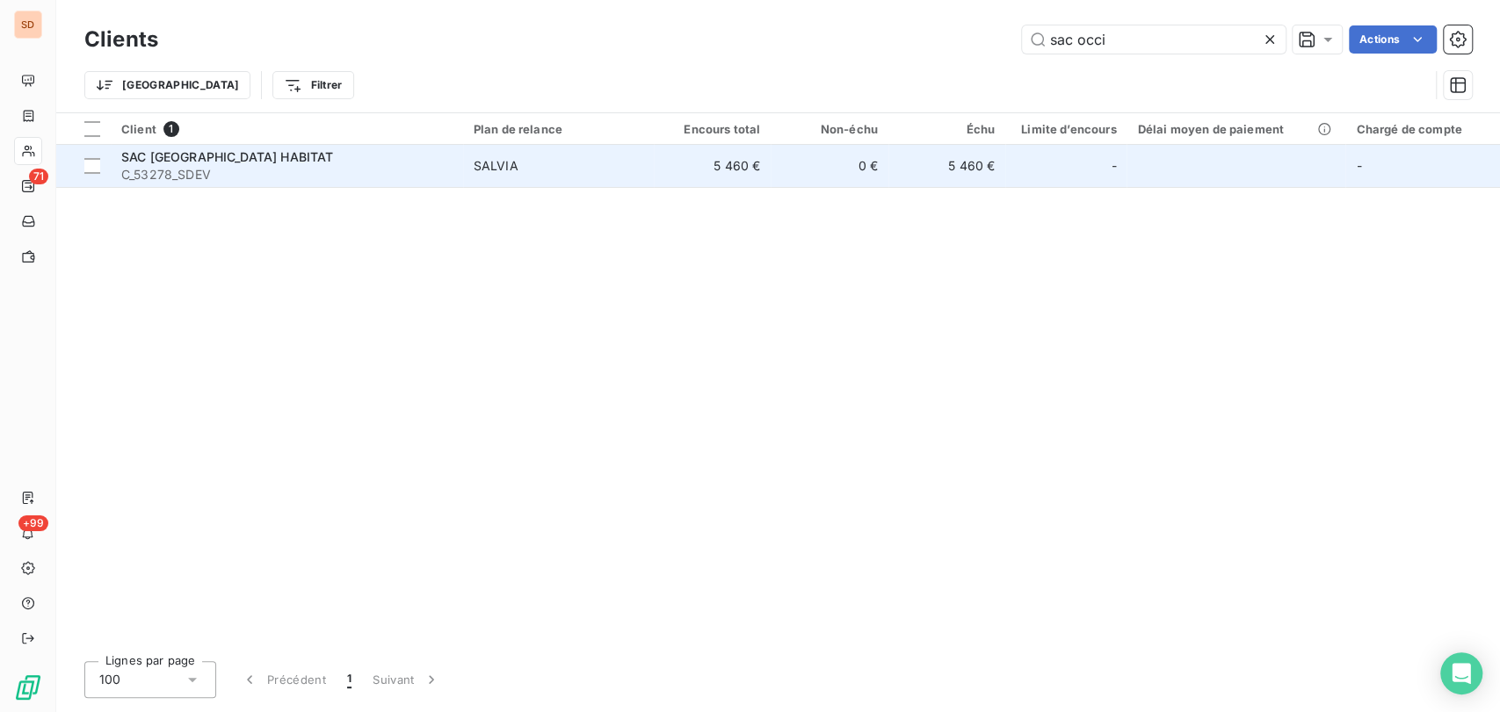
type input "sac occi"
click at [213, 156] on span "SAC [GEOGRAPHIC_DATA] HABITAT" at bounding box center [227, 156] width 212 height 15
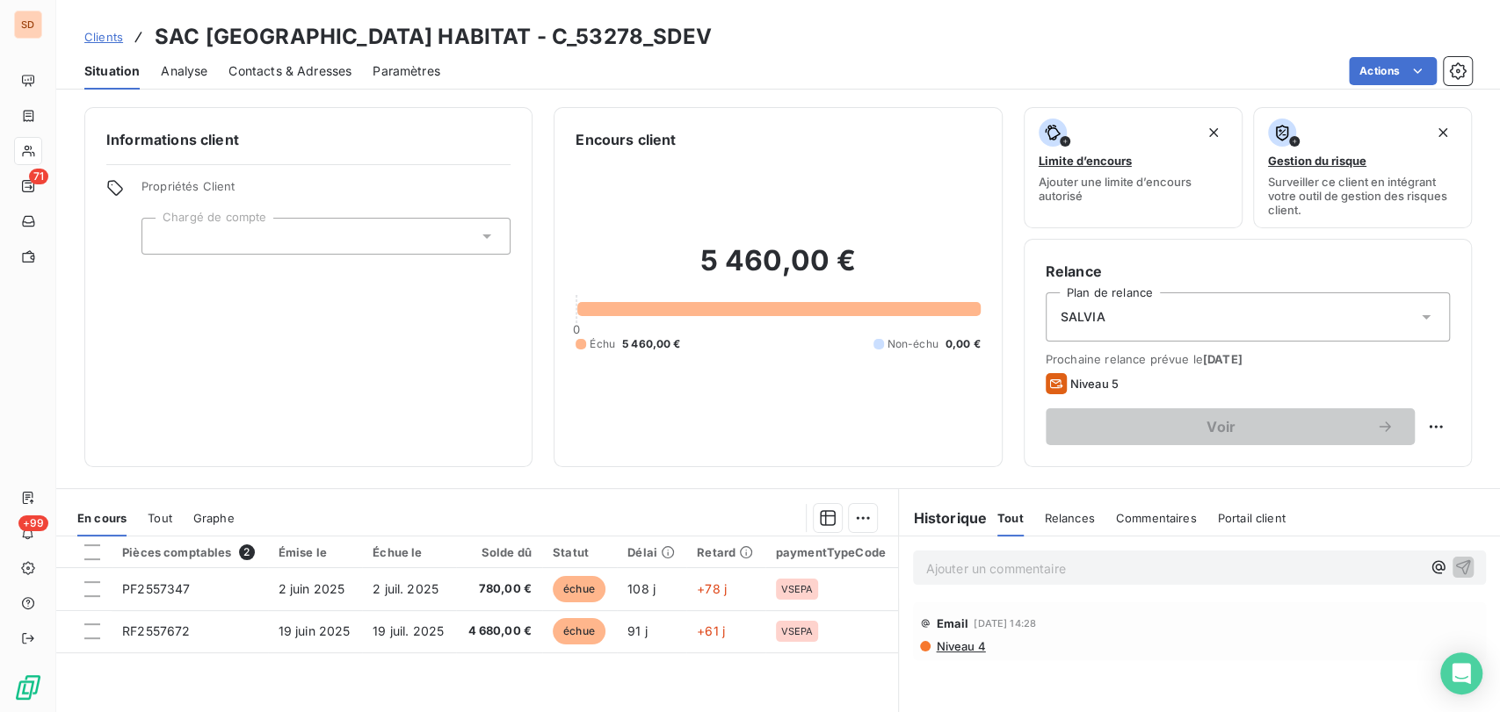
click at [930, 575] on p "Ajouter un commentaire ﻿" at bounding box center [1172, 569] width 495 height 22
click at [1182, 554] on div "le [DATE] @ de mme costes-druilhe =" at bounding box center [1199, 567] width 573 height 33
click at [1173, 566] on p "le [DATE] @ de mme costes-druilhe =" at bounding box center [1172, 568] width 495 height 20
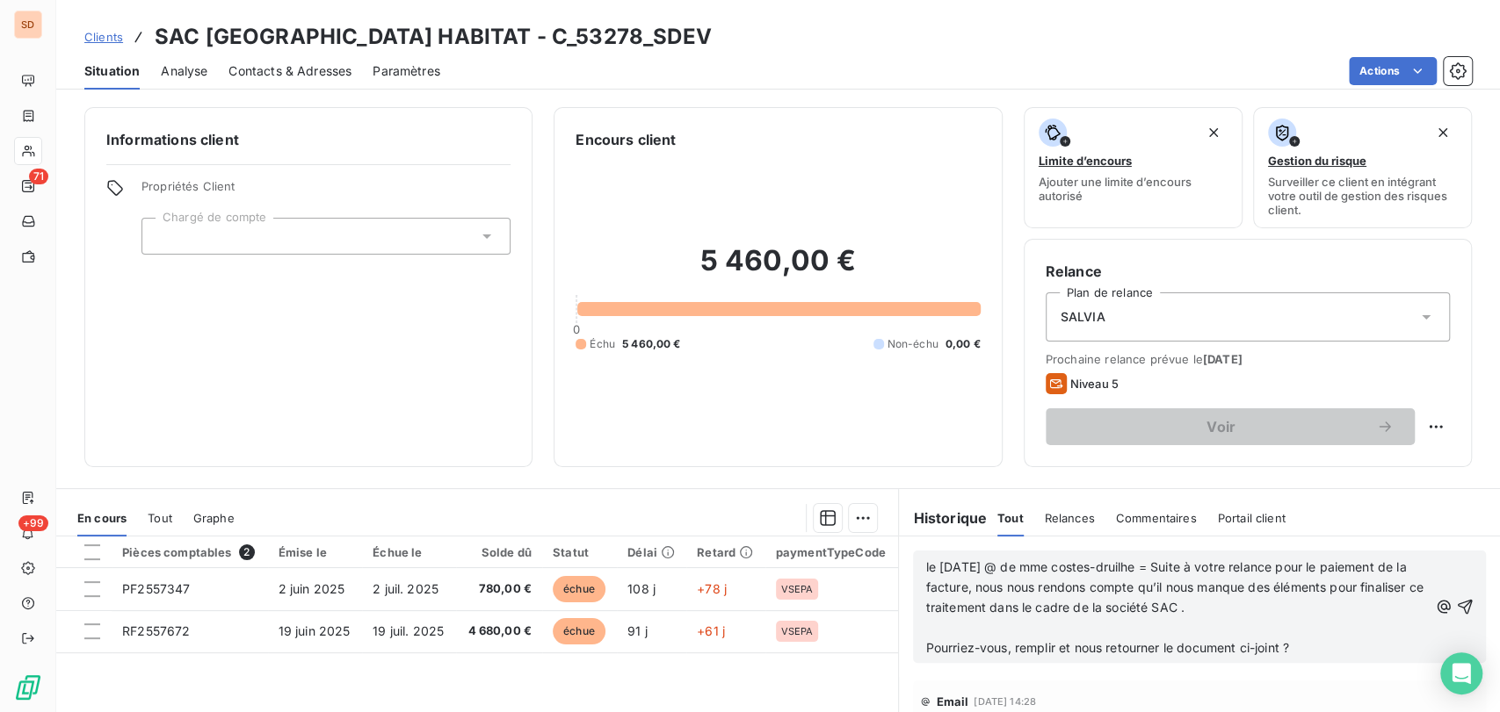
click at [947, 624] on p "﻿" at bounding box center [1176, 628] width 502 height 20
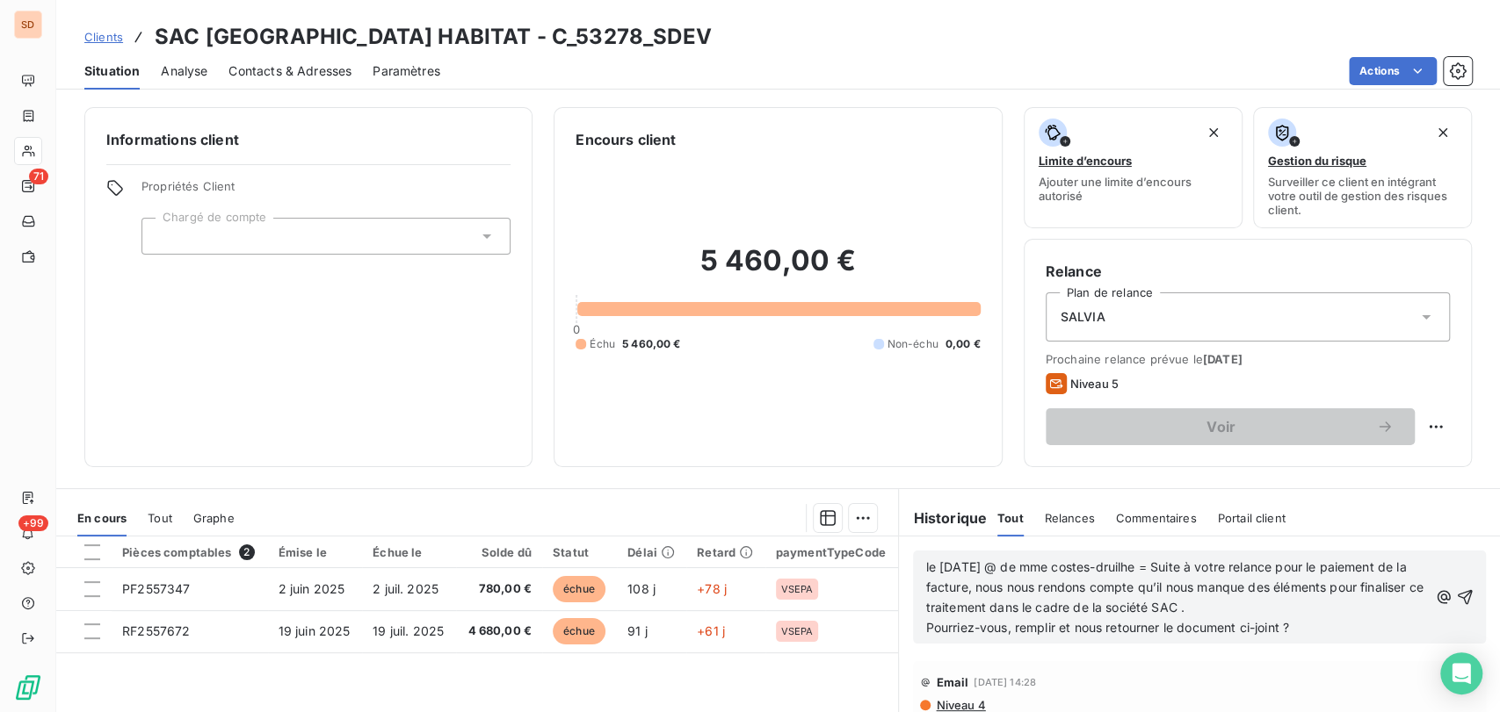
click at [925, 570] on span "le [DATE] @ de mme costes-druilhe = Suite à votre relance pour le paiement de l…" at bounding box center [1175, 587] width 501 height 55
click at [1026, 570] on p "le [DATE] @ de mme costes-druilhe = Suite à votre relance pour le paiement de l…" at bounding box center [1176, 588] width 502 height 61
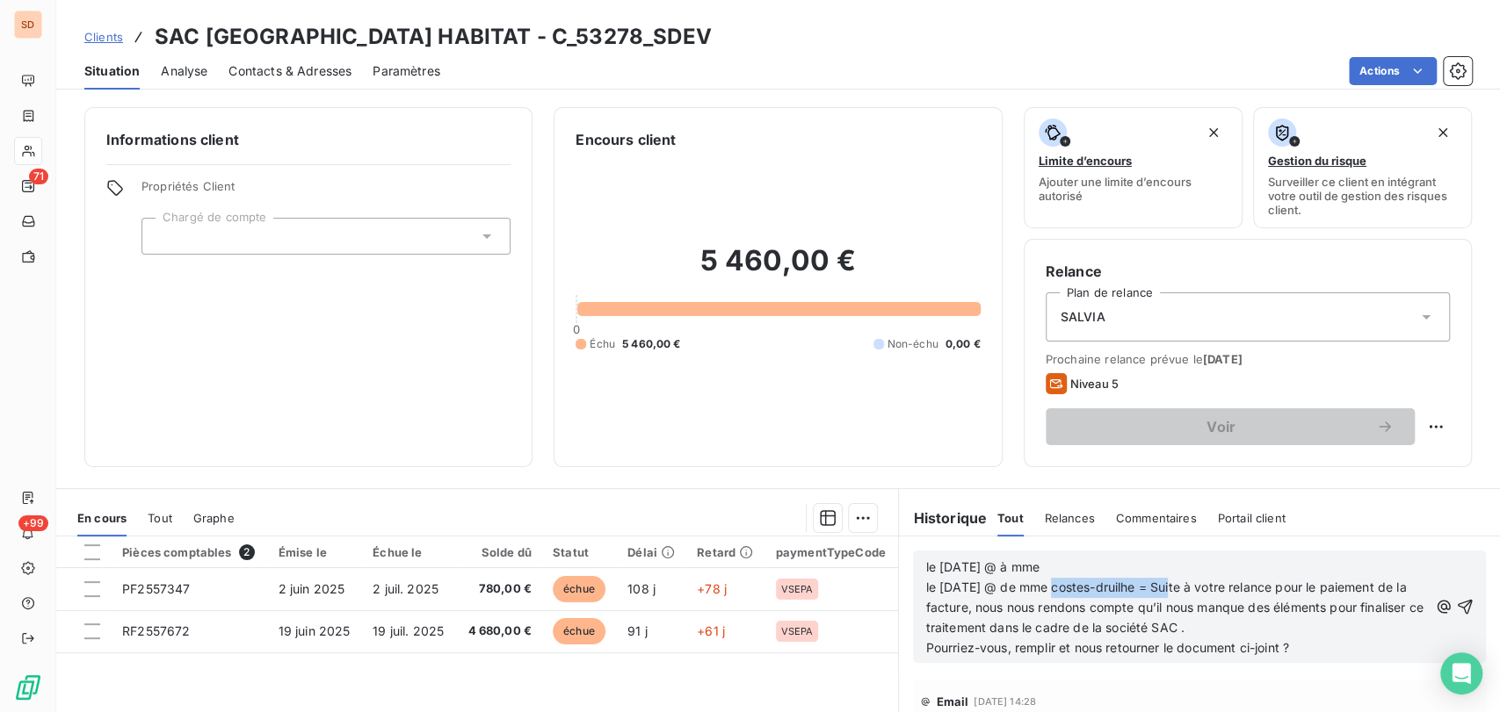
drag, startPoint x: 1150, startPoint y: 586, endPoint x: 1023, endPoint y: 596, distance: 126.9
click at [1023, 596] on p "le [DATE] @ à mme le [DATE] @ de mme costes-druilhe = Suite à votre relance pou…" at bounding box center [1176, 598] width 502 height 81
copy span "mme costes-druilhe ="
click at [1048, 569] on p "le [DATE] @ à mme le [DATE] @ de mme costes-druilhe = Suite à votre relance pou…" at bounding box center [1176, 598] width 502 height 81
click at [1044, 567] on span "le [DATE] @ à mme mme costes-druilhe = le [DATE] @ de mme costes-druilhe = Suit…" at bounding box center [1175, 598] width 501 height 76
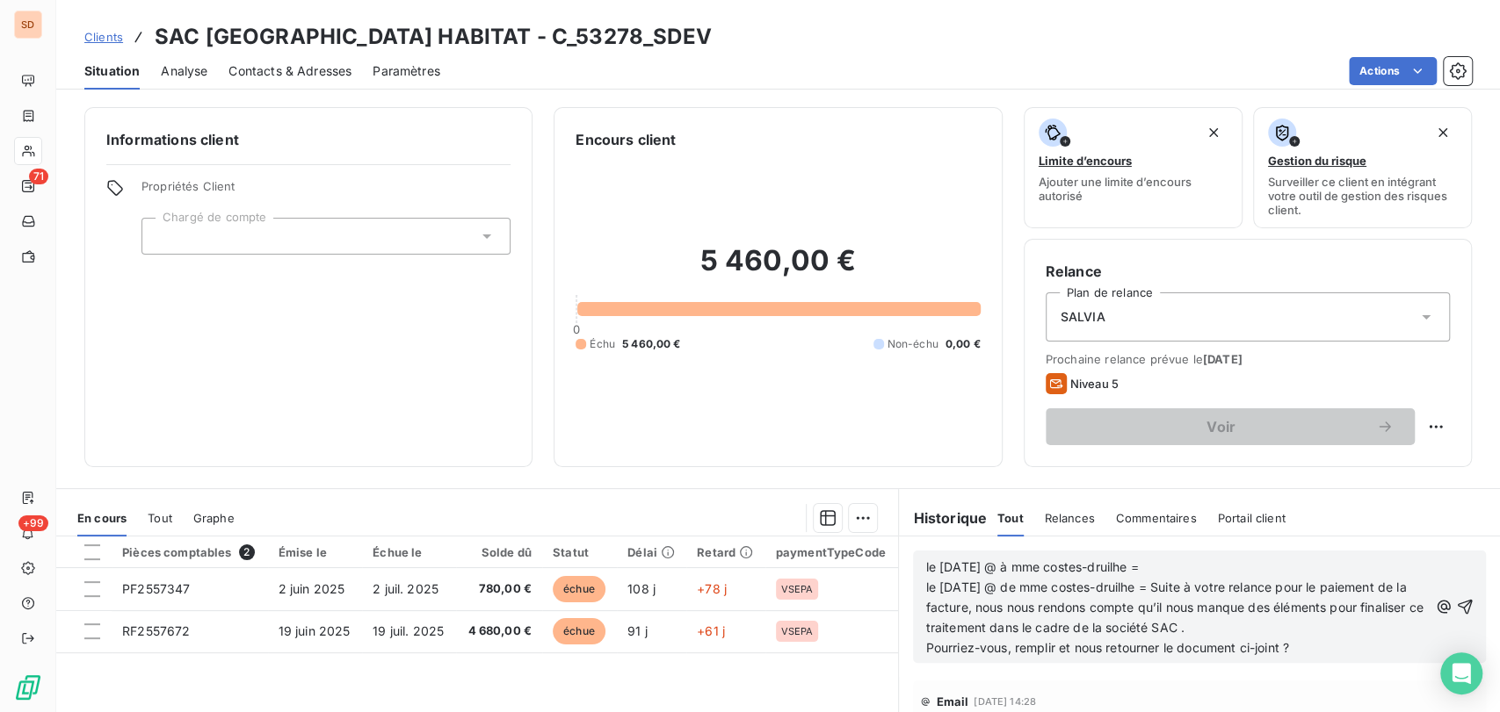
click at [1169, 565] on p "le [DATE] @ à mme costes-druilhe = le [DATE] @ de mme costes-druilhe = Suite à …" at bounding box center [1176, 598] width 502 height 81
click at [1456, 606] on icon "button" at bounding box center [1465, 607] width 18 height 18
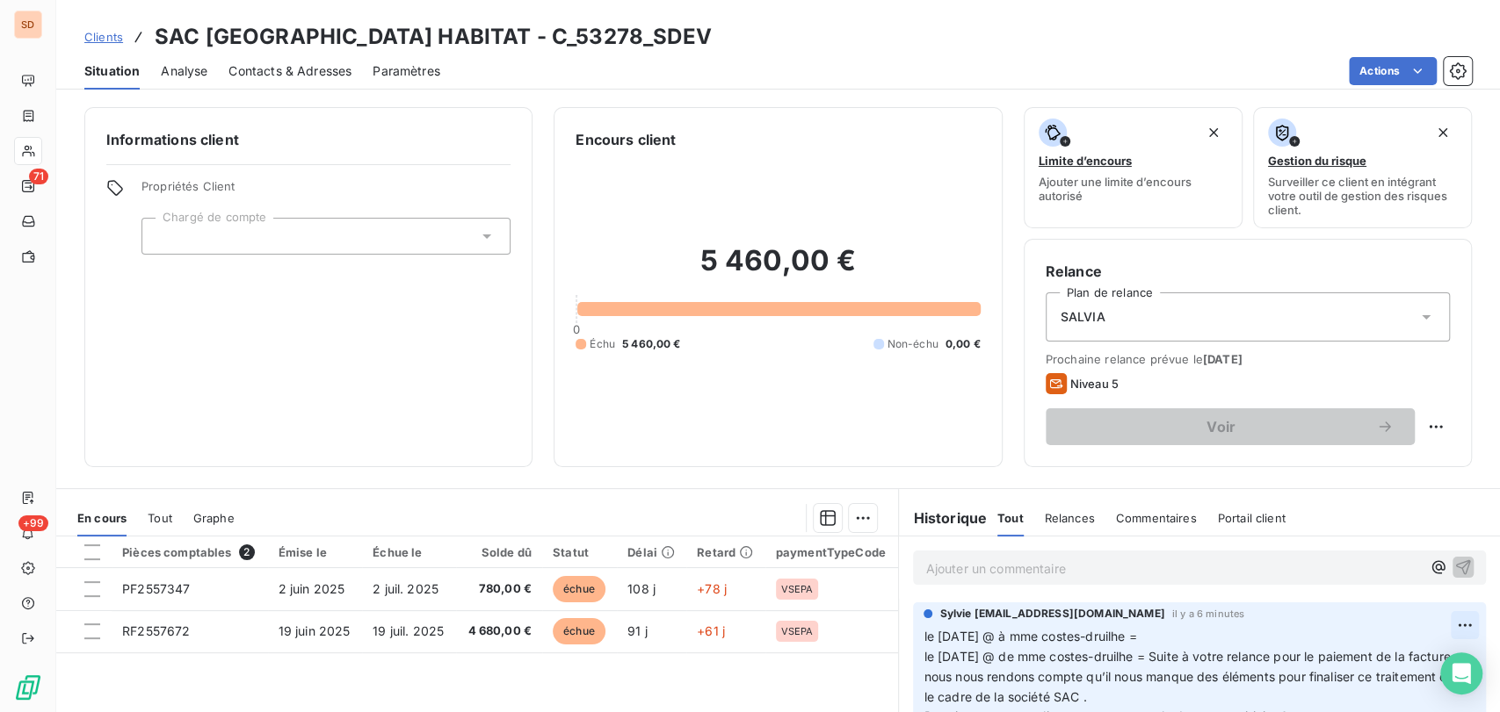
click at [1435, 621] on html "SD 71 +99 Clients SAC OCCITANIE HABITAT - C_53278_SDEV Situation Analyse Contac…" at bounding box center [750, 356] width 1500 height 712
click at [1369, 557] on div "Editer" at bounding box center [1407, 555] width 98 height 28
click at [1157, 635] on p "le [DATE] @ à mme costes-druilhe = le [DATE] @ de mme costes-druilhe = Suite à …" at bounding box center [1188, 677] width 531 height 100
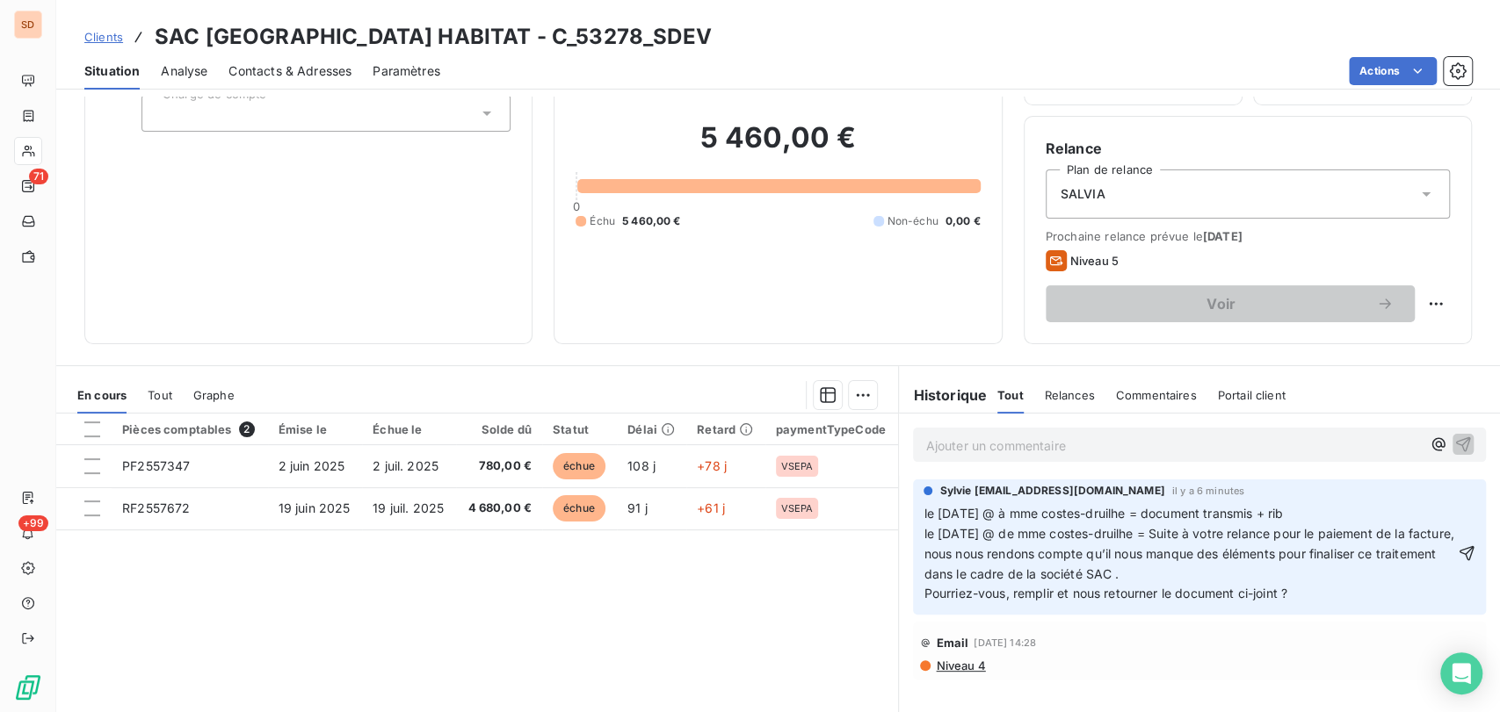
scroll to position [146, 0]
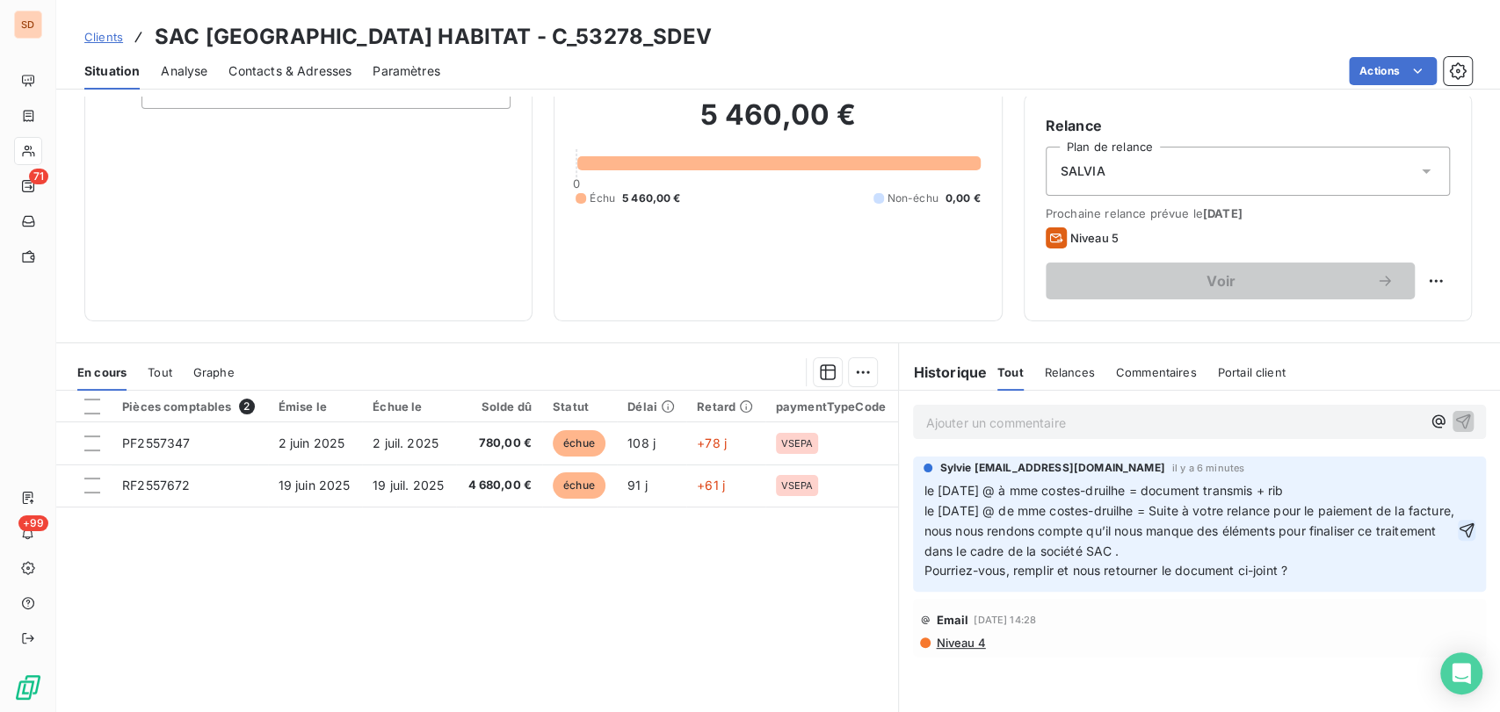
click at [1457, 535] on icon "button" at bounding box center [1466, 531] width 18 height 18
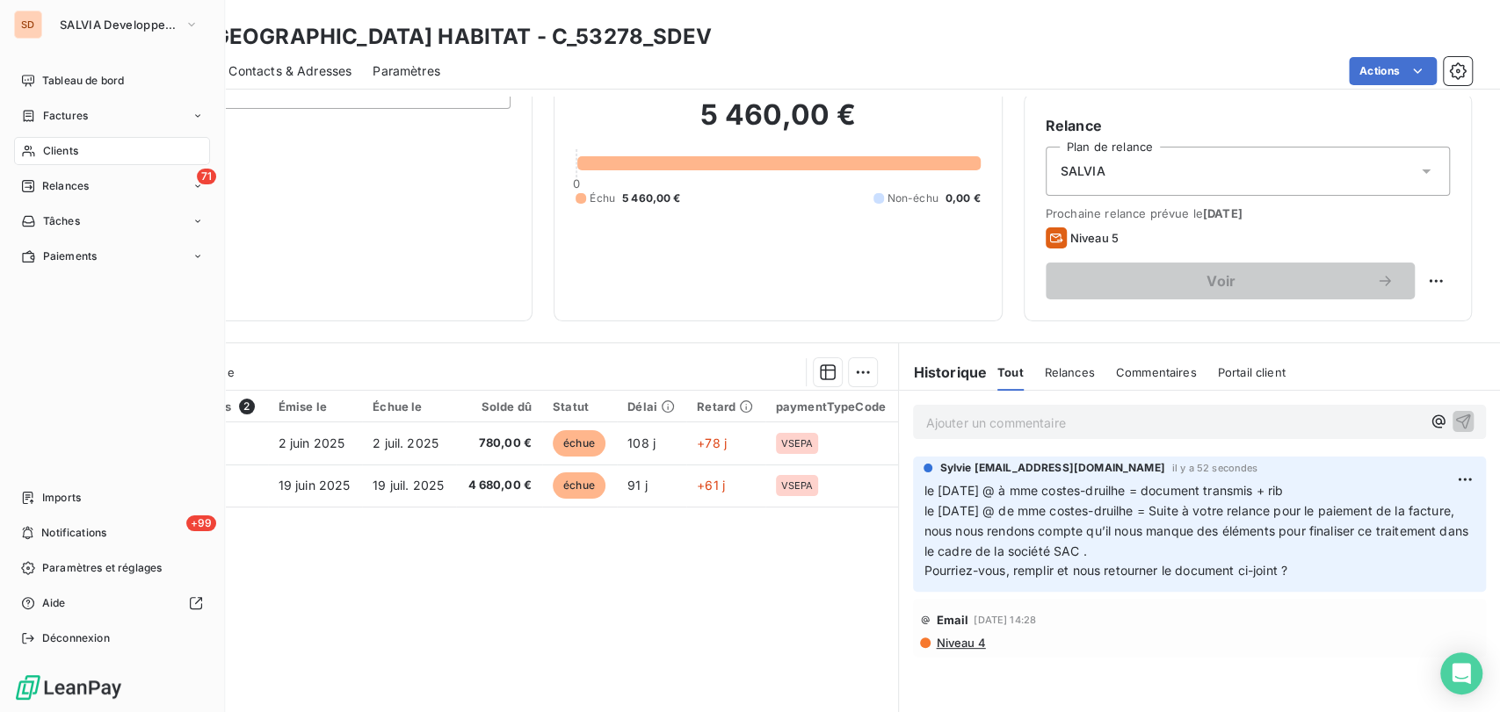
click at [69, 143] on span "Clients" at bounding box center [60, 151] width 35 height 16
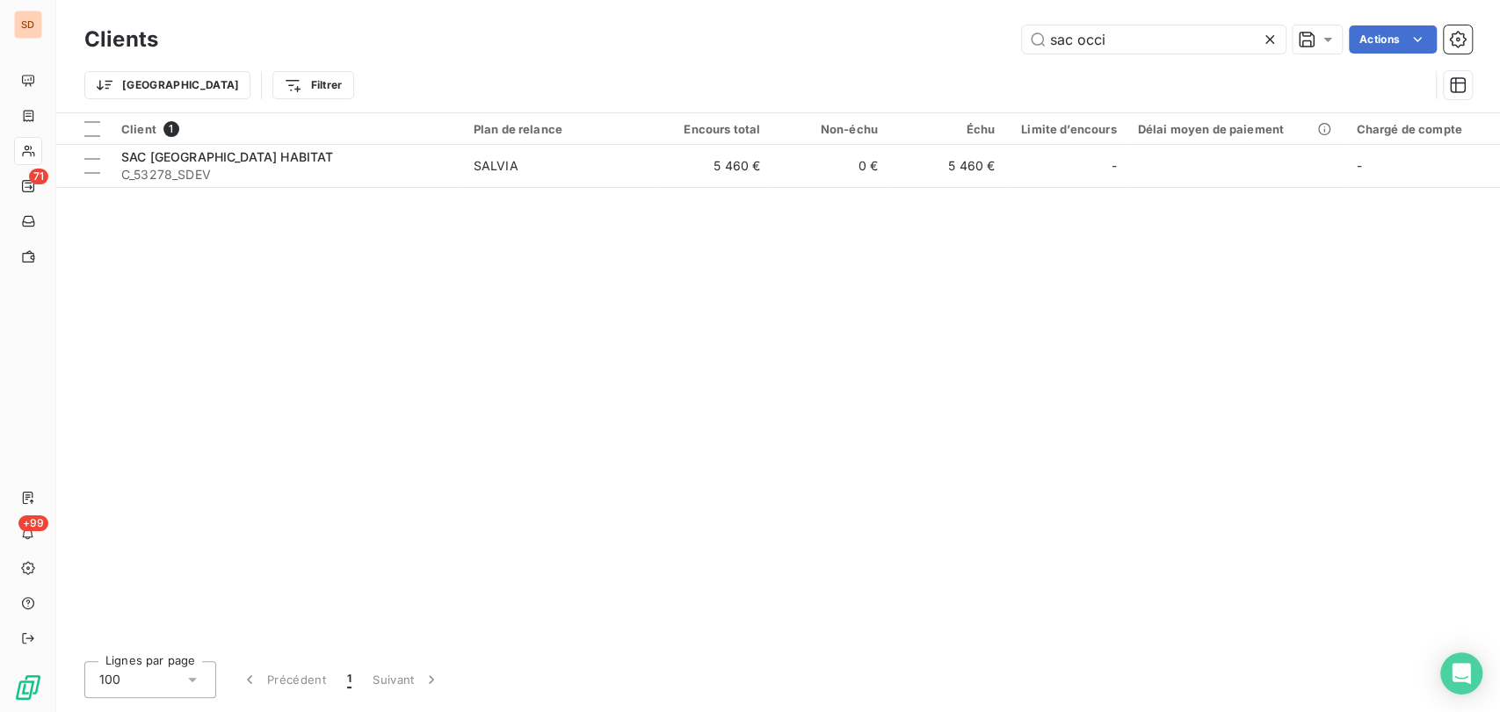
drag, startPoint x: 1119, startPoint y: 38, endPoint x: 963, endPoint y: 56, distance: 157.4
click at [964, 57] on div "Clients sac occi Actions" at bounding box center [777, 39] width 1387 height 37
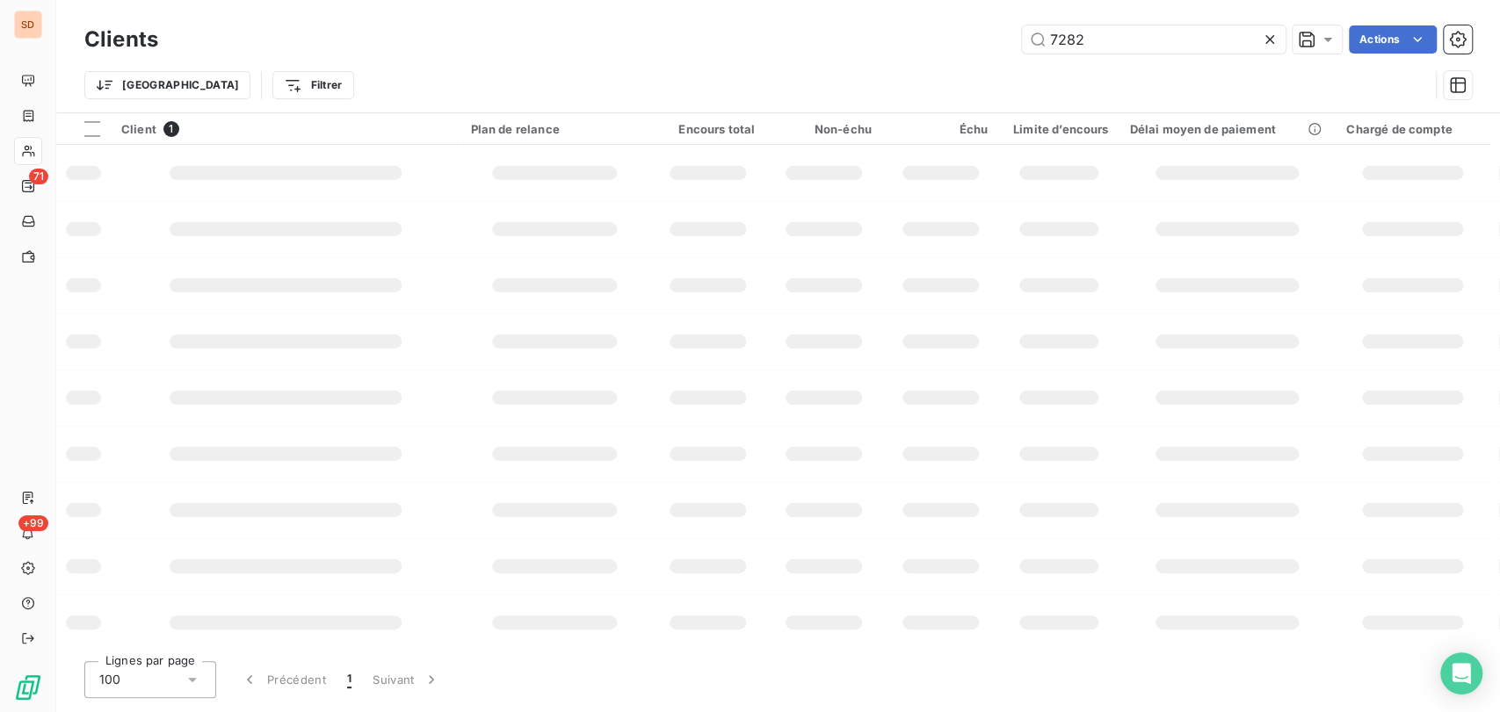
type input "7282"
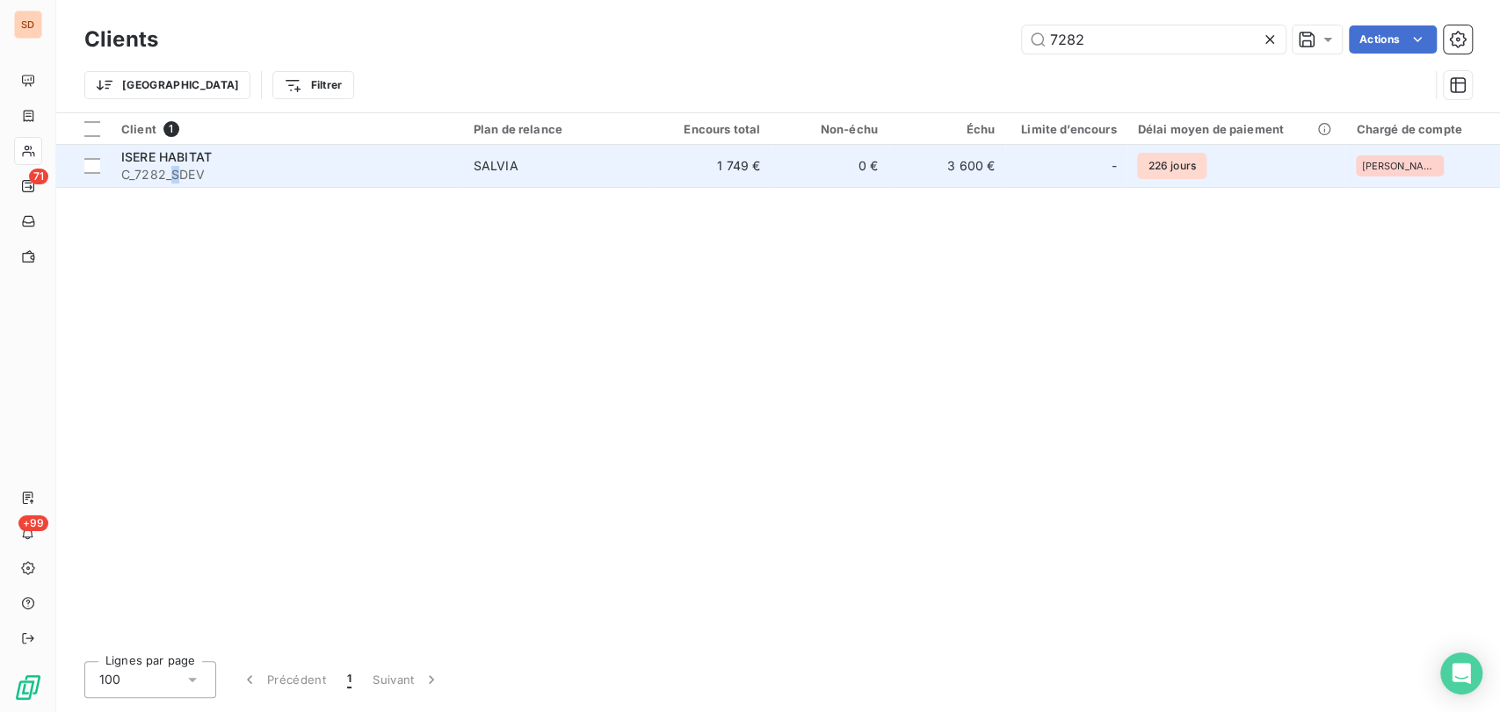
click at [175, 170] on span "C_7282_SDEV" at bounding box center [286, 175] width 331 height 18
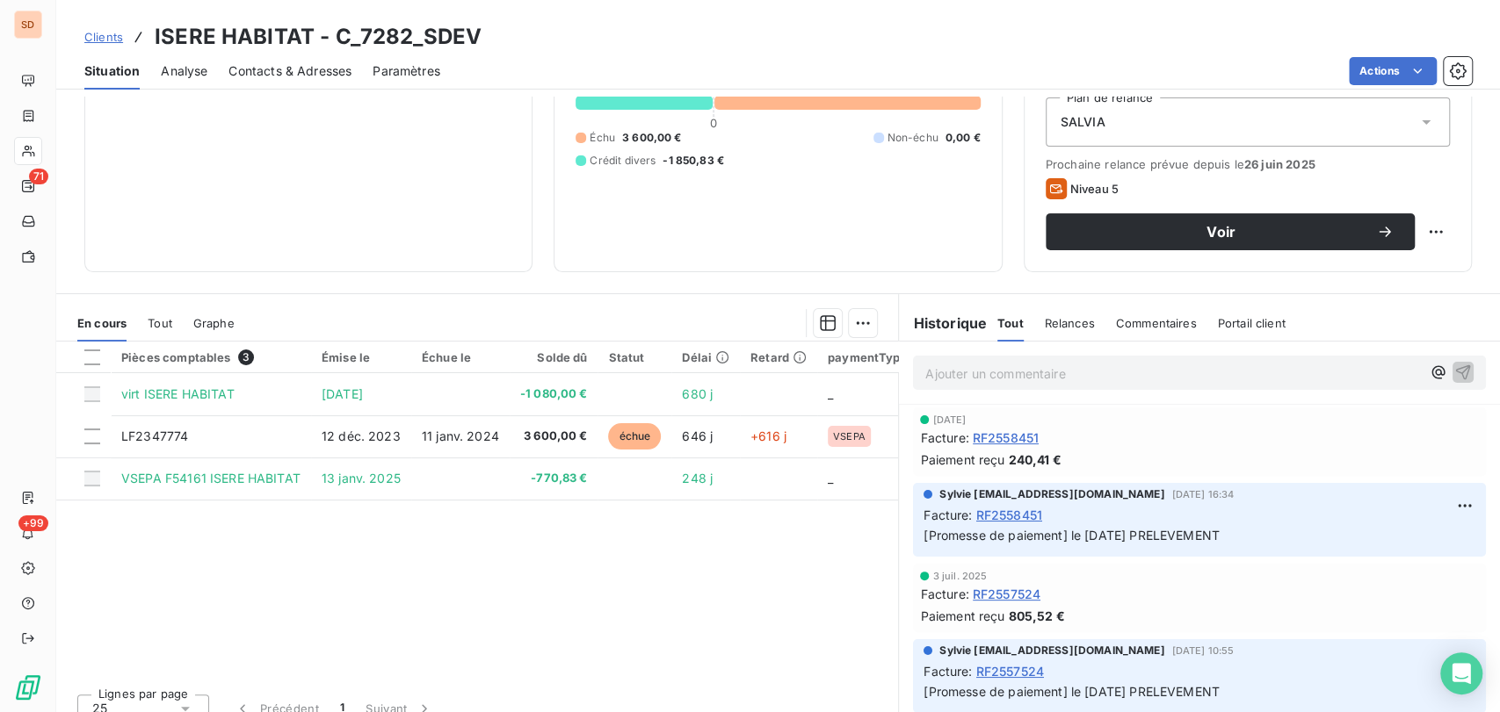
click at [950, 372] on p "Ajouter un commentaire ﻿" at bounding box center [1172, 374] width 495 height 22
click at [1164, 372] on span "ATTENTION - ANNULER PRELEVEMENT - le [DATE] @ de [PERSON_NAME] =" at bounding box center [1154, 372] width 459 height 15
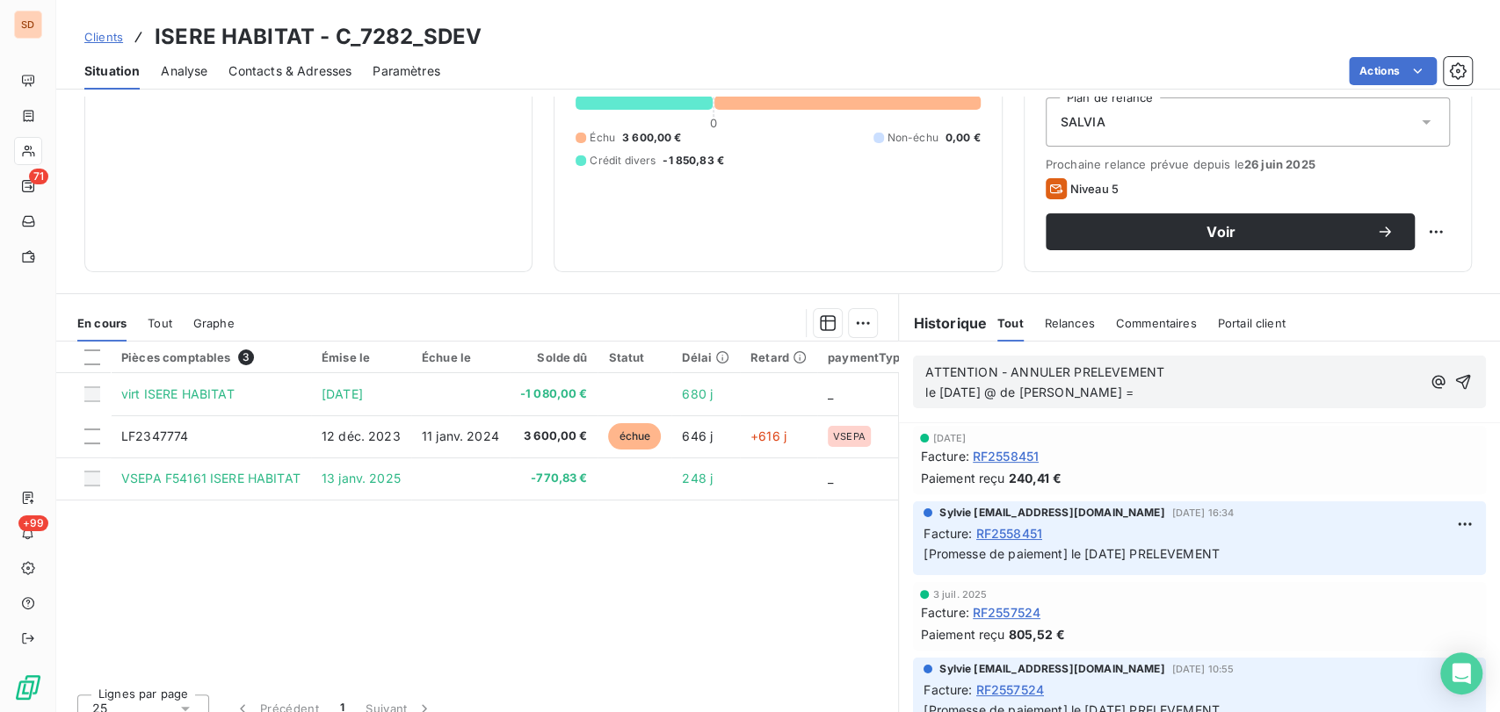
click at [1070, 387] on p "ATTENTION - ANNULER PRELEVEMENT le [DATE] @ de [PERSON_NAME] =" at bounding box center [1172, 383] width 495 height 40
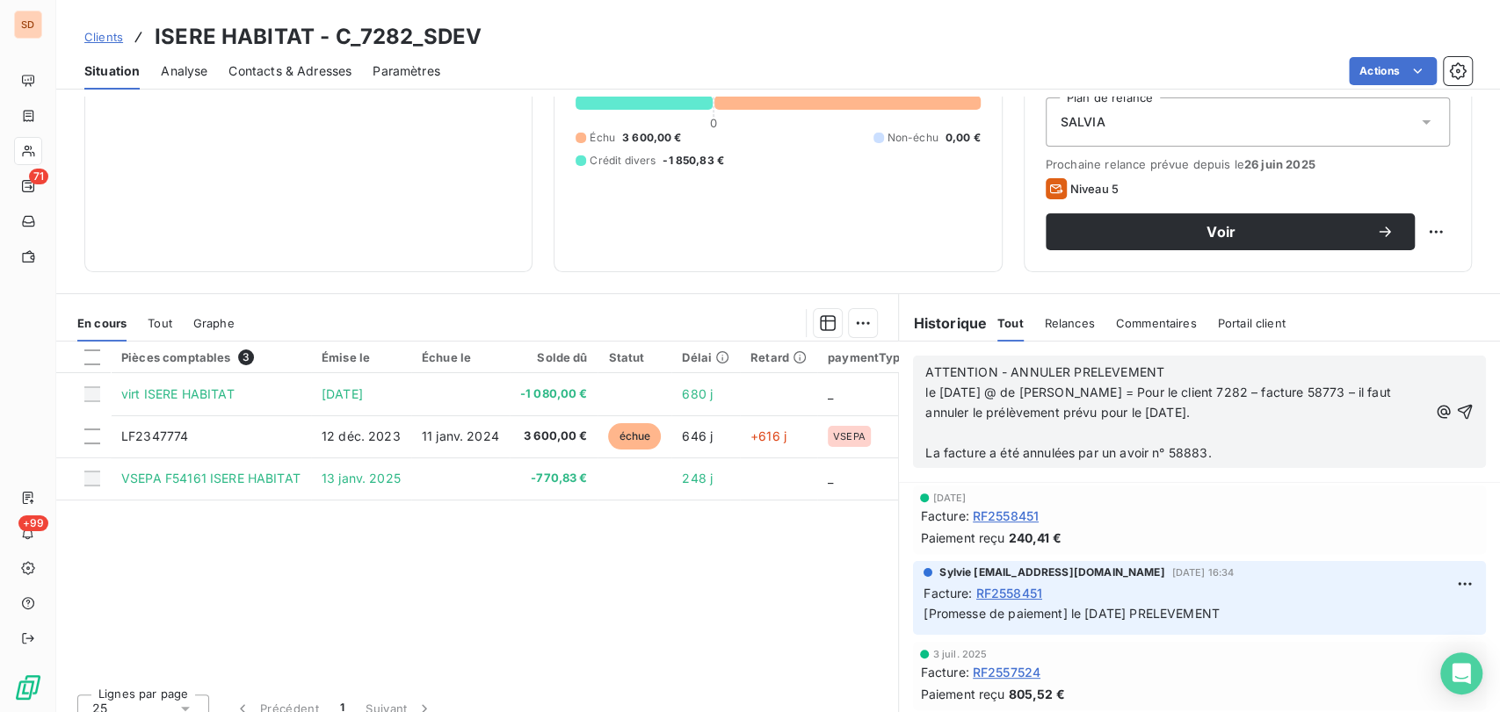
click at [928, 433] on p "﻿" at bounding box center [1176, 433] width 502 height 20
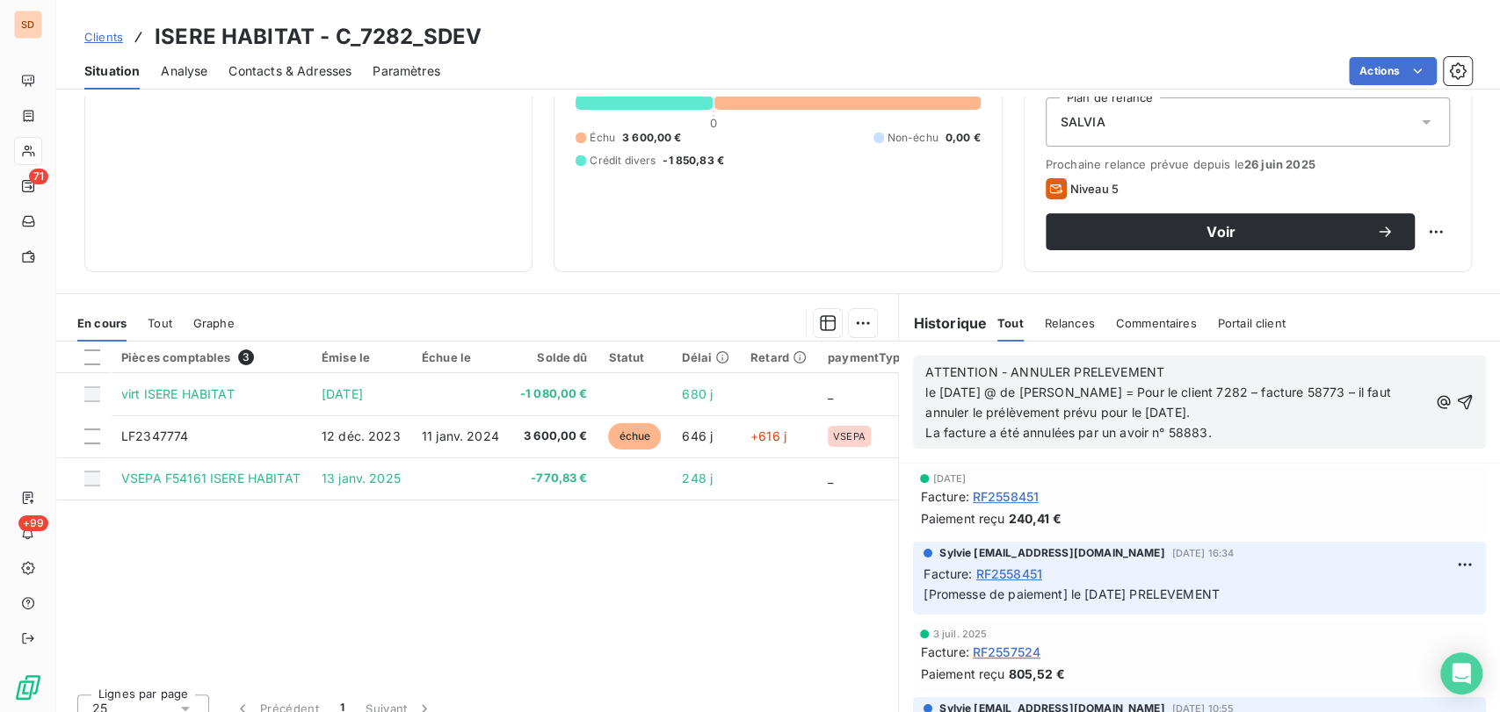
click at [1063, 435] on span "La facture a été annulées par un avoir n° 58883." at bounding box center [1067, 432] width 285 height 15
click at [1456, 399] on icon "button" at bounding box center [1465, 403] width 18 height 18
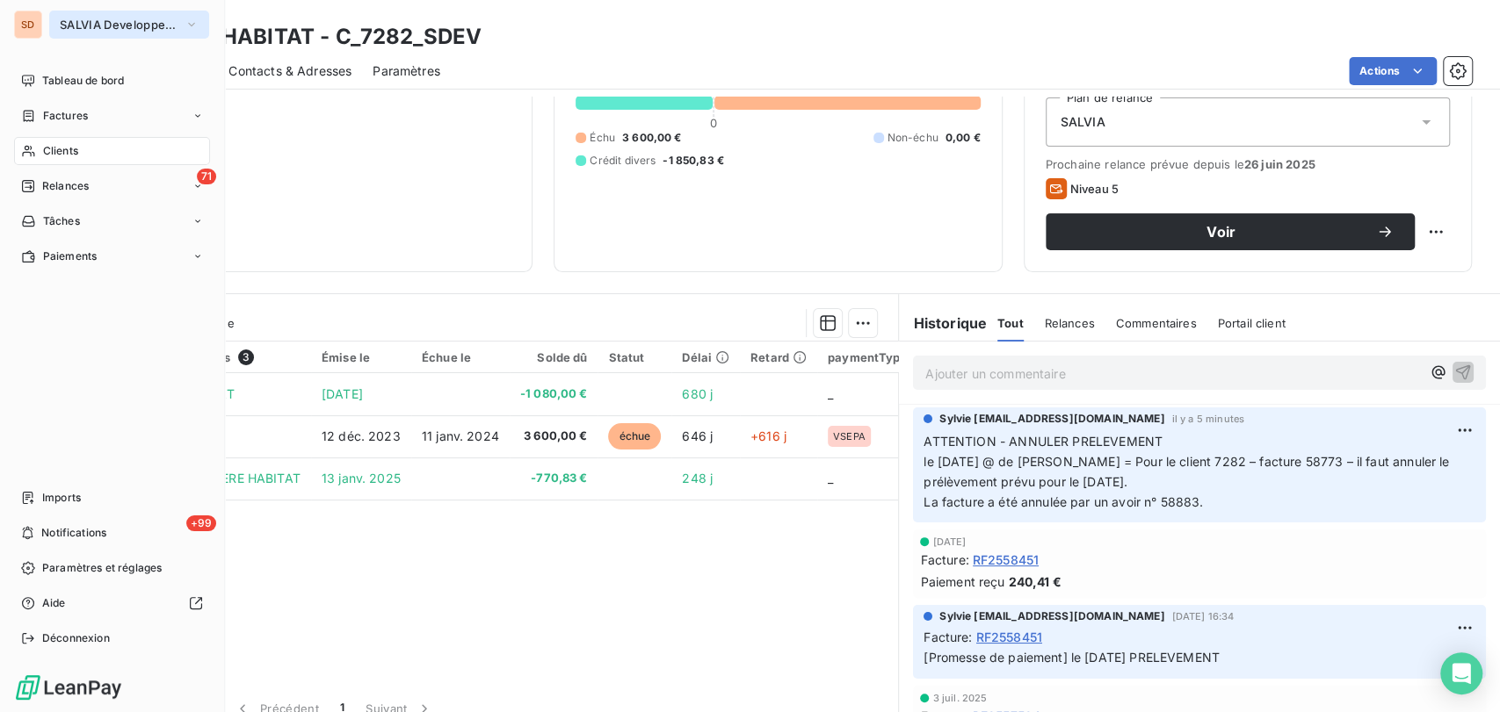
click at [189, 23] on icon "button" at bounding box center [191, 25] width 7 height 4
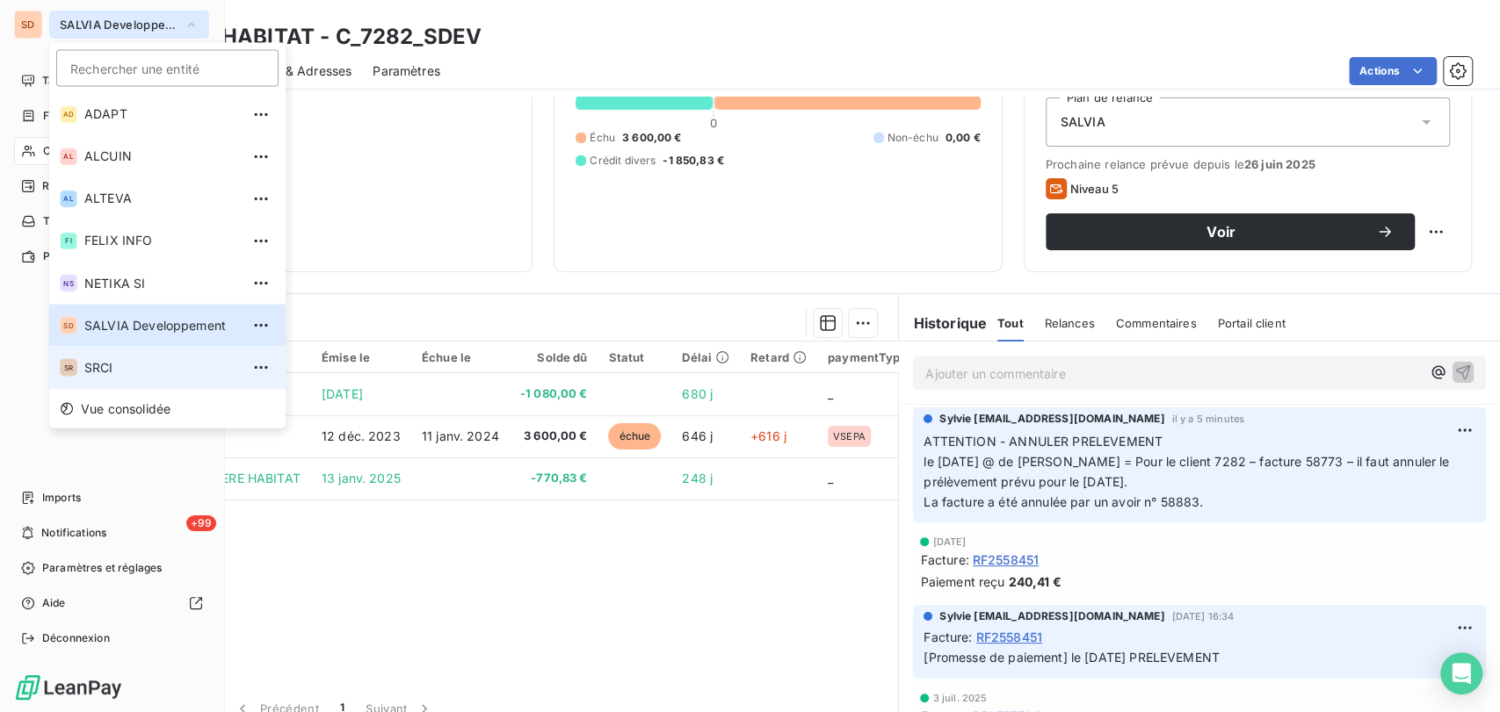
click at [91, 365] on span "SRCI" at bounding box center [161, 367] width 155 height 18
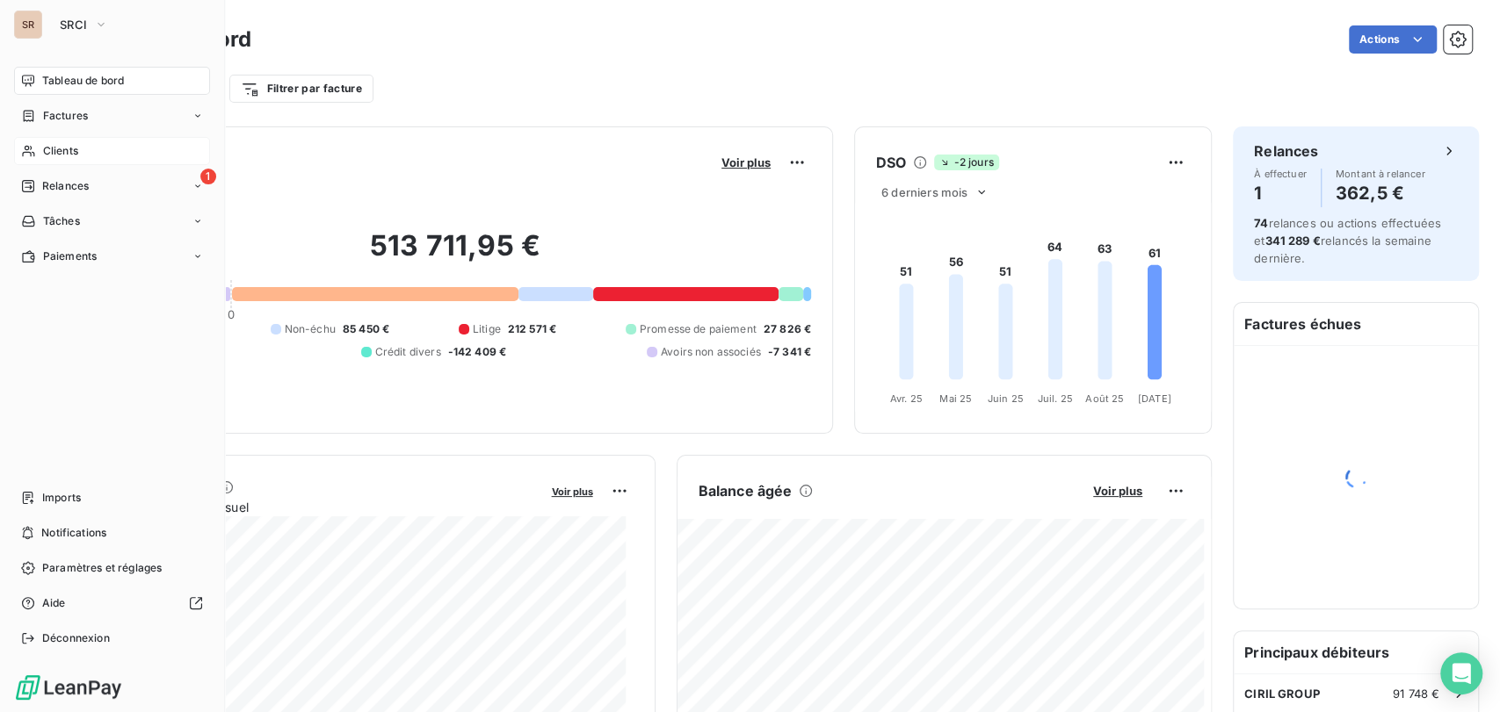
click at [46, 152] on span "Clients" at bounding box center [60, 151] width 35 height 16
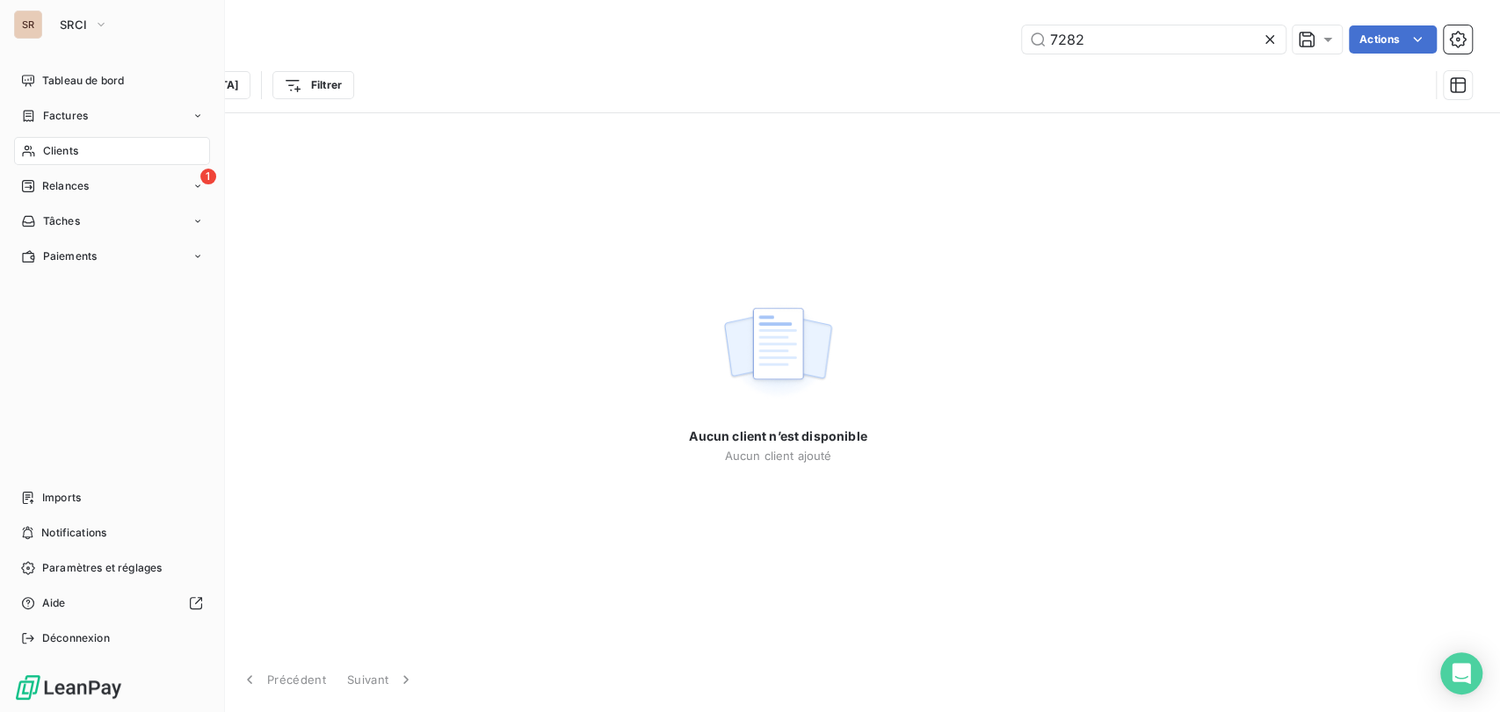
click at [63, 155] on span "Clients" at bounding box center [60, 151] width 35 height 16
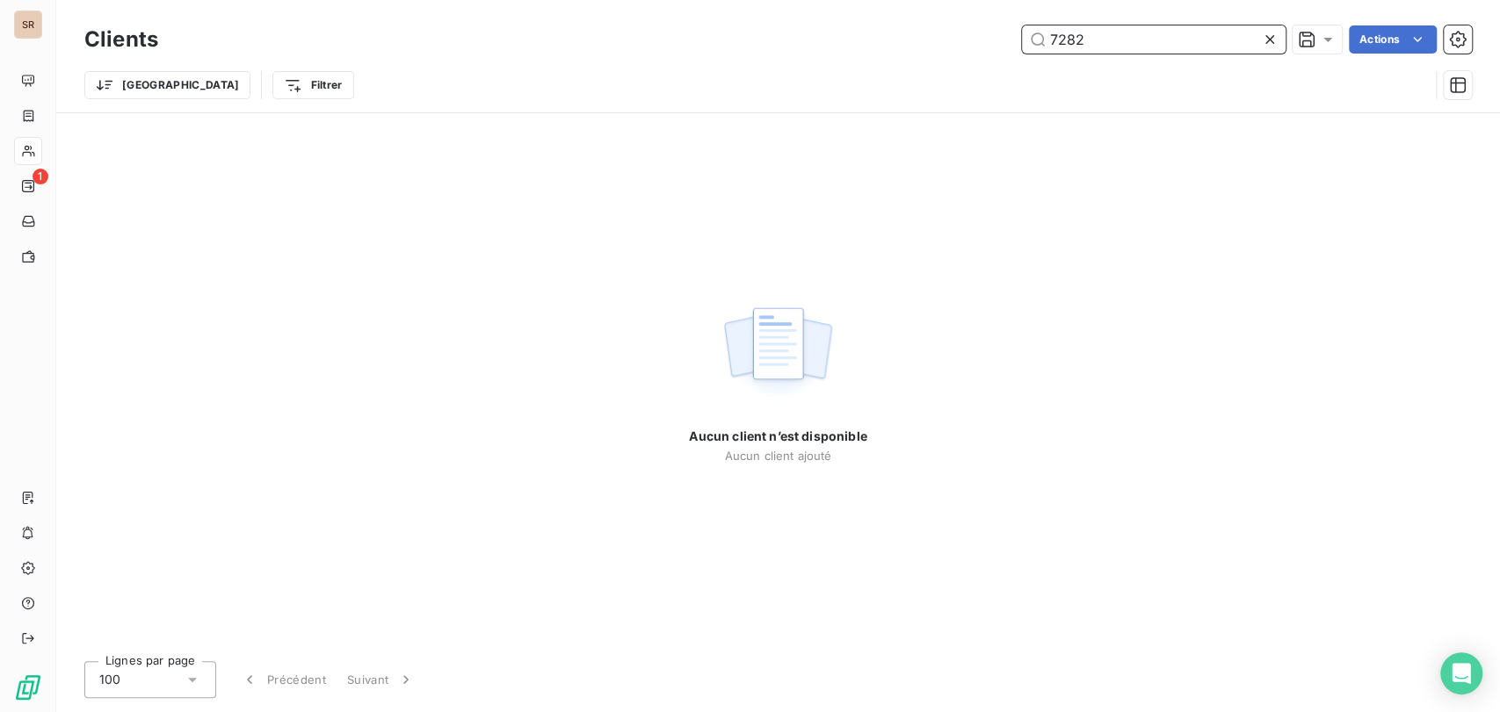
drag, startPoint x: 1092, startPoint y: 40, endPoint x: 1002, endPoint y: 46, distance: 89.8
click at [1002, 46] on div "7282 Actions" at bounding box center [825, 39] width 1292 height 28
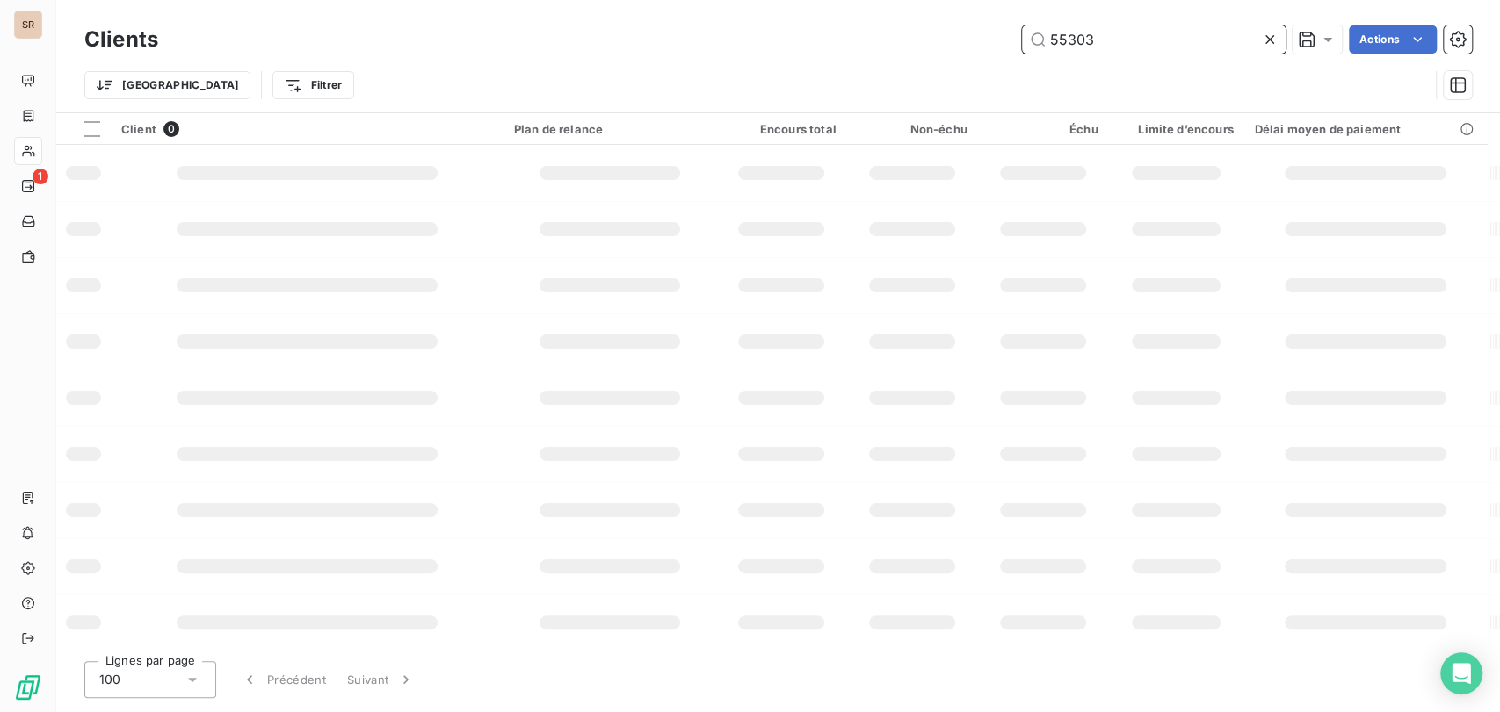
type input "55303"
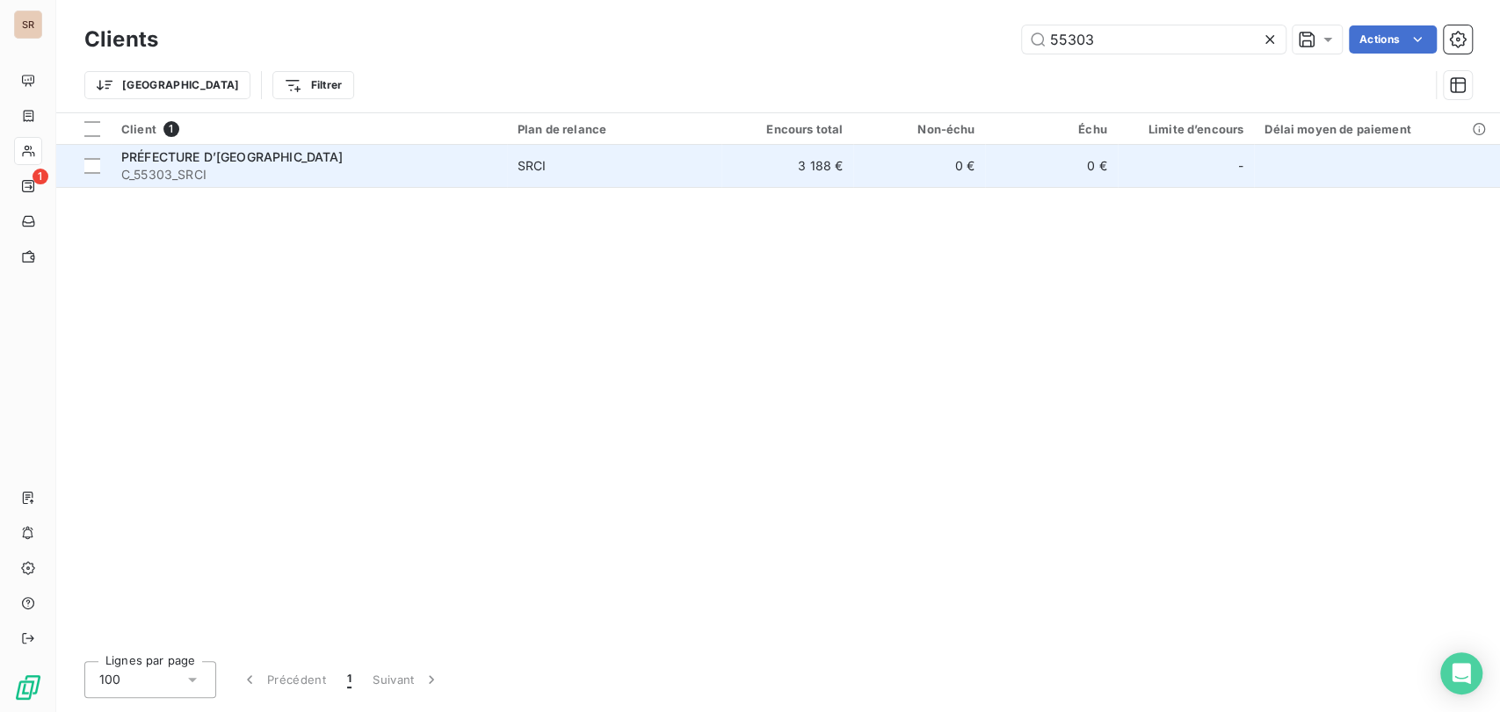
click at [173, 167] on span "C_55303_SRCI" at bounding box center [308, 175] width 375 height 18
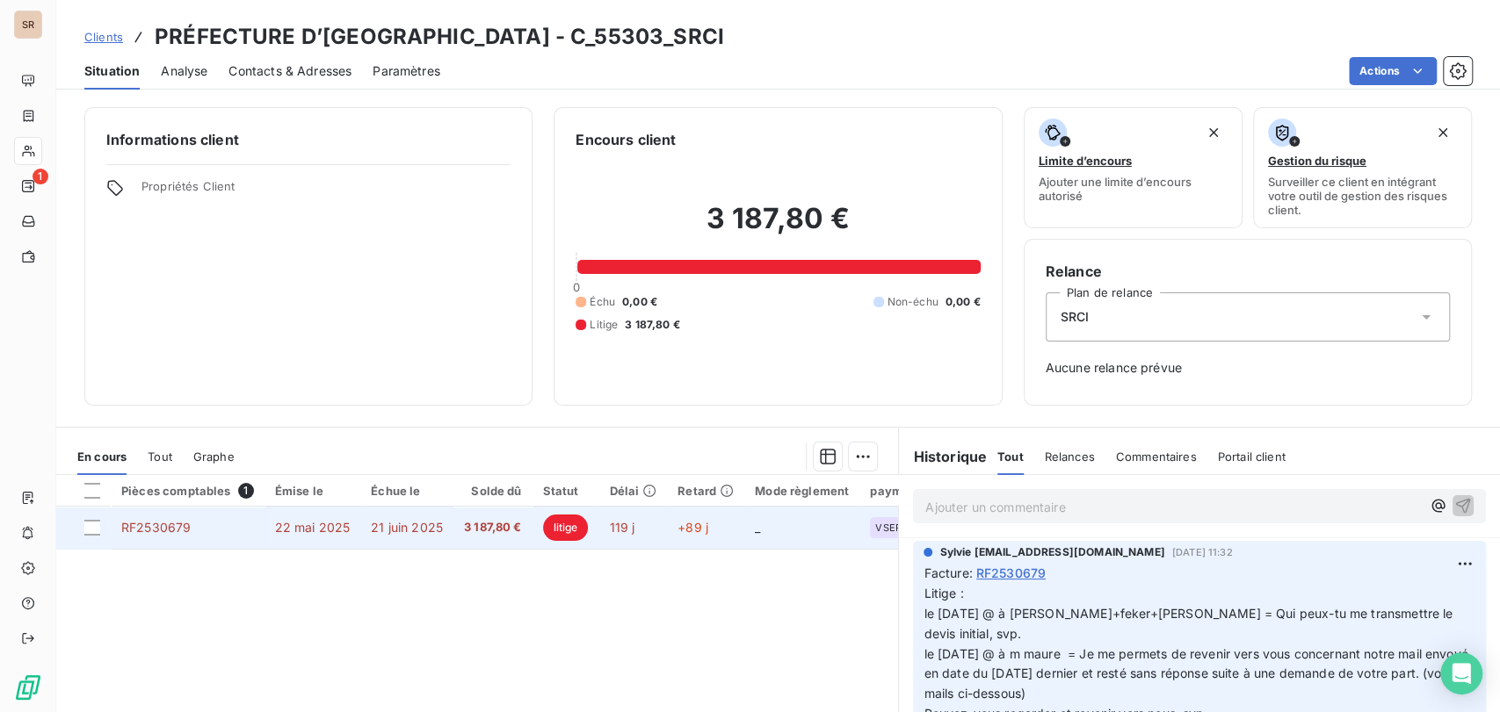
click at [156, 522] on span "RF2530679" at bounding box center [155, 527] width 69 height 15
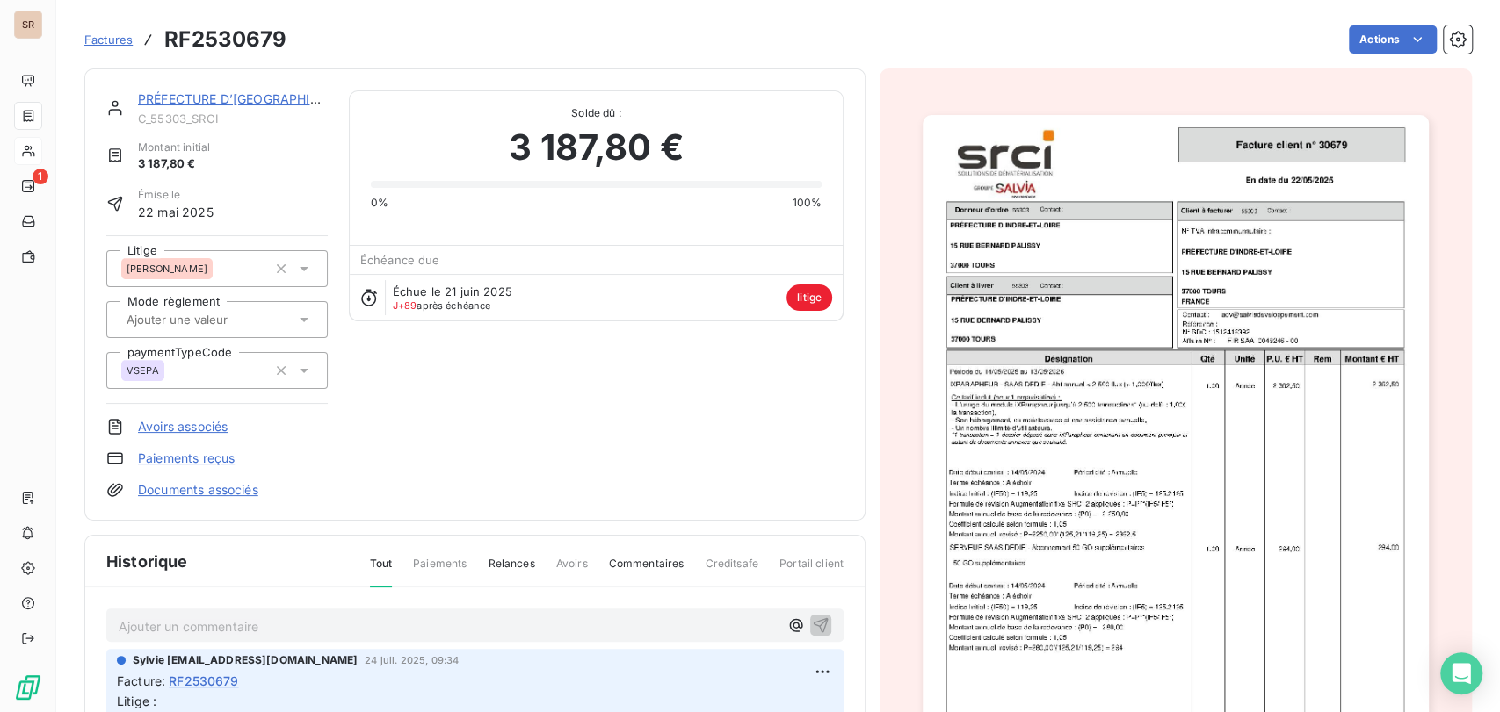
click at [201, 481] on link "Documents associés" at bounding box center [198, 490] width 120 height 18
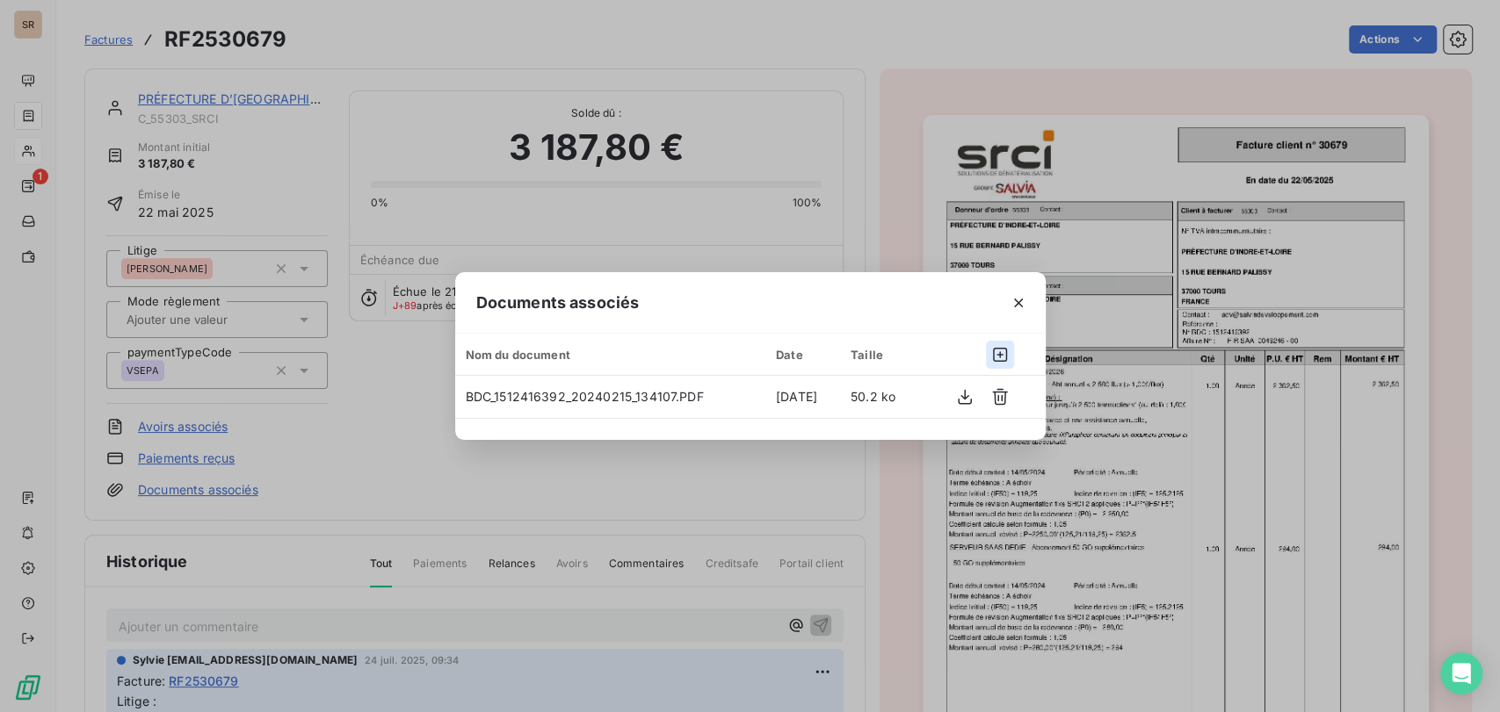
click at [998, 356] on icon "button" at bounding box center [1000, 355] width 14 height 14
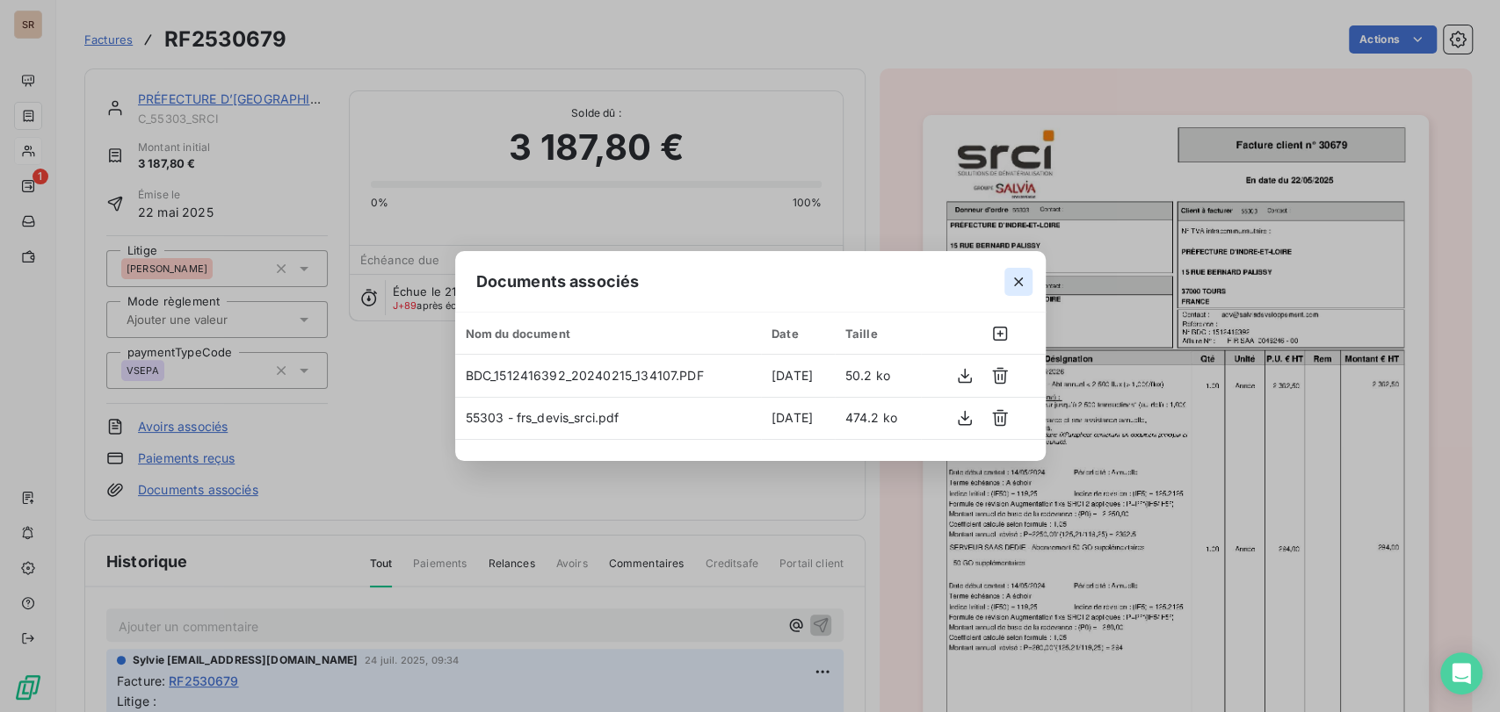
click at [1018, 278] on icon "button" at bounding box center [1018, 282] width 18 height 18
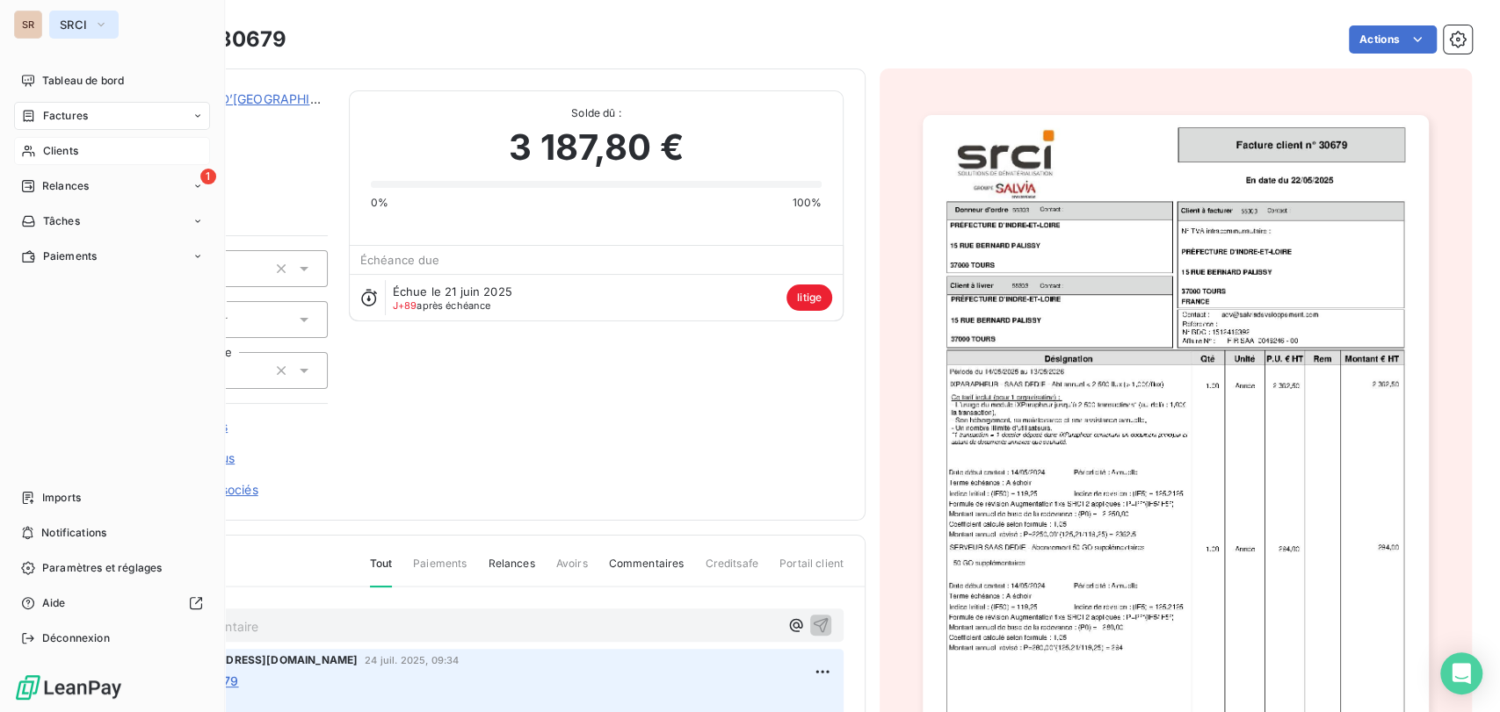
click at [101, 27] on icon "button" at bounding box center [101, 25] width 14 height 18
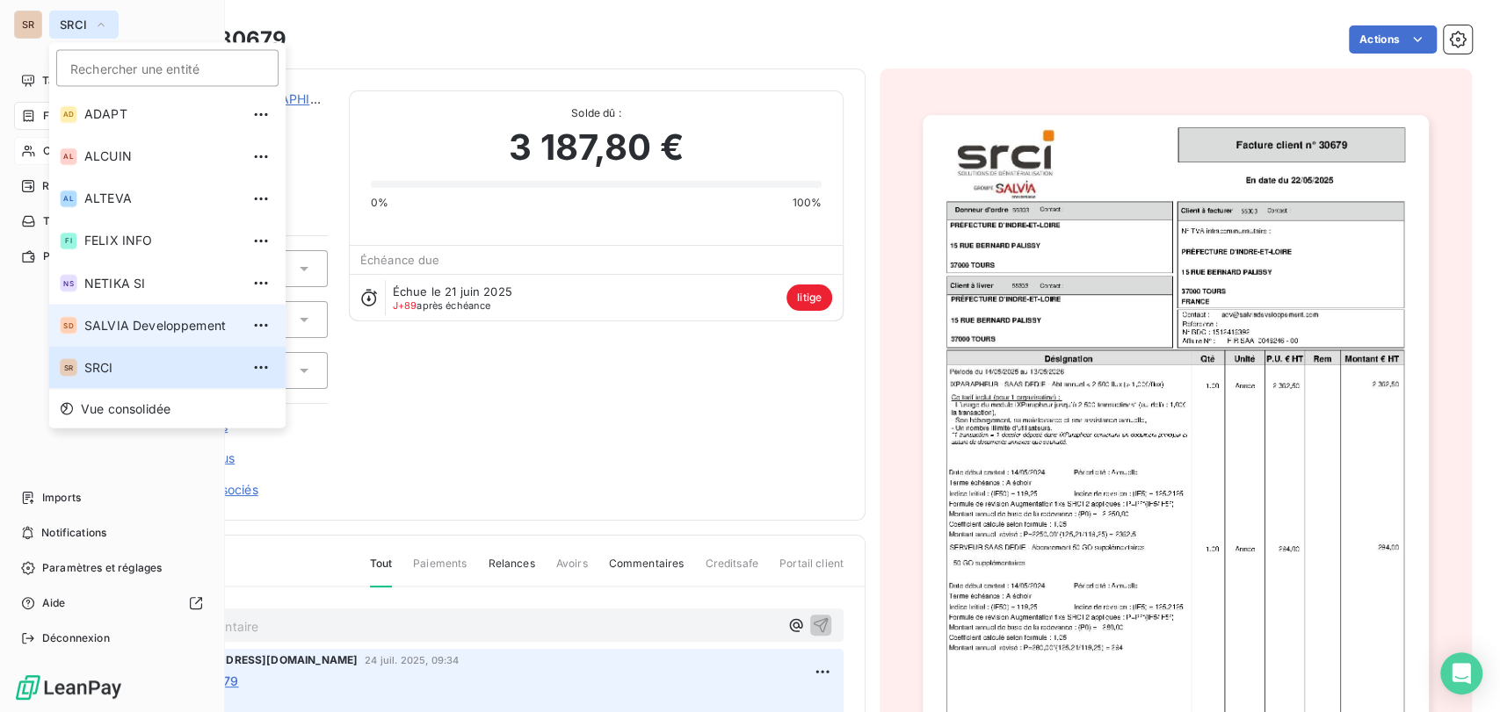
click at [98, 321] on span "SALVIA Developpement" at bounding box center [161, 325] width 155 height 18
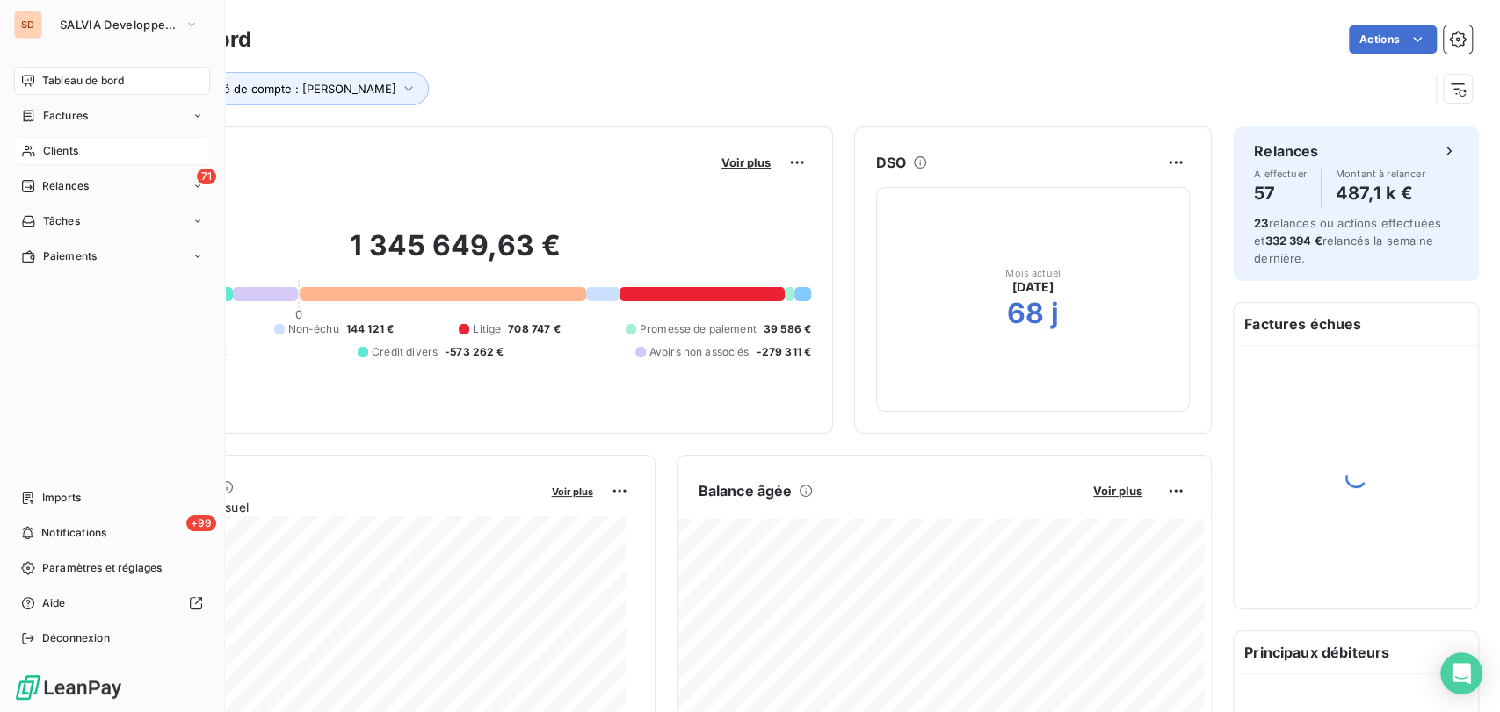
click at [63, 143] on span "Clients" at bounding box center [60, 151] width 35 height 16
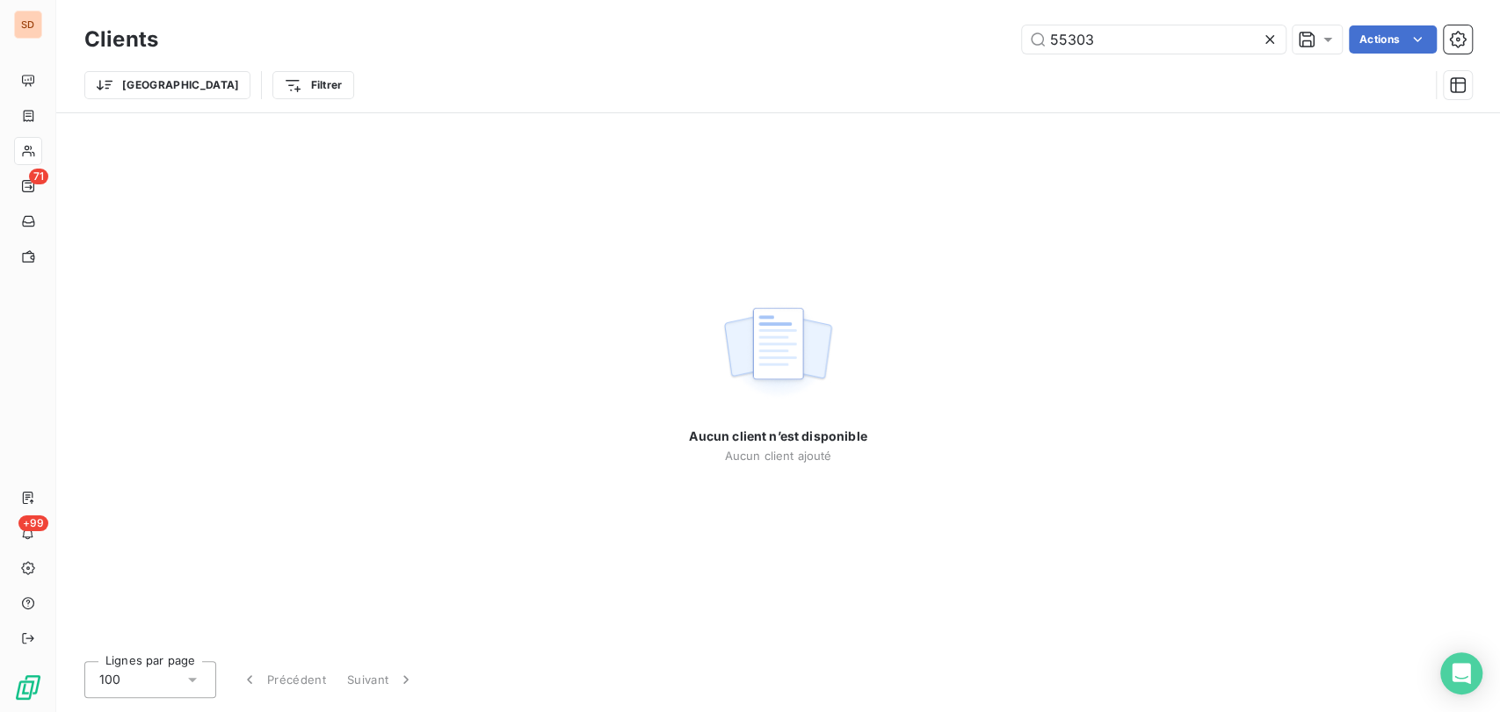
drag, startPoint x: 1105, startPoint y: 40, endPoint x: 884, endPoint y: 34, distance: 221.4
click at [884, 34] on div "55303 Actions" at bounding box center [825, 39] width 1292 height 28
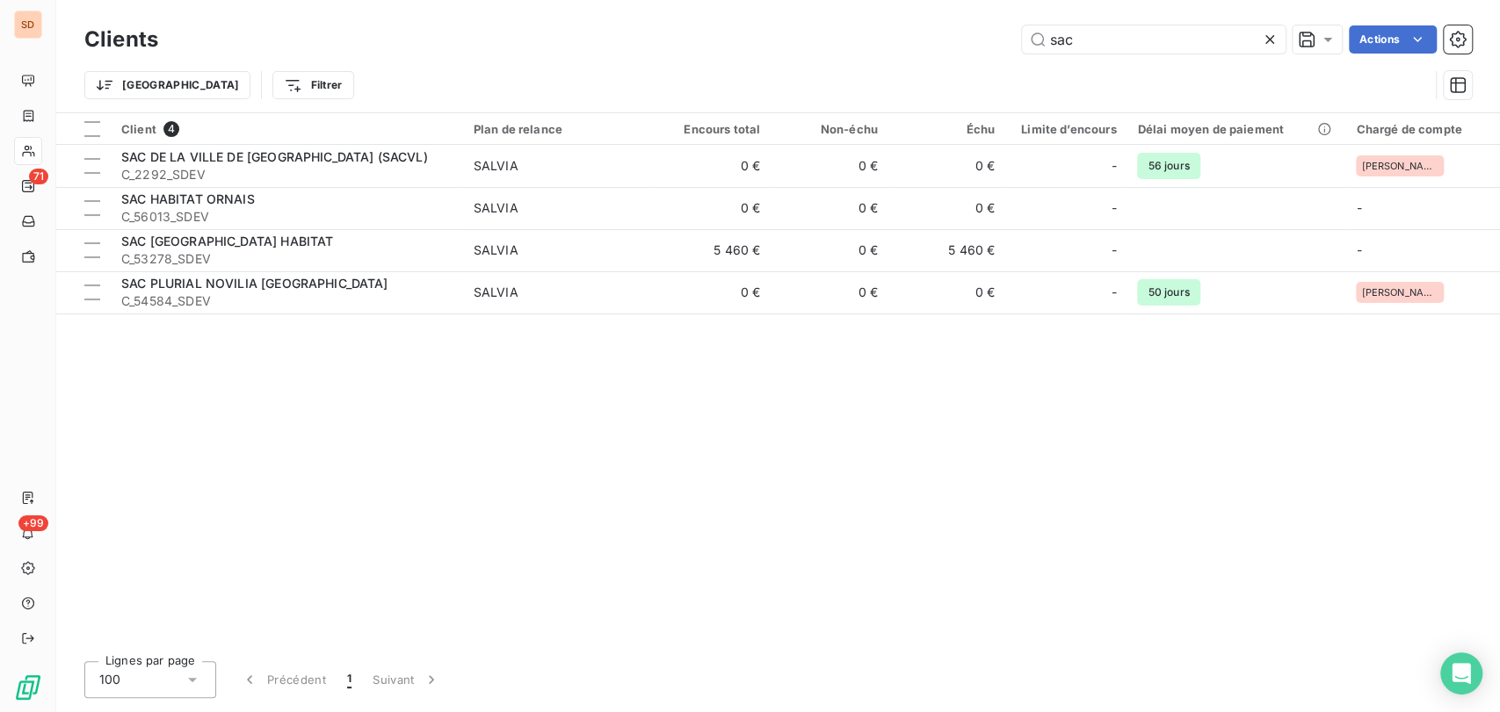
type input "sac"
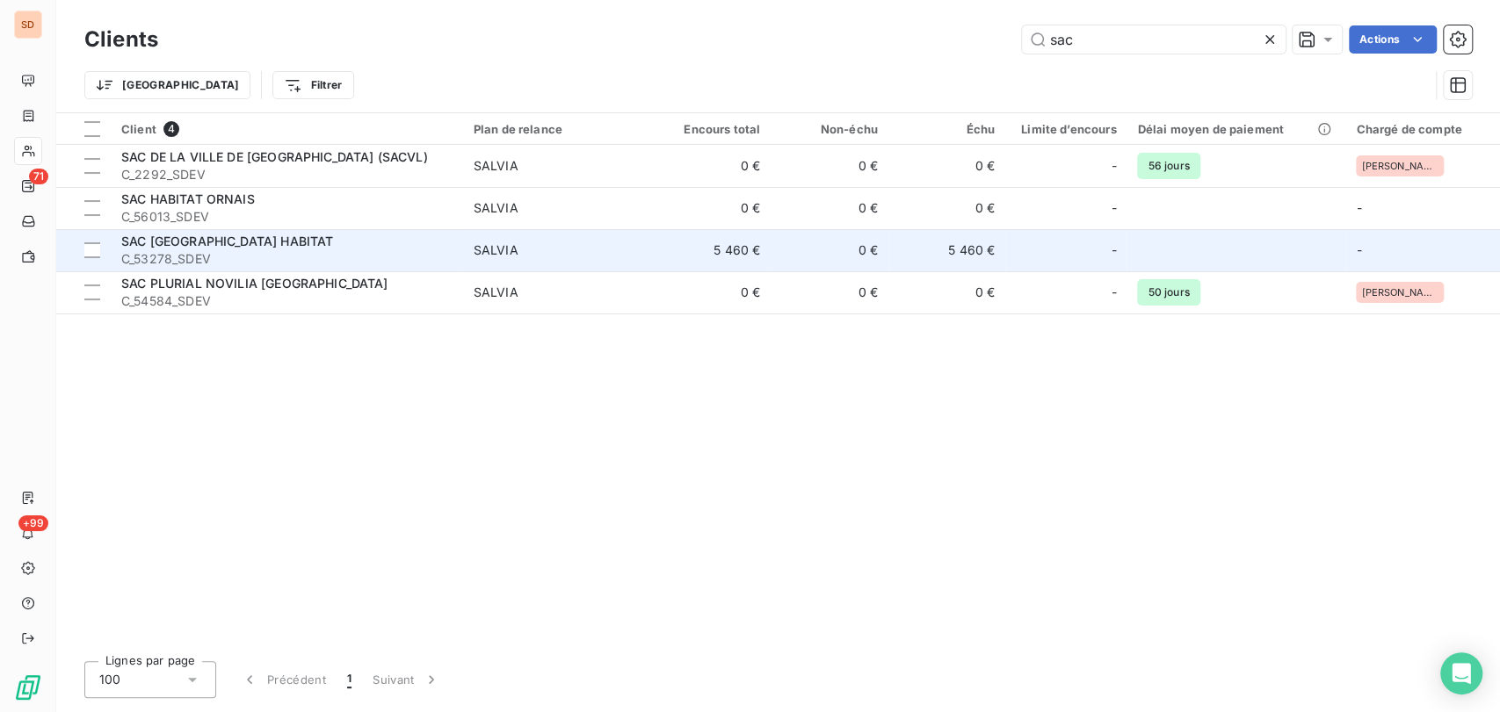
click at [192, 241] on span "SAC [GEOGRAPHIC_DATA] HABITAT" at bounding box center [227, 241] width 212 height 15
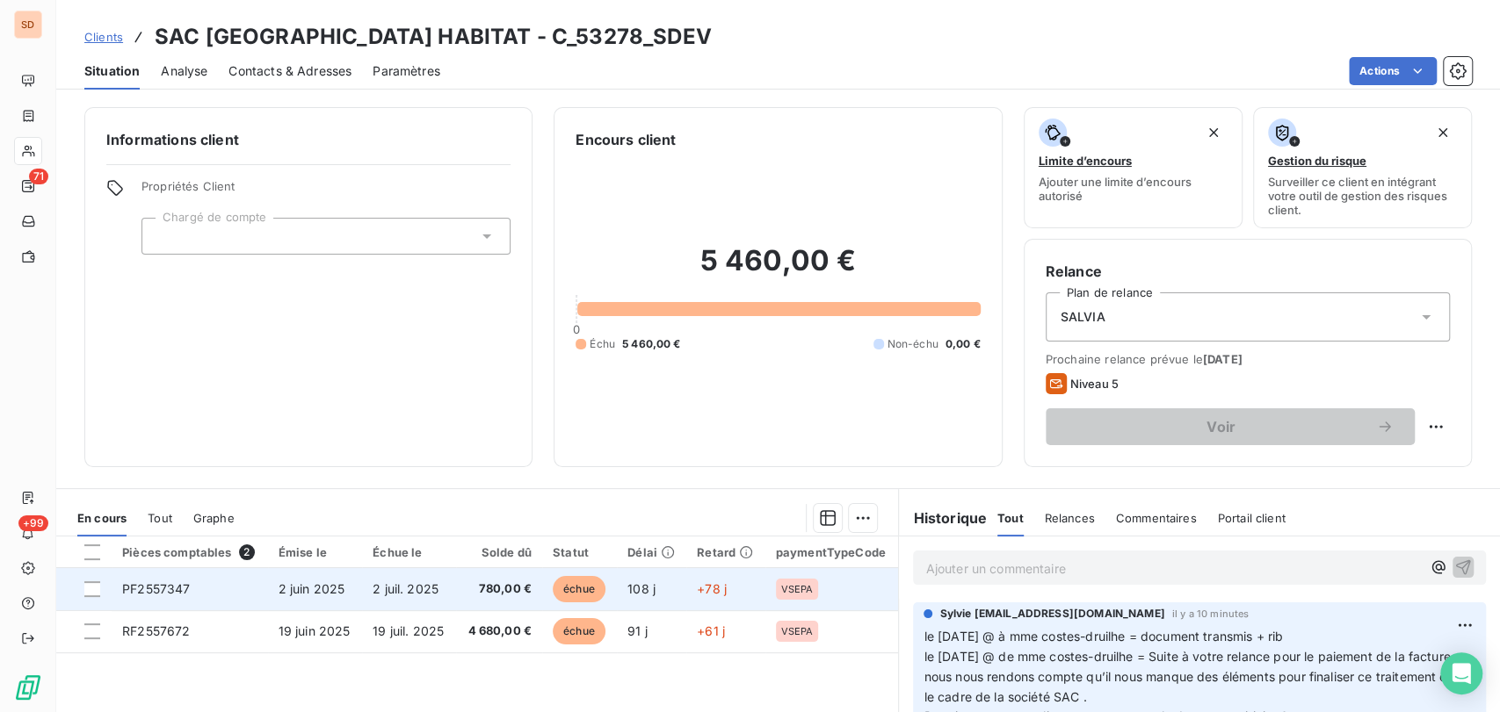
click at [150, 592] on span "PF2557347" at bounding box center [156, 589] width 68 height 15
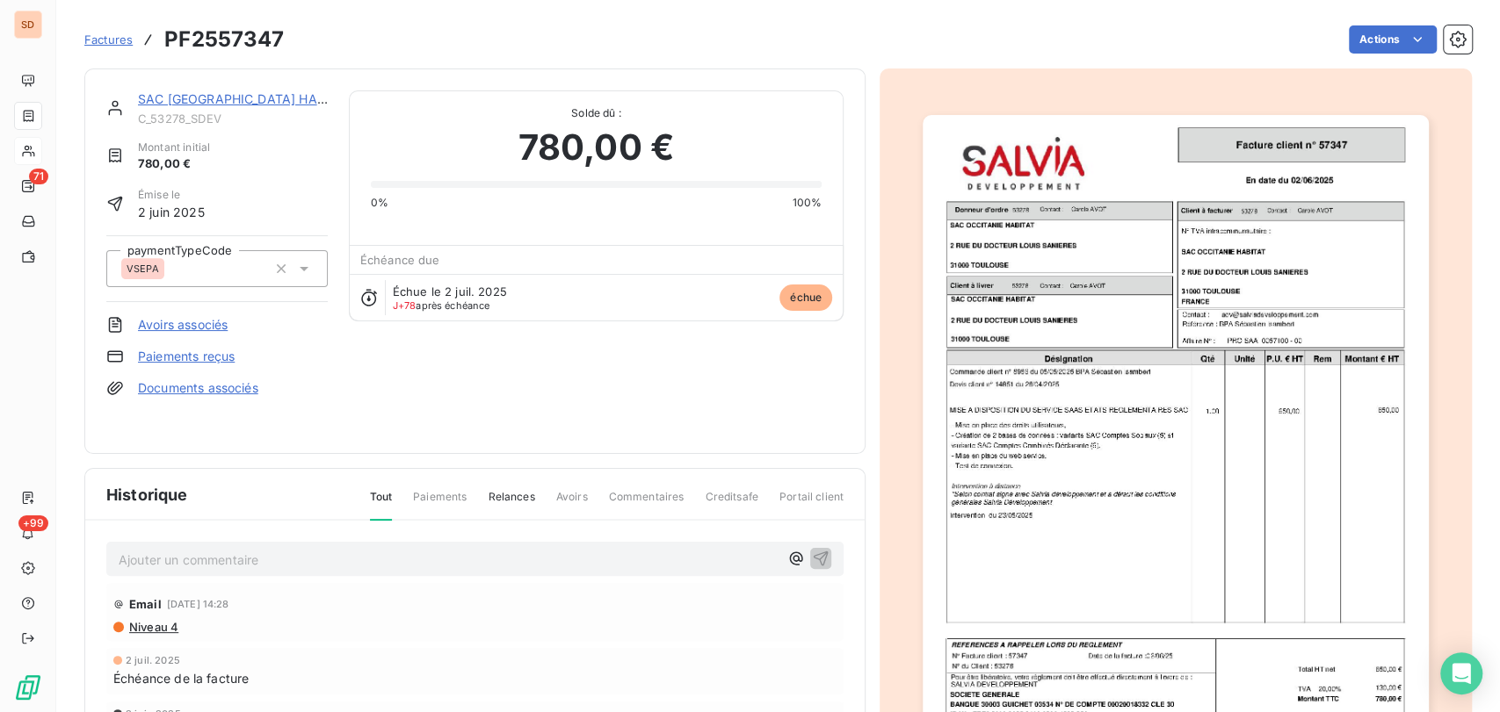
click at [184, 386] on link "Documents associés" at bounding box center [198, 388] width 120 height 18
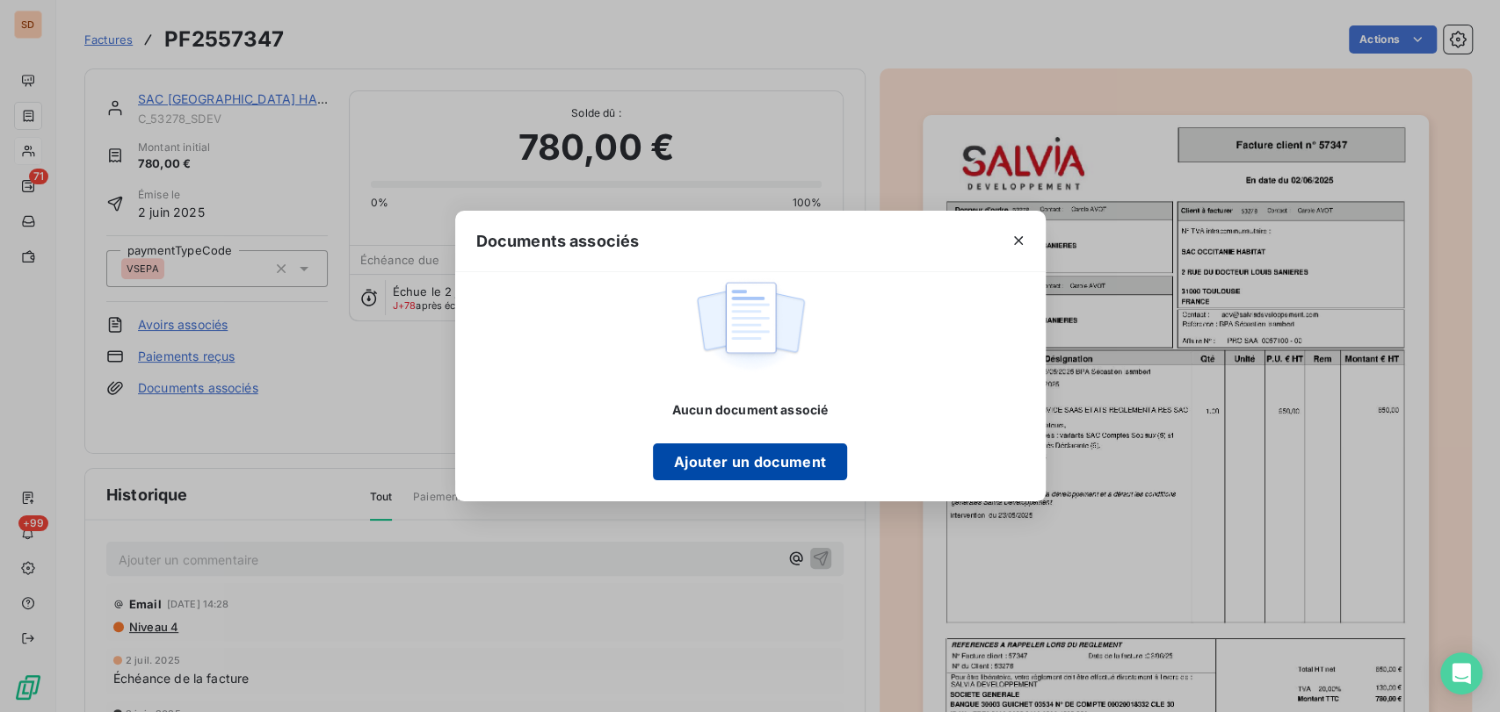
click at [759, 458] on button "Ajouter un document" at bounding box center [750, 462] width 194 height 37
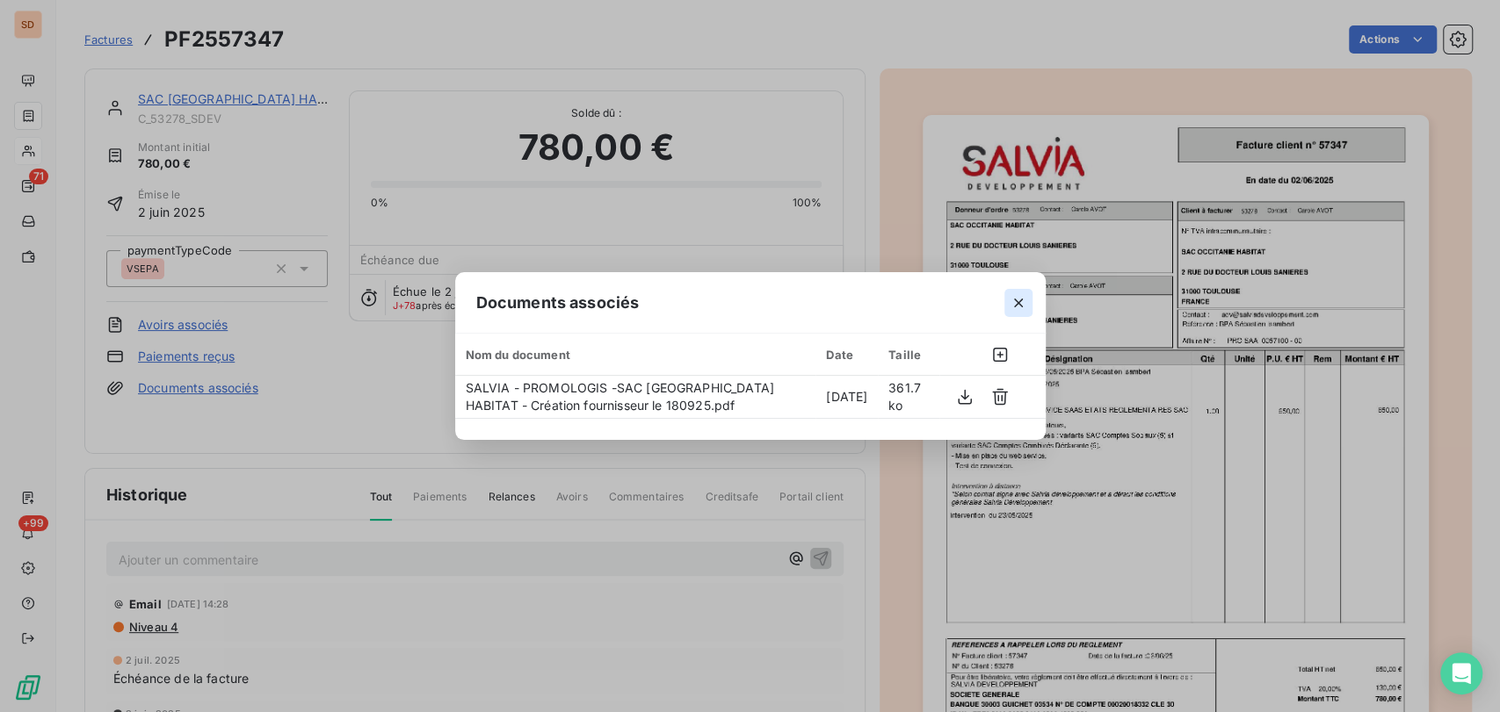
click at [1013, 304] on icon "button" at bounding box center [1018, 303] width 18 height 18
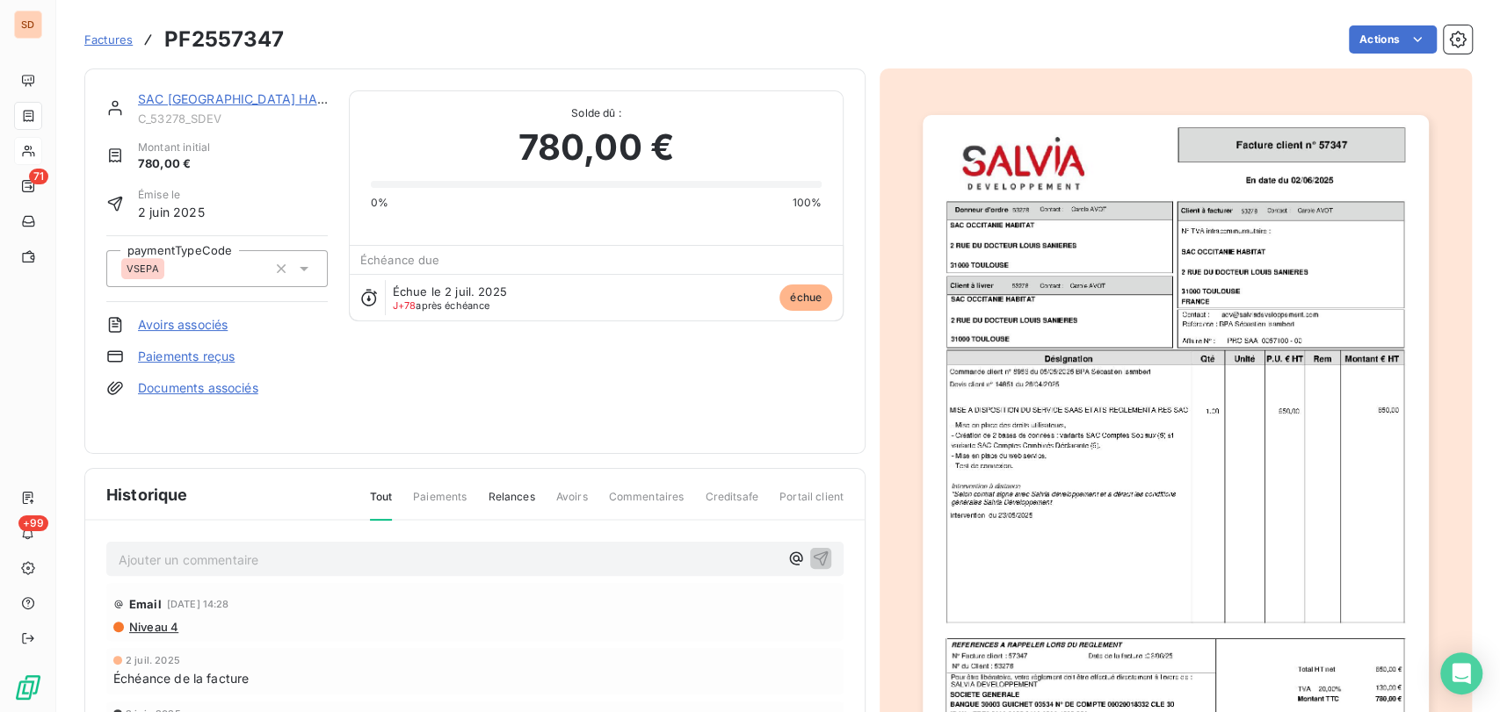
click at [191, 105] on link "SAC [GEOGRAPHIC_DATA] HABITAT" at bounding box center [244, 98] width 213 height 15
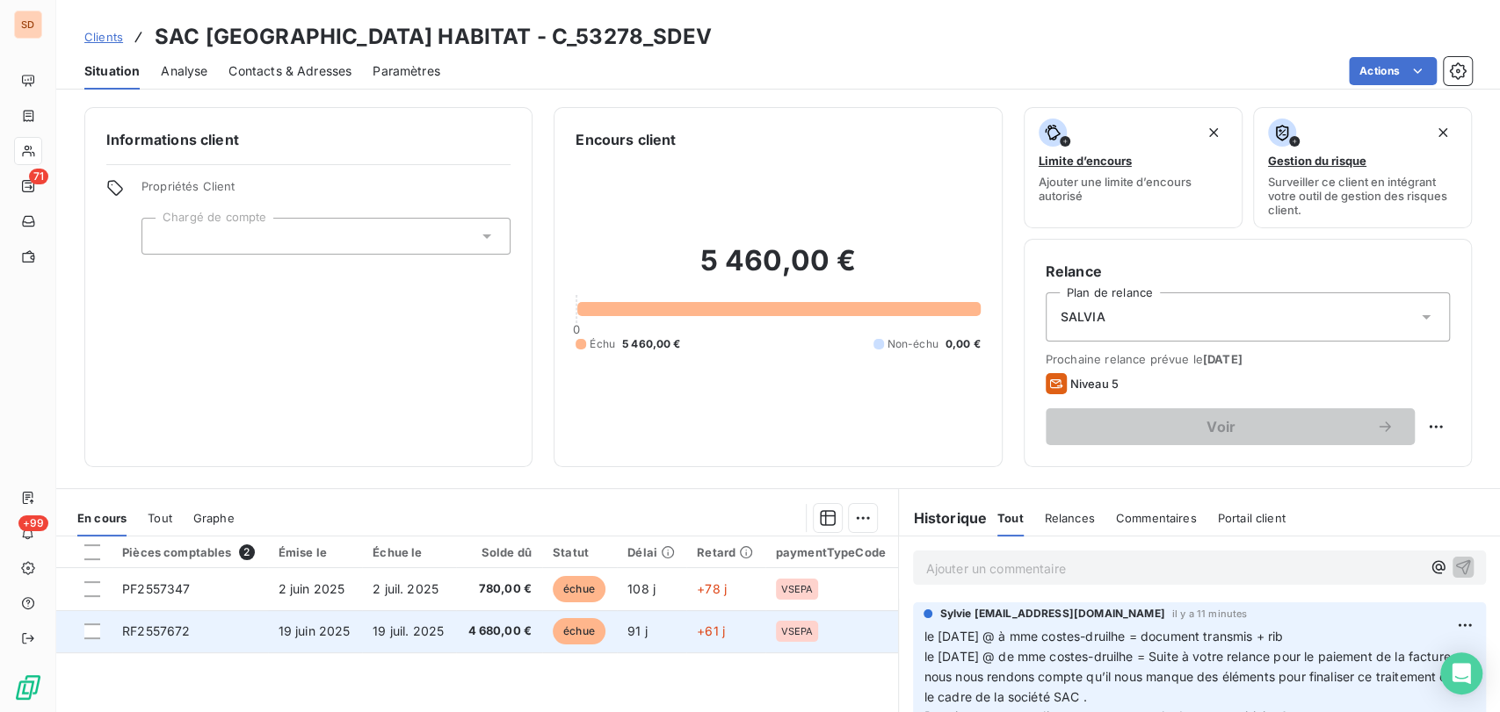
click at [155, 640] on td "RF2557672" at bounding box center [190, 632] width 156 height 42
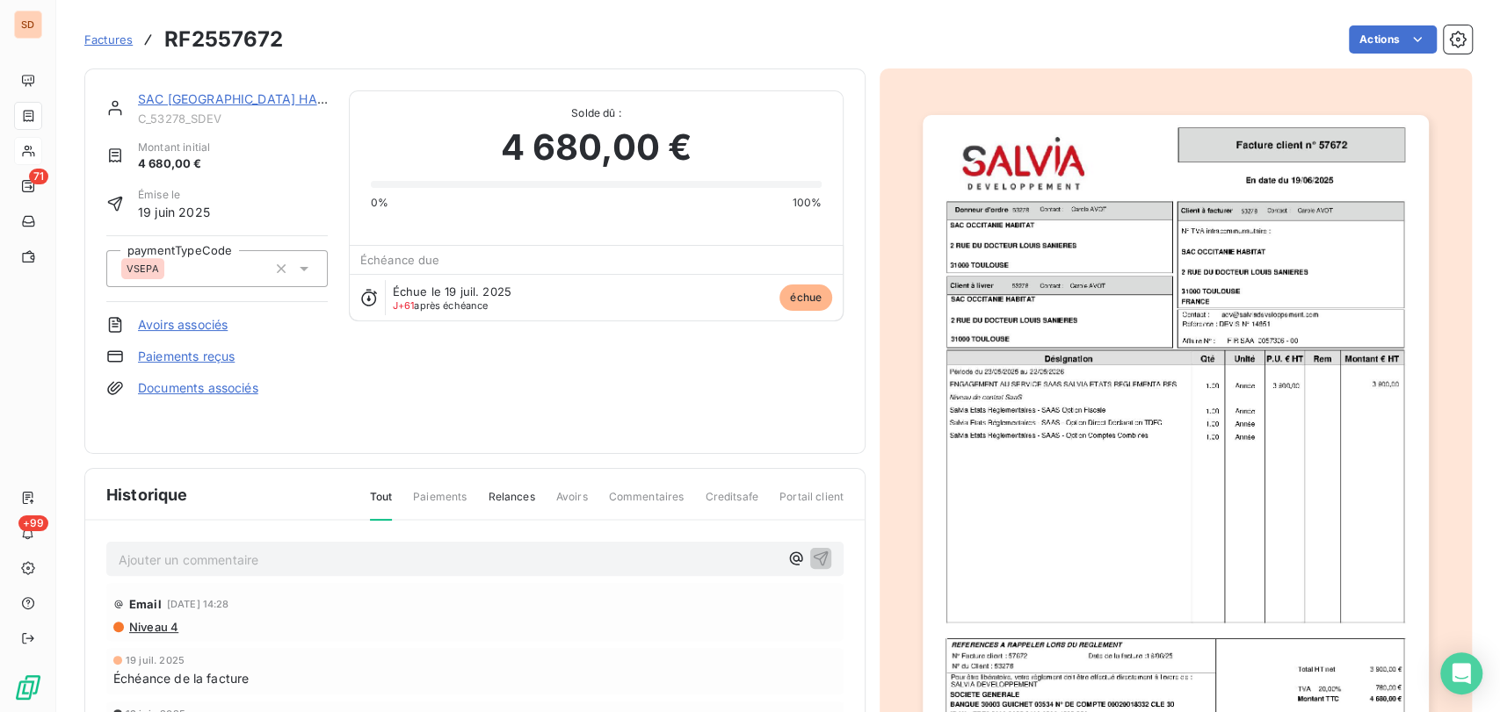
click at [198, 390] on link "Documents associés" at bounding box center [198, 388] width 120 height 18
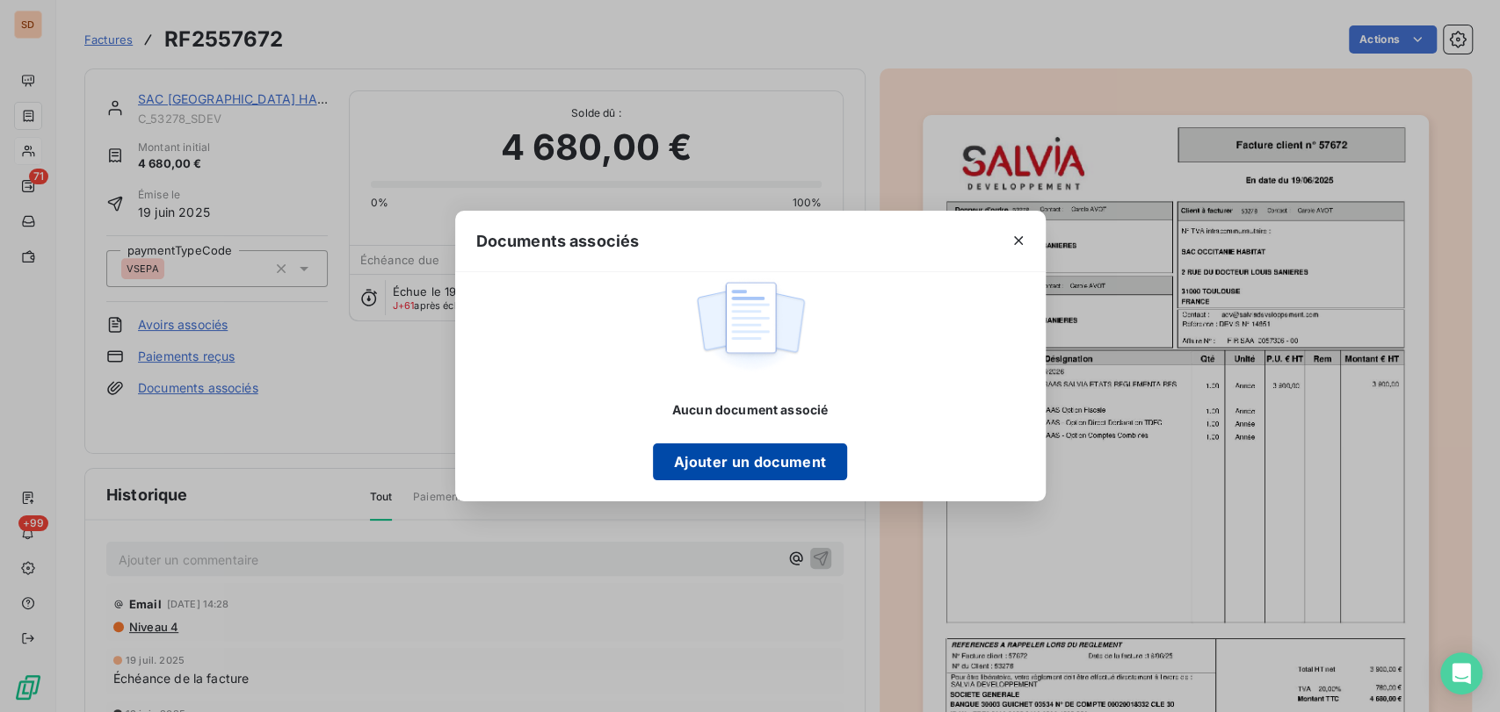
click at [780, 461] on button "Ajouter un document" at bounding box center [750, 462] width 194 height 37
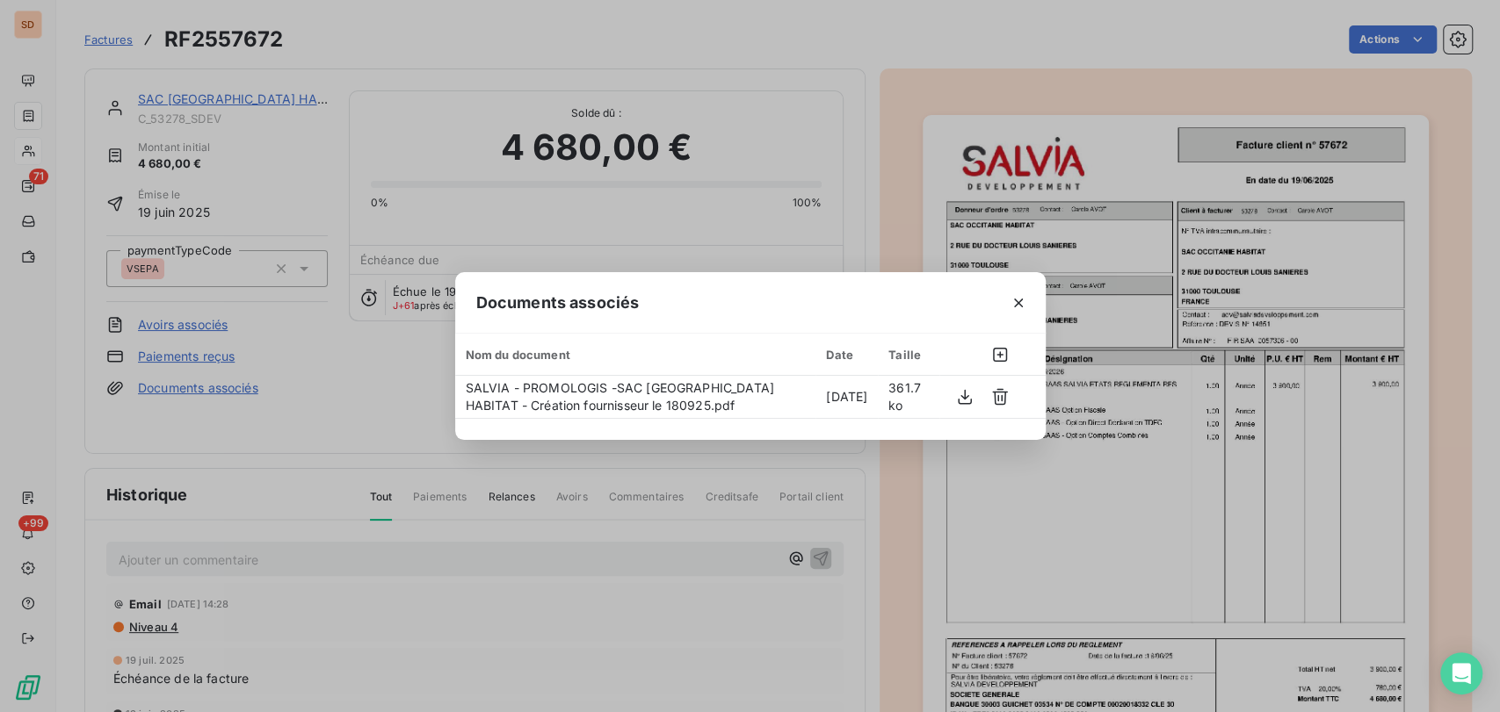
drag, startPoint x: 1015, startPoint y: 303, endPoint x: 1462, endPoint y: 475, distance: 478.3
click at [885, 374] on div "Documents associés Nom du document Date Taille SALVIA - PROMOLOGIS -SAC OCCITAN…" at bounding box center [750, 356] width 590 height 168
click at [1022, 304] on icon "button" at bounding box center [1018, 303] width 18 height 18
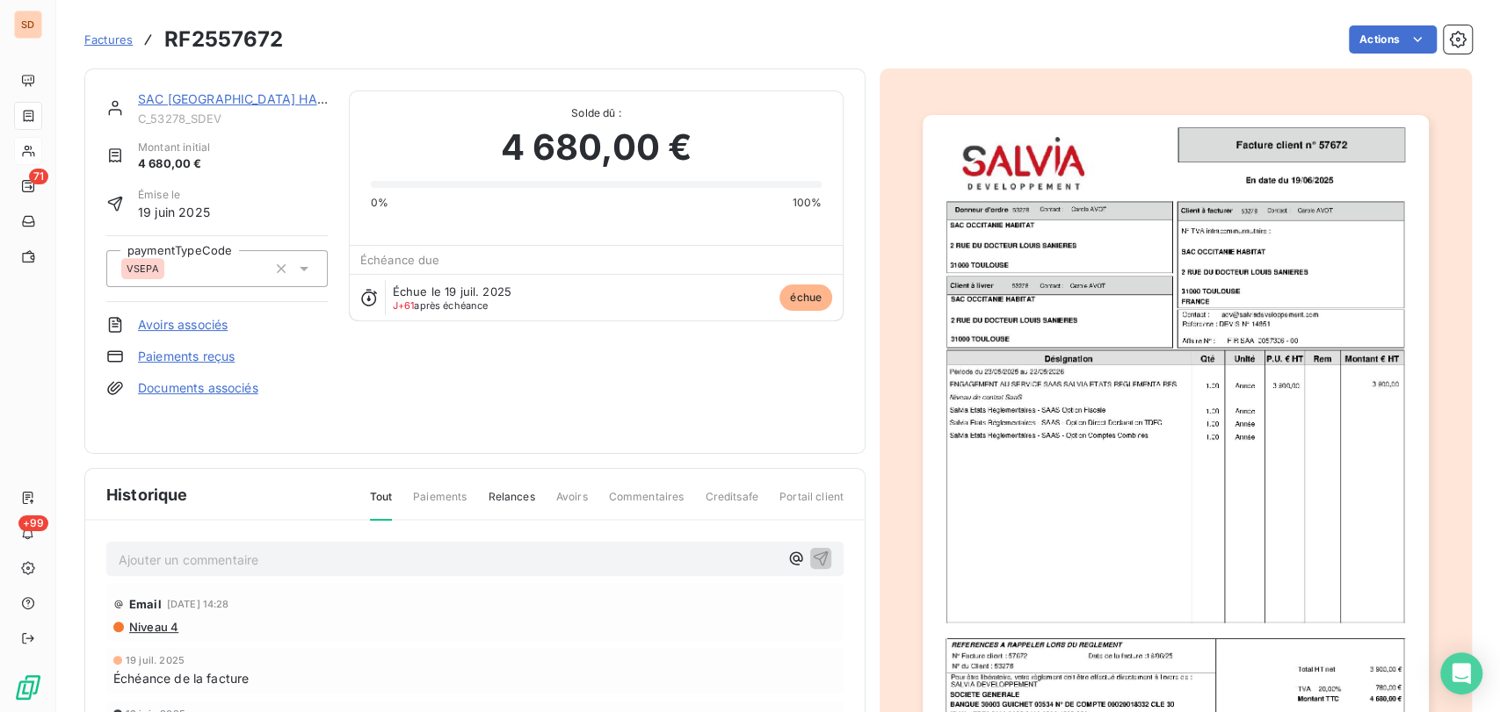
click at [207, 108] on div "SAC OCCITANIE HABITAT C_53278_SDEV" at bounding box center [233, 107] width 190 height 35
click at [195, 93] on link "SAC [GEOGRAPHIC_DATA] HABITAT" at bounding box center [244, 98] width 213 height 15
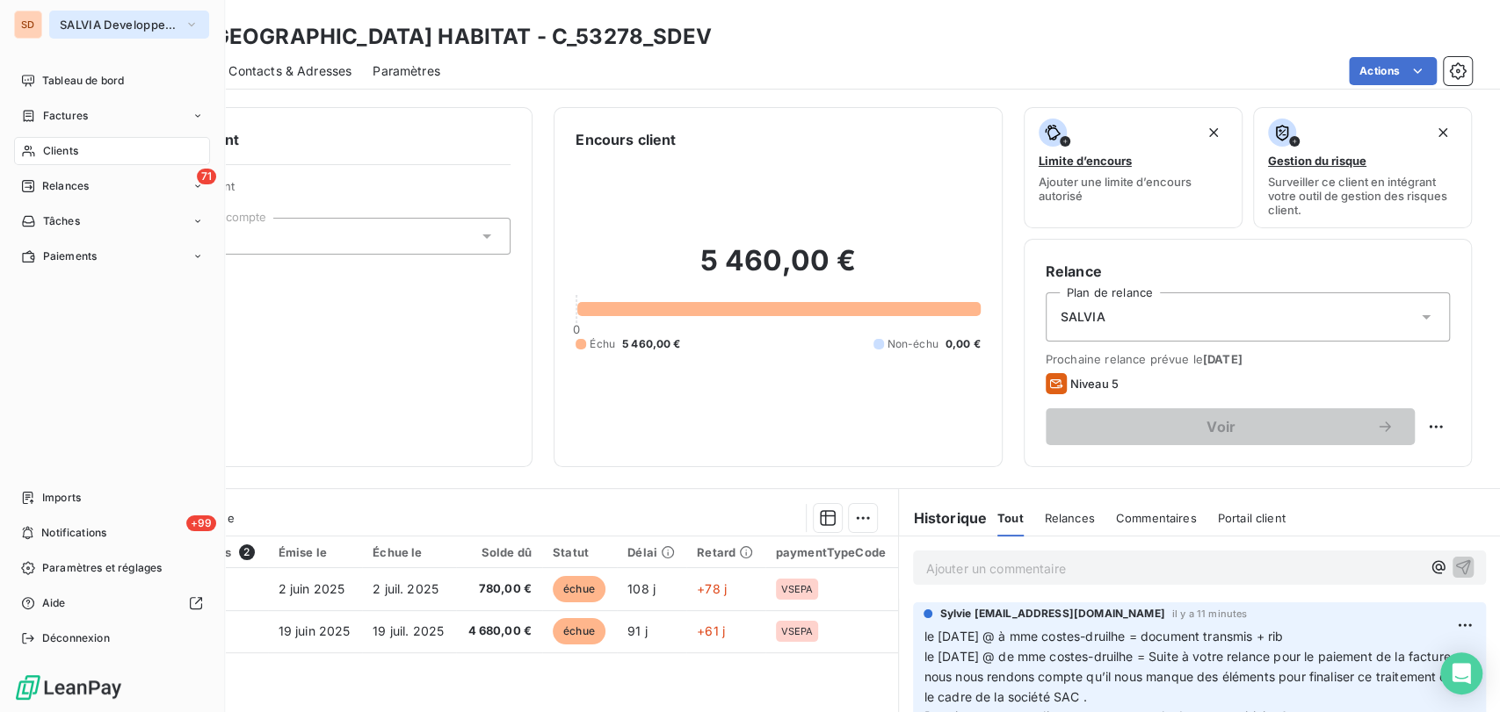
click at [190, 22] on icon "button" at bounding box center [191, 25] width 14 height 18
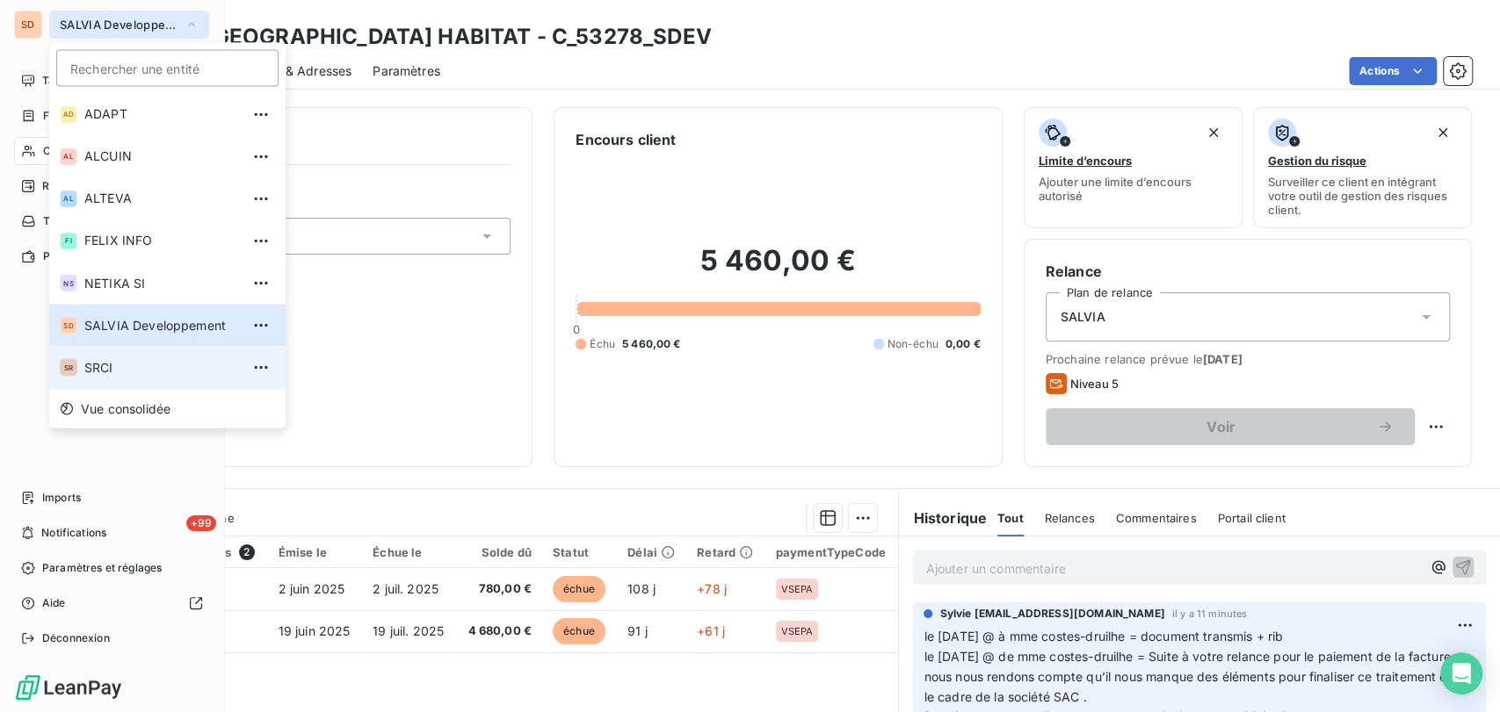
click at [87, 372] on span "SRCI" at bounding box center [161, 367] width 155 height 18
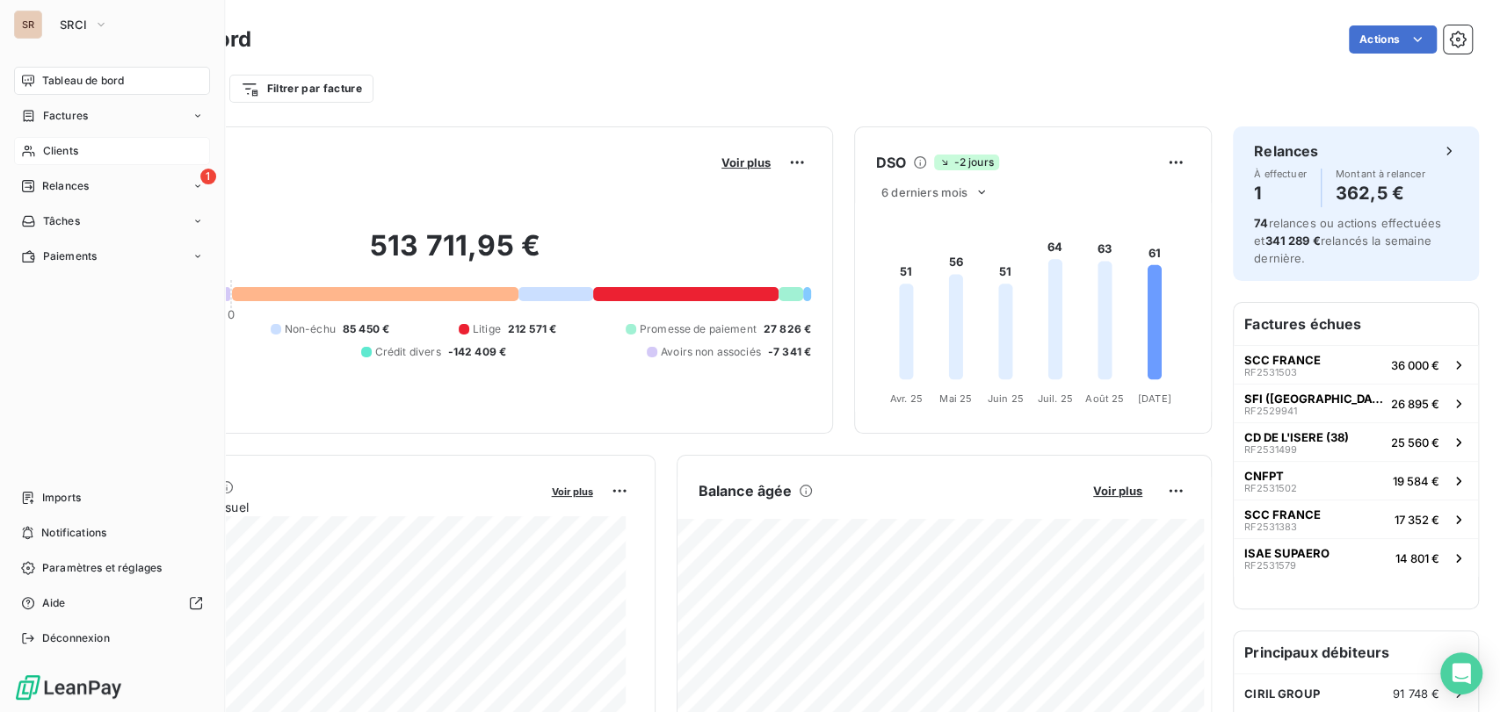
click at [68, 149] on span "Clients" at bounding box center [60, 151] width 35 height 16
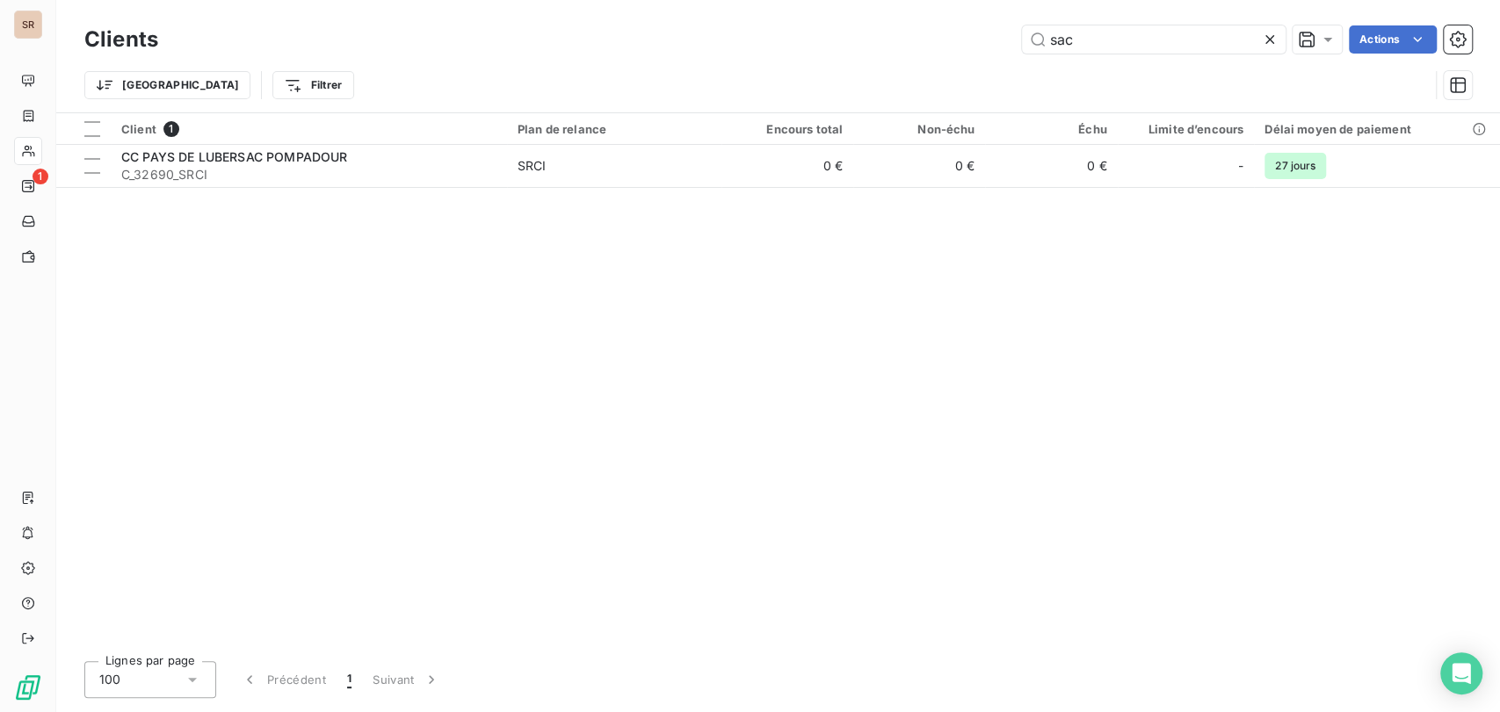
drag, startPoint x: 1085, startPoint y: 42, endPoint x: 914, endPoint y: 32, distance: 171.6
click at [916, 34] on div "sac Actions" at bounding box center [825, 39] width 1292 height 28
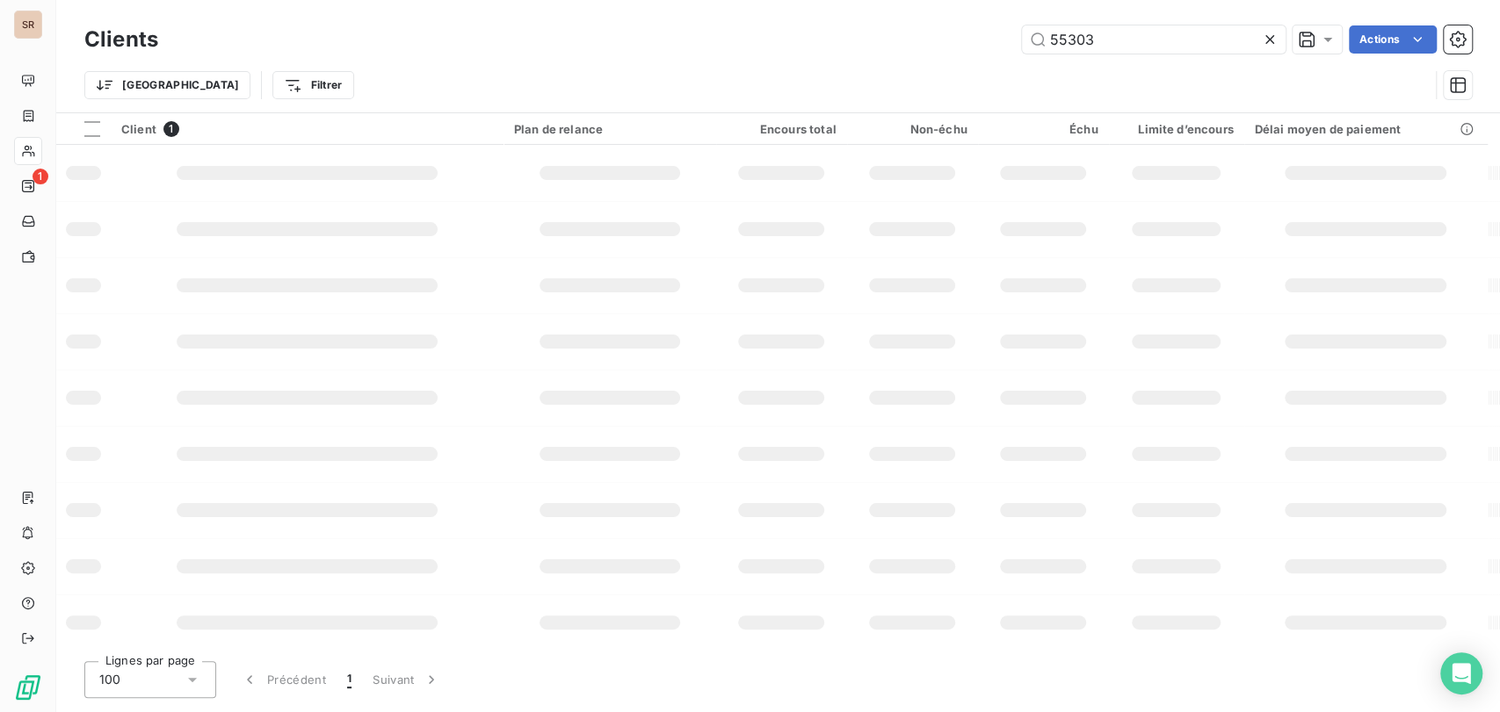
type input "55303"
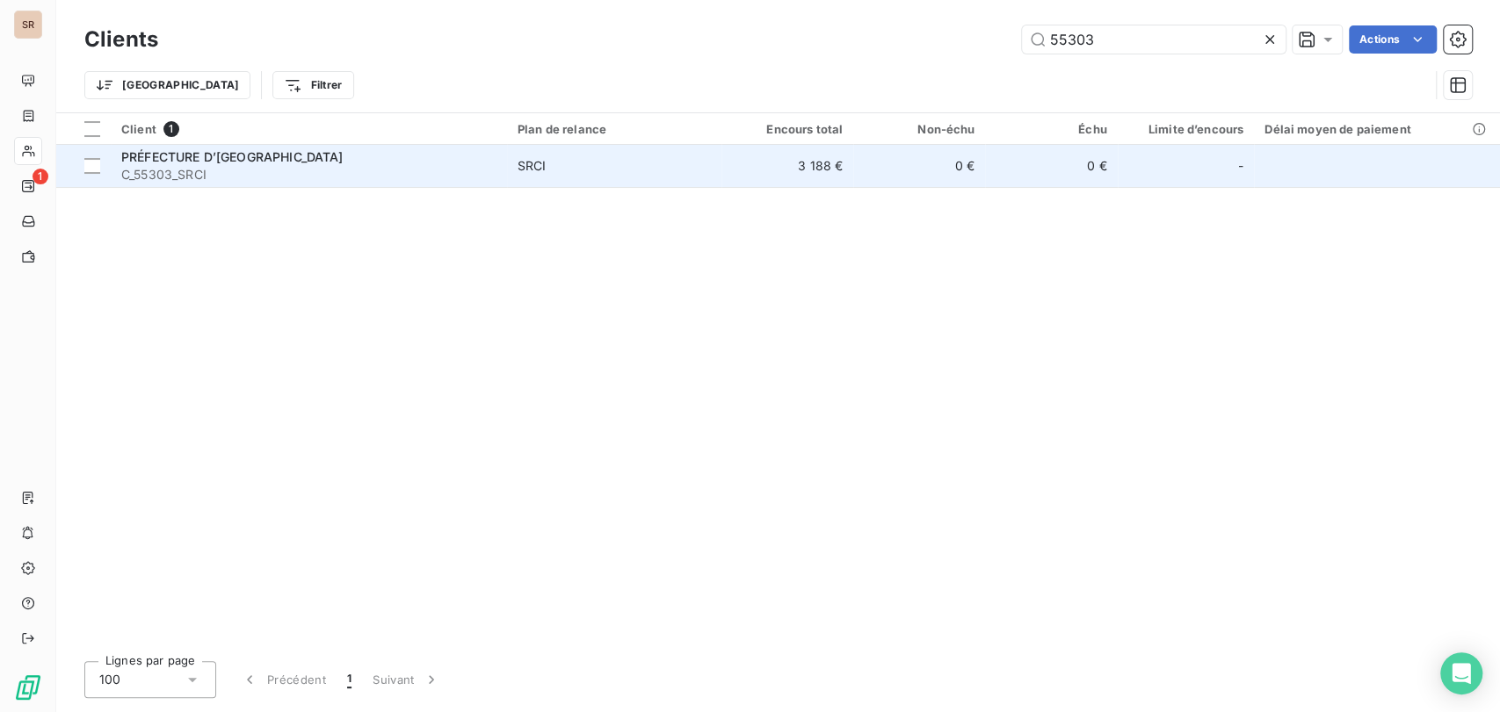
click at [152, 155] on span "PRÉFECTURE D’[GEOGRAPHIC_DATA]" at bounding box center [232, 156] width 222 height 15
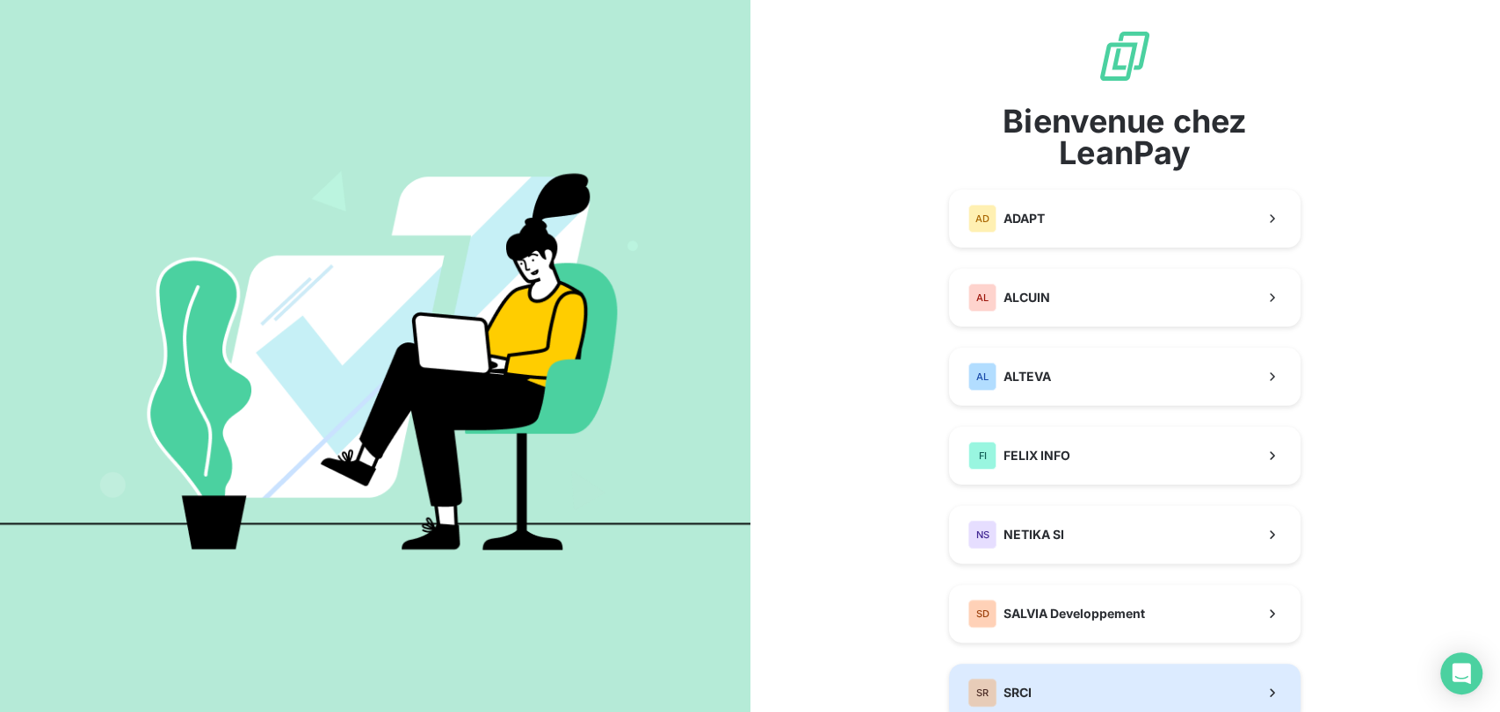
click at [1011, 695] on span "SRCI" at bounding box center [1017, 693] width 28 height 18
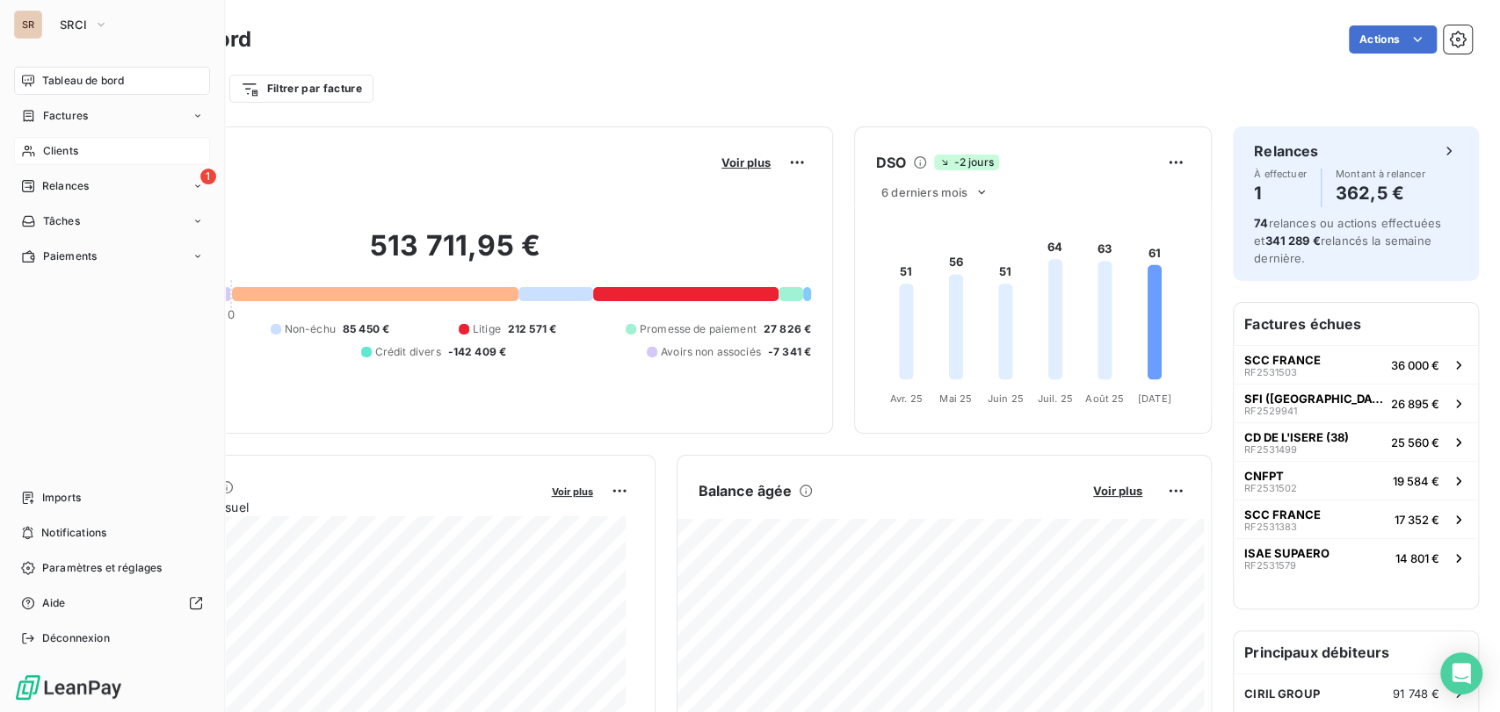
click at [36, 141] on div "Clients" at bounding box center [112, 151] width 196 height 28
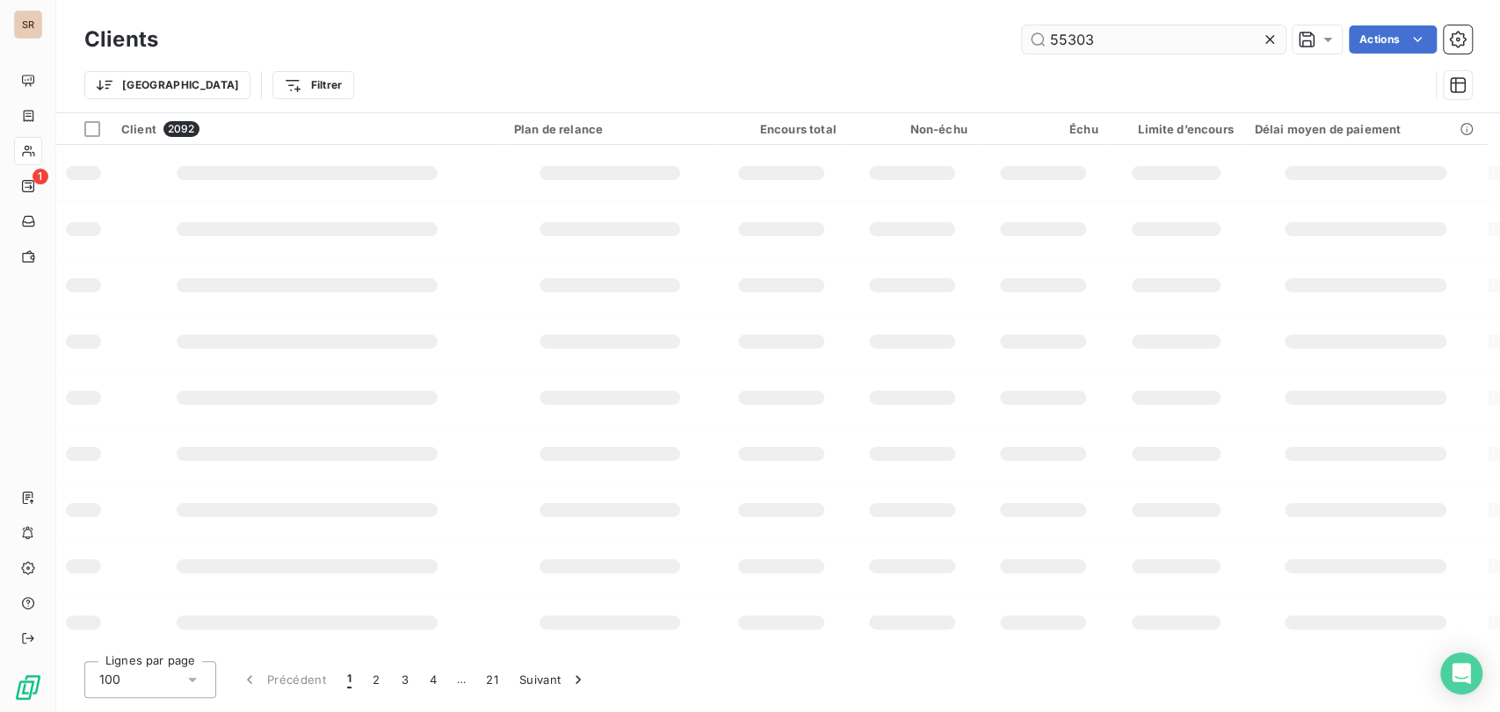
type input "55303"
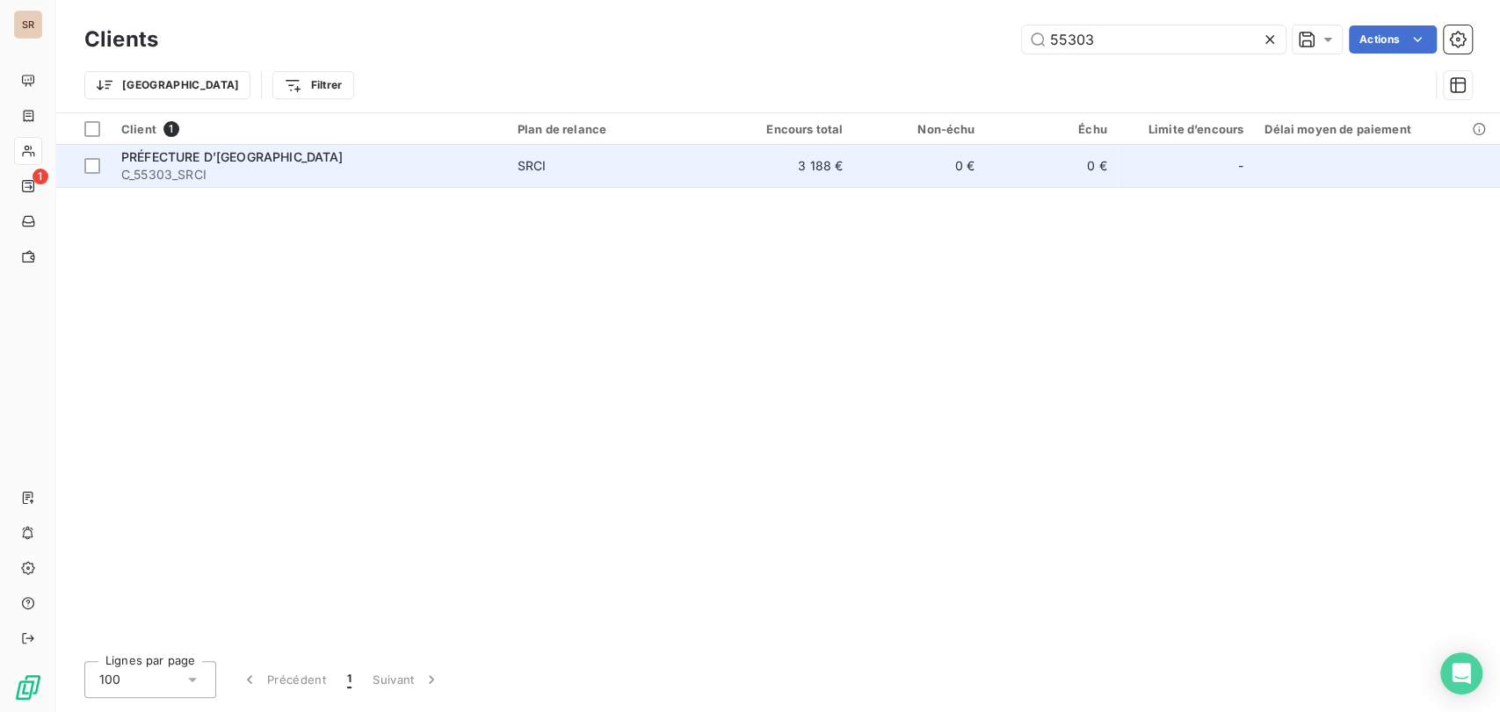
click at [204, 154] on span "PRÉFECTURE D’[GEOGRAPHIC_DATA]" at bounding box center [232, 156] width 222 height 15
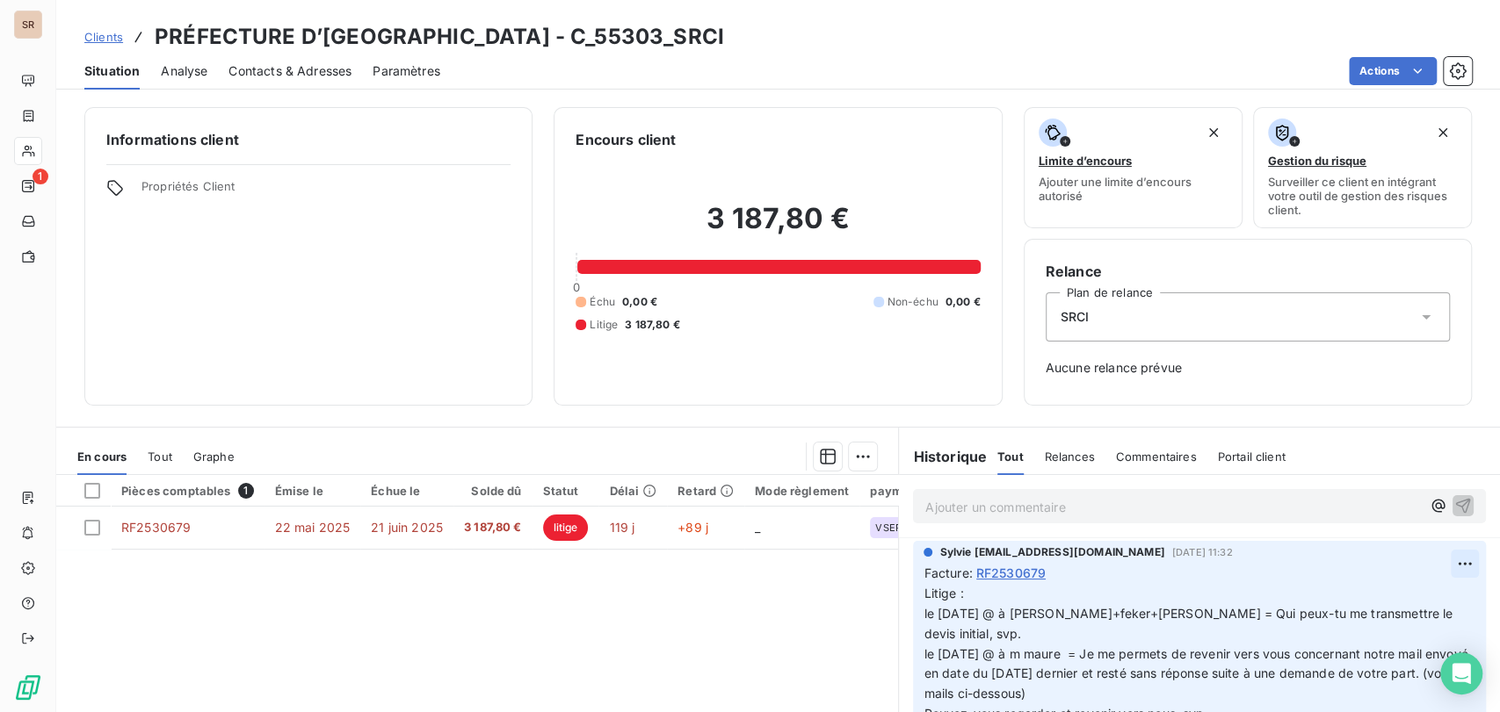
click at [1442, 565] on html "SR 1 Clients PRÉFECTURE D’INDRE-ET-LOIRE - C_55303_SRCI Situation Analyse Conta…" at bounding box center [750, 356] width 1500 height 712
click at [1369, 596] on div "Editer" at bounding box center [1392, 603] width 98 height 28
click at [923, 611] on span "Litige : le [DATE] @ à [PERSON_NAME]+feker+[PERSON_NAME] = Qui peux-tu me trans…" at bounding box center [1189, 714] width 532 height 257
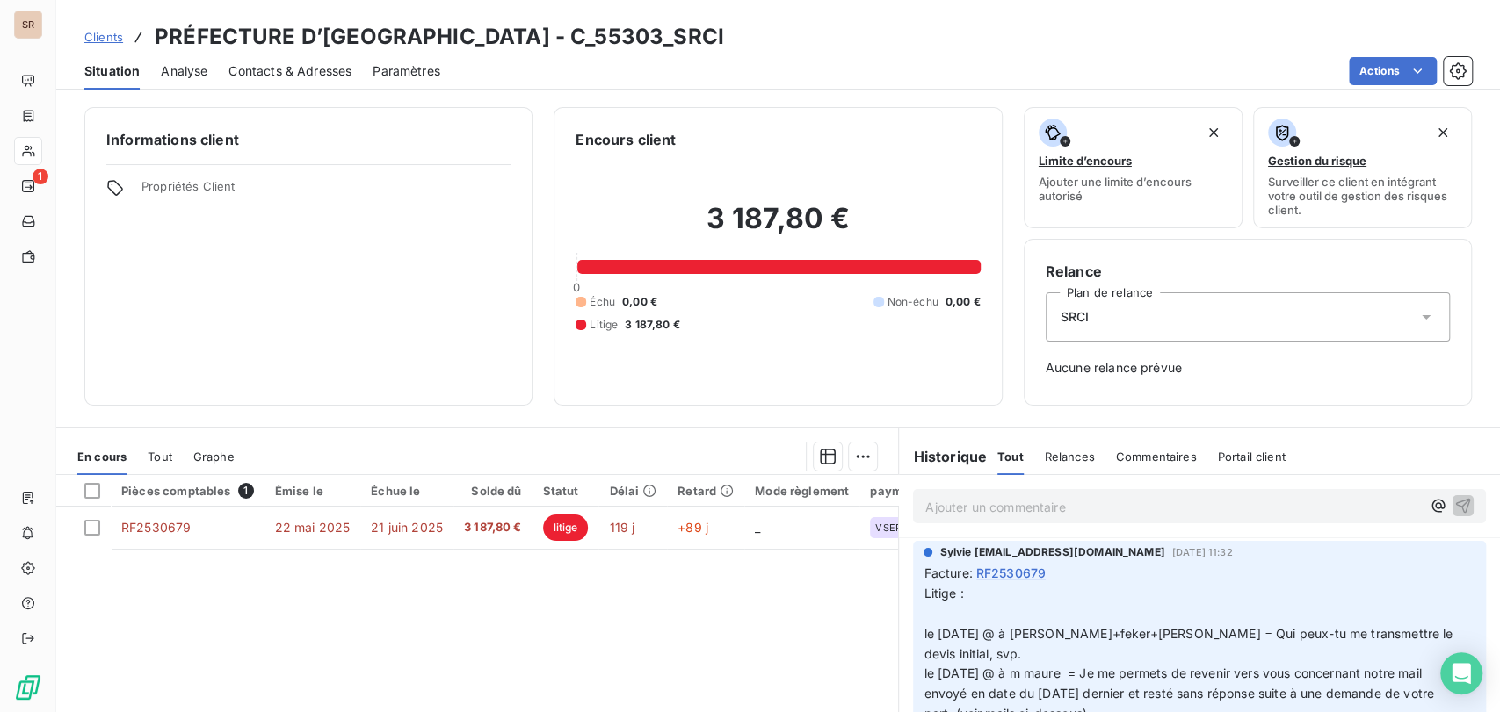
click at [923, 613] on p "Litige : le 17/09/25 @ à alex+feker+stéphanie = Qui peux-tu me transmettre le d…" at bounding box center [1188, 724] width 531 height 281
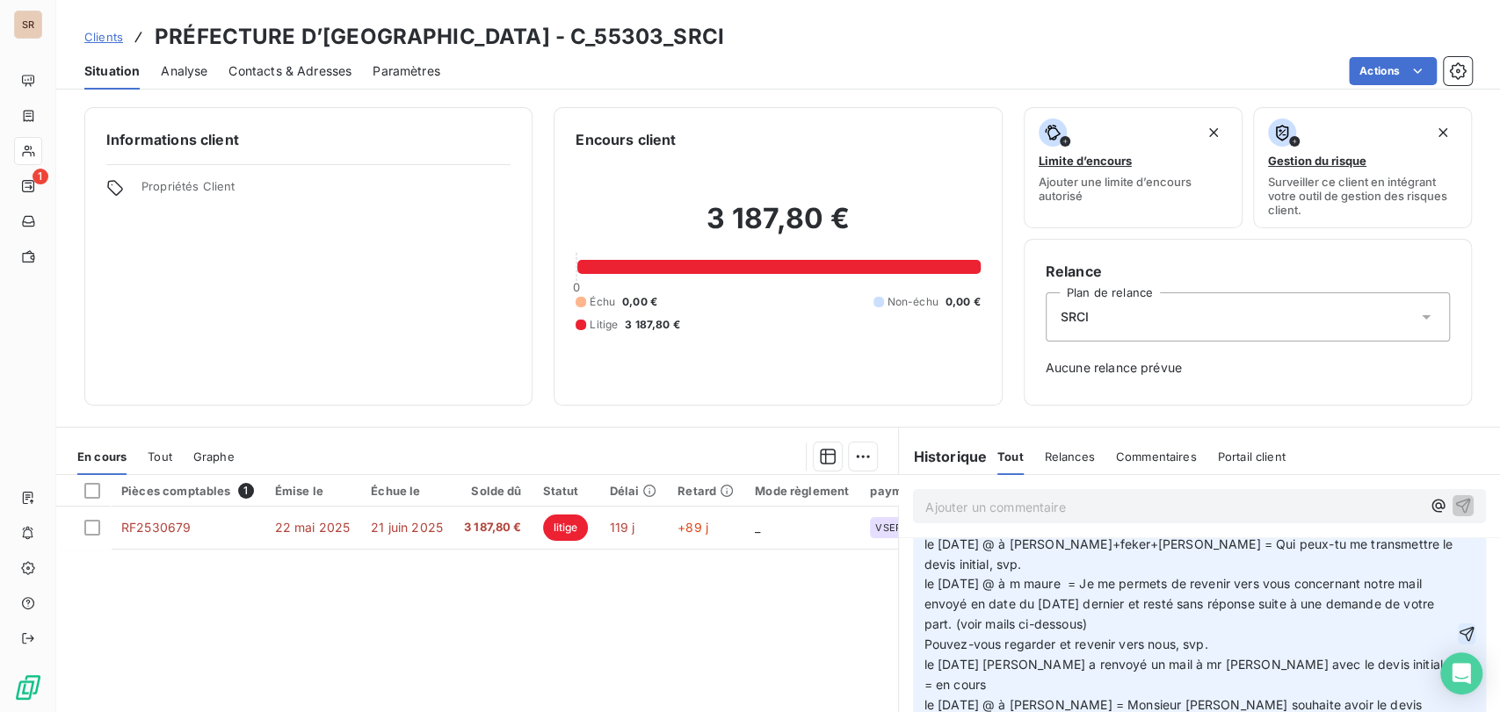
click at [1457, 625] on icon "button" at bounding box center [1466, 634] width 18 height 18
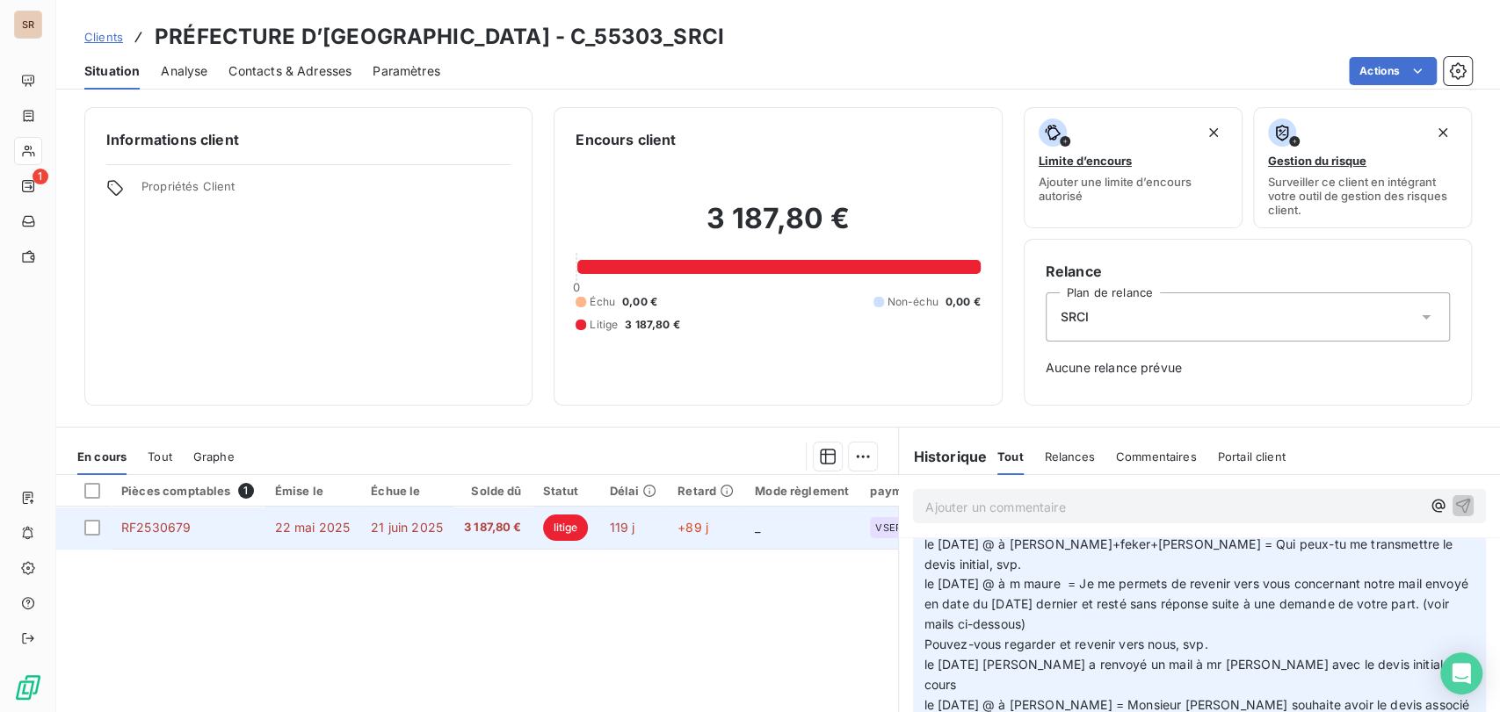
click at [169, 527] on span "RF2530679" at bounding box center [155, 527] width 69 height 15
click at [165, 523] on span "RF2530679" at bounding box center [155, 527] width 69 height 15
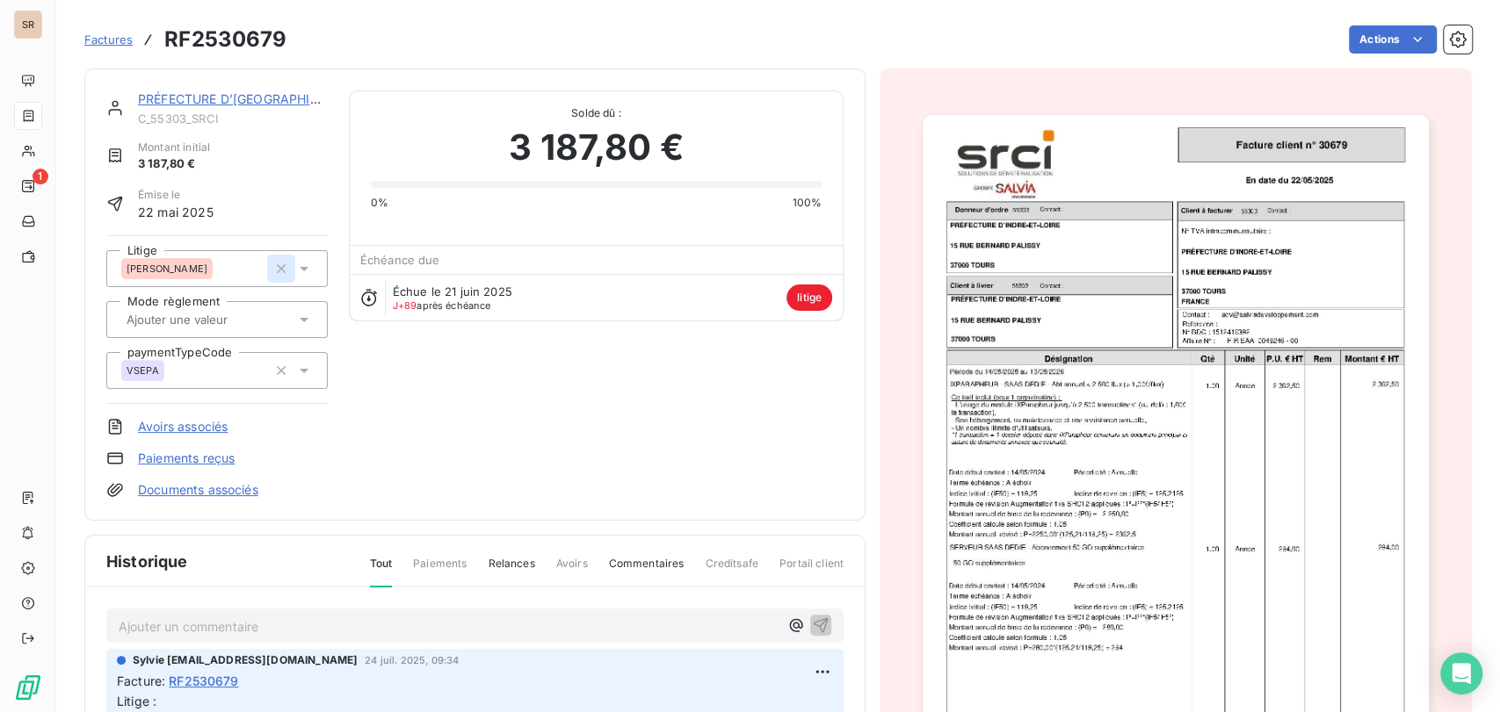
click at [274, 271] on icon "button" at bounding box center [281, 269] width 18 height 18
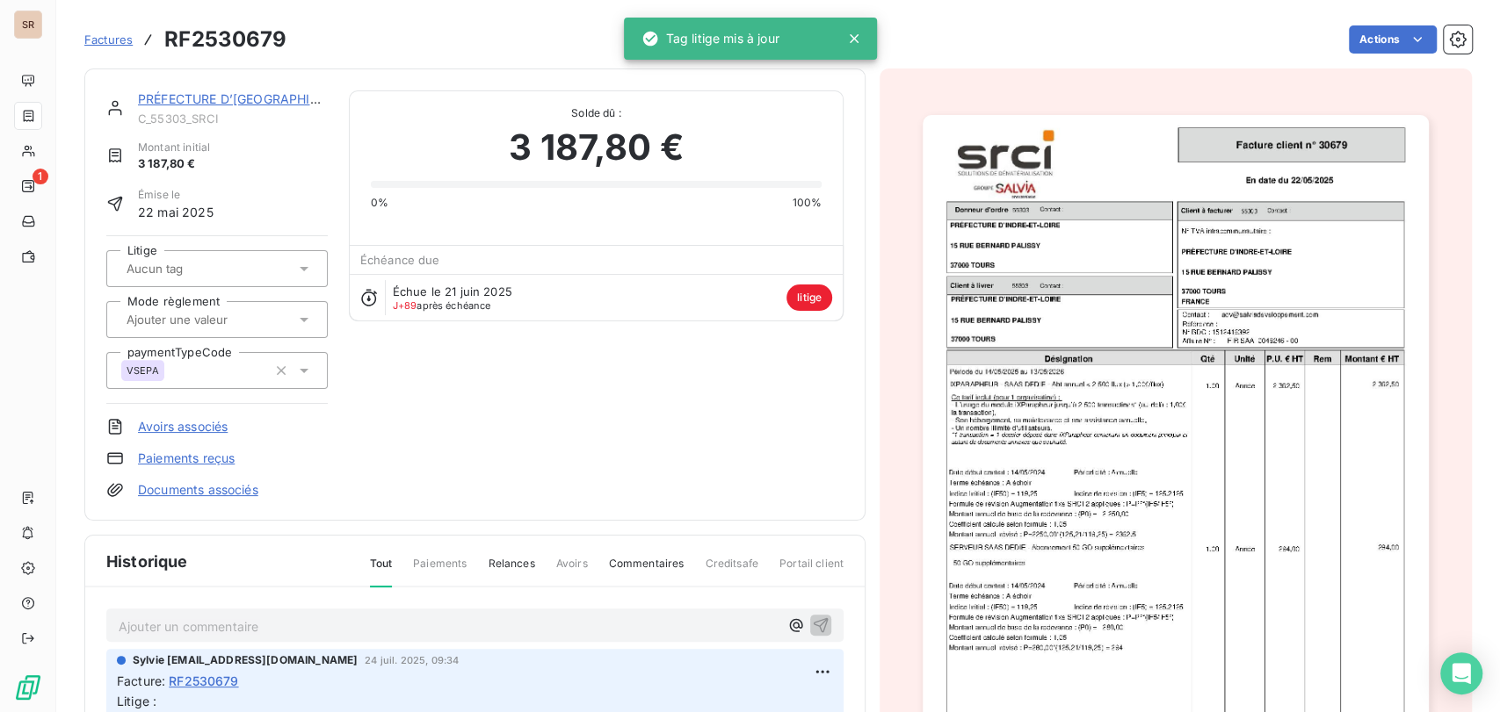
click at [222, 103] on link "PRÉFECTURE D’[GEOGRAPHIC_DATA]" at bounding box center [249, 98] width 223 height 15
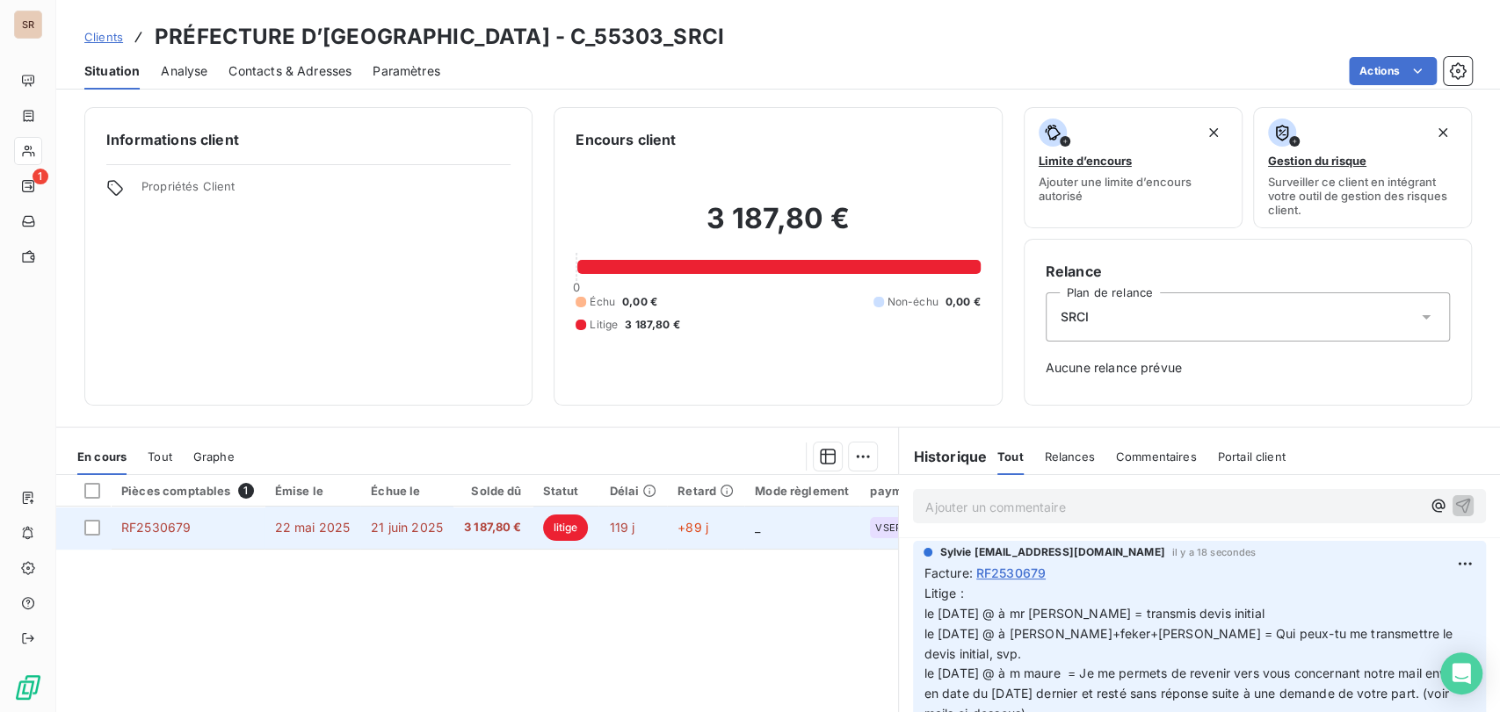
click at [153, 531] on span "RF2530679" at bounding box center [155, 527] width 69 height 15
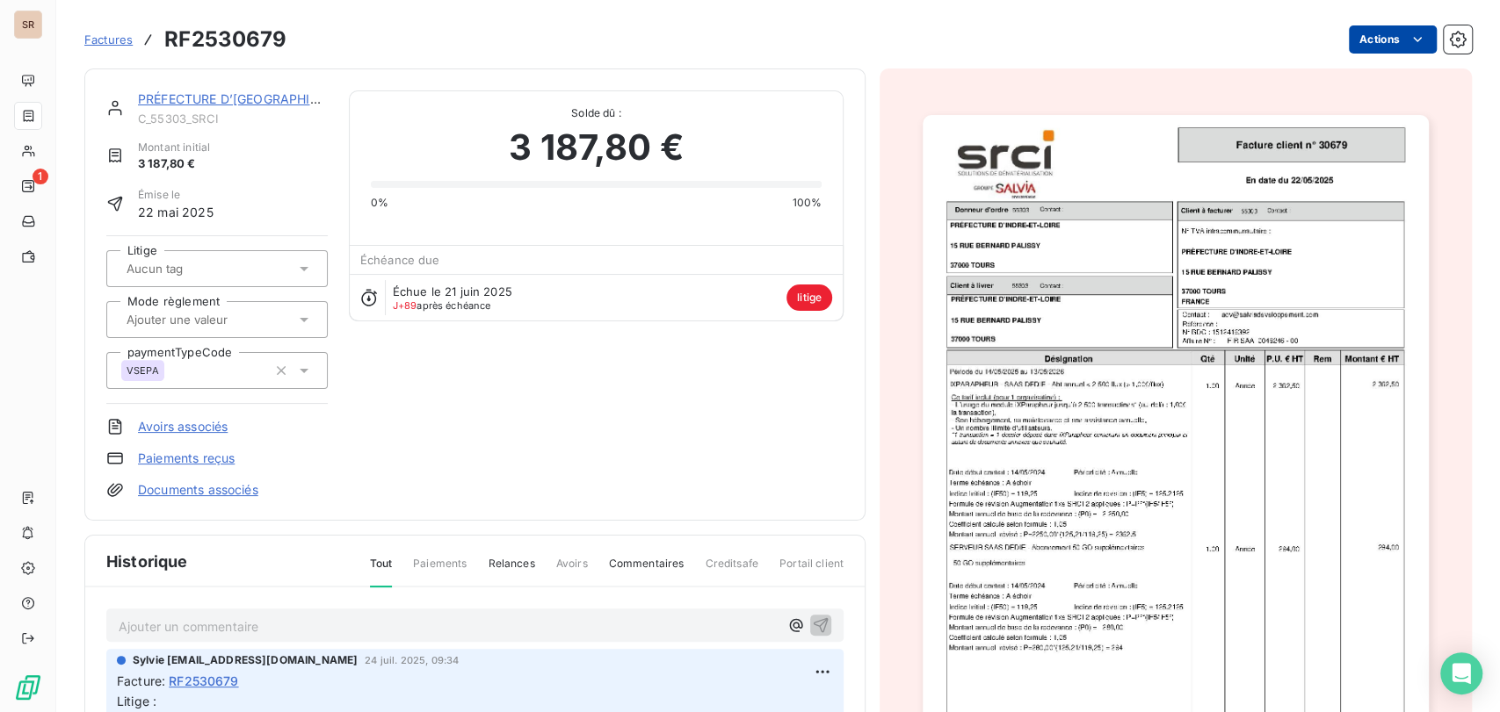
click at [1358, 42] on html "SR 1 Factures RF2530679 Actions PRÉFECTURE D’[GEOGRAPHIC_DATA] C_55303_SRCI Mon…" at bounding box center [750, 356] width 1500 height 712
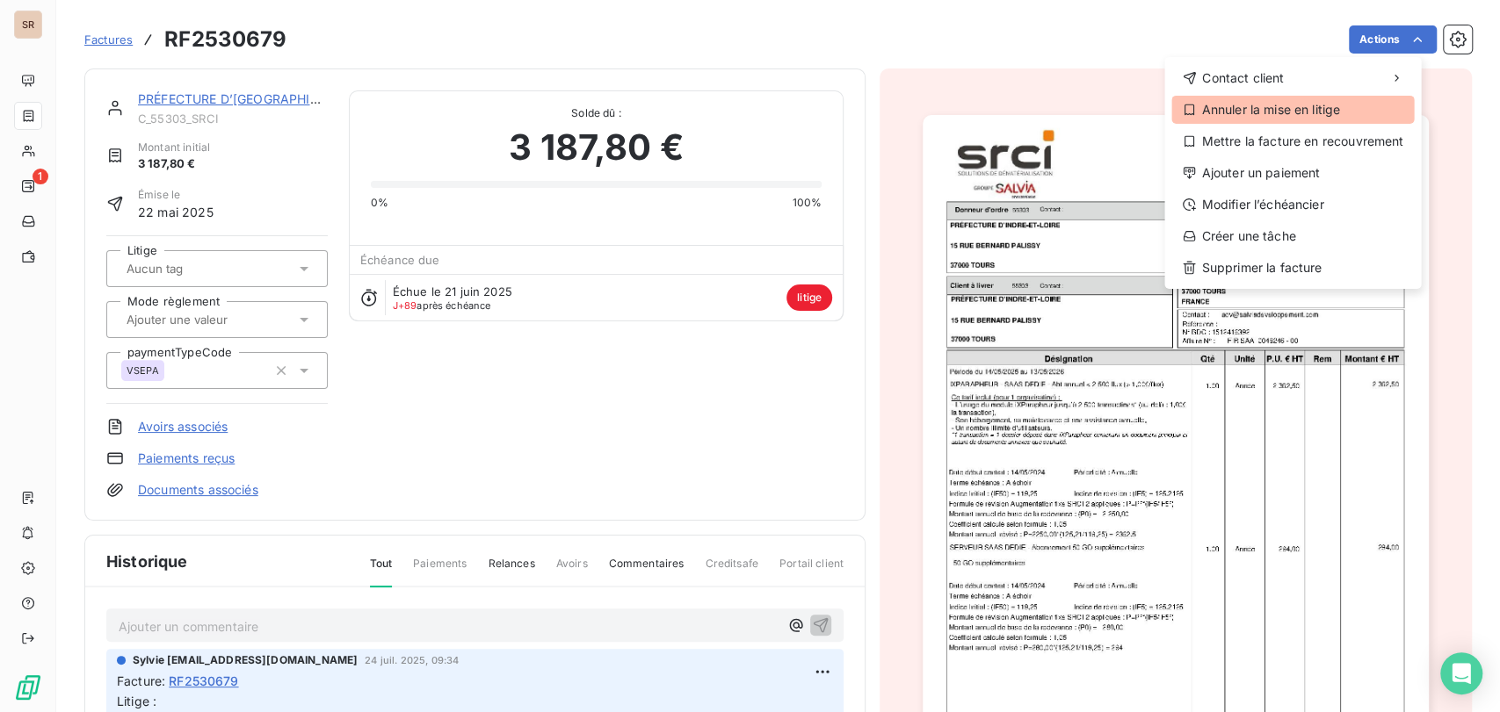
click at [1238, 113] on div "Annuler la mise en litige" at bounding box center [1292, 110] width 242 height 28
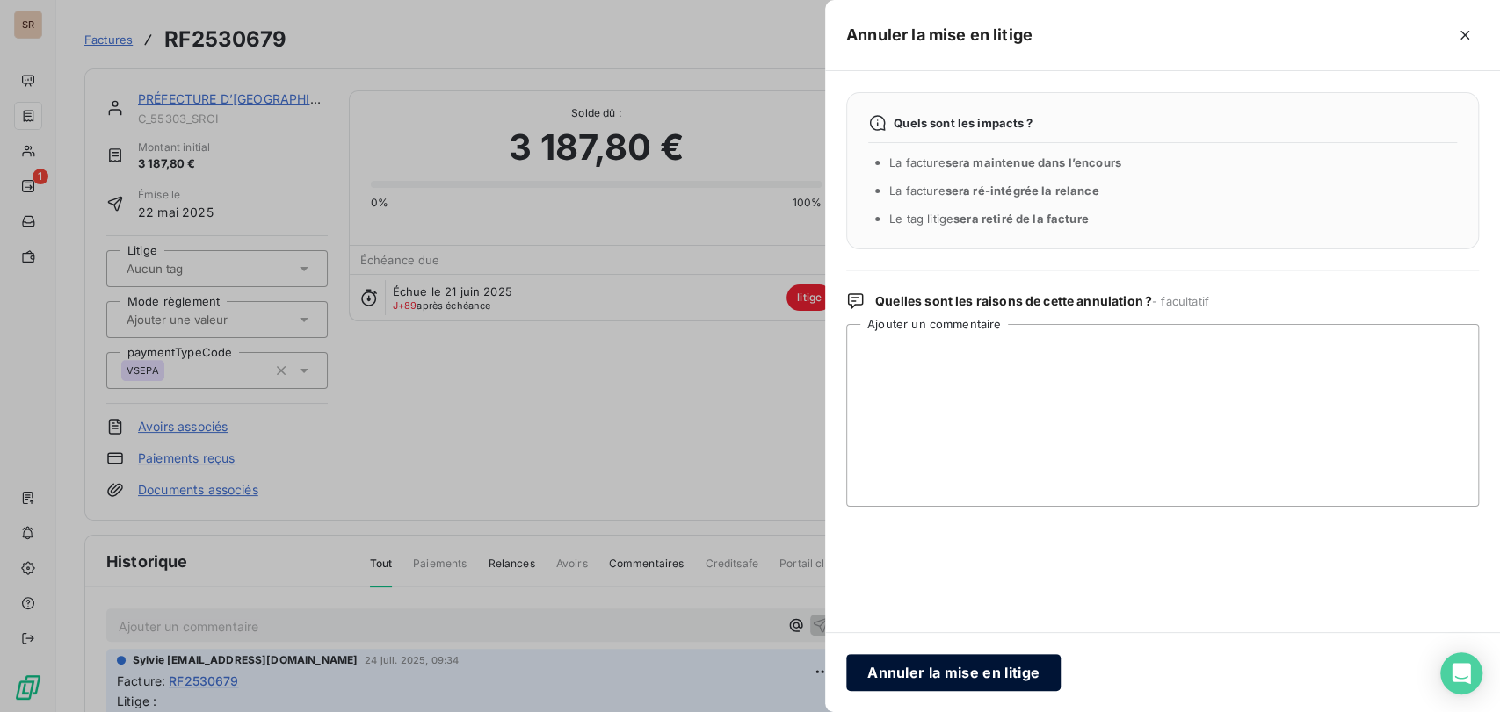
click at [966, 678] on button "Annuler la mise en litige" at bounding box center [953, 672] width 214 height 37
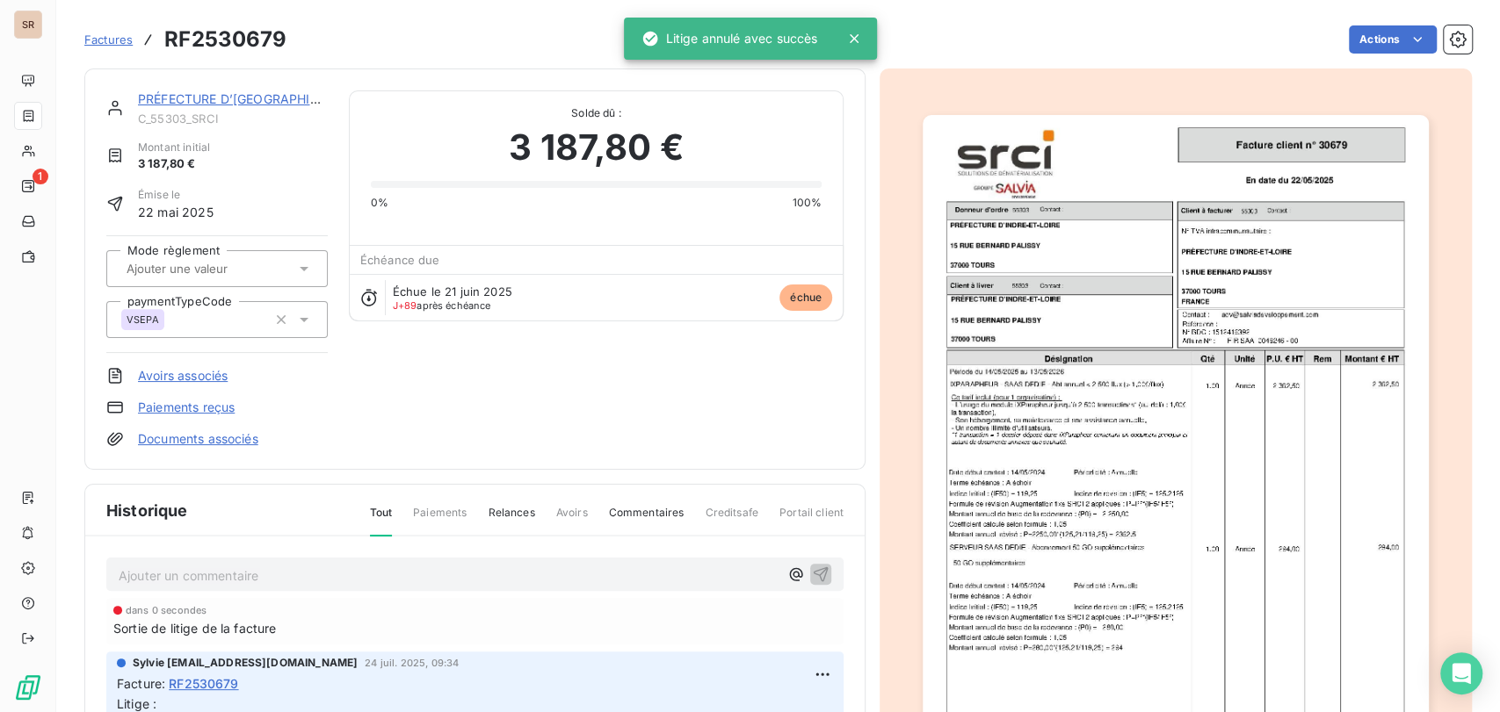
click at [237, 100] on link "PRÉFECTURE D’[GEOGRAPHIC_DATA]" at bounding box center [249, 98] width 223 height 15
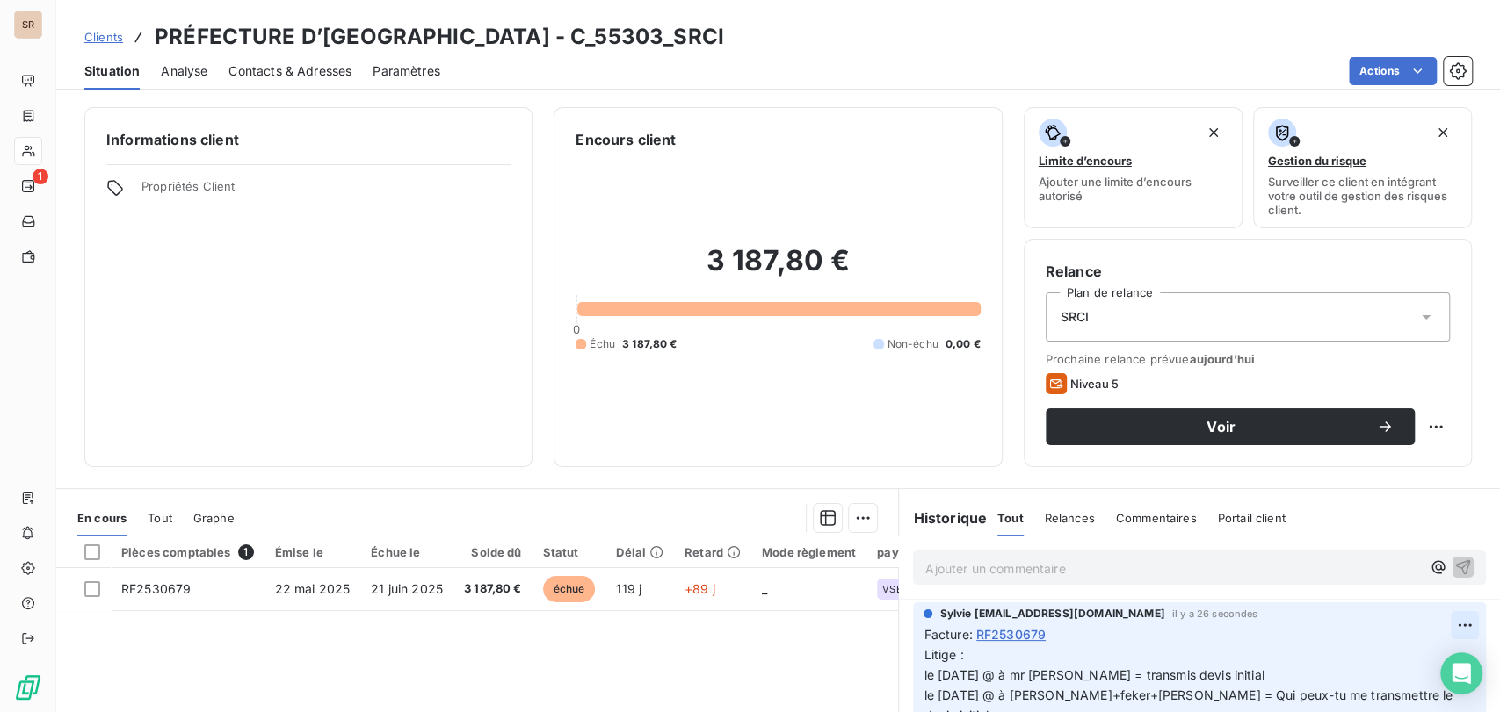
click at [1433, 621] on html "SR 1 Clients PRÉFECTURE D’INDRE-ET-LOIRE - C_55303_SRCI Situation Analyse Conta…" at bounding box center [750, 356] width 1500 height 712
click at [1360, 548] on div "Editer" at bounding box center [1392, 555] width 98 height 28
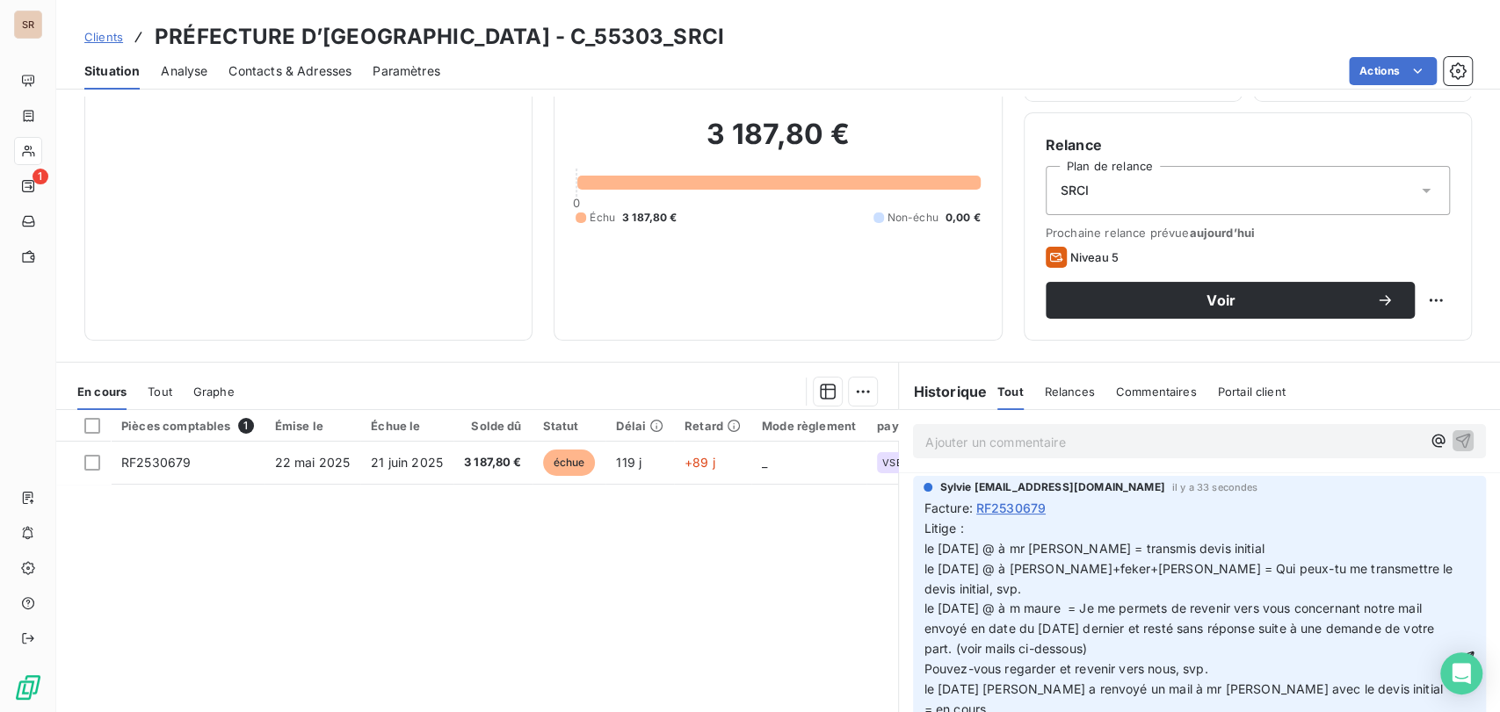
scroll to position [154, 0]
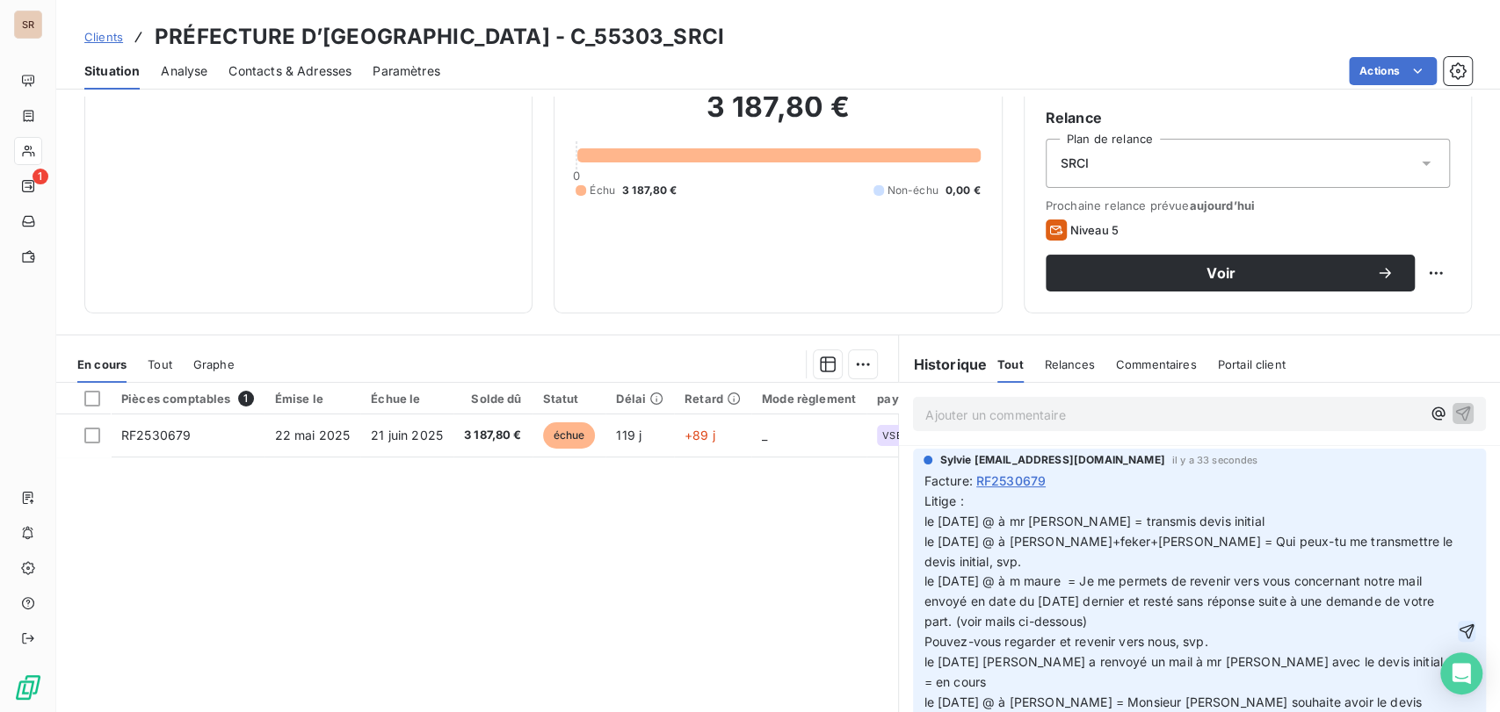
click at [1457, 627] on icon "button" at bounding box center [1466, 632] width 18 height 18
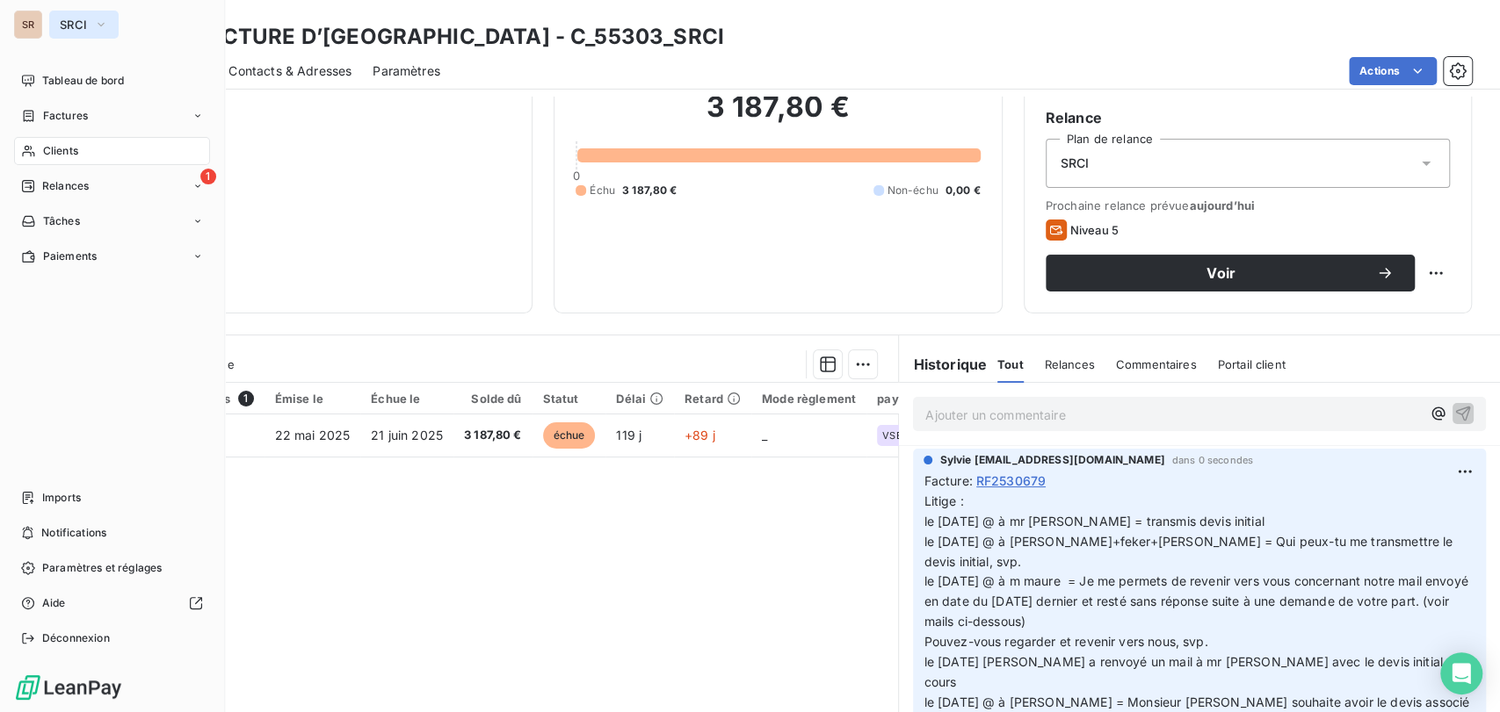
click at [103, 24] on icon "button" at bounding box center [101, 25] width 7 height 4
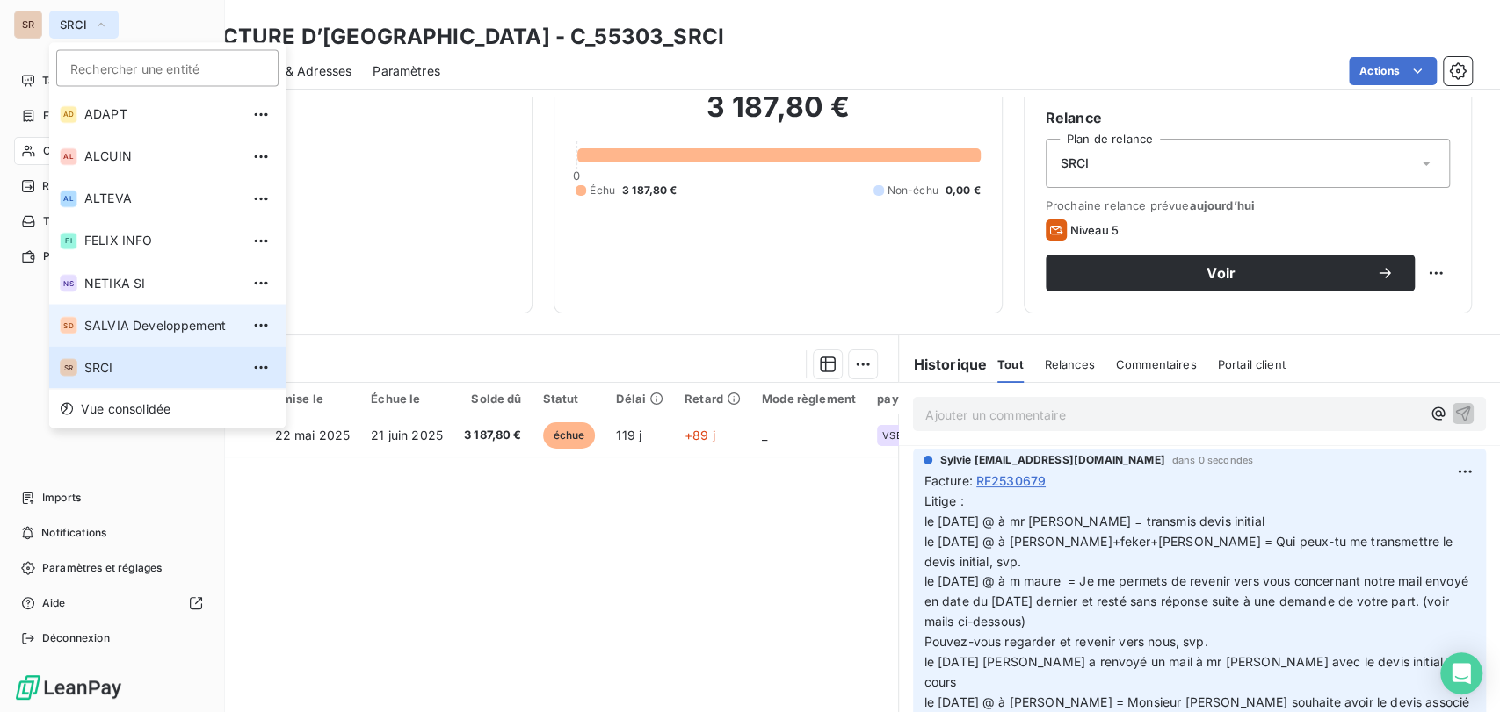
click at [119, 318] on span "SALVIA Developpement" at bounding box center [161, 325] width 155 height 18
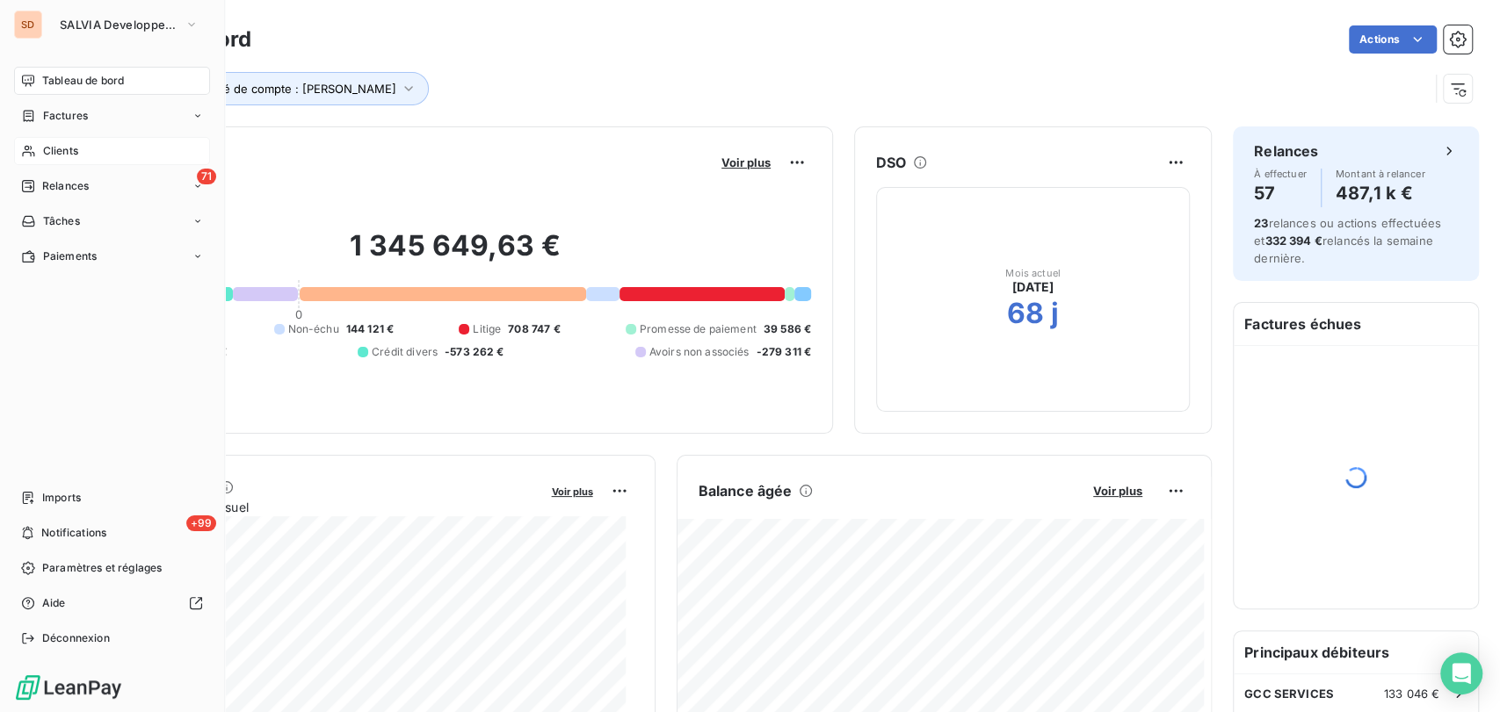
click at [38, 150] on div "Clients" at bounding box center [112, 151] width 196 height 28
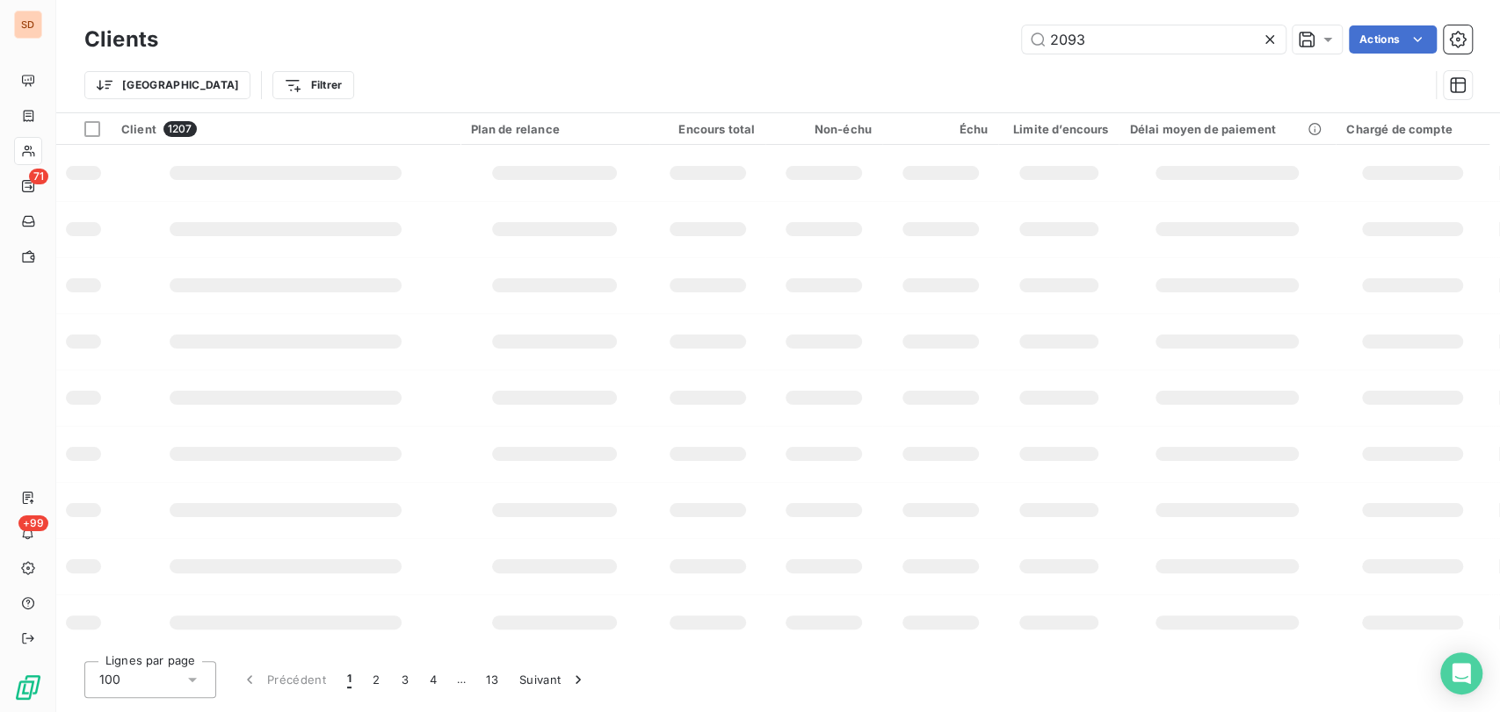
type input "2093"
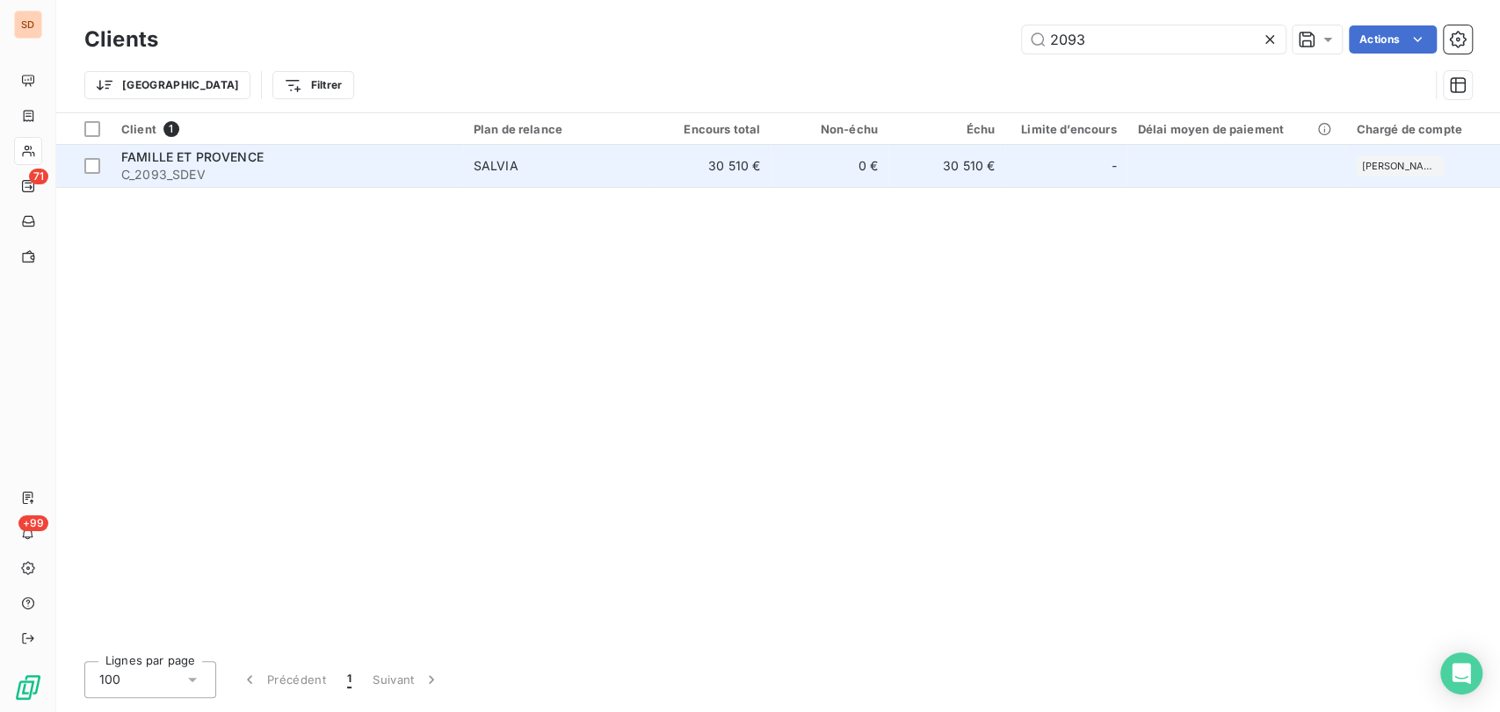
click at [133, 163] on span "FAMILLE ET PROVENCE" at bounding box center [192, 156] width 142 height 15
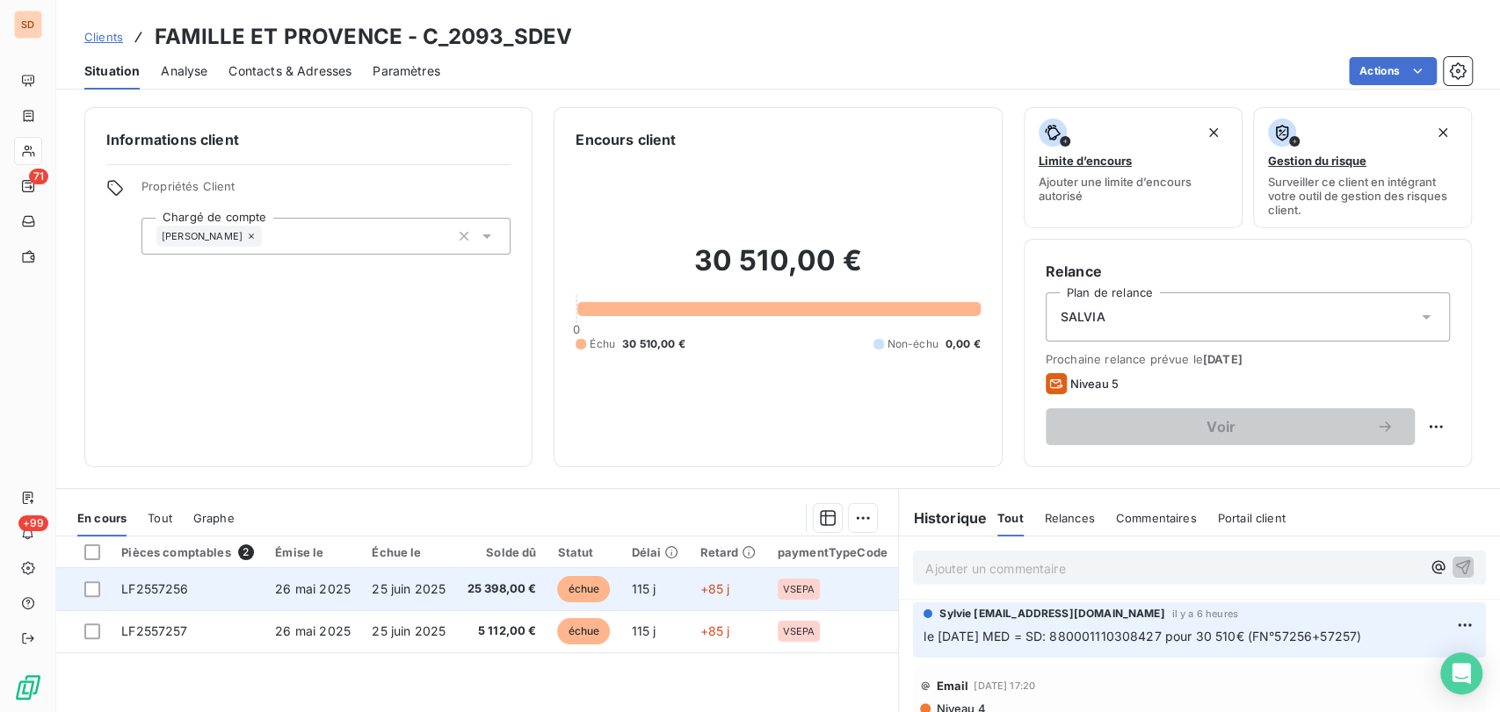
click at [180, 592] on span "LF2557256" at bounding box center [154, 589] width 67 height 15
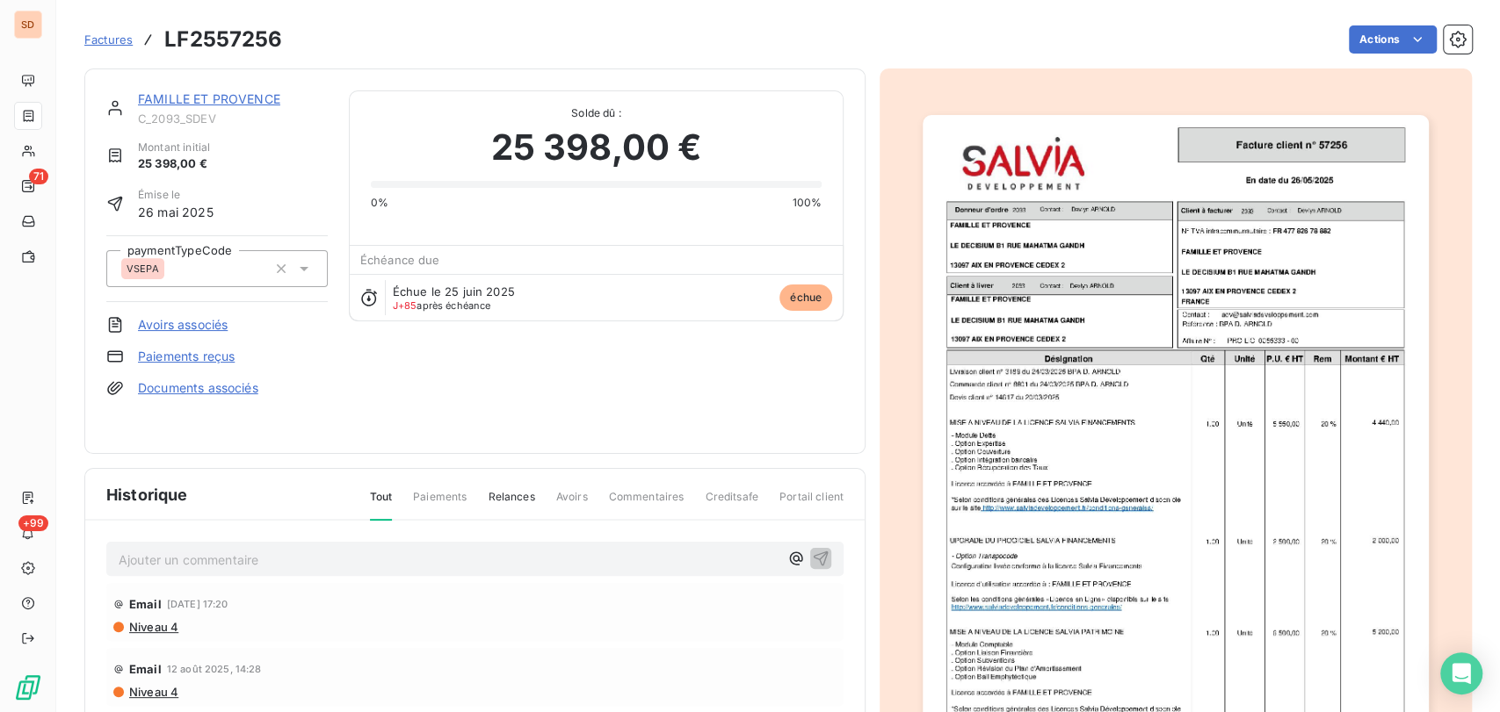
click at [189, 388] on link "Documents associés" at bounding box center [198, 388] width 120 height 18
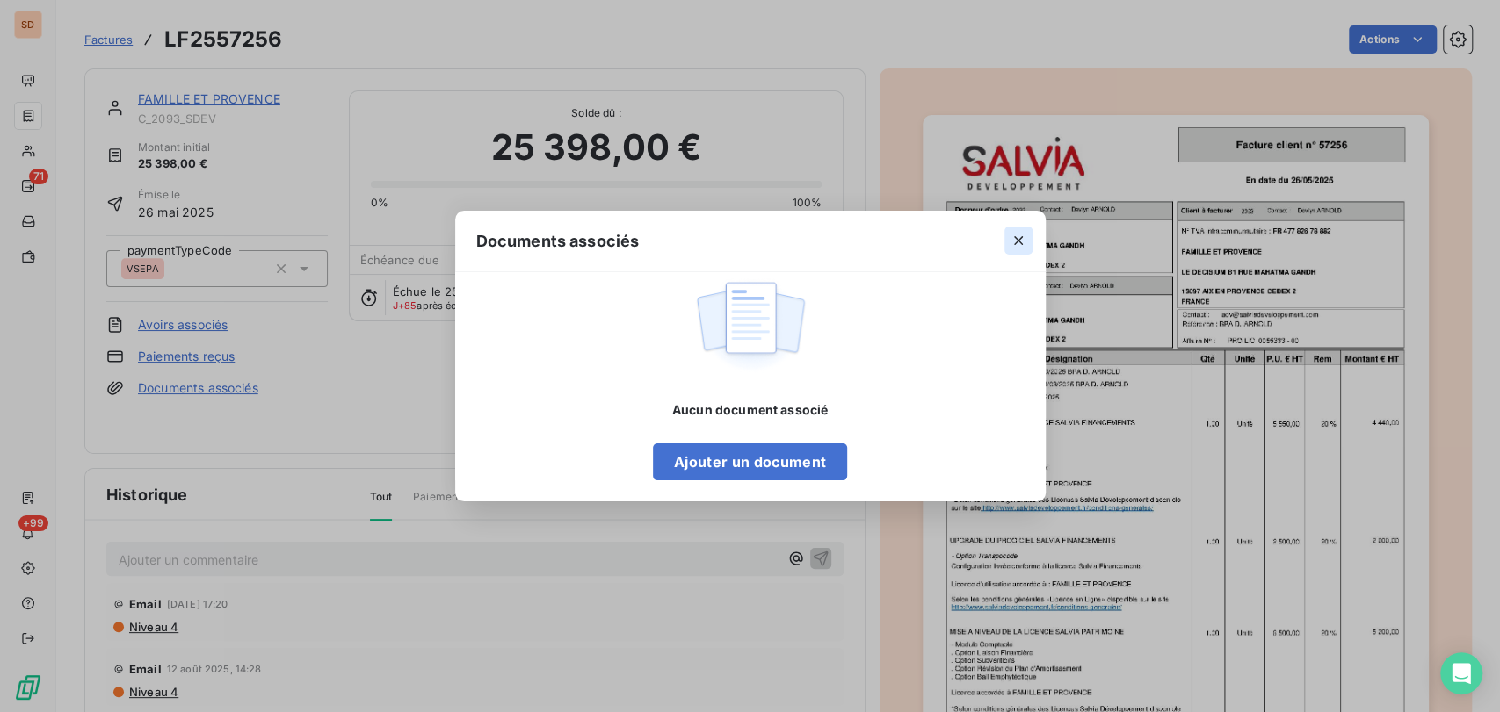
click at [1026, 239] on icon "button" at bounding box center [1018, 241] width 18 height 18
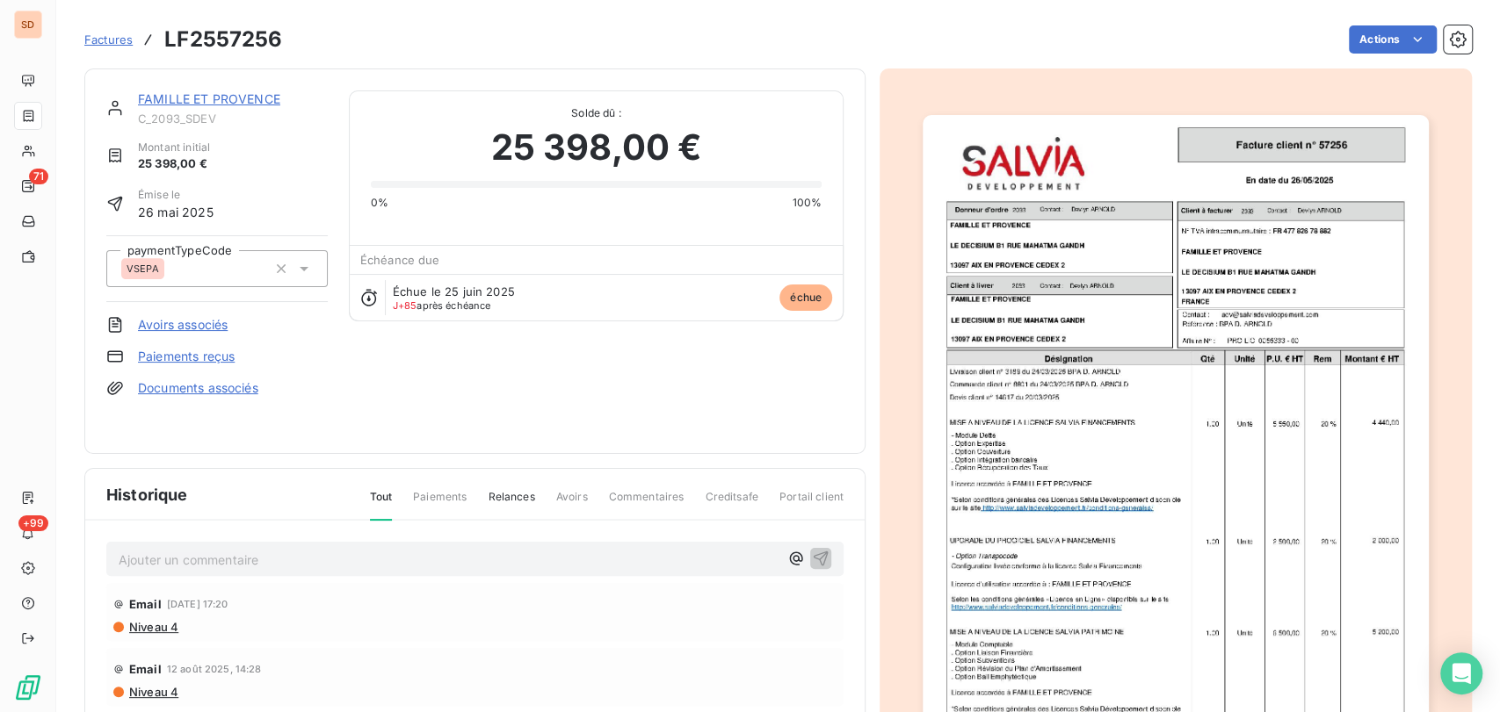
click at [194, 98] on link "FAMILLE ET PROVENCE" at bounding box center [209, 98] width 142 height 15
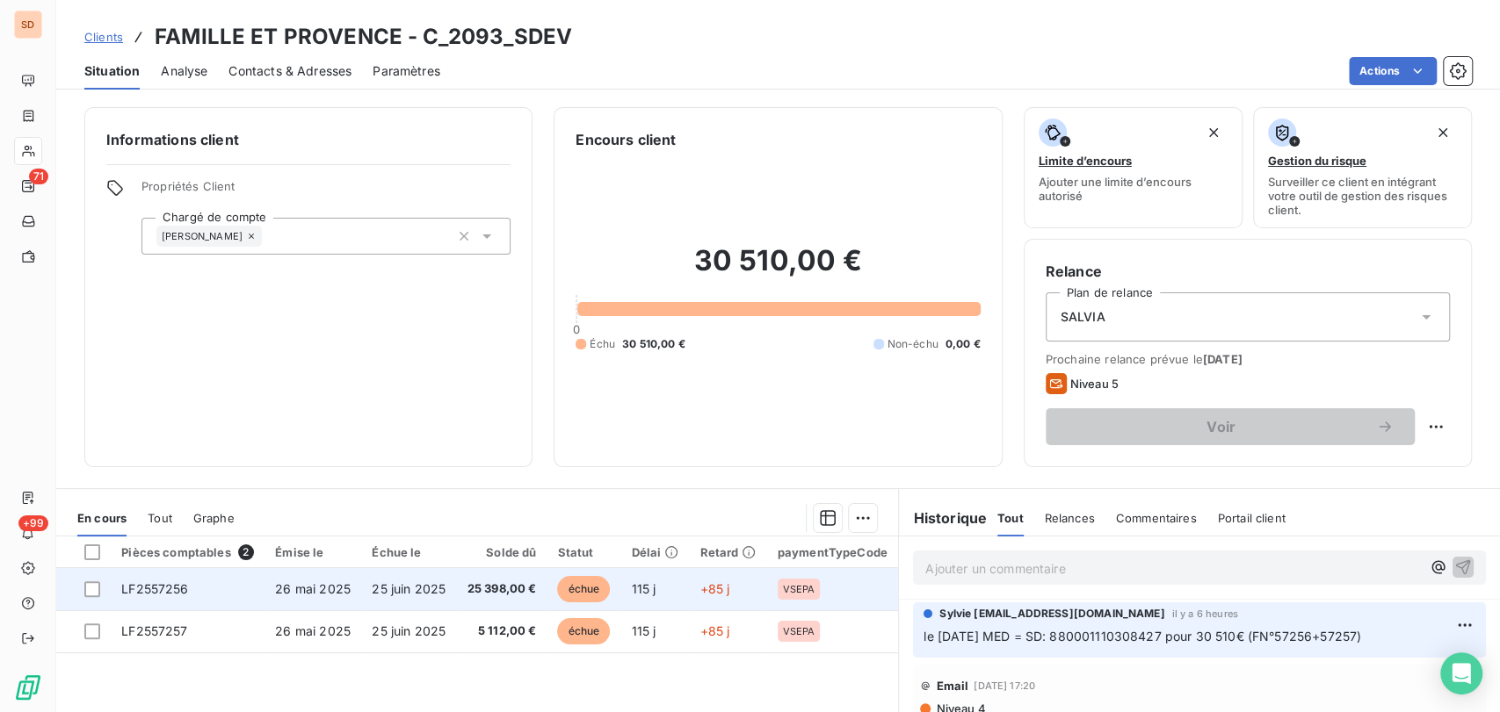
click at [147, 589] on span "LF2557256" at bounding box center [154, 589] width 67 height 15
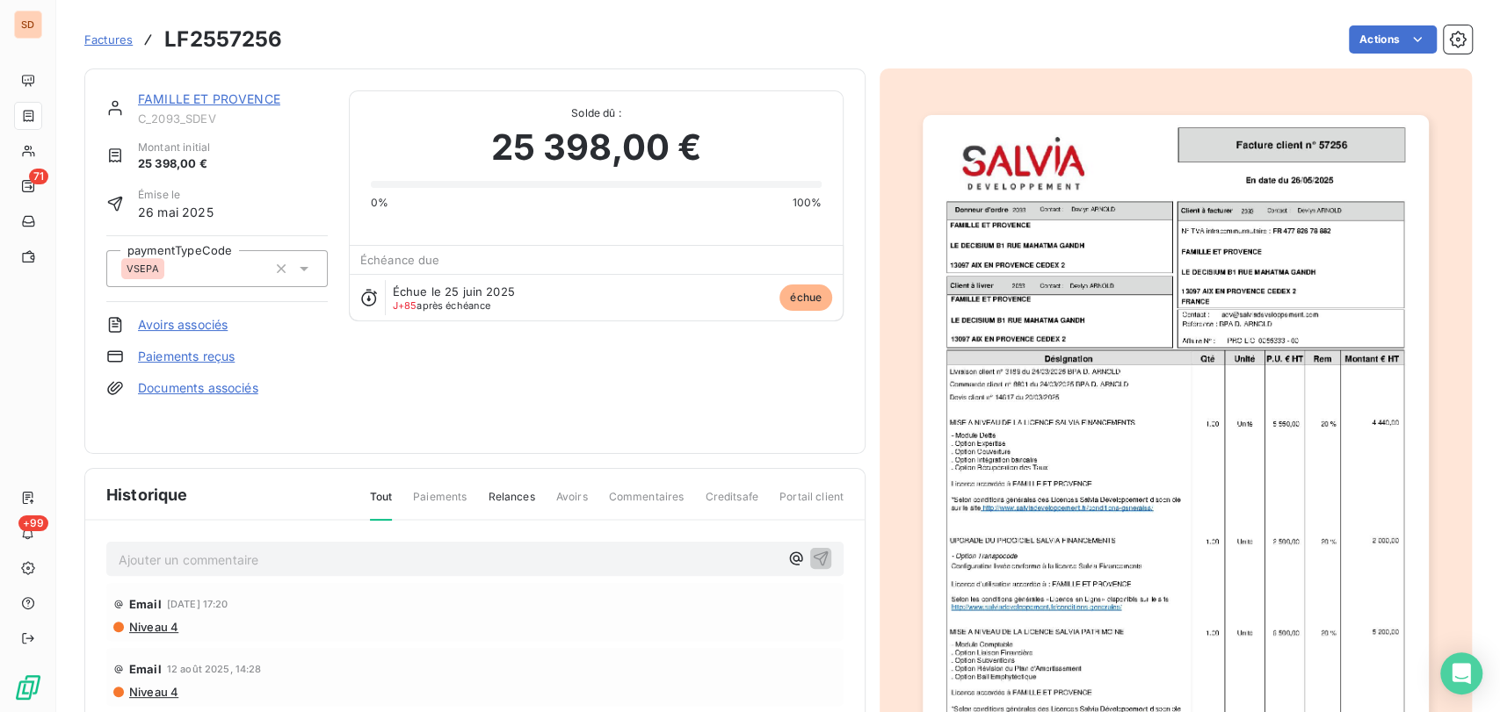
click at [188, 384] on link "Documents associés" at bounding box center [198, 388] width 120 height 18
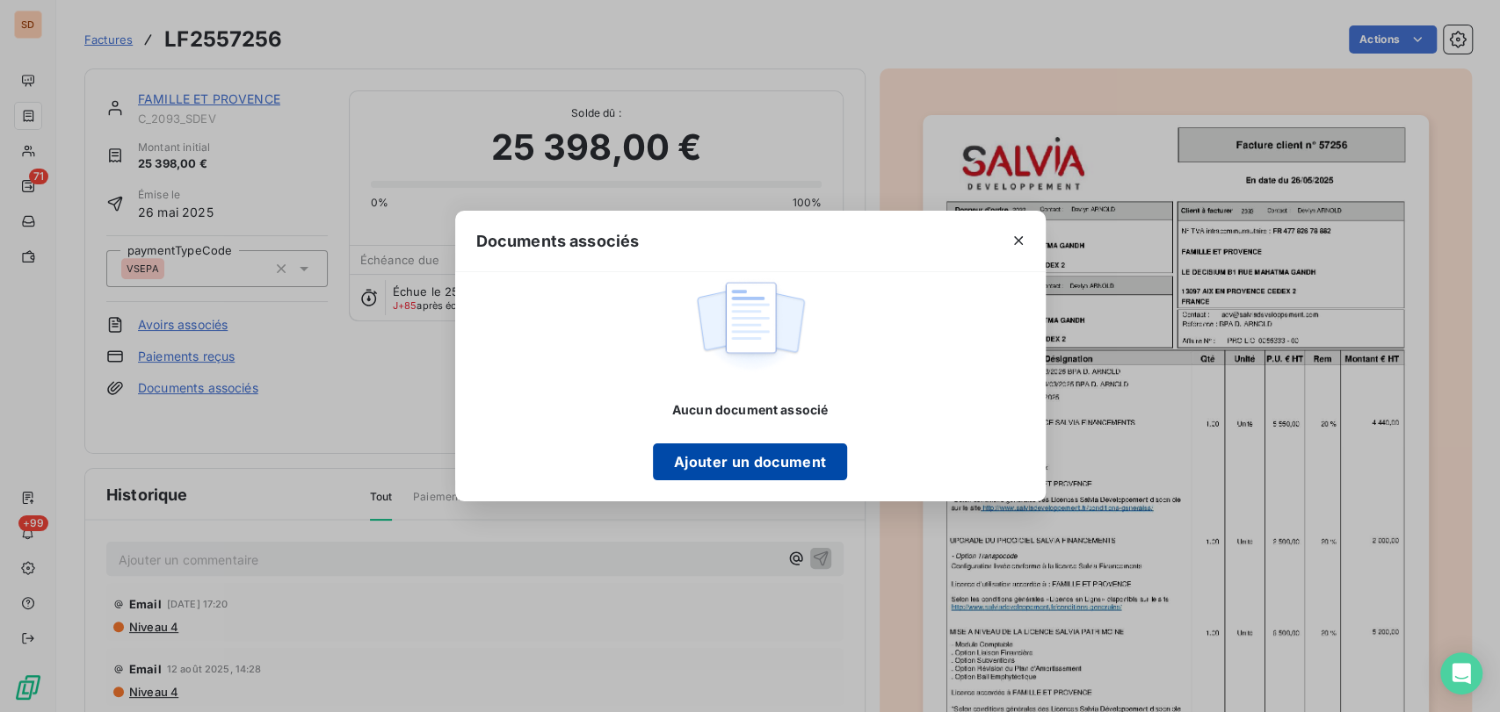
click at [773, 459] on button "Ajouter un document" at bounding box center [750, 462] width 194 height 37
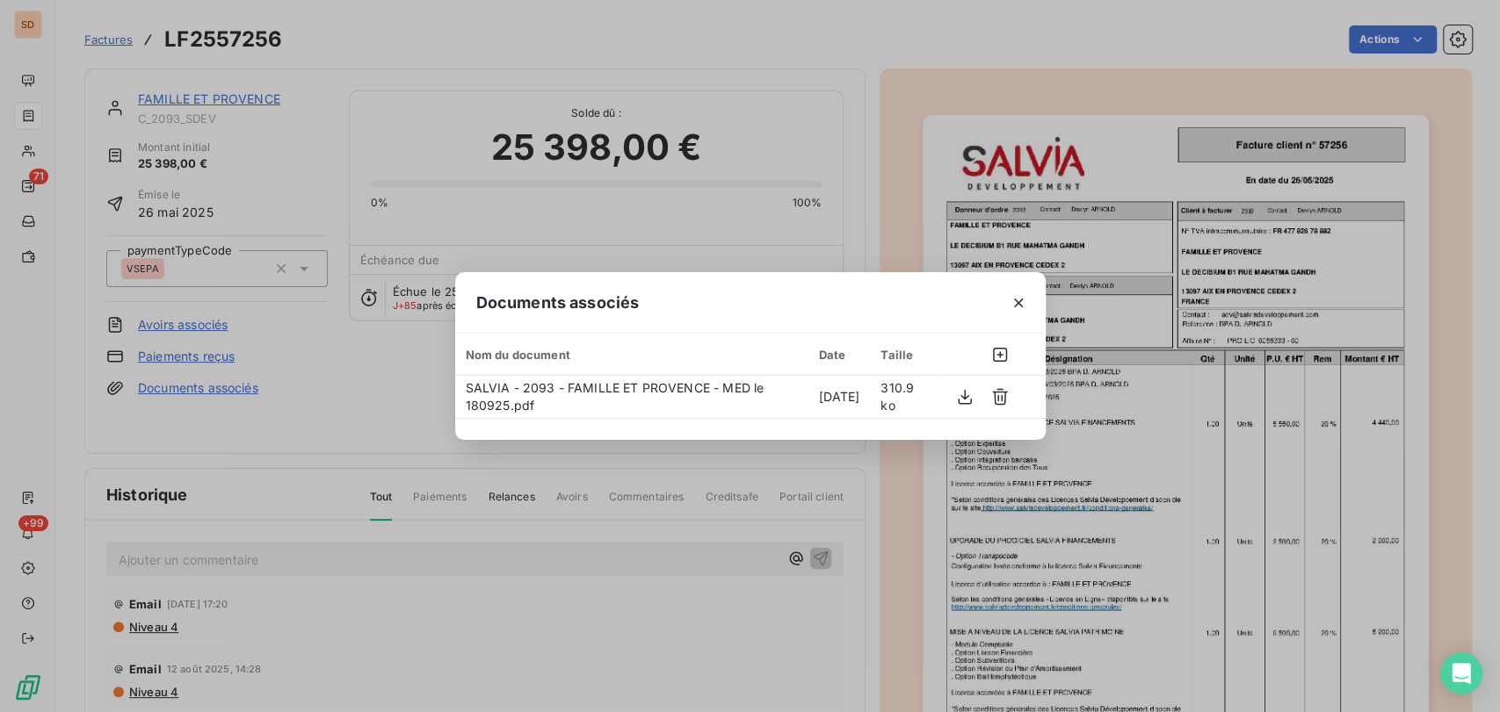
drag, startPoint x: 1011, startPoint y: 305, endPoint x: 793, endPoint y: 284, distance: 218.9
click at [986, 304] on div "Documents associés" at bounding box center [750, 302] width 590 height 61
click at [1013, 301] on icon "button" at bounding box center [1018, 303] width 18 height 18
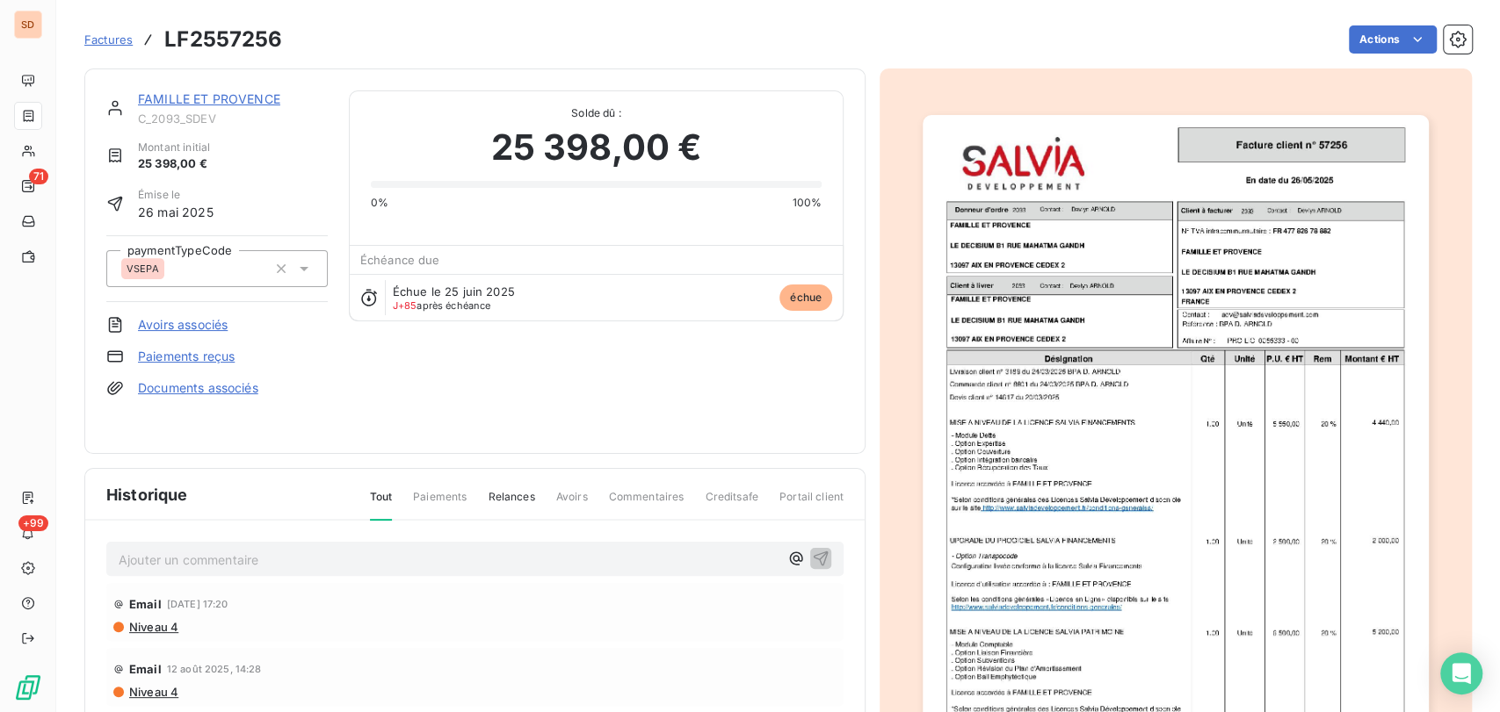
click at [202, 96] on link "FAMILLE ET PROVENCE" at bounding box center [209, 98] width 142 height 15
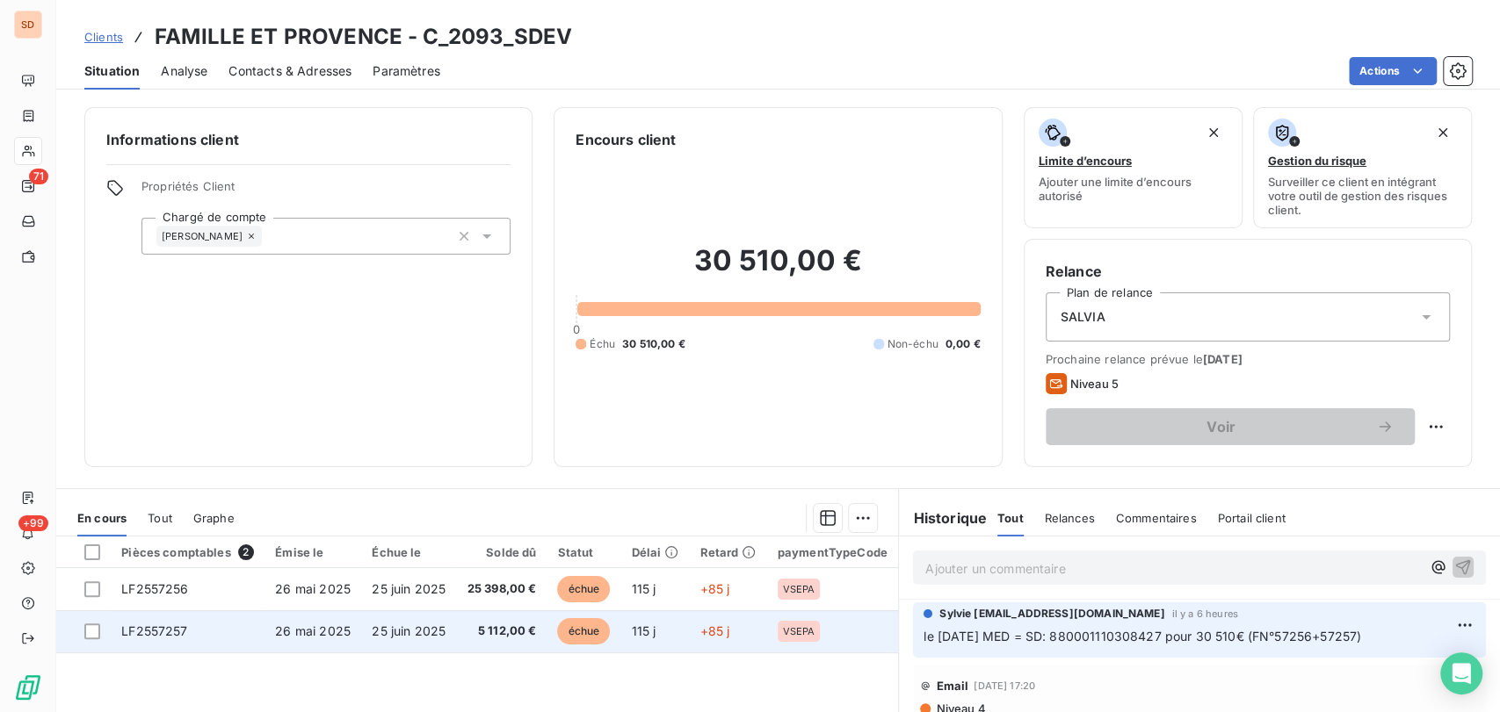
click at [162, 625] on span "LF2557257" at bounding box center [154, 631] width 66 height 15
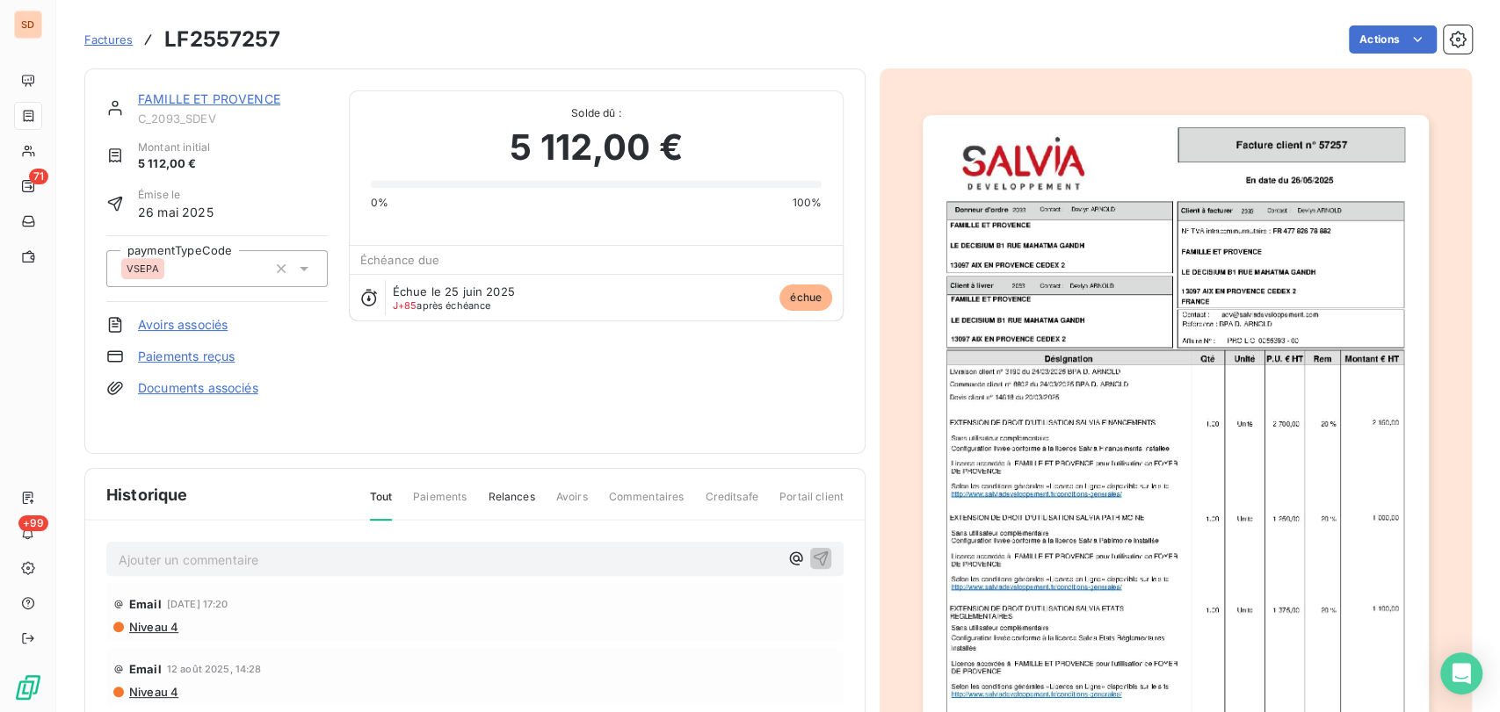
click at [167, 388] on link "Documents associés" at bounding box center [198, 388] width 120 height 18
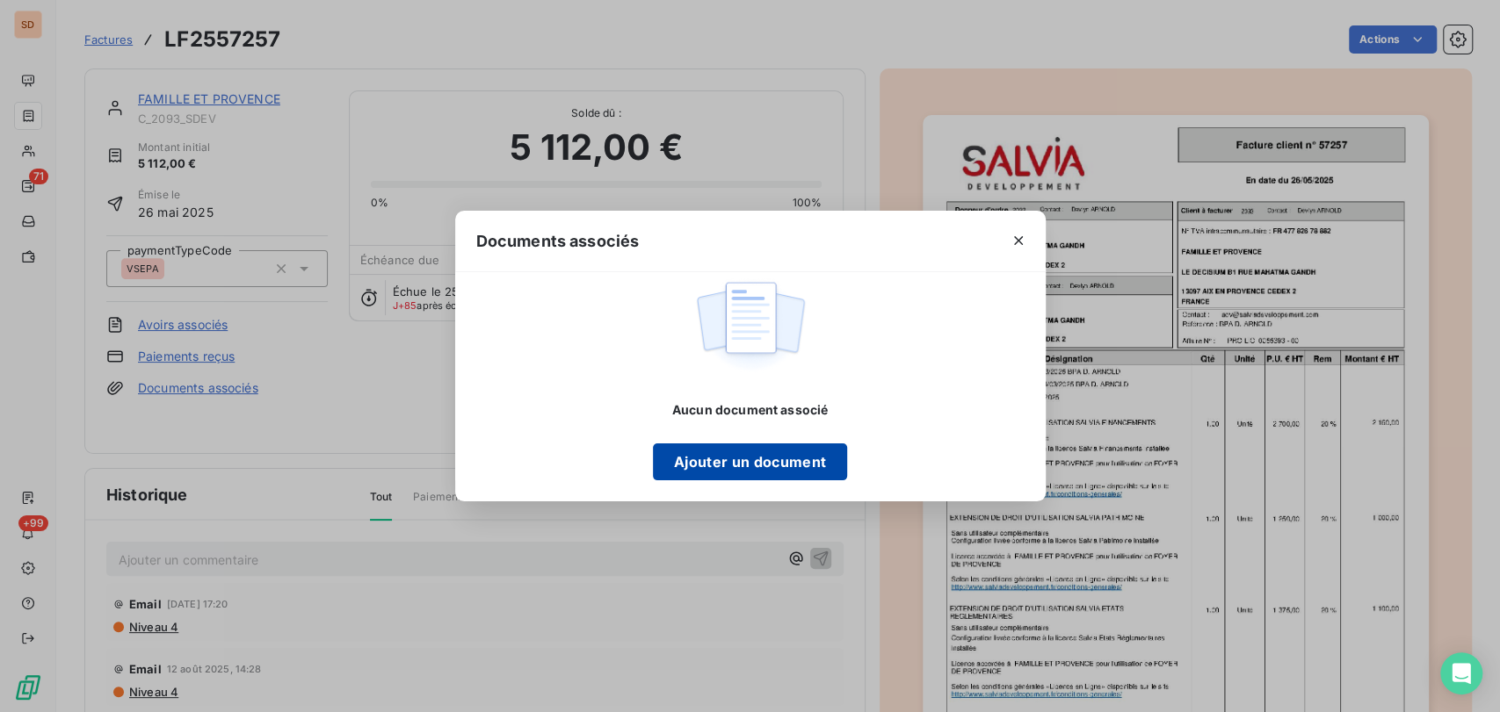
click at [759, 467] on button "Ajouter un document" at bounding box center [750, 462] width 194 height 37
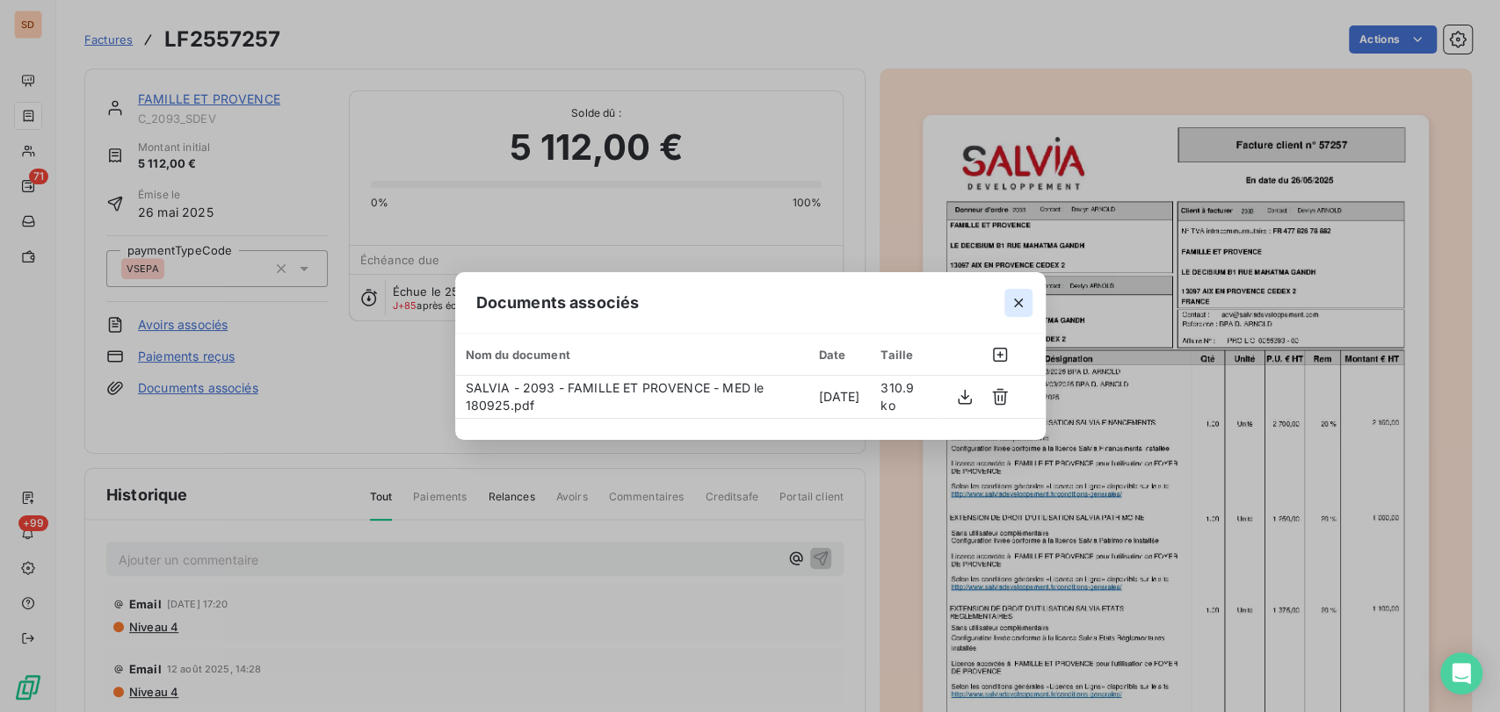
click at [1023, 300] on icon "button" at bounding box center [1018, 303] width 18 height 18
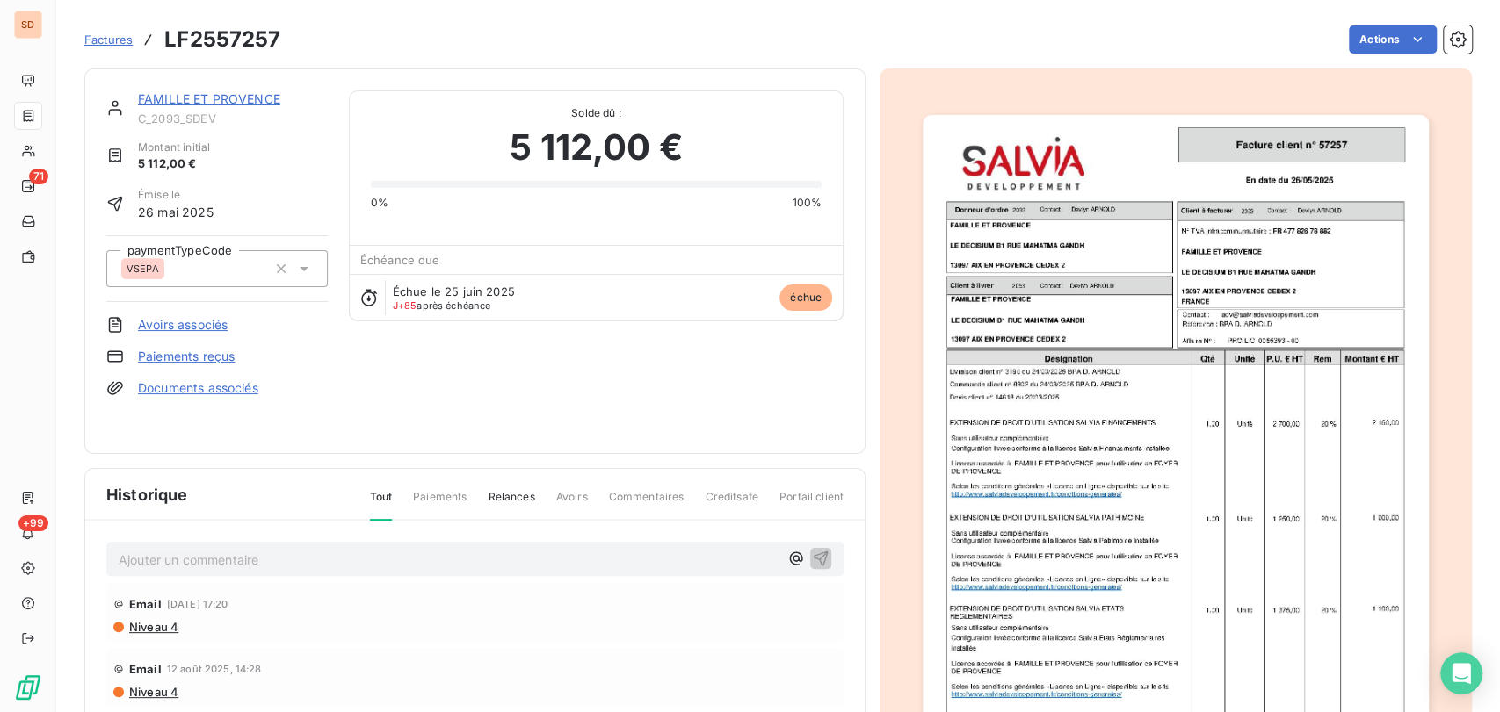
click at [221, 92] on link "FAMILLE ET PROVENCE" at bounding box center [209, 98] width 142 height 15
